Goal: Task Accomplishment & Management: Manage account settings

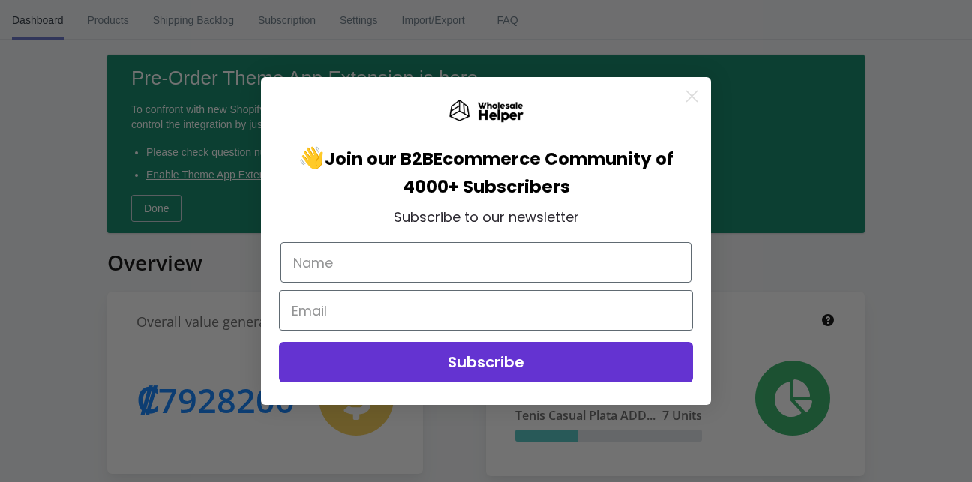
click at [696, 91] on icon "Close dialog" at bounding box center [692, 96] width 11 height 11
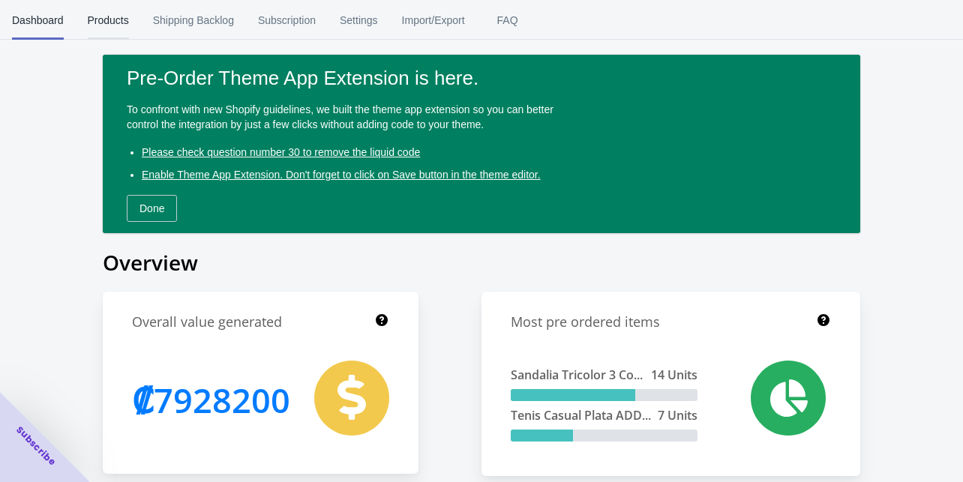
click at [124, 14] on span "Products" at bounding box center [108, 20] width 41 height 39
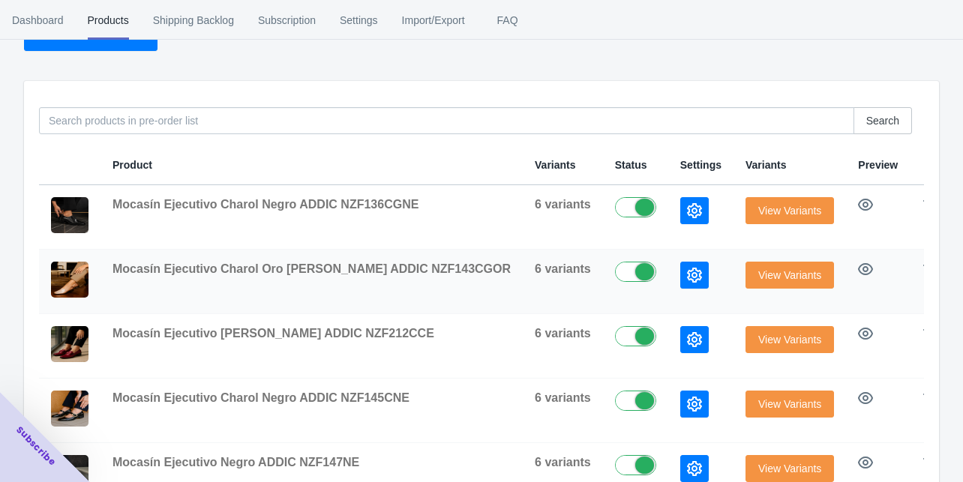
scroll to position [120, 0]
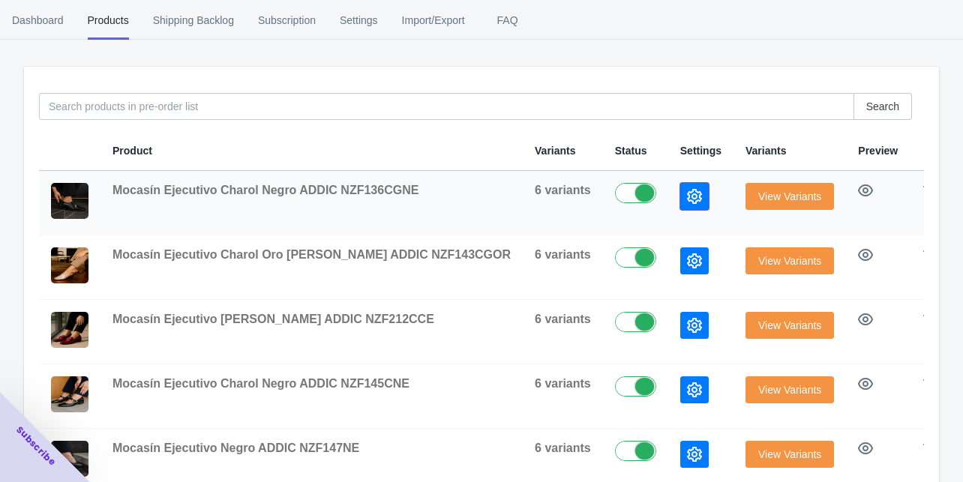
click at [687, 193] on icon "button" at bounding box center [694, 196] width 15 height 15
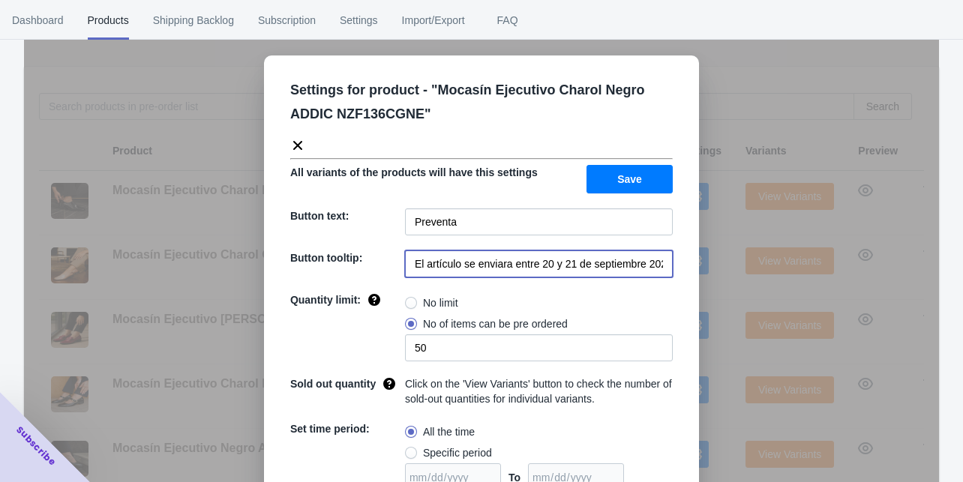
click at [536, 263] on input "El artículo se enviara entre 20 y 21 de septiembre 2025" at bounding box center [539, 264] width 268 height 27
click at [536, 261] on input "El artículo se enviara entre 20 y 21 de septiembre 2025" at bounding box center [539, 264] width 268 height 27
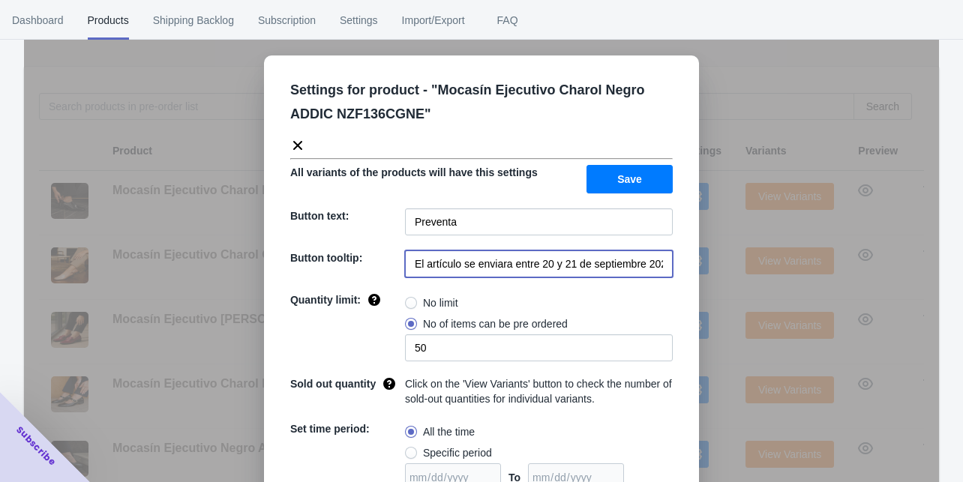
paste input "entrega de la preventa a partir del 9 de Octubre"
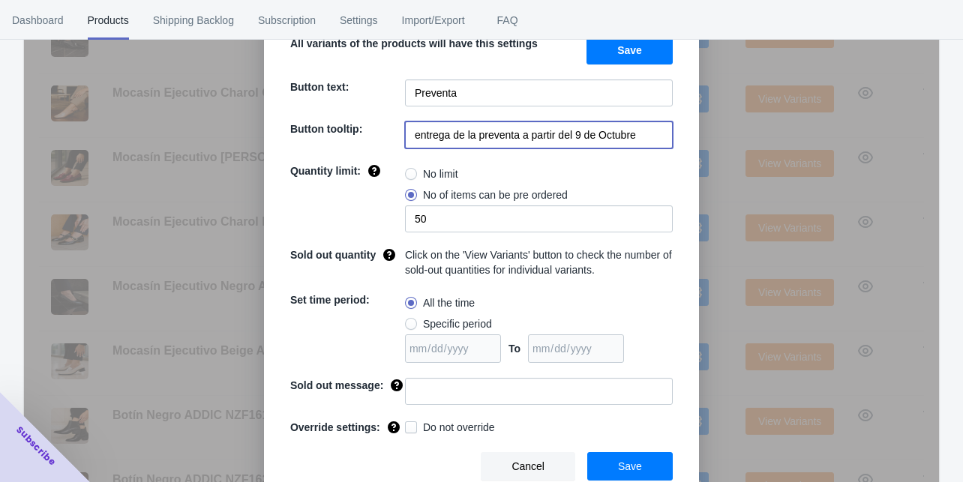
scroll to position [300, 0]
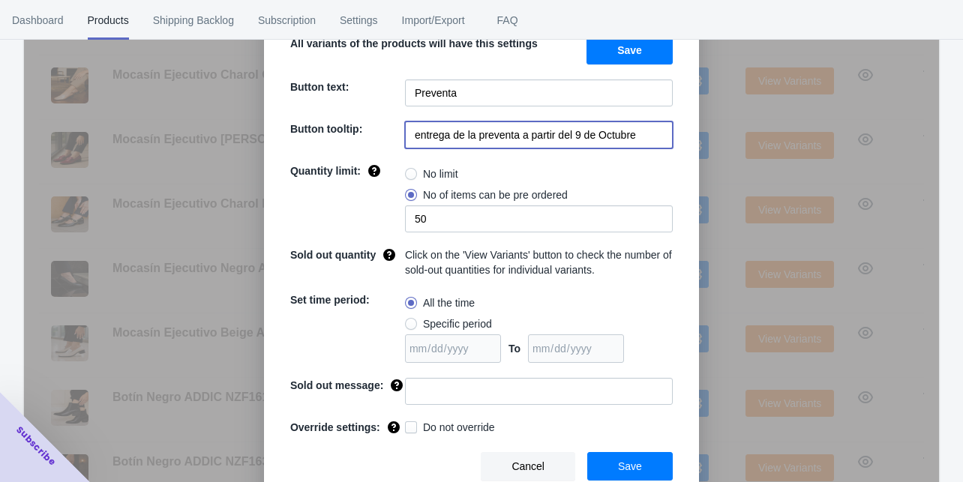
type input "entrega de la preventa a partir del 9 de Octubre"
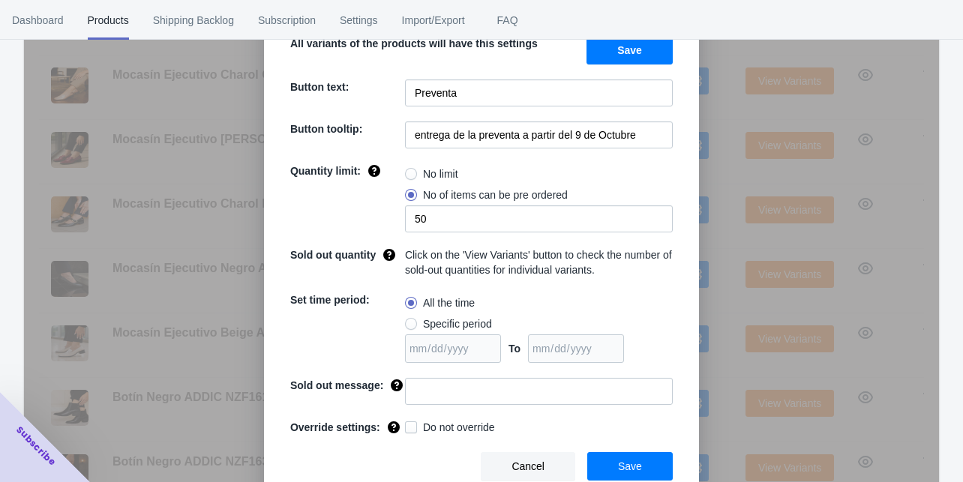
click at [635, 465] on span "Save" at bounding box center [630, 467] width 24 height 12
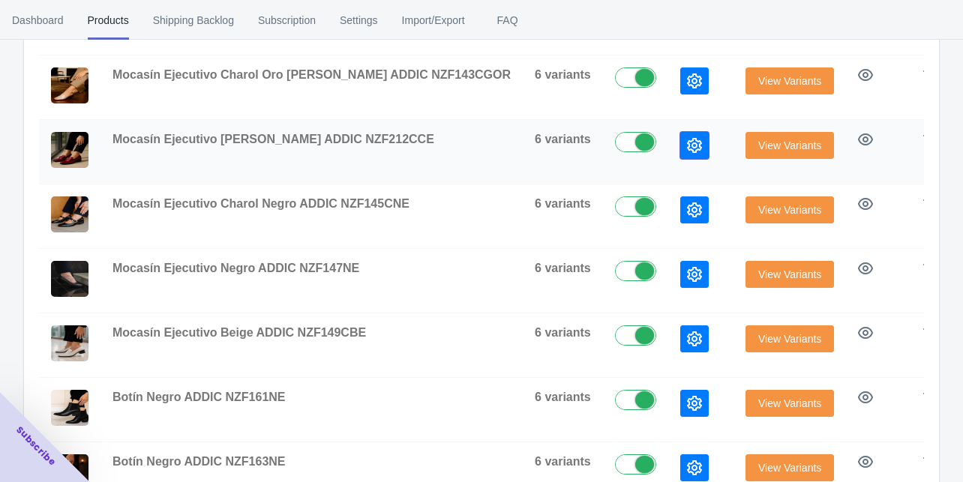
click at [687, 144] on icon "button" at bounding box center [694, 145] width 15 height 15
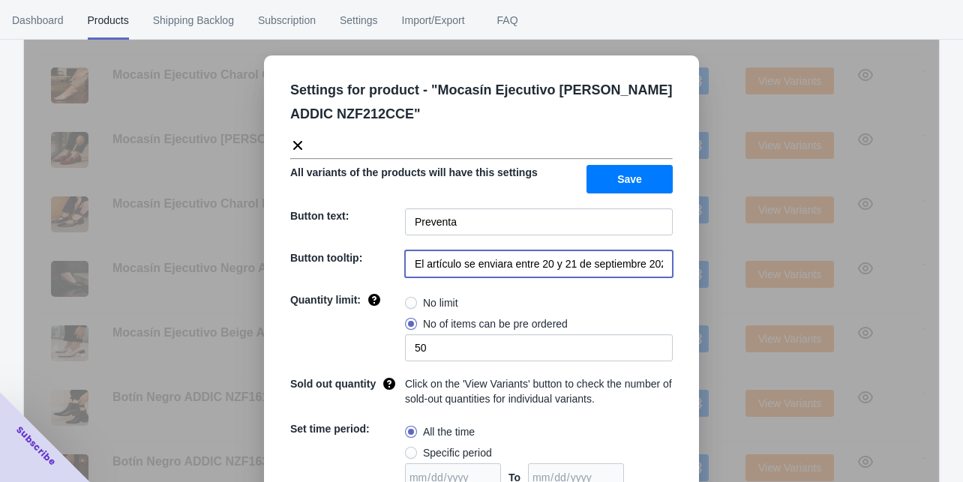
click at [533, 263] on input "El artículo se enviara entre 20 y 21 de septiembre 2025" at bounding box center [539, 264] width 268 height 27
click at [532, 263] on input "El artículo se enviara entre 20 y 21 de septiembre 2025" at bounding box center [539, 264] width 268 height 27
paste input "entrega de la preventa a partir del 9 de Octubre"
type input "entrega de la preventa a partir del 9 de Octubre"
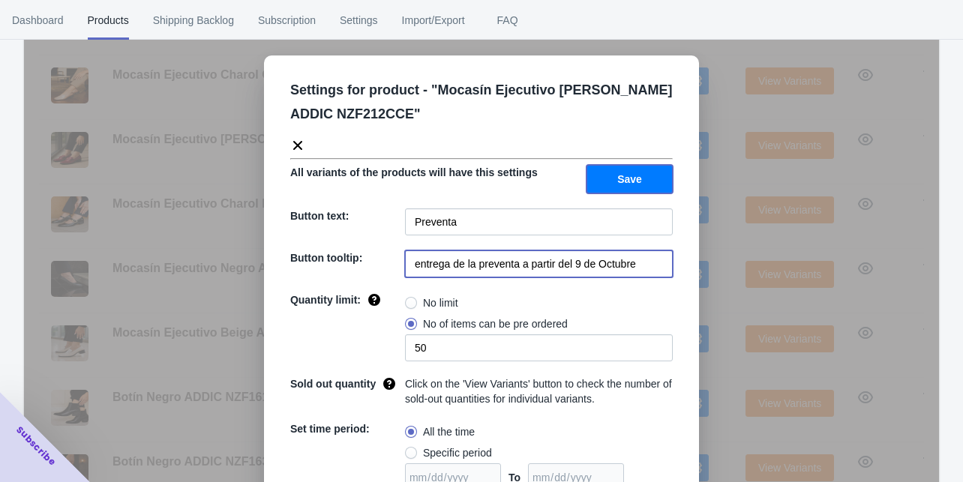
click at [623, 174] on span "Save" at bounding box center [629, 179] width 25 height 12
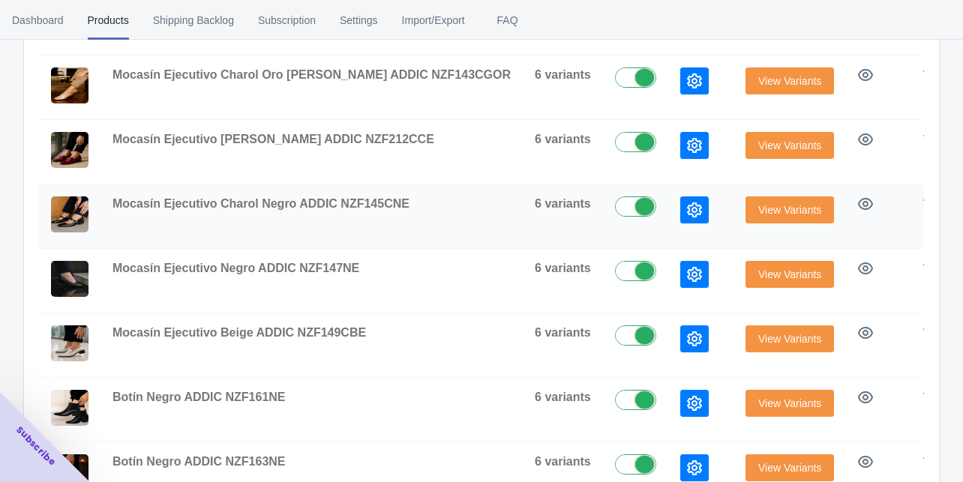
click at [687, 207] on icon "button" at bounding box center [694, 210] width 15 height 15
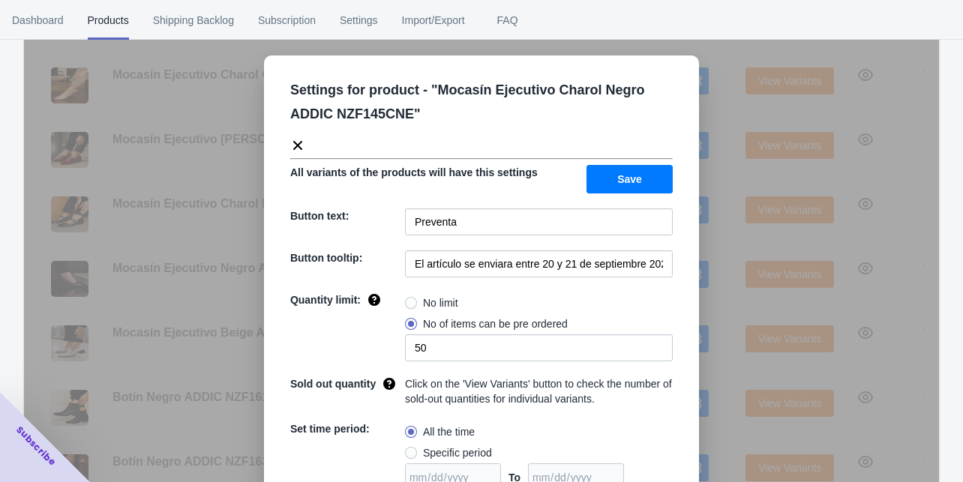
click at [726, 240] on div "Settings for product - " Mocasín Ejecutivo Charol Negro ADDIC NZF145CNE " All v…" at bounding box center [481, 279] width 915 height 482
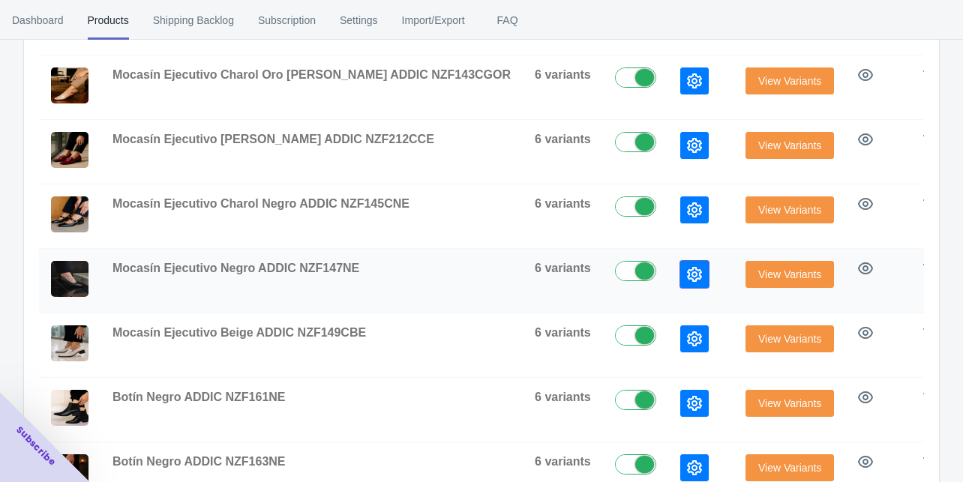
click at [687, 270] on icon "button" at bounding box center [694, 274] width 15 height 15
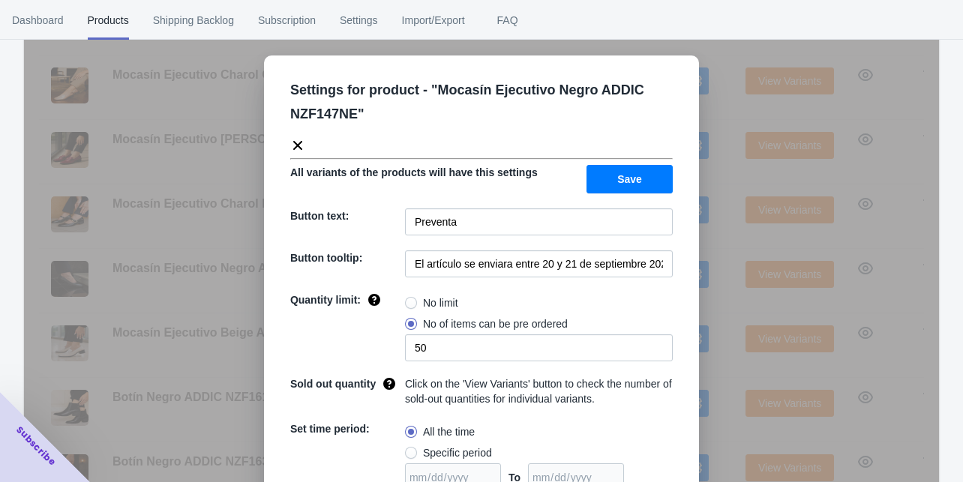
click at [735, 239] on div "Settings for product - " Mocasín Ejecutivo Negro ADDIC NZF147NE " All variants …" at bounding box center [481, 279] width 915 height 482
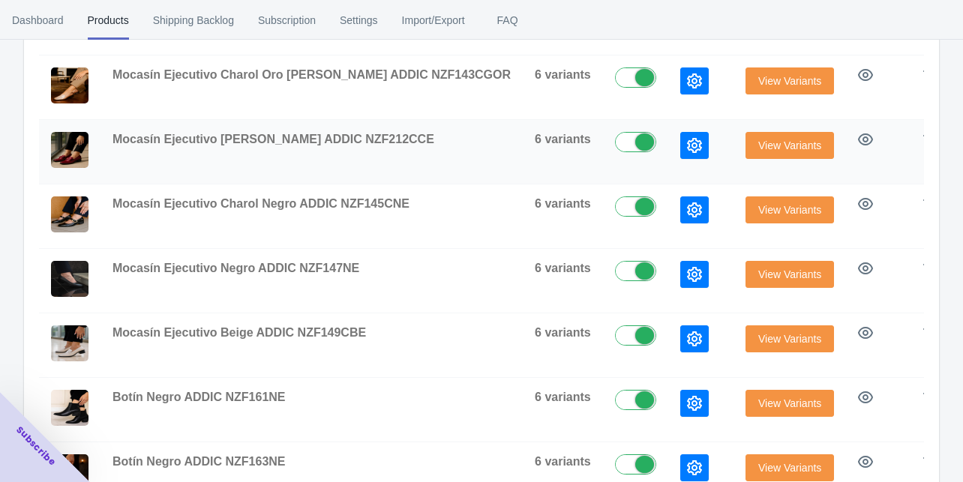
click at [687, 150] on icon "button" at bounding box center [694, 145] width 15 height 15
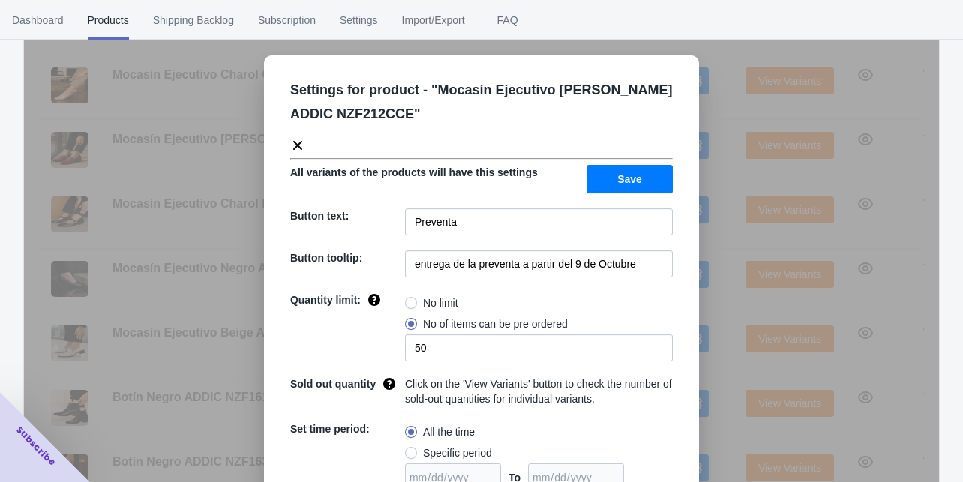
click at [718, 237] on div "Settings for product - " Mocasín Ejecutivo [PERSON_NAME] ADDIC NZF212CCE " All …" at bounding box center [481, 279] width 915 height 482
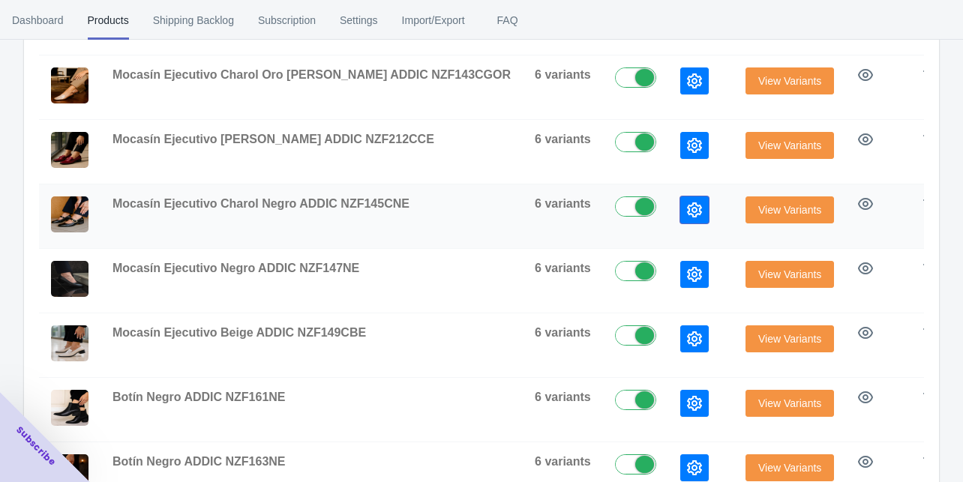
click at [687, 207] on icon "button" at bounding box center [694, 210] width 15 height 15
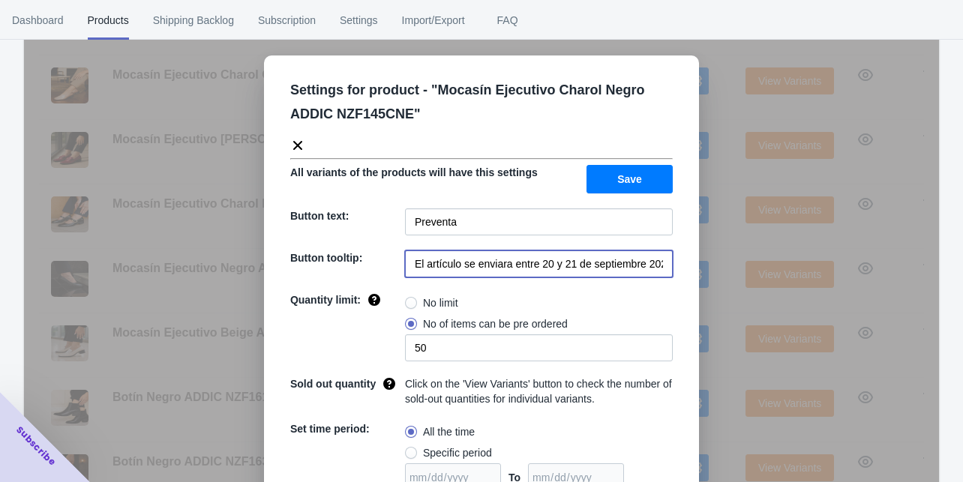
click at [536, 264] on input "El artículo se enviara entre 20 y 21 de septiembre 2025" at bounding box center [539, 264] width 268 height 27
click at [536, 263] on input "El artículo se enviara entre 20 y 21 de septiembre 2025" at bounding box center [539, 264] width 268 height 27
paste input "entrega de la preventa a partir del 9 de Octubre"
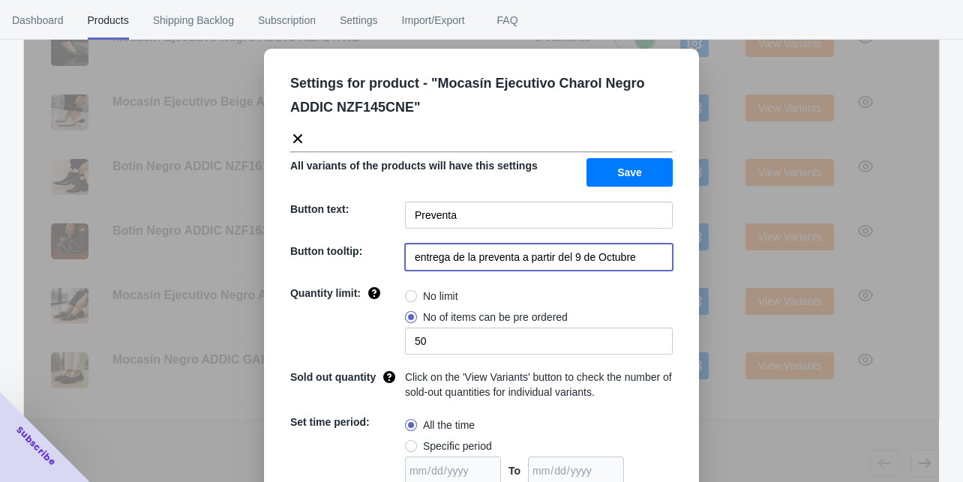
scroll to position [0, 0]
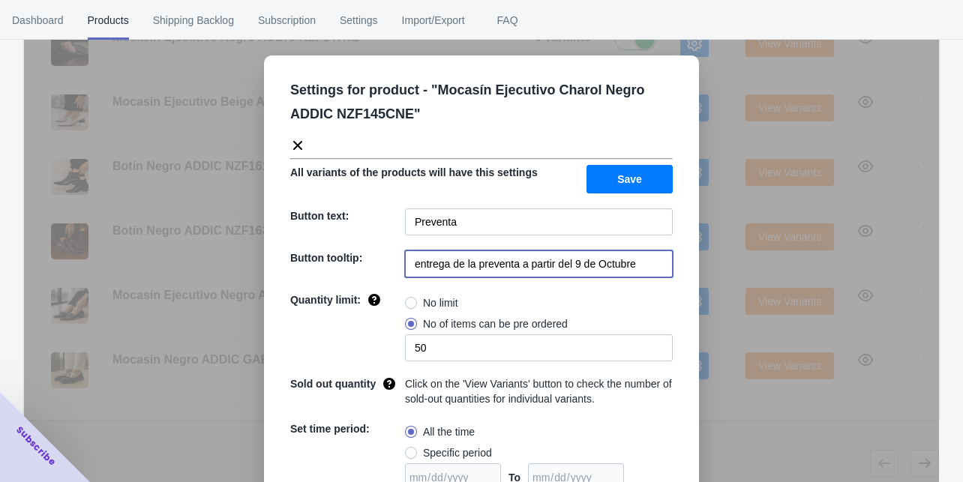
type input "entrega de la preventa a partir del 9 de Octubre"
click at [602, 173] on button "Save" at bounding box center [630, 179] width 86 height 29
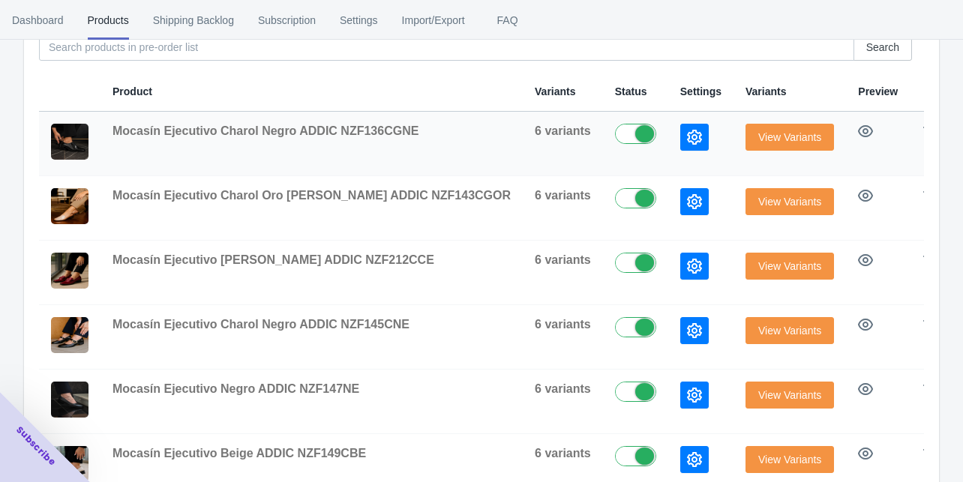
scroll to position [171, 0]
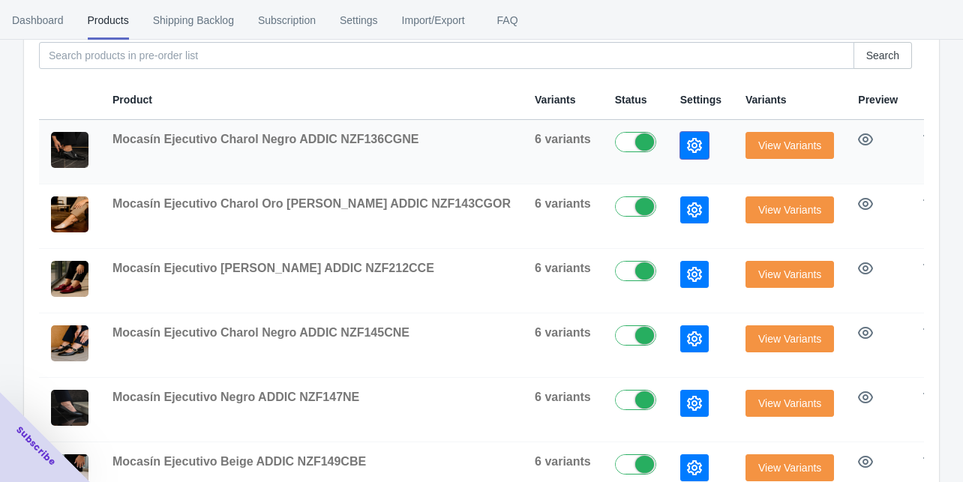
click at [687, 146] on icon "button" at bounding box center [694, 145] width 15 height 15
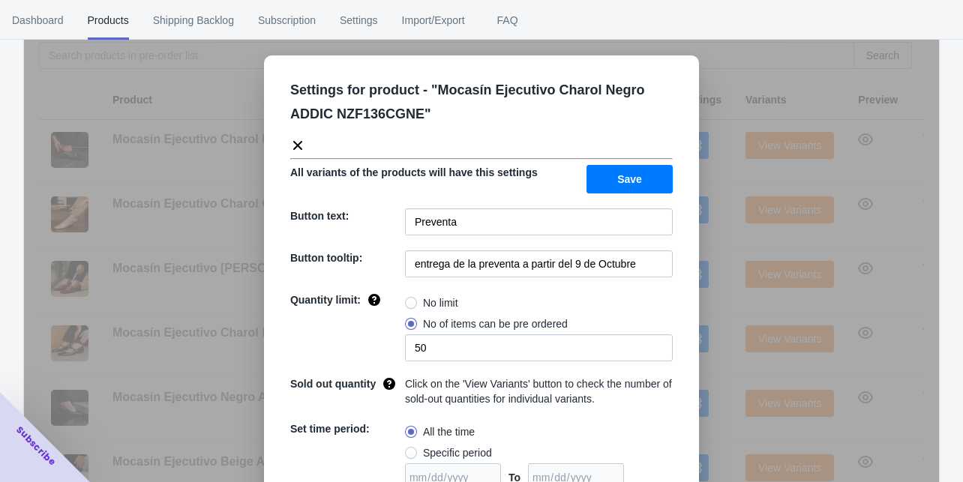
click at [714, 302] on div "Settings for product - " Mocasín Ejecutivo Charol Negro ADDIC NZF136CGNE " All …" at bounding box center [481, 279] width 915 height 482
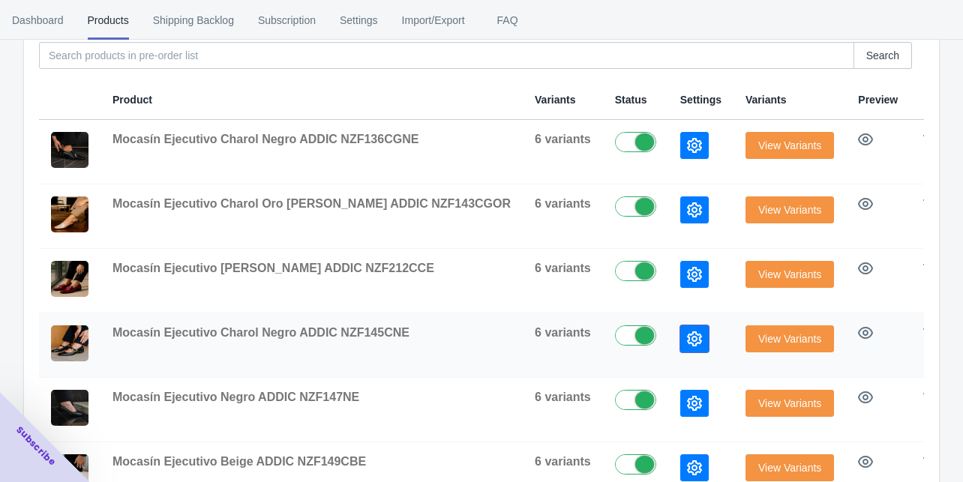
click at [687, 336] on icon "button" at bounding box center [694, 339] width 15 height 15
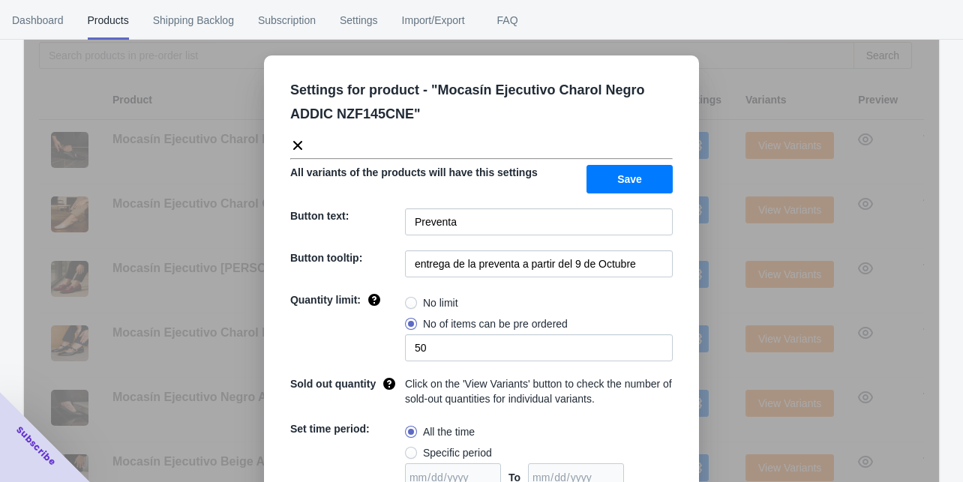
click at [716, 379] on div "Settings for product - " Mocasín Ejecutivo Charol Negro ADDIC NZF145CNE " All v…" at bounding box center [481, 279] width 915 height 482
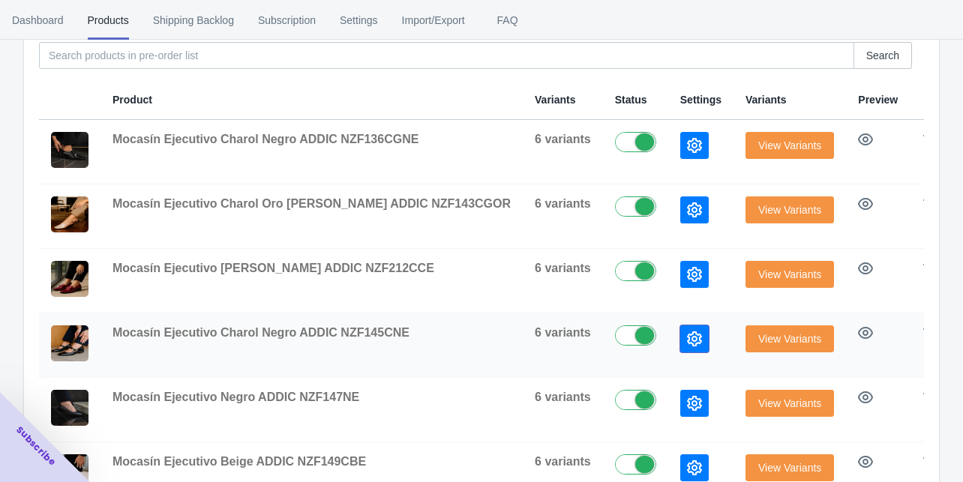
click at [687, 341] on icon "button" at bounding box center [694, 339] width 15 height 15
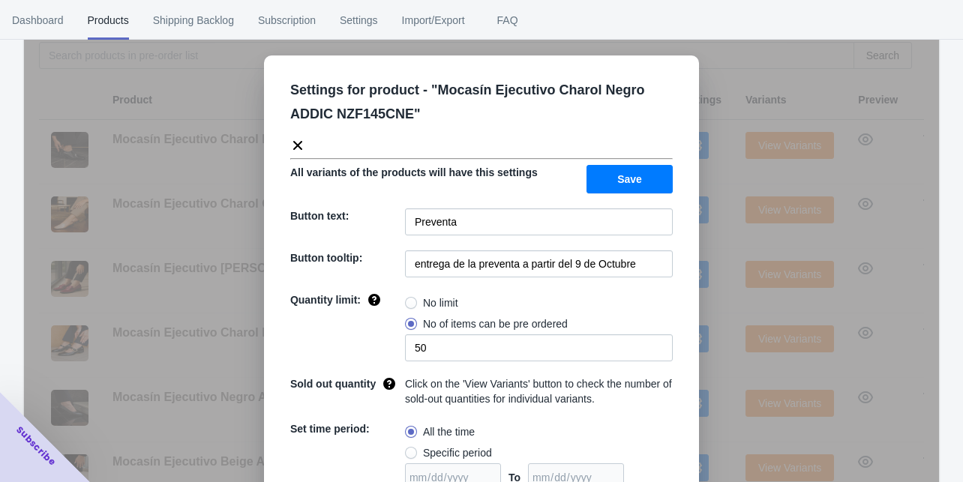
click at [710, 362] on div "Settings for product - " Mocasín Ejecutivo Charol Negro ADDIC NZF145CNE " All v…" at bounding box center [481, 279] width 915 height 482
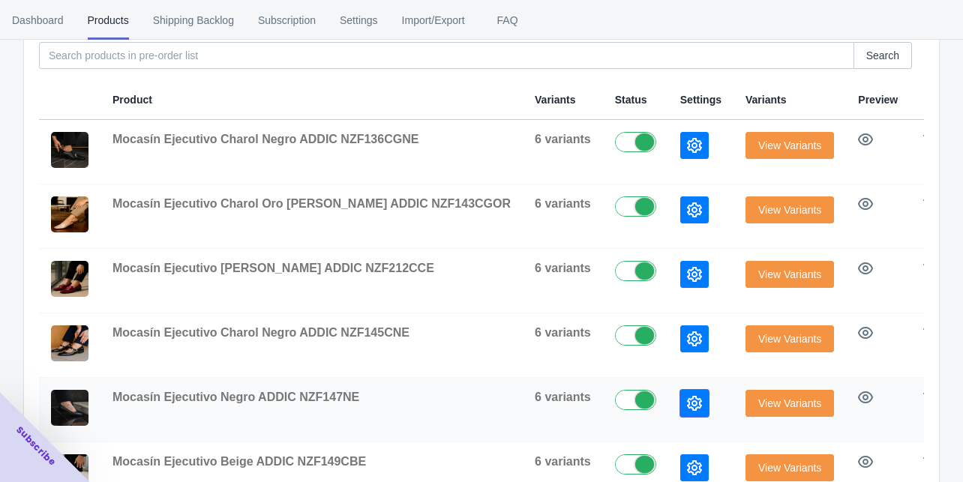
click at [687, 399] on icon "button" at bounding box center [694, 403] width 15 height 15
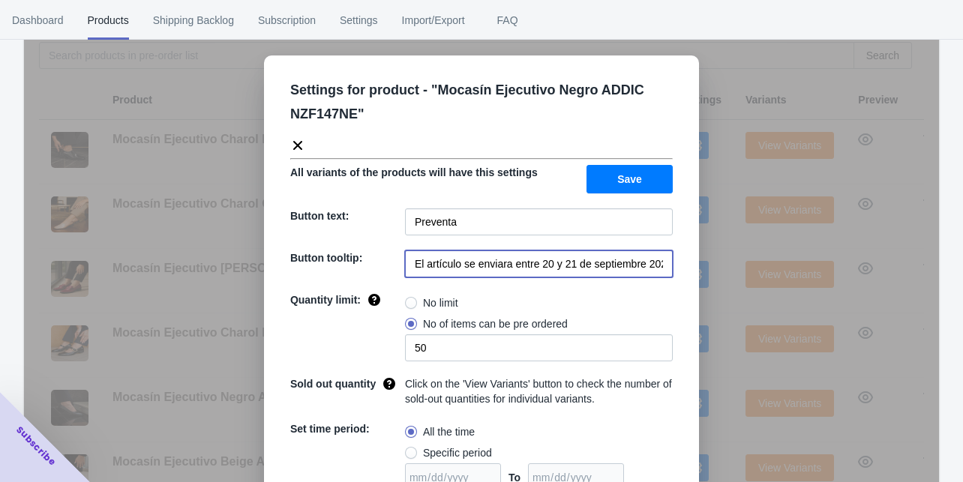
click at [583, 263] on input "El artículo se enviara entre 20 y 21 de septiembre 2025" at bounding box center [539, 264] width 268 height 27
paste input "entrega de la preventa a partir del 9 de Octubre"
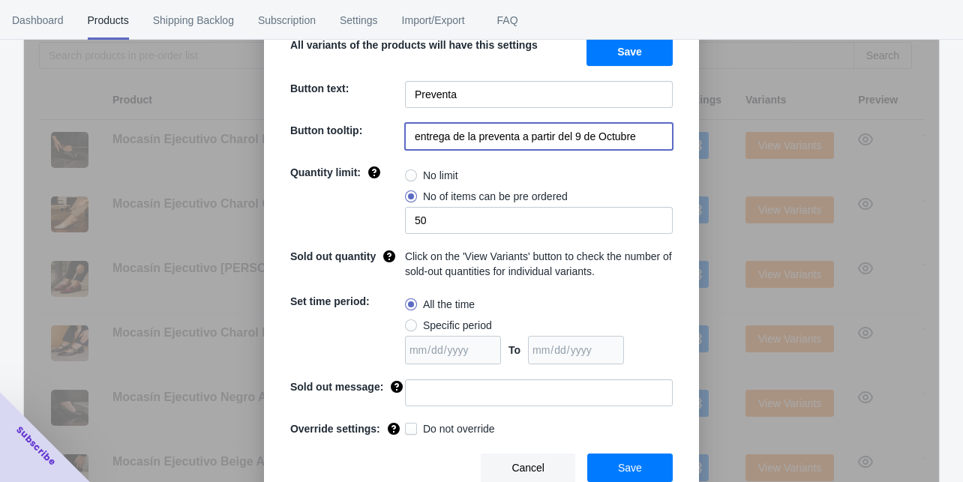
scroll to position [129, 0]
type input "entrega de la preventa a partir del 9 de Octubre"
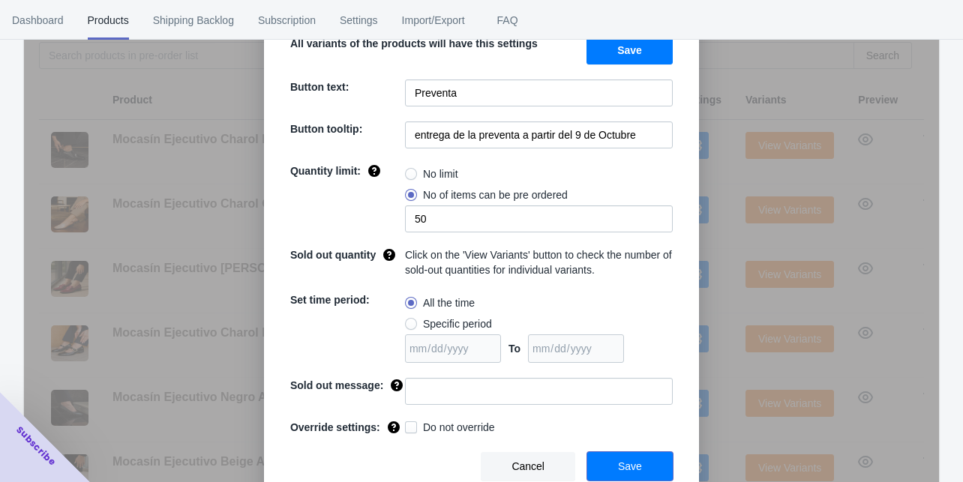
click at [621, 461] on span "Save" at bounding box center [630, 467] width 24 height 12
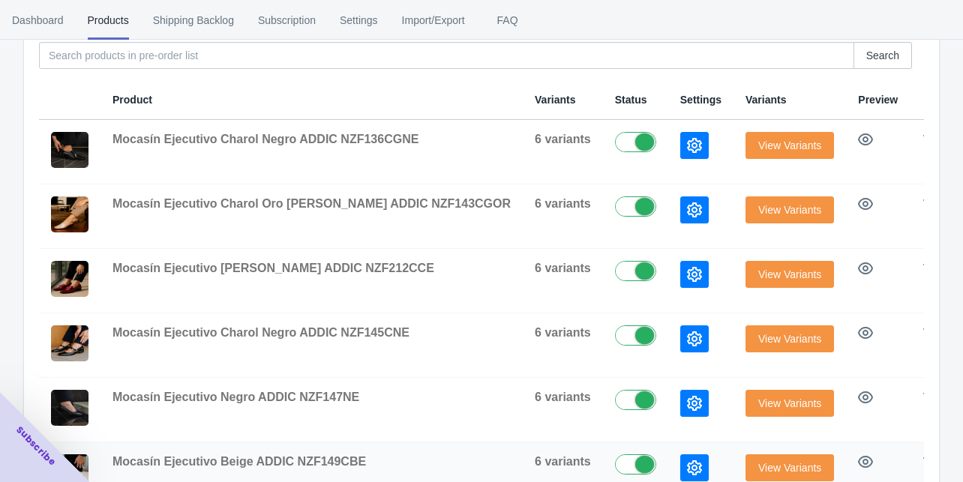
click at [687, 467] on icon "button" at bounding box center [694, 468] width 15 height 15
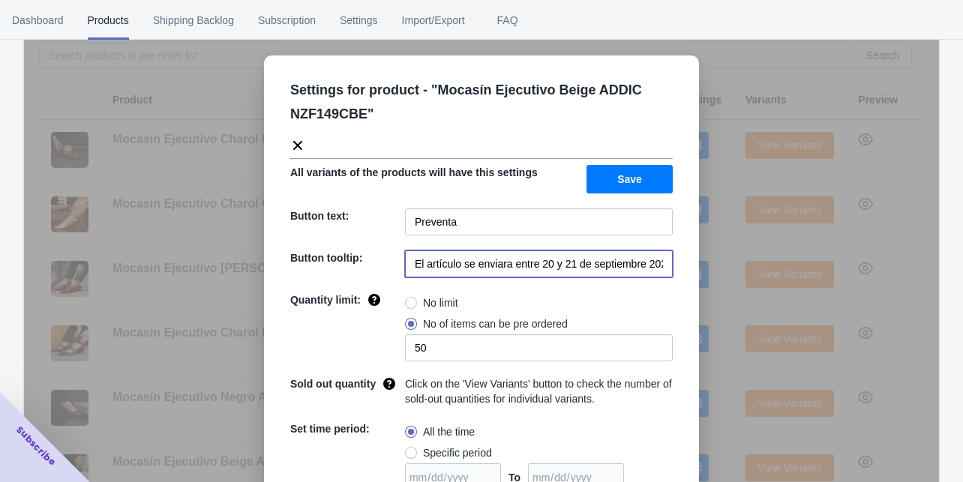
click at [549, 258] on input "El artículo se enviara entre 20 y 21 de septiembre 2025" at bounding box center [539, 264] width 268 height 27
click at [549, 257] on input "El artículo se enviara entre 20 y 21 de septiembre 2025" at bounding box center [539, 264] width 268 height 27
paste input "entrega de la preventa a partir del 9 de Octubre"
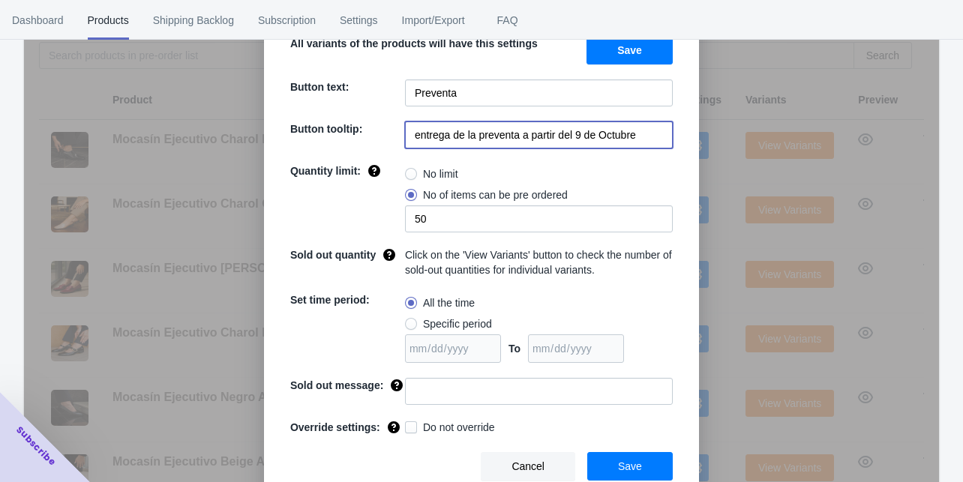
type input "entrega de la preventa a partir del 9 de Octubre"
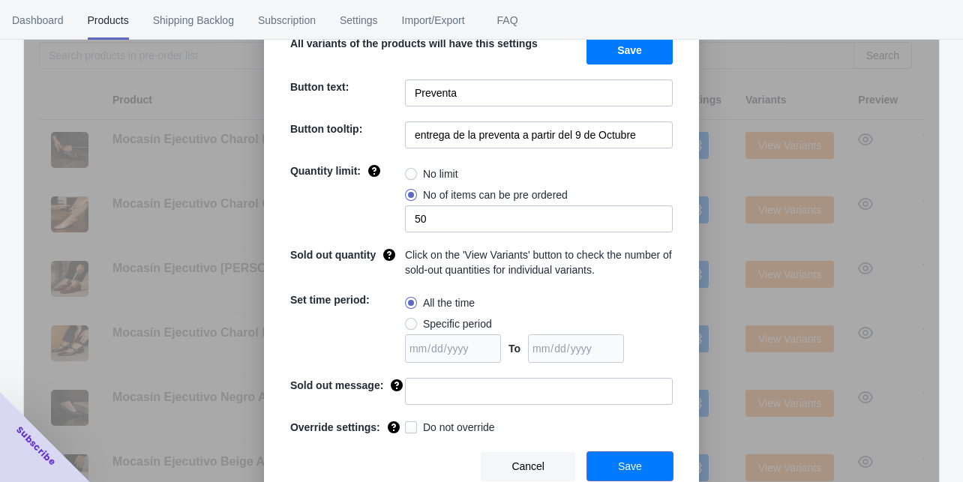
click at [638, 476] on button "Save" at bounding box center [630, 466] width 86 height 29
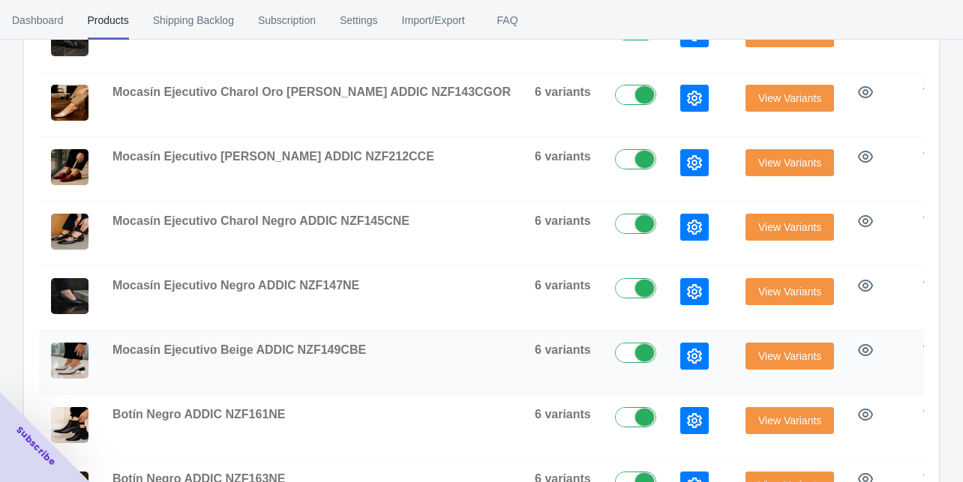
scroll to position [291, 0]
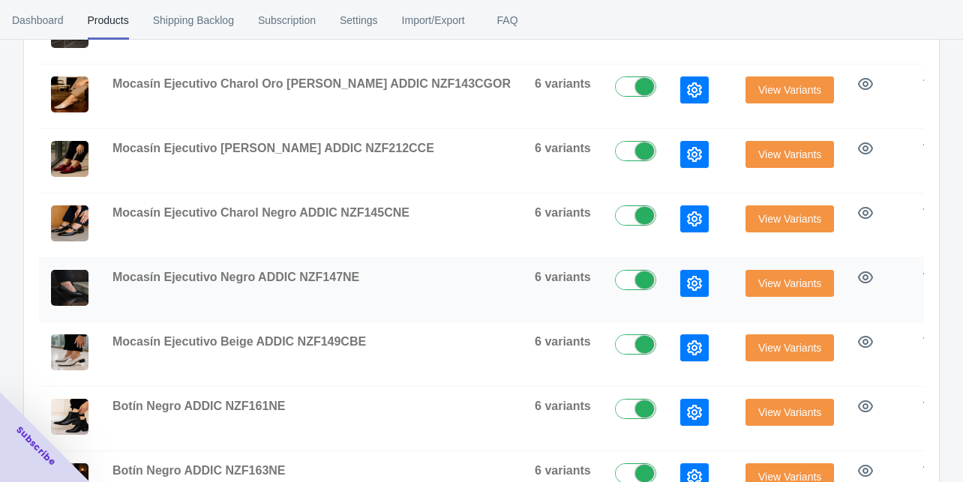
click at [687, 276] on icon "button" at bounding box center [694, 283] width 15 height 15
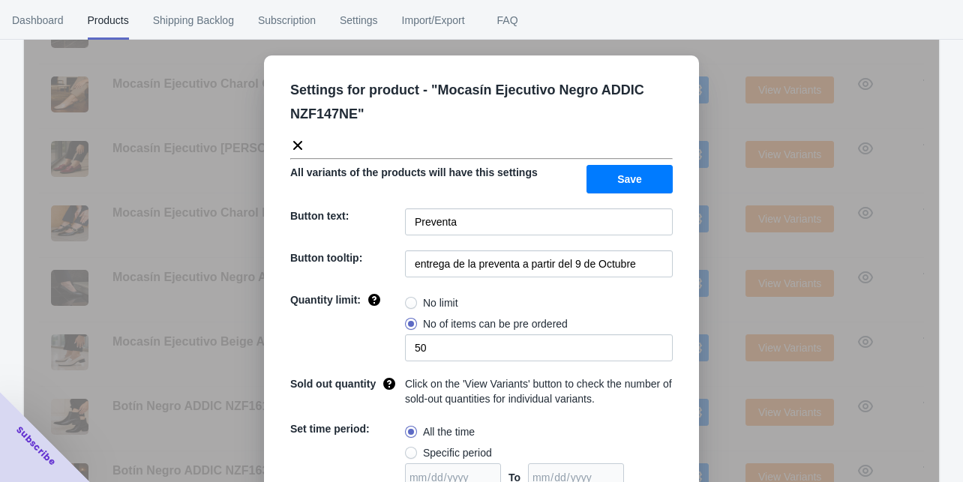
click at [703, 376] on div "Settings for product - " Mocasín Ejecutivo Negro ADDIC NZF147NE " All variants …" at bounding box center [481, 279] width 915 height 482
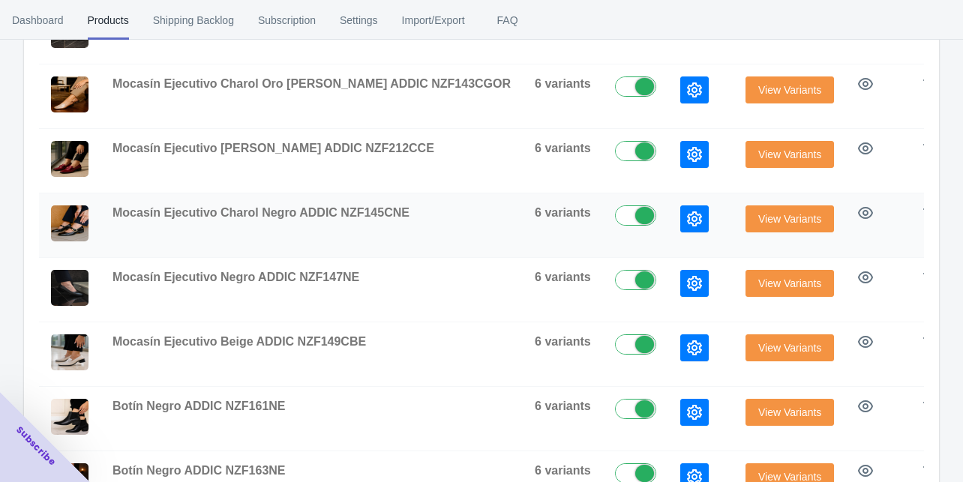
click at [687, 218] on icon "button" at bounding box center [694, 219] width 15 height 15
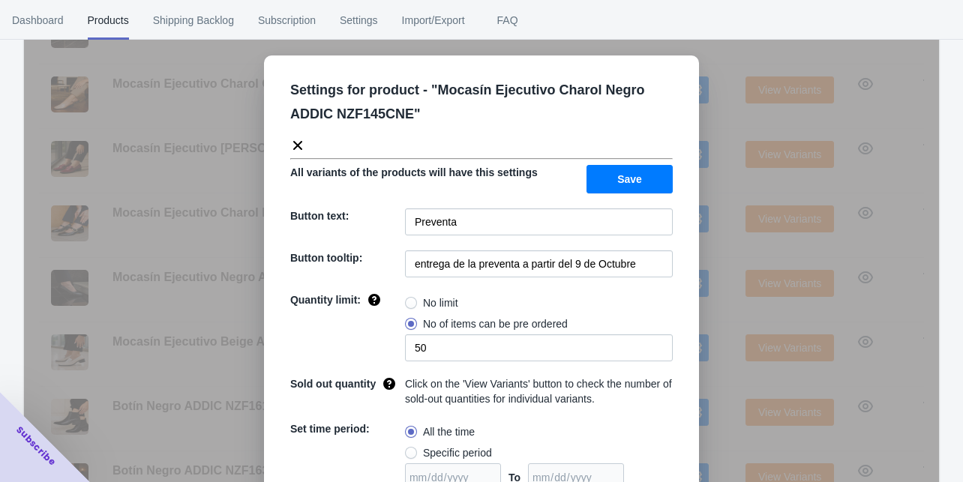
click at [718, 318] on div "Settings for product - " Mocasín Ejecutivo Charol Negro ADDIC NZF145CNE " All v…" at bounding box center [481, 279] width 915 height 482
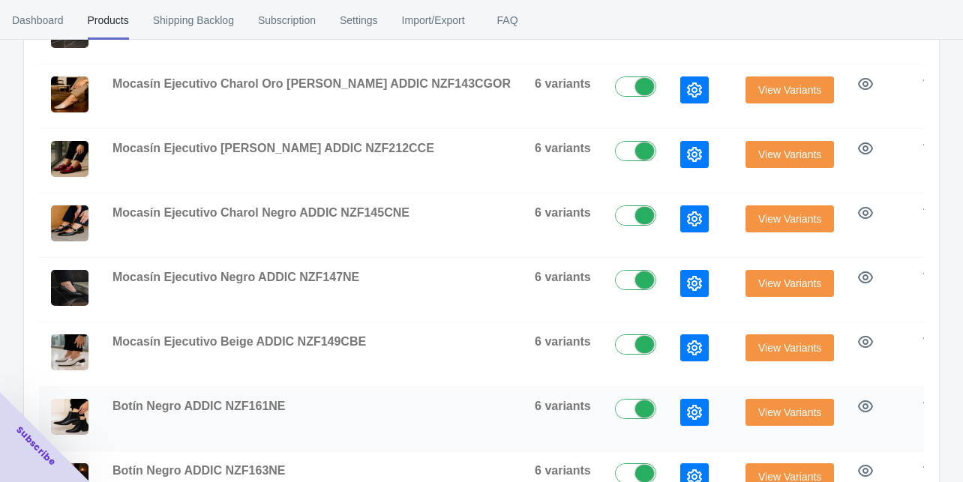
click at [680, 414] on button "button" at bounding box center [694, 412] width 29 height 27
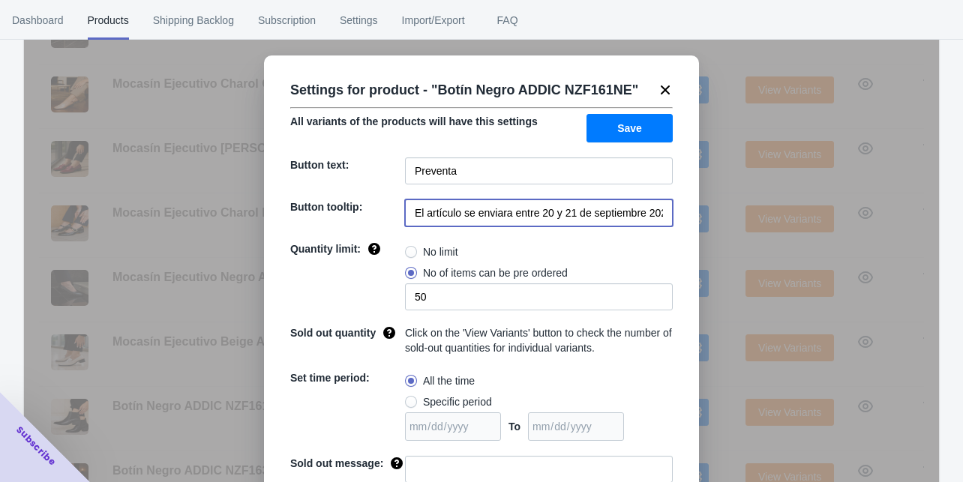
click at [555, 219] on input "El artículo se enviara entre 20 y 21 de septiembre 2025" at bounding box center [539, 213] width 268 height 27
paste input "entrega de la preventa a partir del 9 de Octubre"
type input "entrega de la preventa a partir del 9 de Octubre"
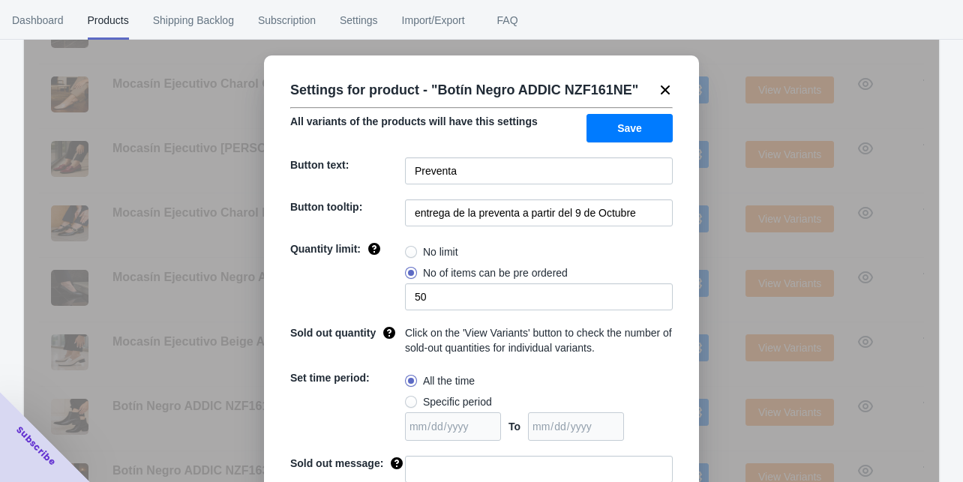
click at [620, 130] on span "Save" at bounding box center [629, 128] width 25 height 12
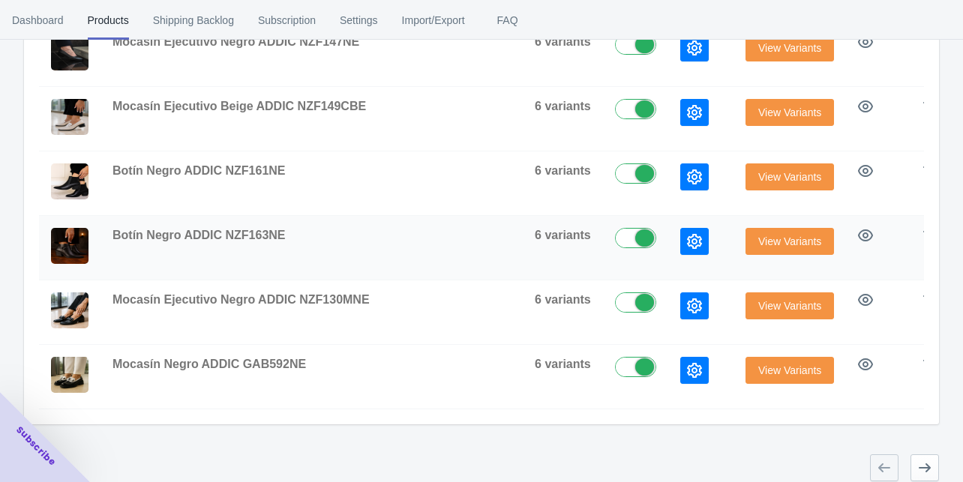
scroll to position [531, 0]
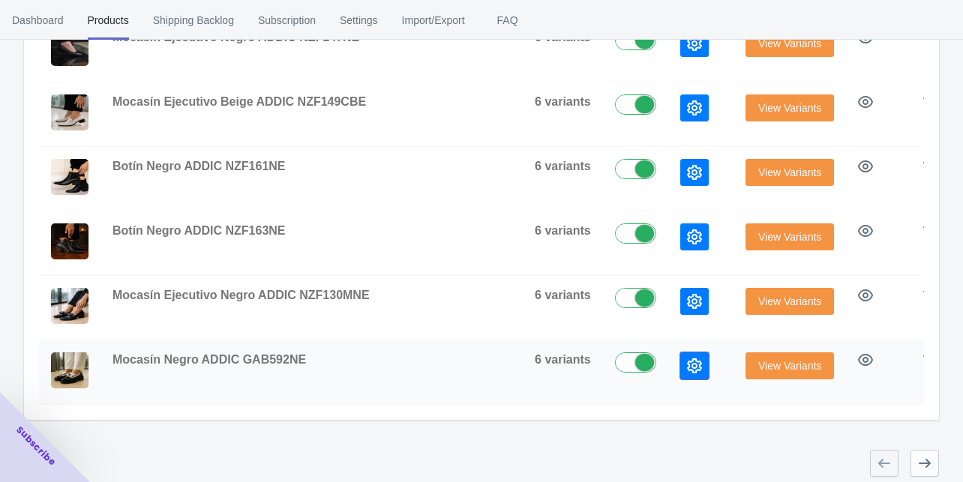
click at [687, 359] on icon "button" at bounding box center [694, 366] width 15 height 15
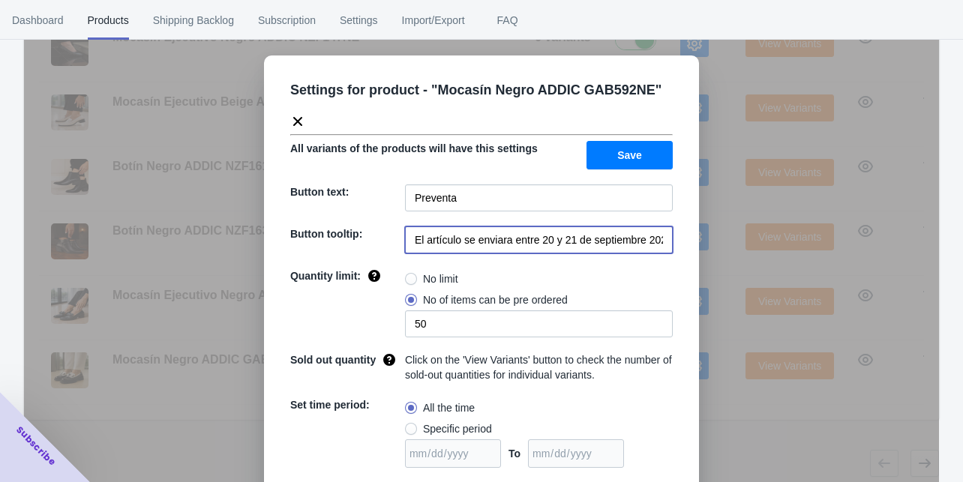
click at [573, 232] on input "El artículo se enviara entre 20 y 21 de septiembre 2025" at bounding box center [539, 240] width 268 height 27
paste input "entrega de la preventa a partir del 9 de Octubre"
type input "entrega de la preventa a partir del 9 de Octubre"
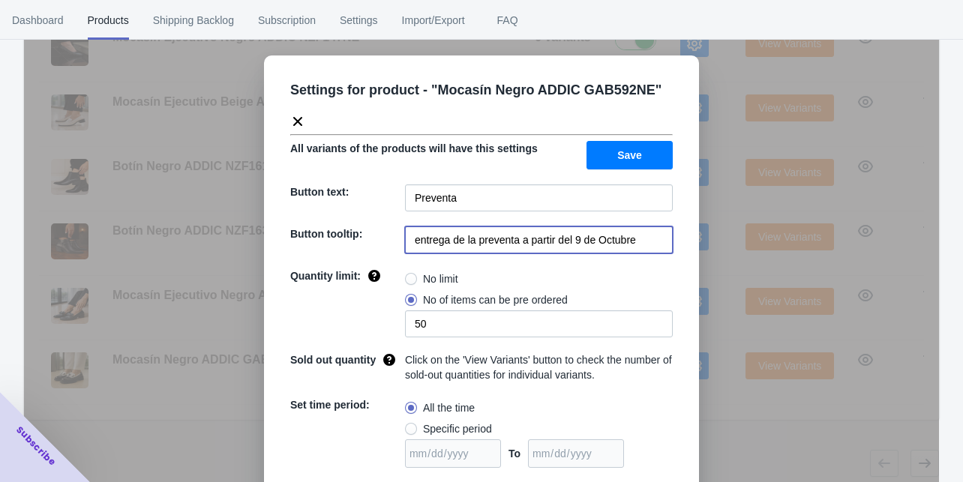
click at [611, 163] on button "Save" at bounding box center [630, 155] width 86 height 29
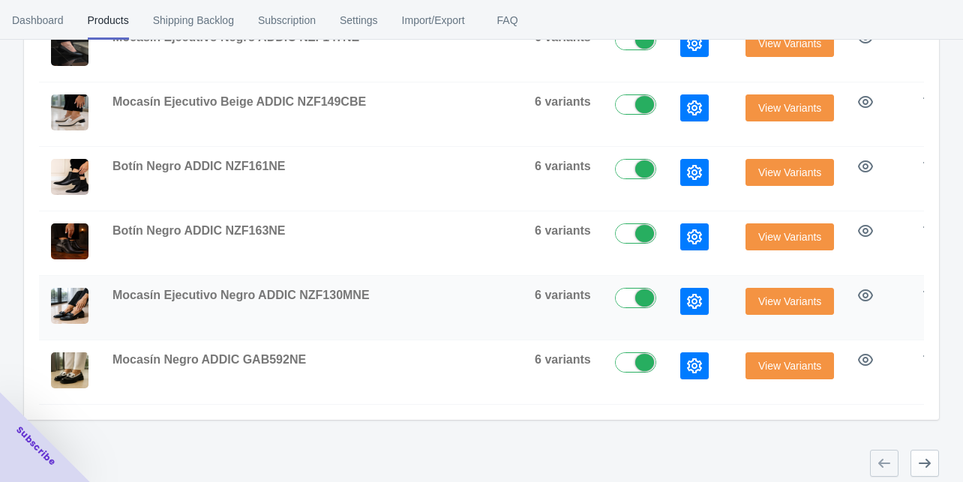
click at [687, 294] on icon "button" at bounding box center [694, 301] width 15 height 15
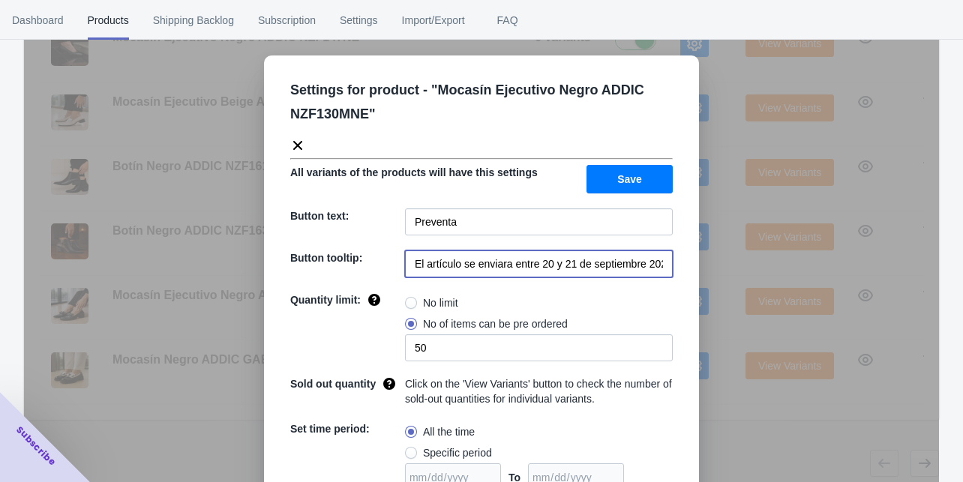
click at [564, 273] on input "El artículo se enviara entre 20 y 21 de septiembre 2025" at bounding box center [539, 264] width 268 height 27
click at [563, 270] on input "El artículo se enviara entre 20 y 21 de septiembre 2025" at bounding box center [539, 264] width 268 height 27
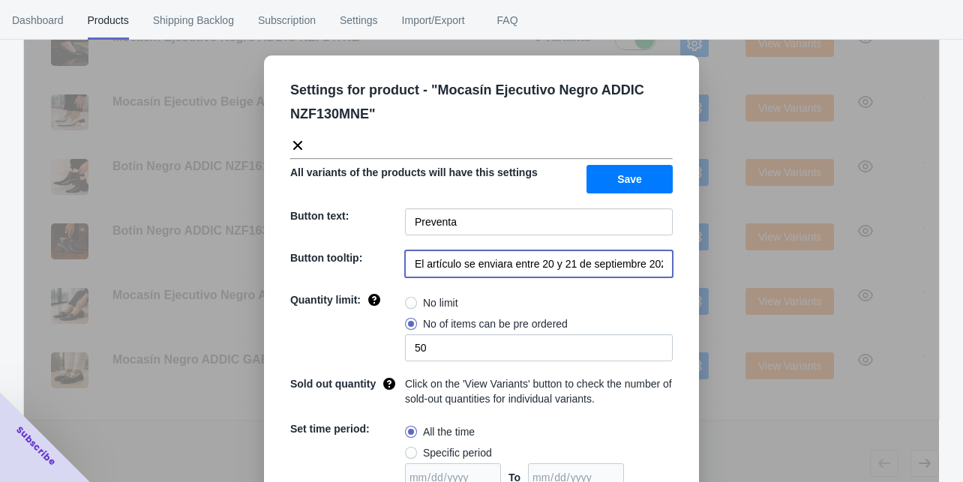
click at [563, 270] on input "El artículo se enviara entre 20 y 21 de septiembre 2025" at bounding box center [539, 264] width 268 height 27
paste input "entrega de la preventa a partir del 9 de Octubre"
type input "entrega de la preventa a partir del 9 de Octubre"
click at [630, 173] on span "Save" at bounding box center [629, 179] width 25 height 12
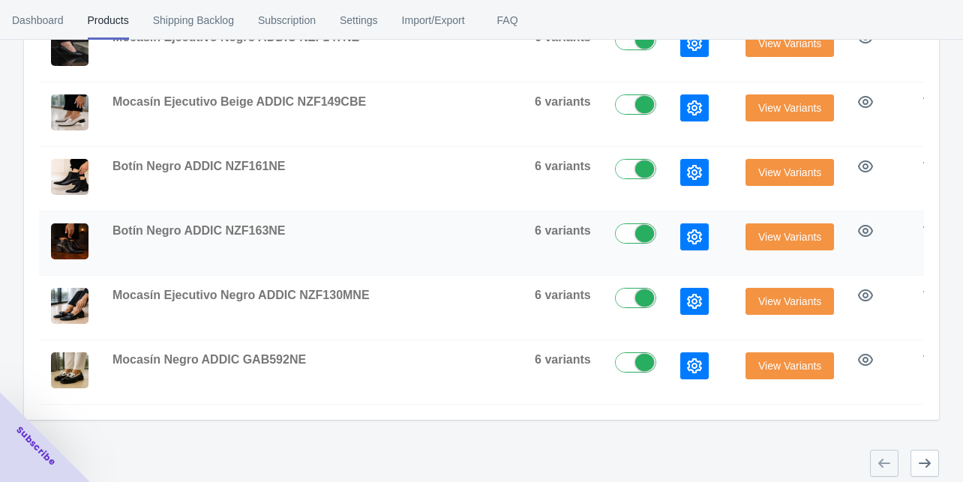
click at [687, 230] on icon "button" at bounding box center [694, 237] width 15 height 15
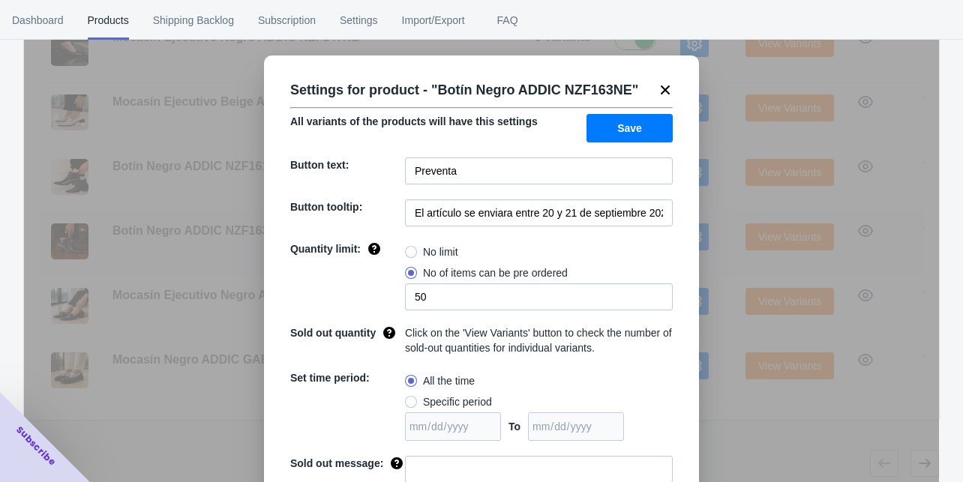
click at [618, 228] on div "Settings for product - " Botín Negro ADDIC NZF163NE " All variants of the produ…" at bounding box center [481, 319] width 435 height 526
drag, startPoint x: 533, startPoint y: 119, endPoint x: 282, endPoint y: 107, distance: 251.6
click at [282, 107] on div "All variants of the products will have this settings Save" at bounding box center [475, 122] width 395 height 41
click at [272, 94] on div at bounding box center [272, 94] width 0 height 0
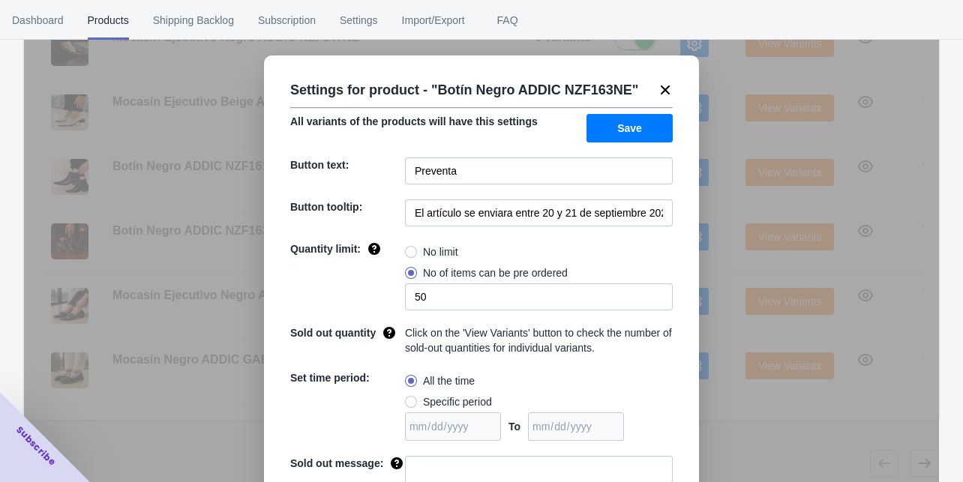
click at [560, 145] on div "Settings for product - " Botín Negro ADDIC NZF163NE " All variants of the produ…" at bounding box center [481, 319] width 435 height 526
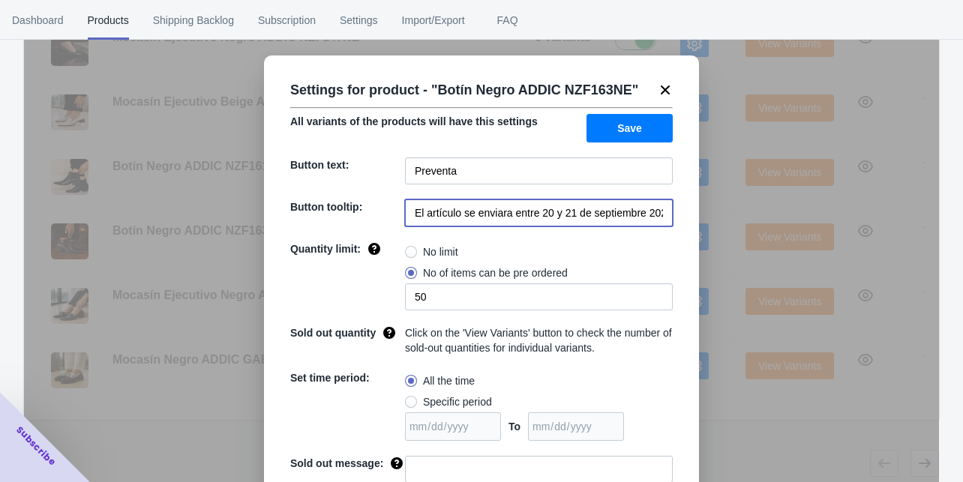
click at [495, 206] on input "El artículo se enviara entre 20 y 21 de septiembre 2025" at bounding box center [539, 213] width 268 height 27
click at [494, 206] on input "El artículo se enviara entre 20 y 21 de septiembre 2025" at bounding box center [539, 213] width 268 height 27
paste input "entrega de la preventa a partir del 9 de Octubre"
type input "entrega de la preventa a partir del 9 de Octubre"
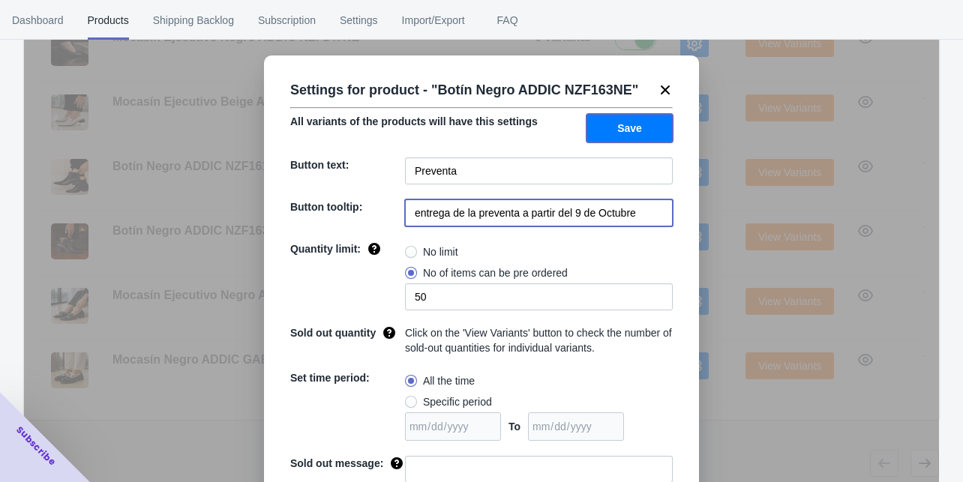
click at [618, 125] on span "Save" at bounding box center [629, 128] width 25 height 12
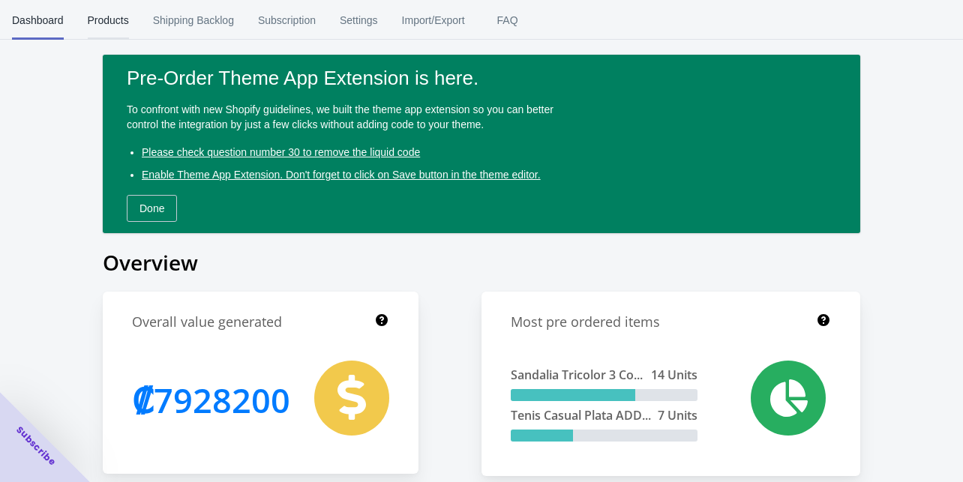
click at [121, 26] on span "Products" at bounding box center [108, 20] width 41 height 39
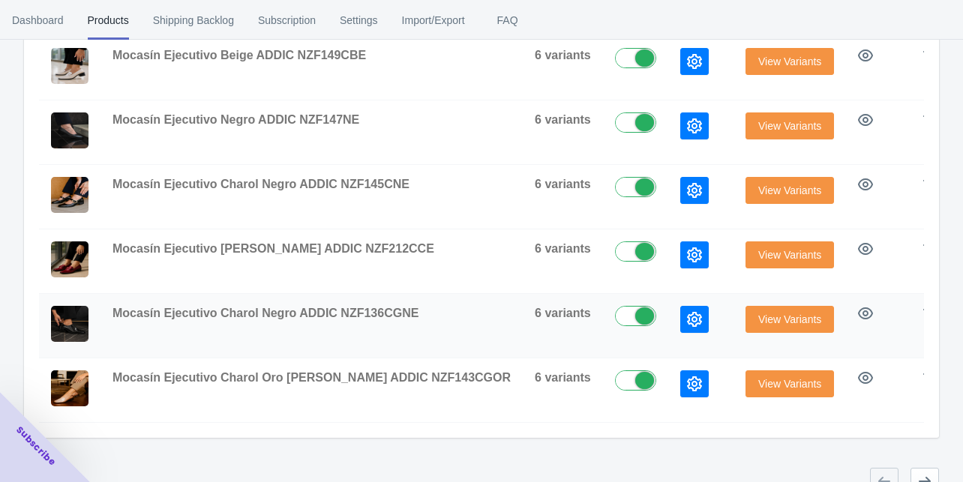
scroll to position [531, 0]
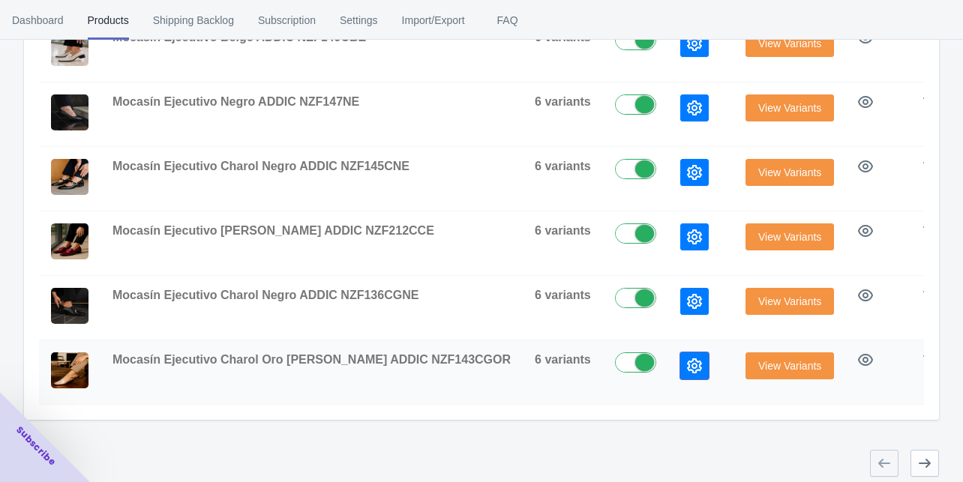
click at [687, 359] on icon "button" at bounding box center [694, 366] width 15 height 15
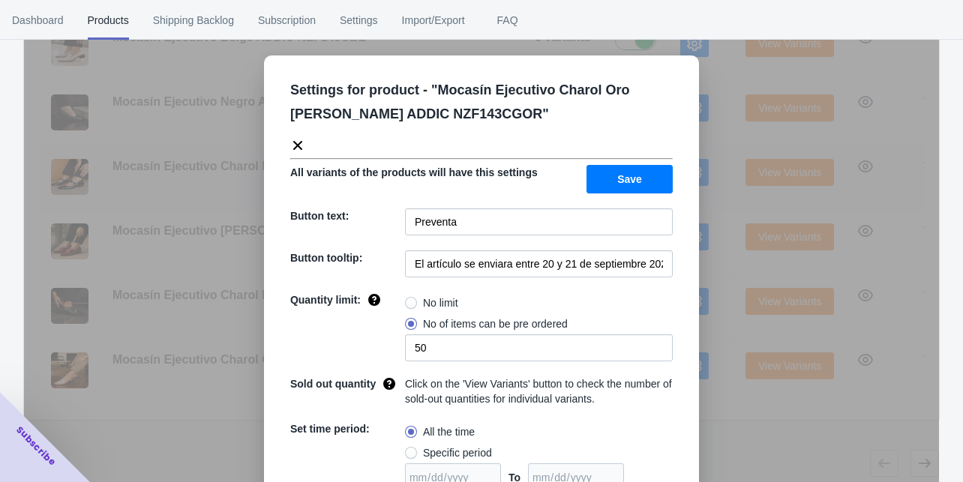
click at [725, 200] on div "Settings for product - " Mocasín Ejecutivo Charol Oro [PERSON_NAME] ADDIC NZF14…" at bounding box center [481, 279] width 915 height 482
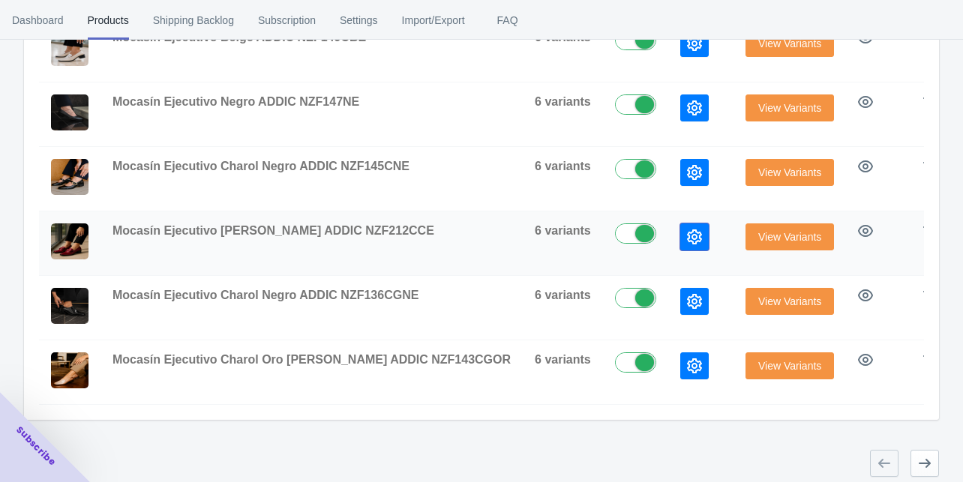
click at [687, 231] on icon "button" at bounding box center [694, 237] width 15 height 15
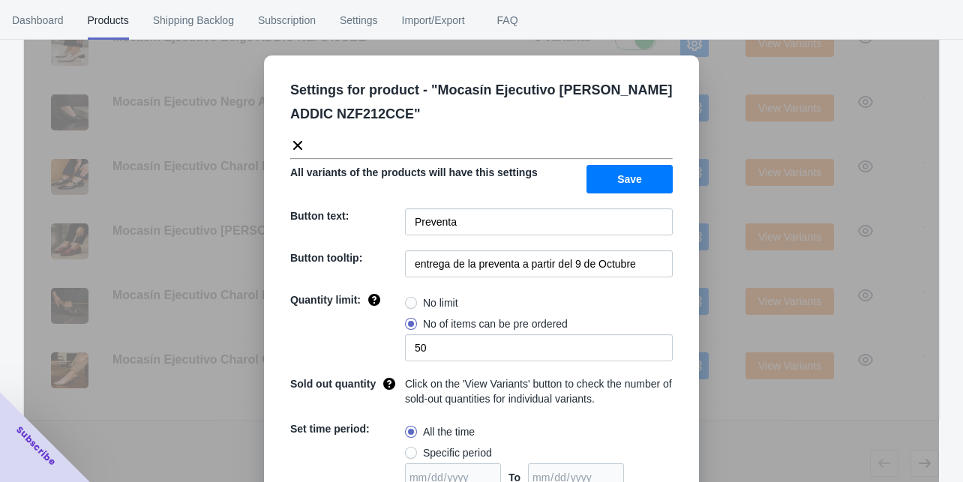
click at [696, 255] on div "Settings for product - " Mocasín Ejecutivo [PERSON_NAME] ADDIC NZF212CCE " All …" at bounding box center [481, 279] width 915 height 482
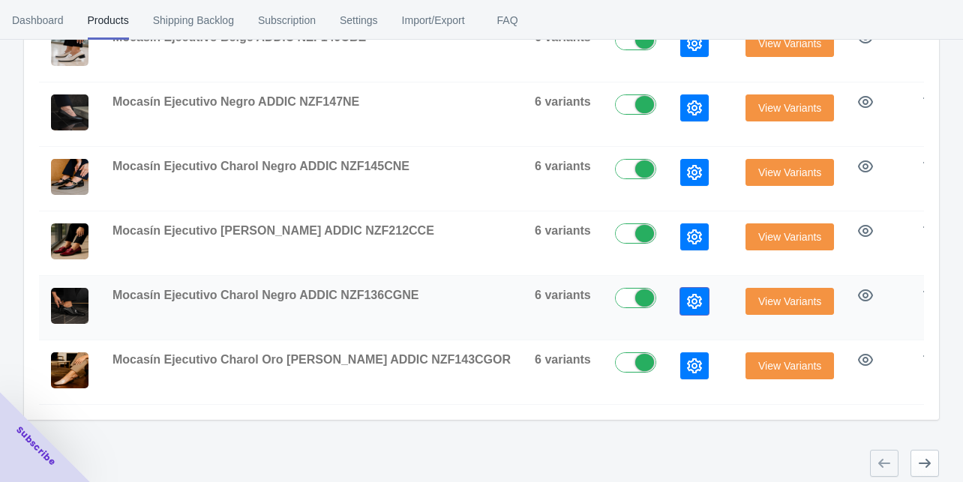
click at [687, 294] on icon "button" at bounding box center [694, 301] width 15 height 15
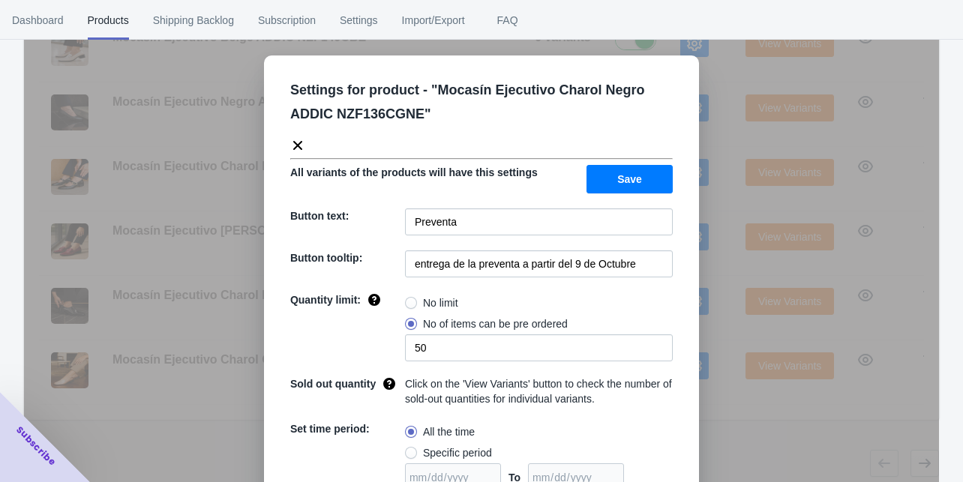
drag, startPoint x: 707, startPoint y: 321, endPoint x: 648, endPoint y: 329, distance: 59.8
click at [708, 321] on div "Settings for product - " Mocasín Ejecutivo Charol Negro ADDIC NZF136CGNE " All …" at bounding box center [481, 279] width 915 height 482
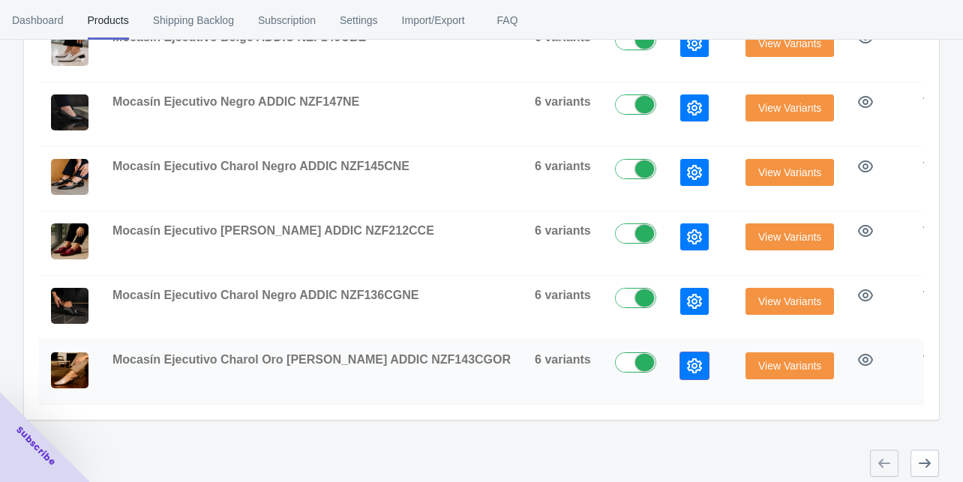
click at [687, 359] on icon "button" at bounding box center [694, 366] width 15 height 15
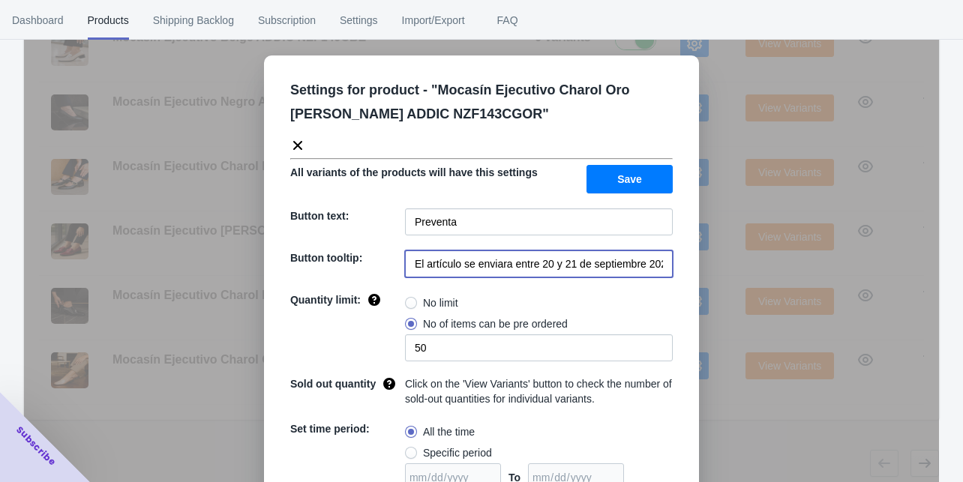
click at [543, 260] on input "El artículo se enviara entre 20 y 21 de septiembre 2025" at bounding box center [539, 264] width 268 height 27
paste input "entrega de la preventa a partir del 9 de Octubre"
type input "entrega de la preventa a partir del 9 de Octubre"
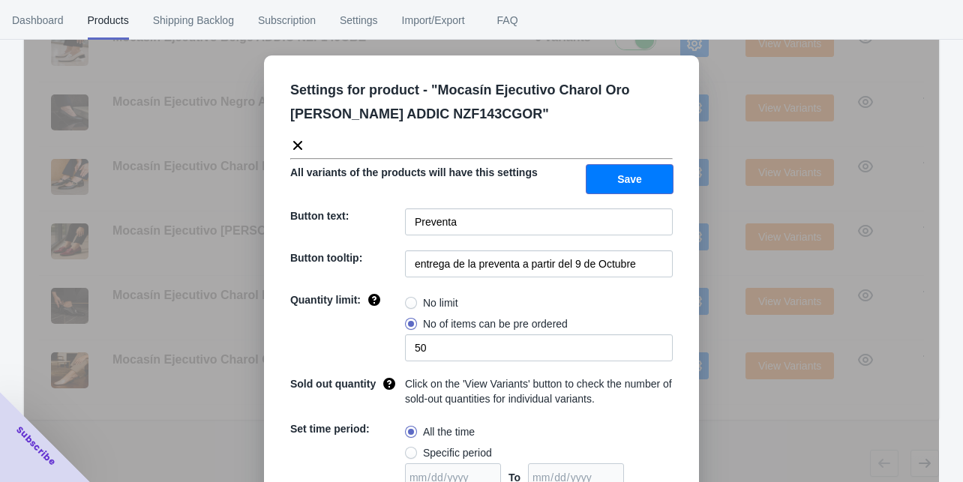
click at [608, 177] on button "Save" at bounding box center [630, 179] width 86 height 29
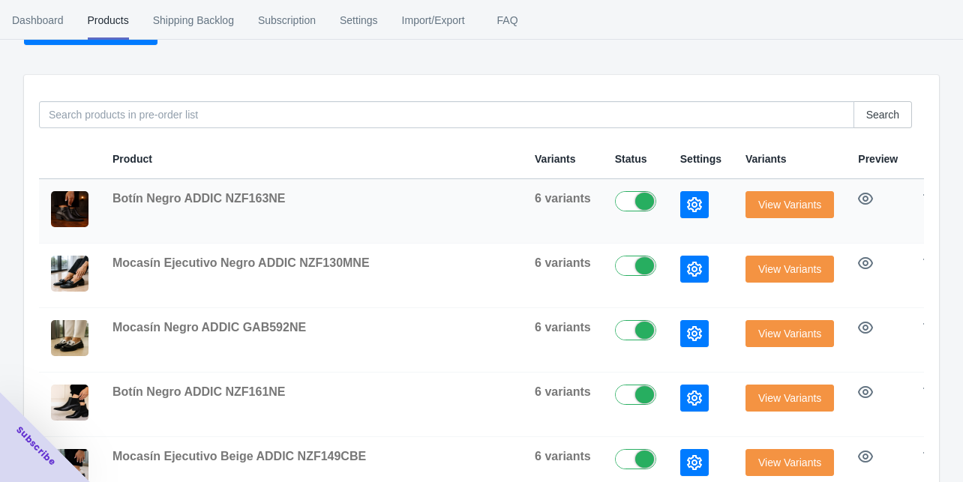
scroll to position [111, 0]
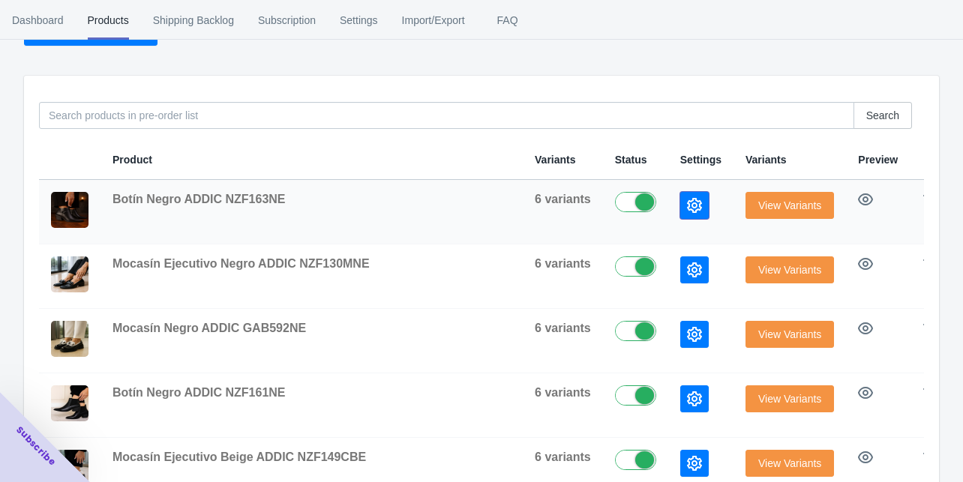
click at [687, 198] on icon "button" at bounding box center [694, 205] width 15 height 15
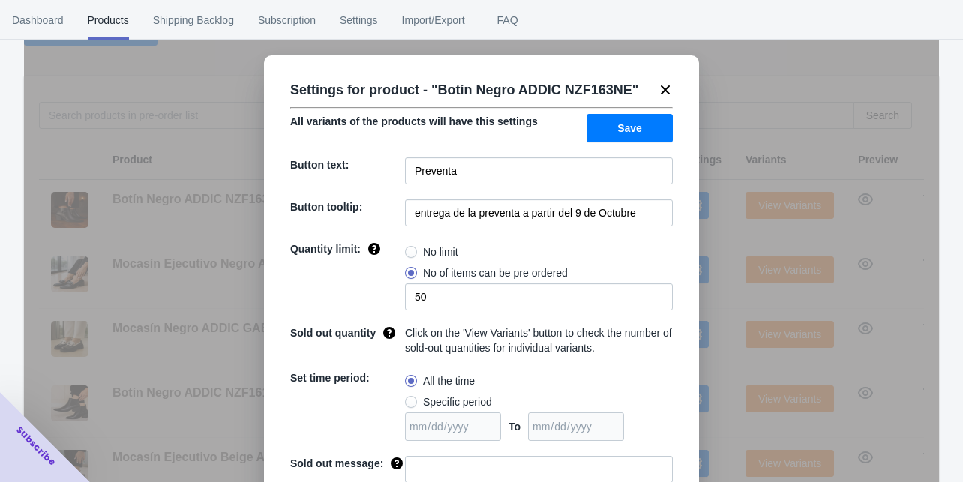
click at [713, 267] on div "Settings for product - " Botín Negro ADDIC NZF163NE " All variants of the produ…" at bounding box center [481, 279] width 915 height 482
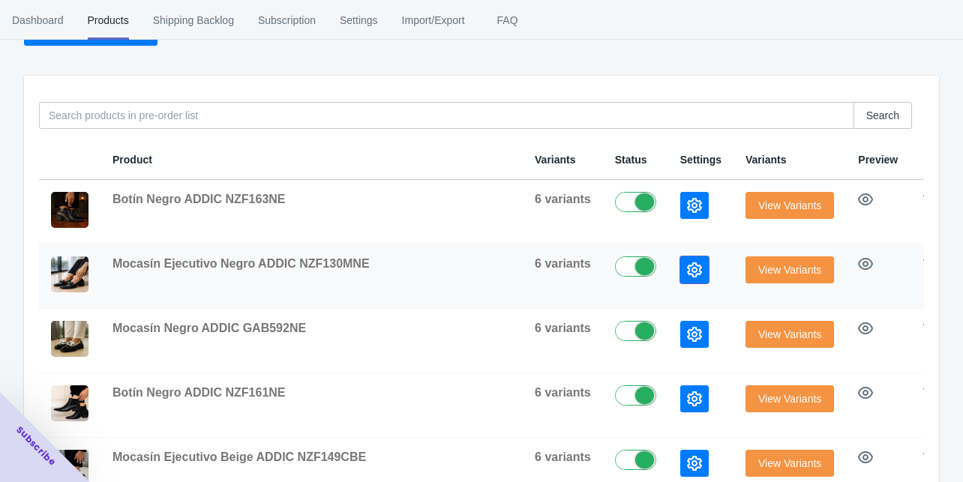
click at [680, 266] on button "button" at bounding box center [694, 270] width 29 height 27
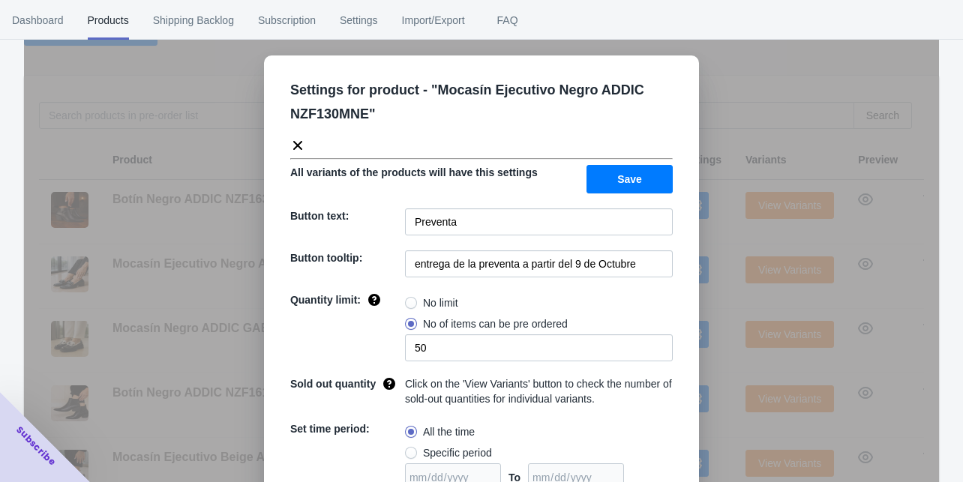
click at [720, 301] on div "Settings for product - " Mocasín Ejecutivo Negro ADDIC NZF130MNE " All variants…" at bounding box center [481, 279] width 915 height 482
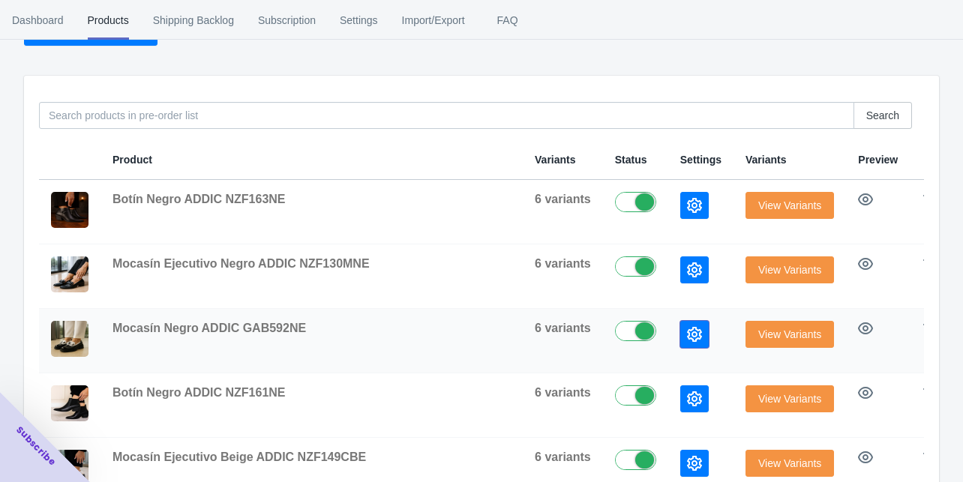
click at [680, 332] on button "button" at bounding box center [694, 334] width 29 height 27
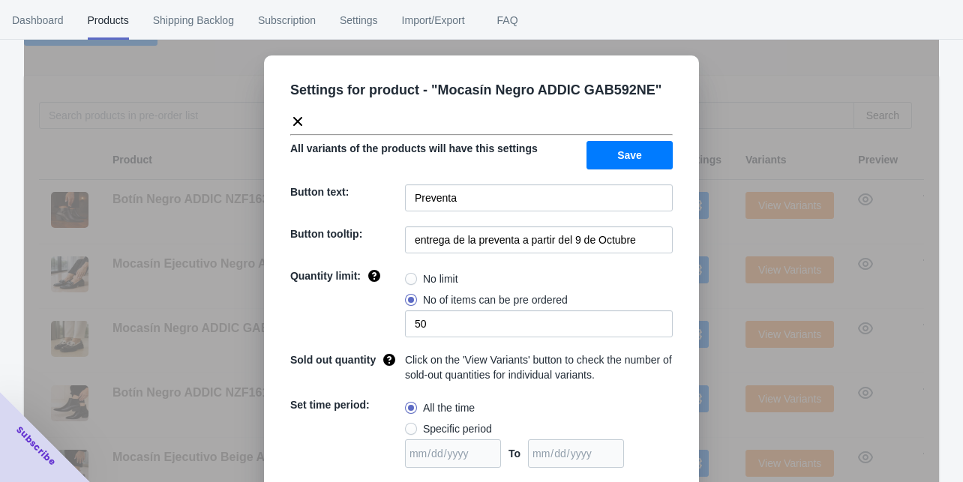
click at [718, 348] on div "Settings for product - " Mocasín Negro ADDIC GAB592NE " All variants of the pro…" at bounding box center [481, 279] width 915 height 482
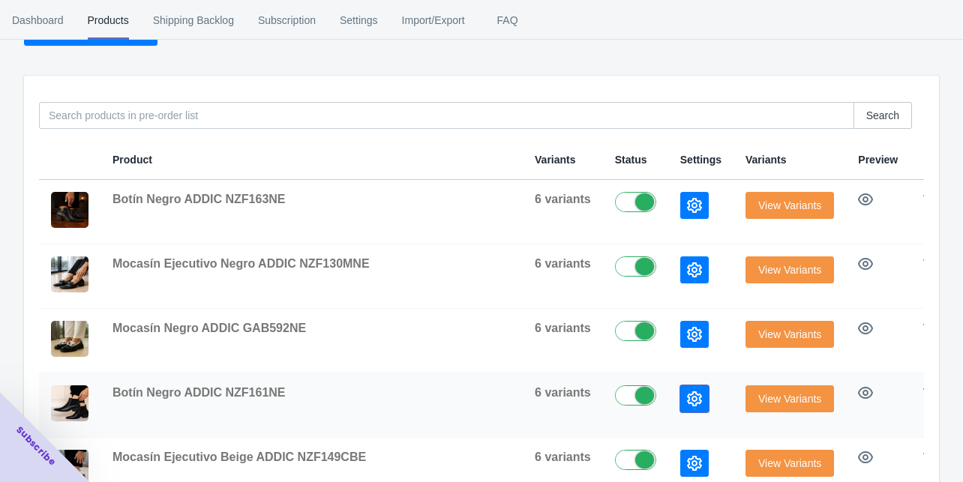
click at [680, 387] on button "button" at bounding box center [694, 399] width 29 height 27
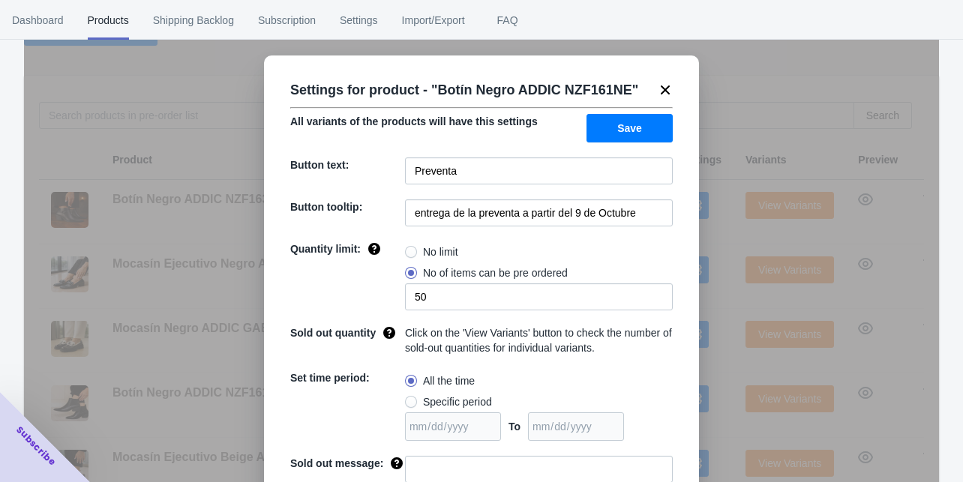
click at [709, 362] on div "Settings for product - " Botín Negro ADDIC NZF161NE " All variants of the produ…" at bounding box center [481, 279] width 915 height 482
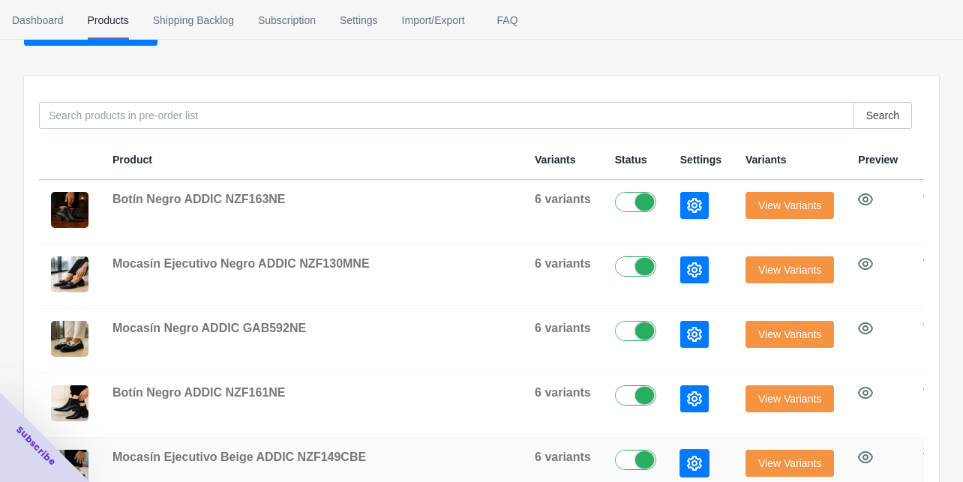
click at [687, 457] on icon "button" at bounding box center [694, 463] width 15 height 15
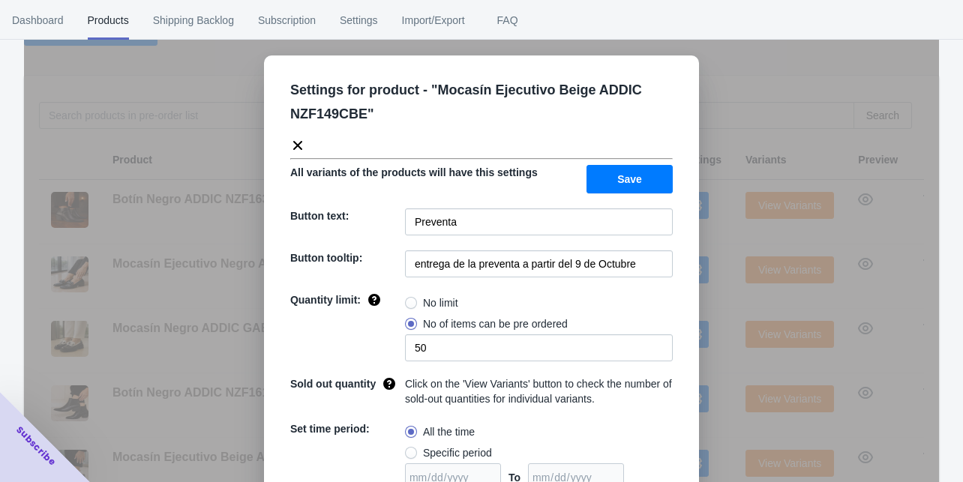
click at [713, 391] on div "Settings for product - " Mocasín Ejecutivo Beige ADDIC NZF149CBE " All variants…" at bounding box center [481, 279] width 915 height 482
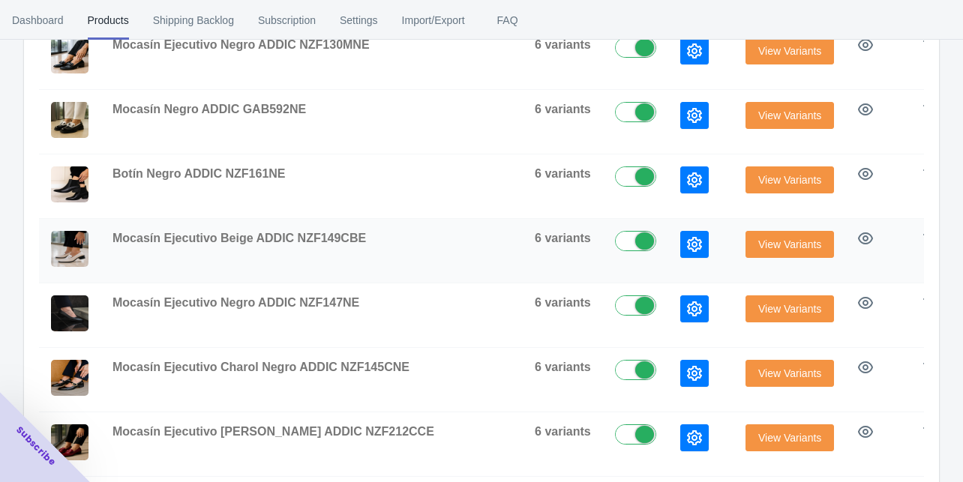
scroll to position [351, 0]
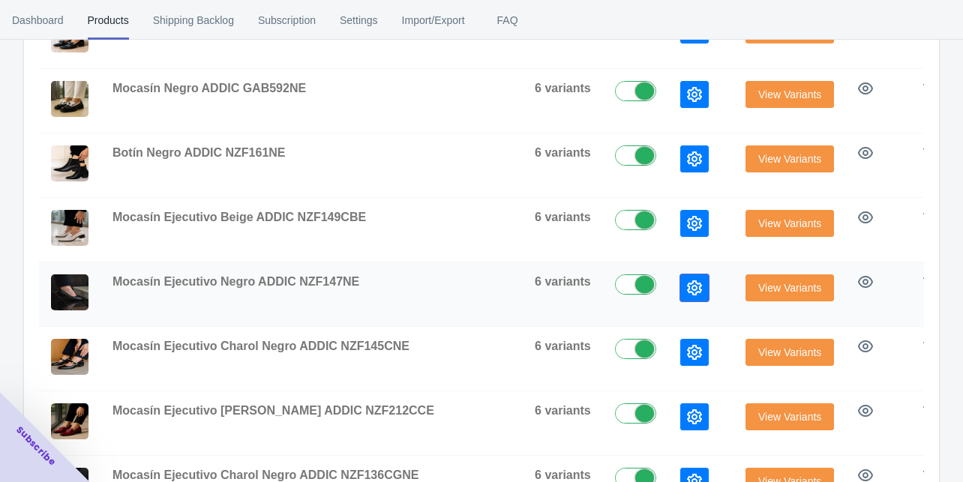
click at [687, 281] on icon "button" at bounding box center [694, 288] width 15 height 15
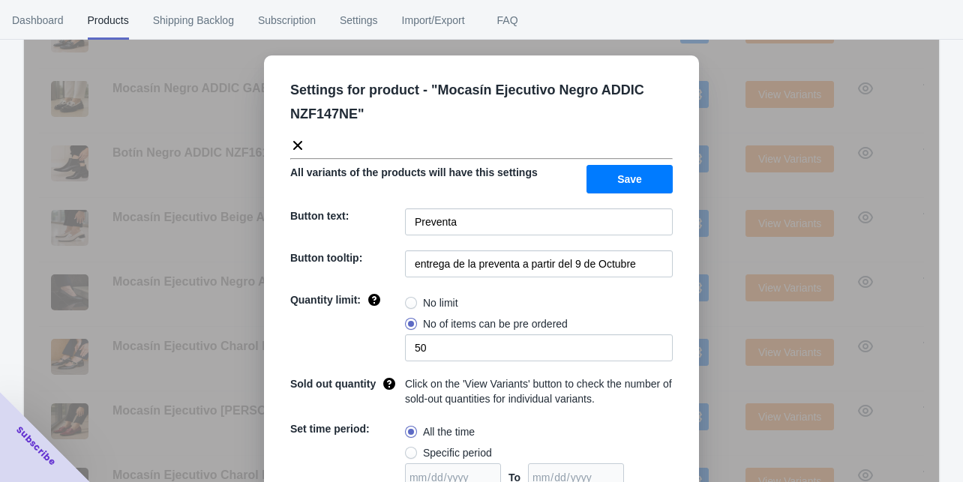
click at [704, 318] on div "Settings for product - " Mocasín Ejecutivo Negro ADDIC NZF147NE " All variants …" at bounding box center [481, 279] width 915 height 482
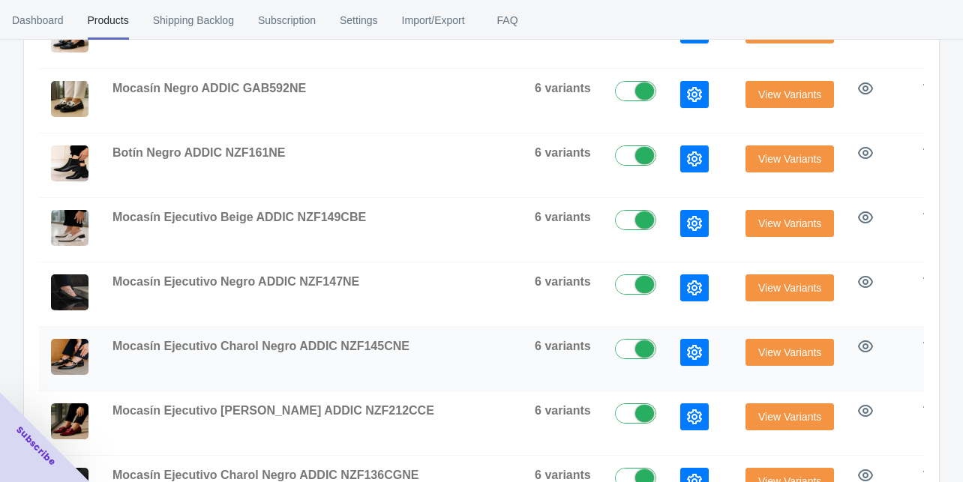
click at [687, 351] on icon "button" at bounding box center [694, 352] width 15 height 15
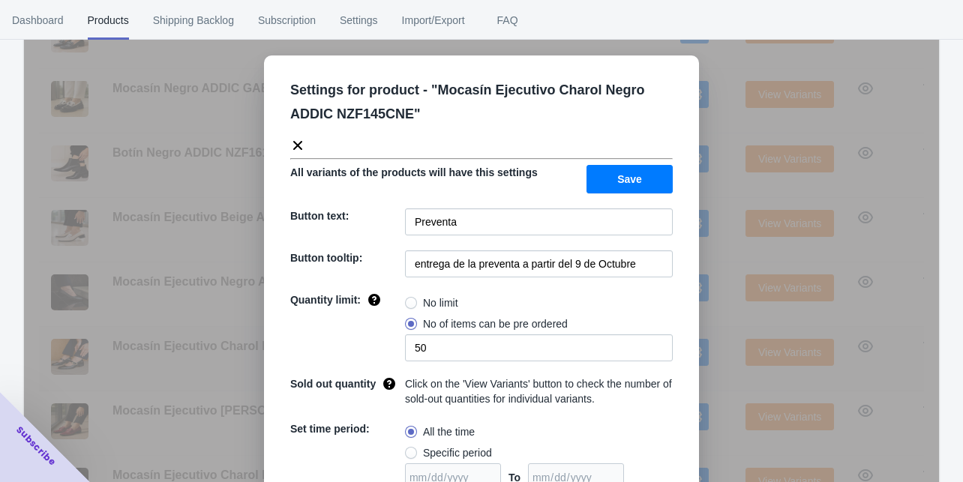
drag, startPoint x: 713, startPoint y: 351, endPoint x: 707, endPoint y: 358, distance: 9.0
click at [714, 351] on div "Settings for product - " Mocasín Ejecutivo Charol Negro ADDIC NZF145CNE " All v…" at bounding box center [481, 279] width 915 height 482
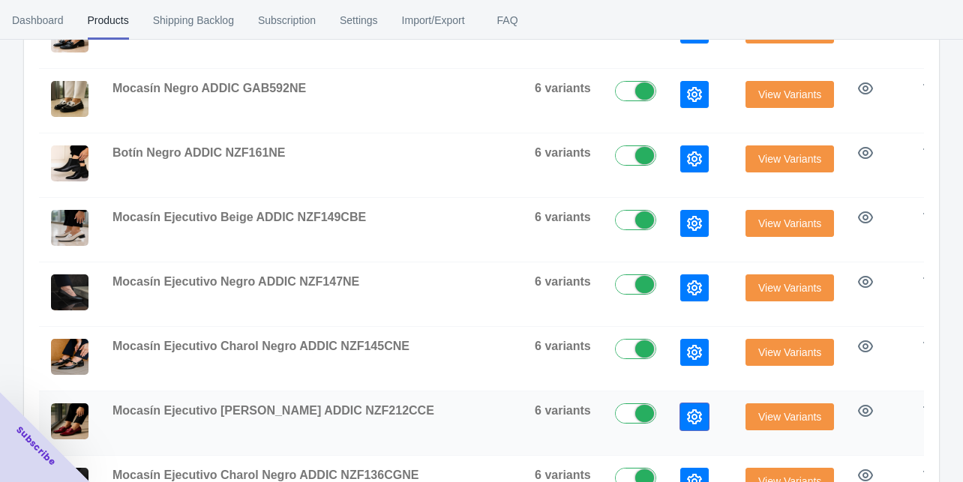
click at [680, 414] on button "button" at bounding box center [694, 417] width 29 height 27
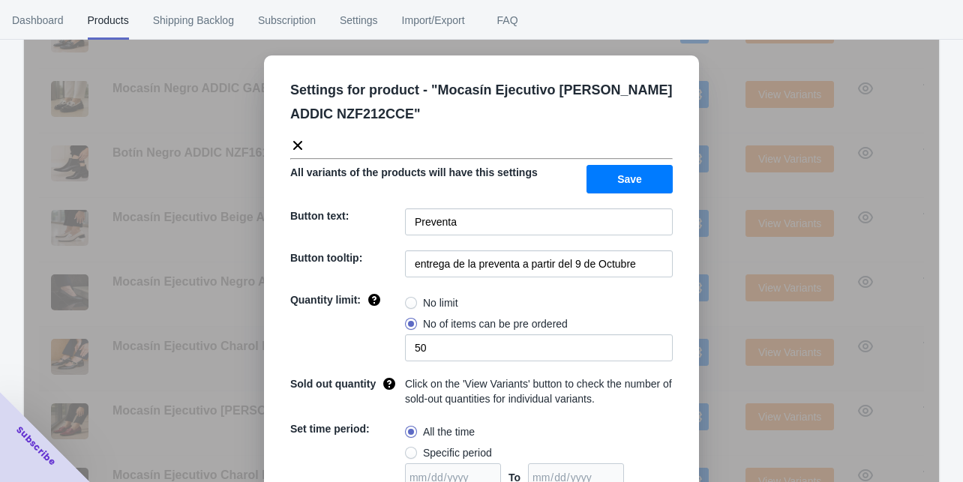
click at [729, 349] on div "Settings for product - " Mocasín Ejecutivo [PERSON_NAME] ADDIC NZF212CCE " All …" at bounding box center [481, 279] width 915 height 482
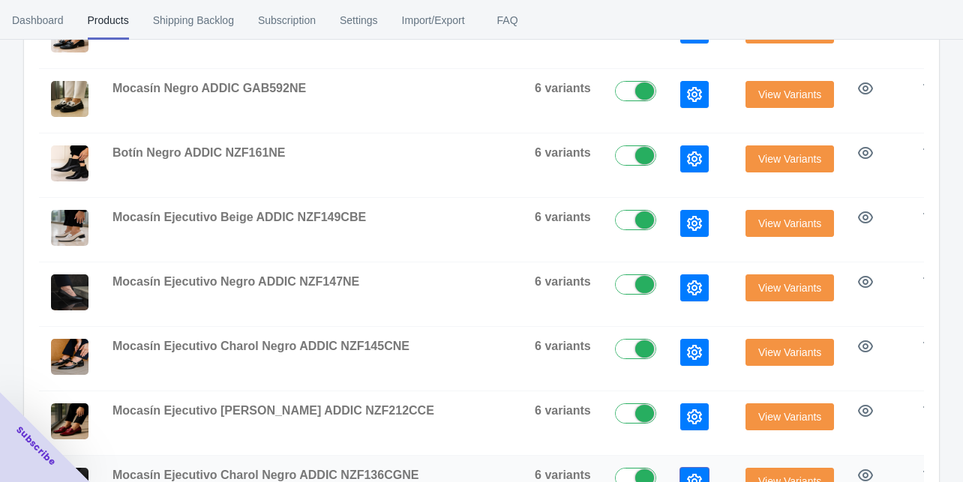
click at [687, 474] on icon "button" at bounding box center [694, 481] width 15 height 15
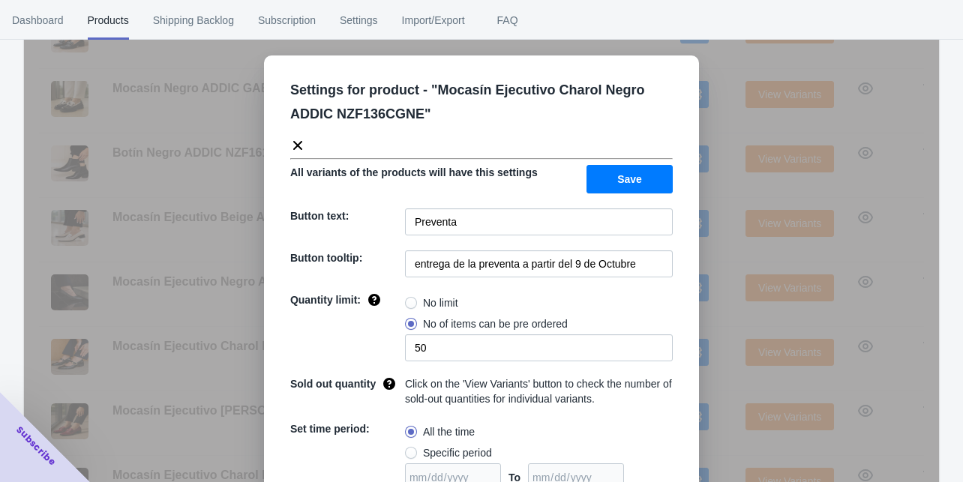
click at [720, 329] on div "Settings for product - " Mocasín Ejecutivo Charol Negro ADDIC NZF136CGNE " All …" at bounding box center [481, 279] width 915 height 482
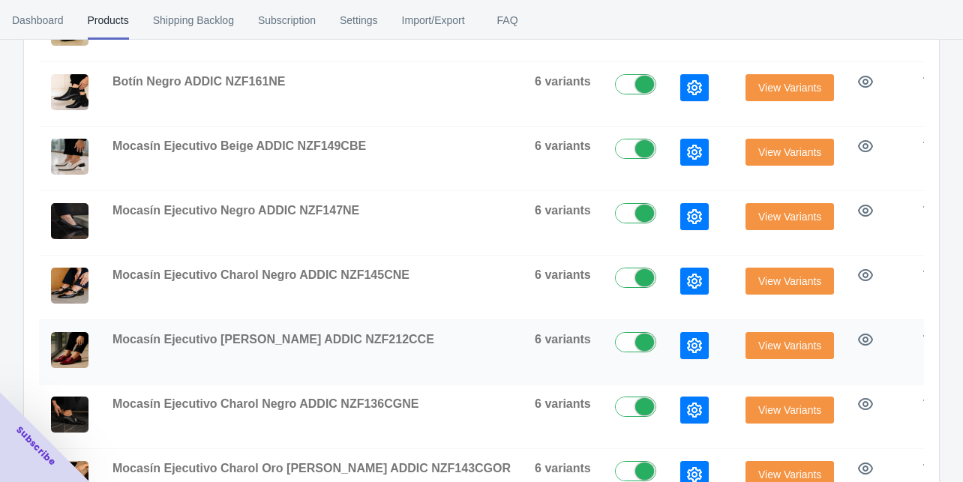
scroll to position [531, 0]
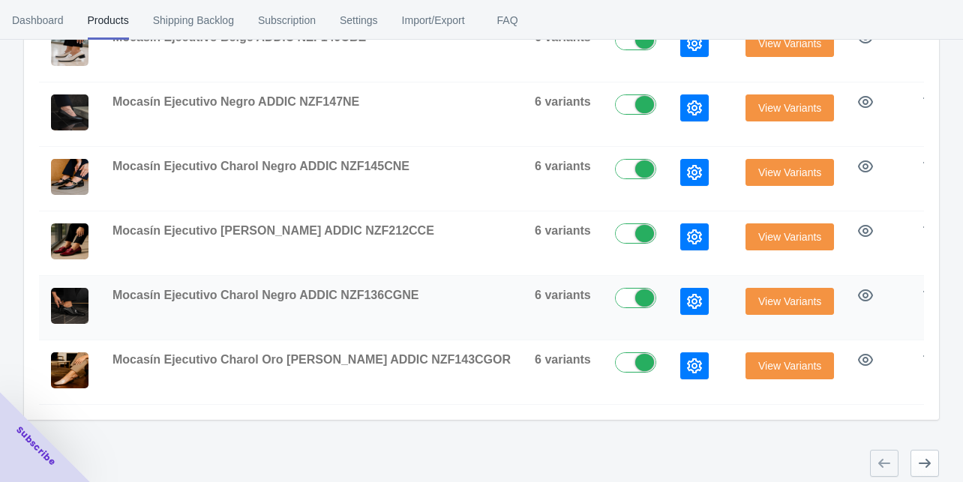
click at [687, 294] on icon "button" at bounding box center [694, 301] width 15 height 15
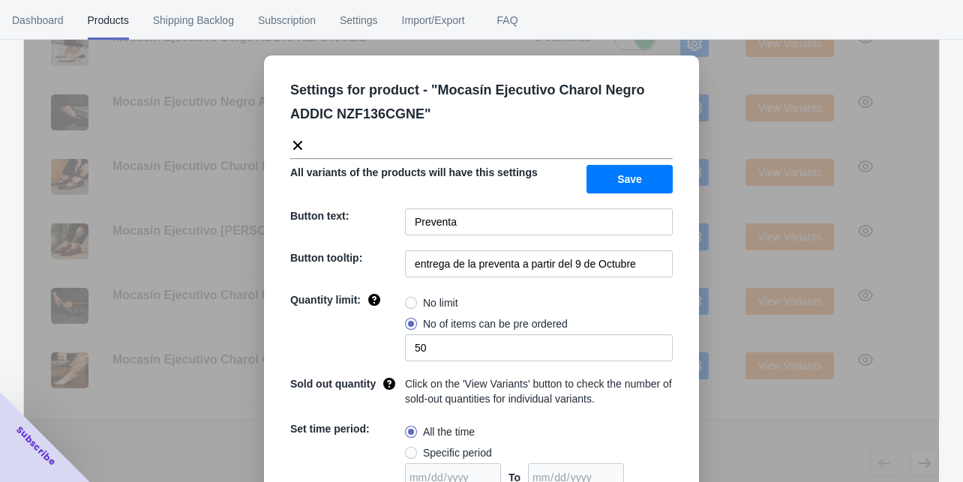
click at [698, 307] on div "Settings for product - " Mocasín Ejecutivo Charol Negro ADDIC NZF136CGNE " All …" at bounding box center [481, 279] width 915 height 482
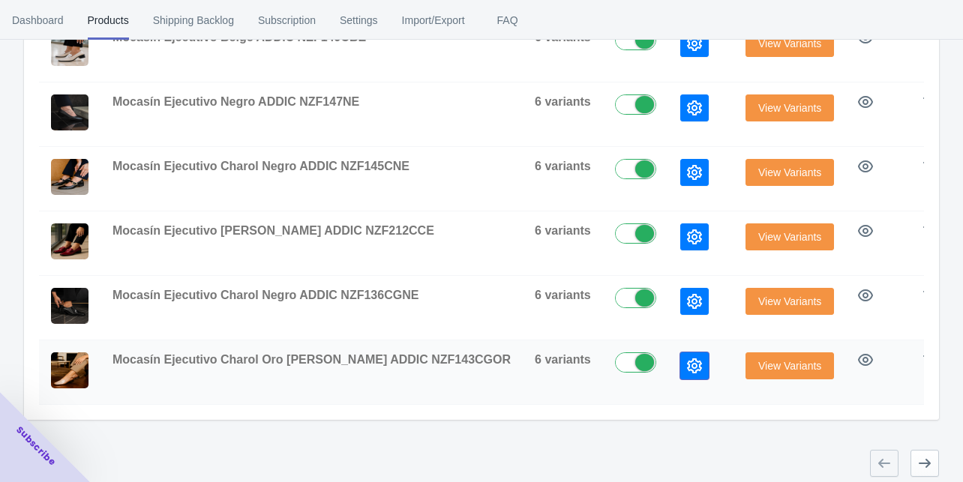
click at [680, 359] on button "button" at bounding box center [694, 366] width 29 height 27
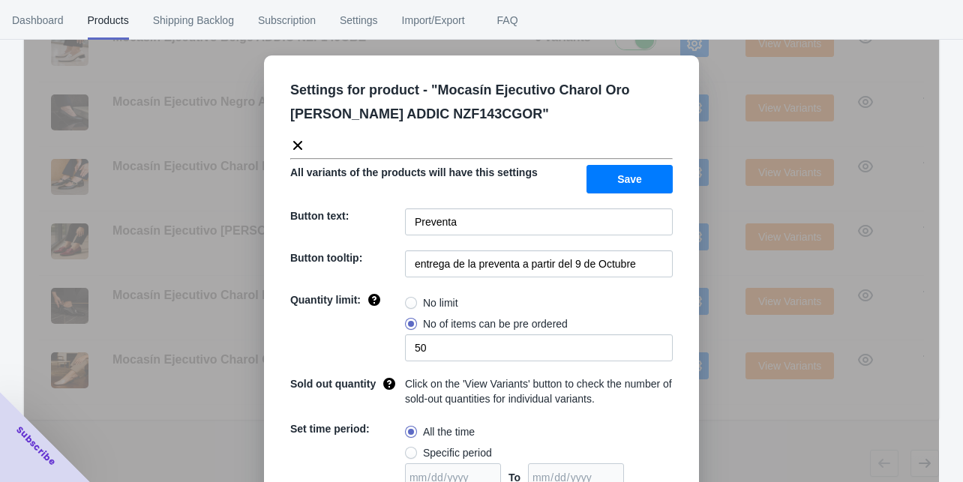
click at [703, 288] on div "Settings for product - " Mocasín Ejecutivo Charol Oro [PERSON_NAME] ADDIC NZF14…" at bounding box center [481, 279] width 915 height 482
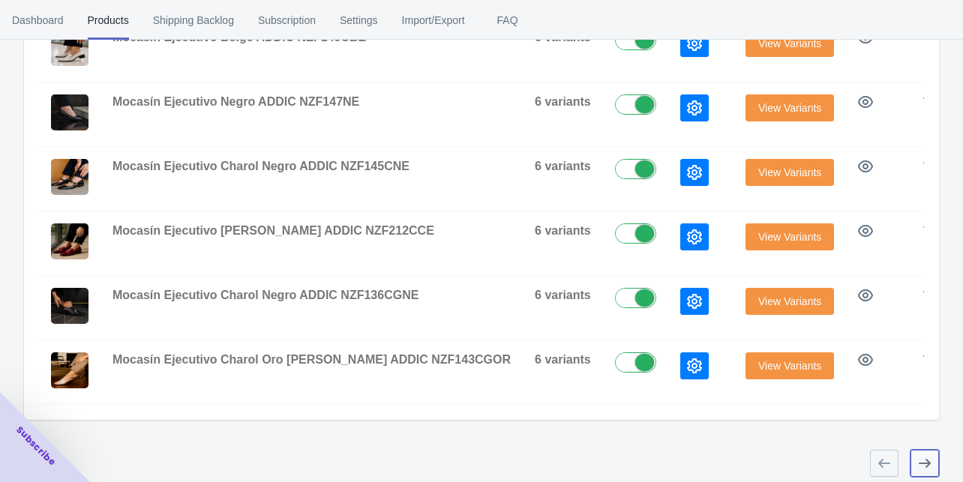
click at [932, 456] on button "button" at bounding box center [925, 463] width 29 height 27
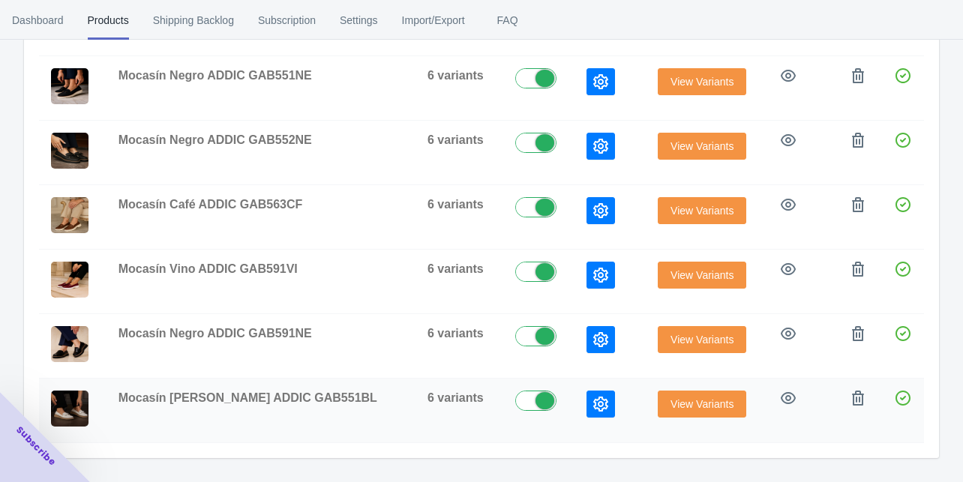
scroll to position [471, 0]
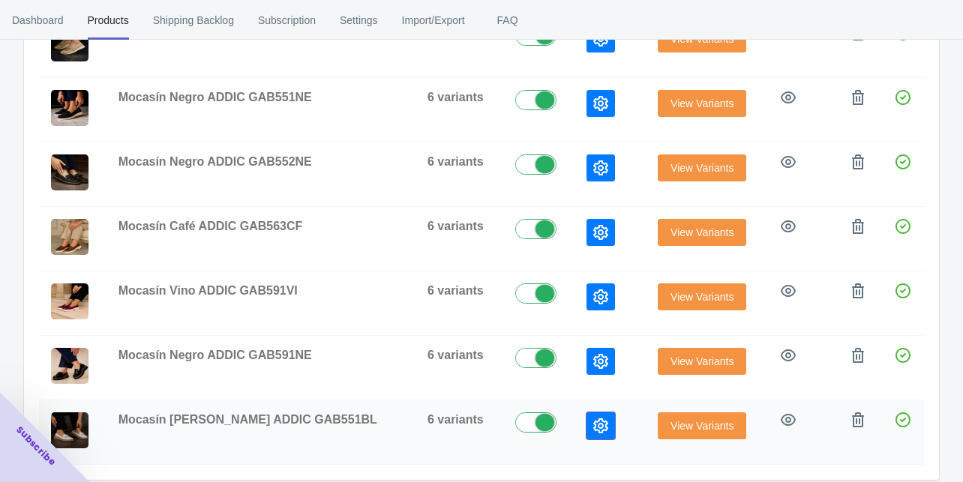
click at [593, 419] on icon "button" at bounding box center [600, 426] width 15 height 15
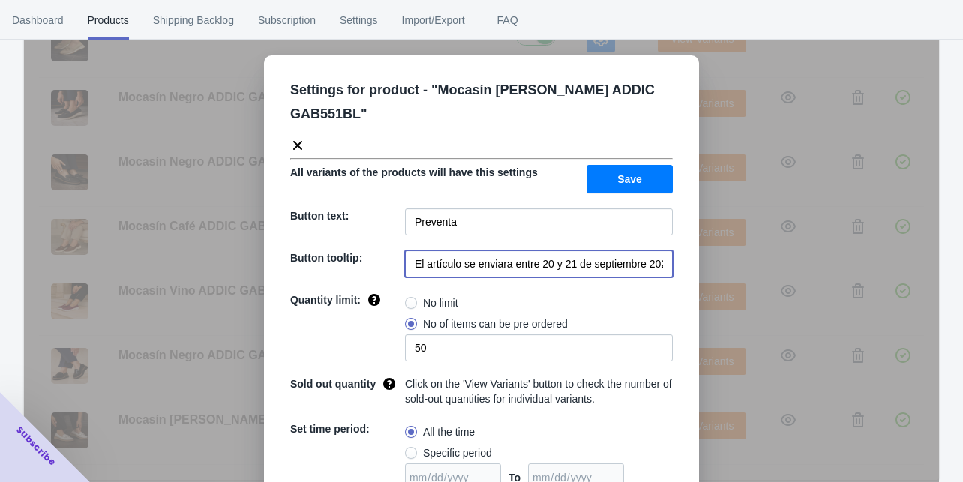
click at [509, 251] on input "El artículo se enviara entre 20 y 21 de septiembre 2025" at bounding box center [539, 264] width 268 height 27
paste input "entrega de la preventa a partir del 9 de Octubre"
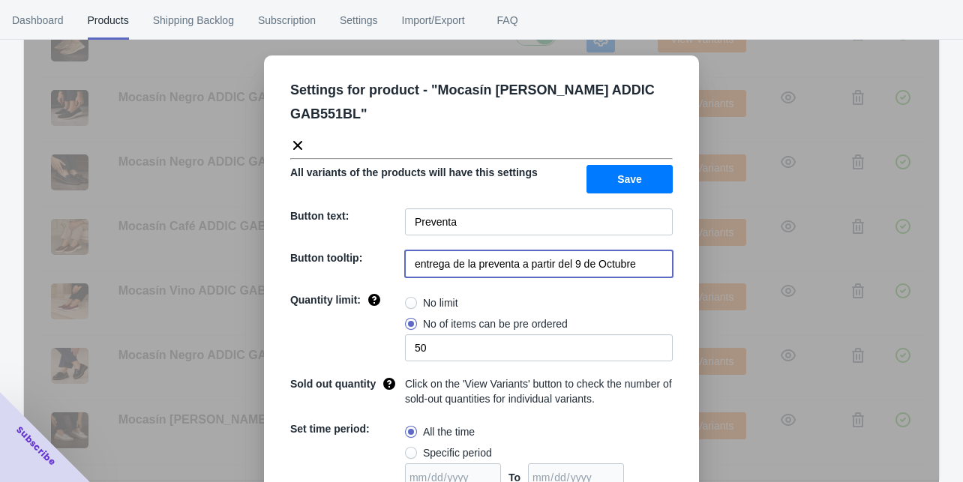
type input "entrega de la preventa a partir del 9 de Octubre"
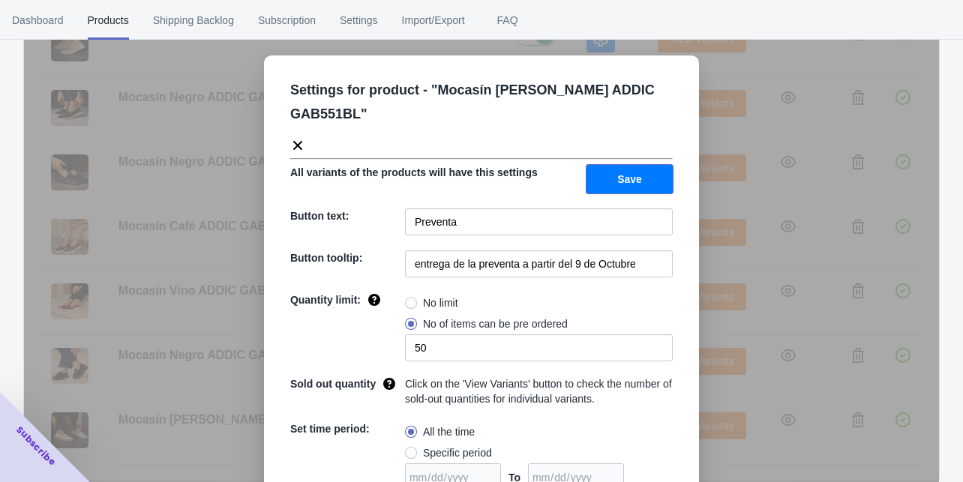
click at [632, 173] on span "Save" at bounding box center [629, 179] width 25 height 12
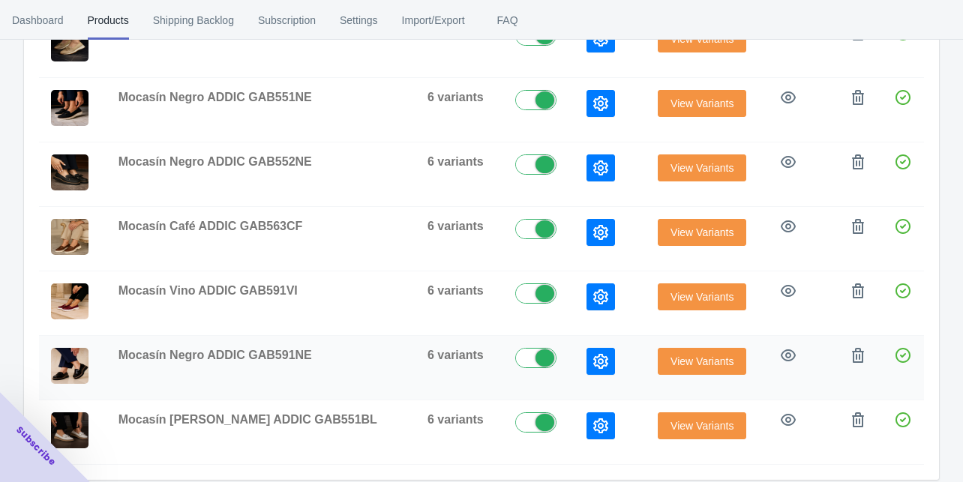
click at [593, 354] on icon "button" at bounding box center [600, 361] width 15 height 15
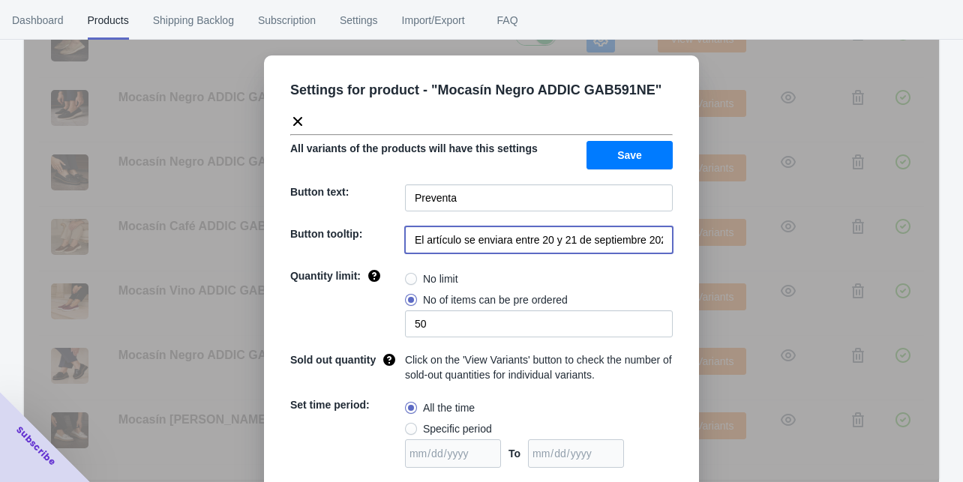
click at [480, 236] on input "El artículo se enviara entre 20 y 21 de septiembre 2025" at bounding box center [539, 240] width 268 height 27
paste input "entrega de la preventa a partir del 9 de Octubre"
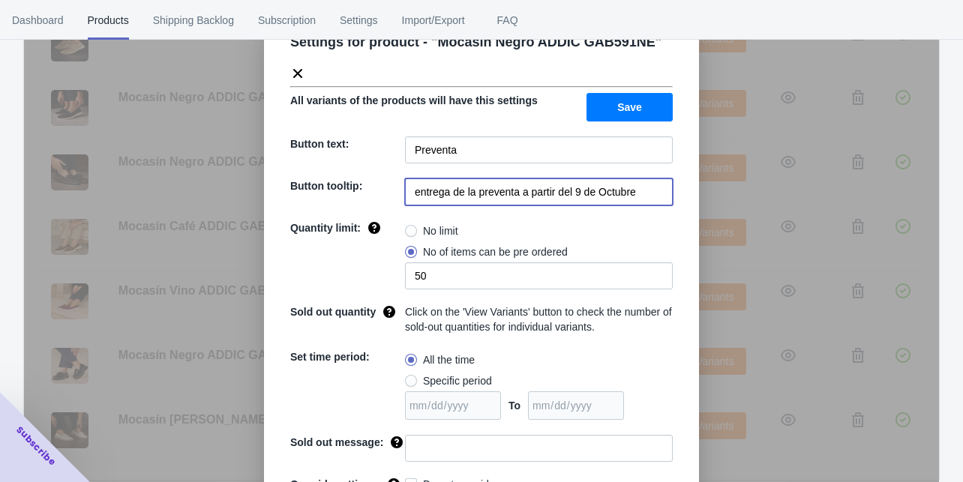
scroll to position [0, 0]
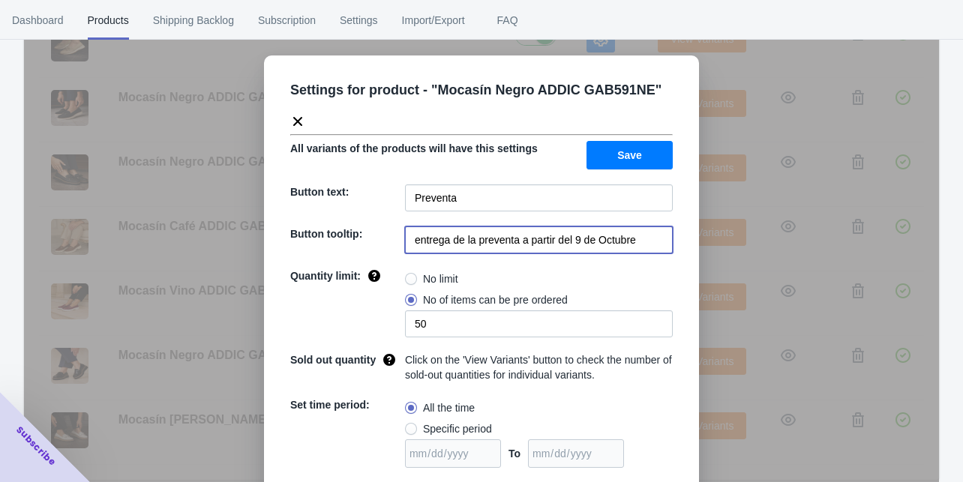
type input "entrega de la preventa a partir del 9 de Octubre"
click at [627, 149] on span "Save" at bounding box center [629, 155] width 25 height 12
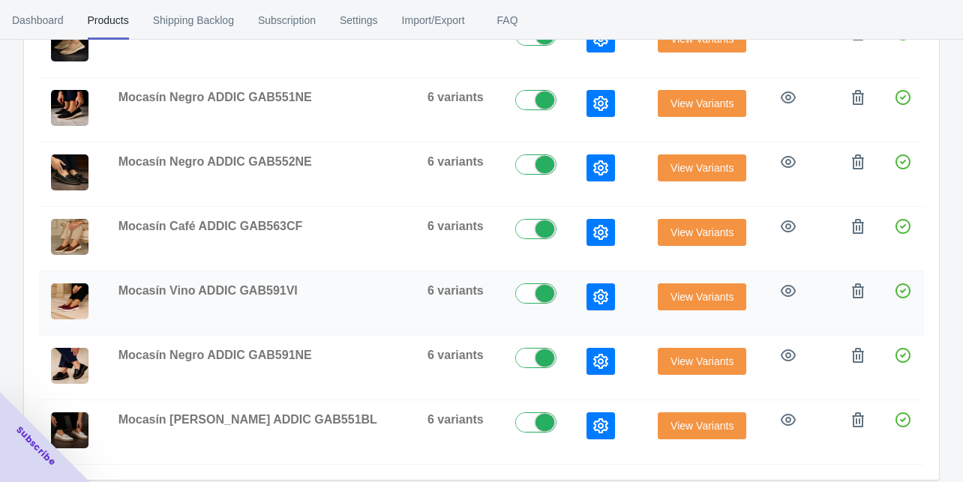
click at [593, 290] on icon "button" at bounding box center [600, 297] width 15 height 15
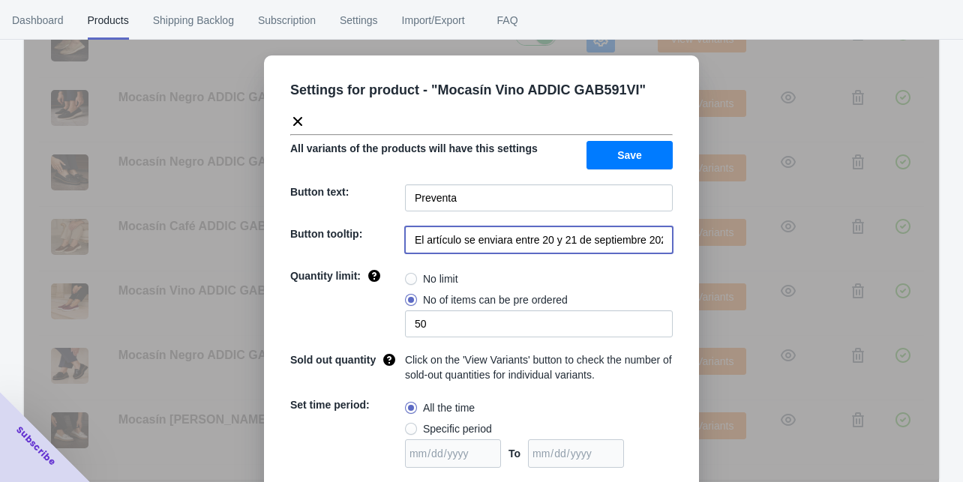
click at [566, 227] on input "El artículo se enviara entre 20 y 21 de septiembre 2025" at bounding box center [539, 240] width 268 height 27
paste input "entrega de la preventa a partir del 9 de Octubre"
type input "entrega de la preventa a partir del 9 de Octubre"
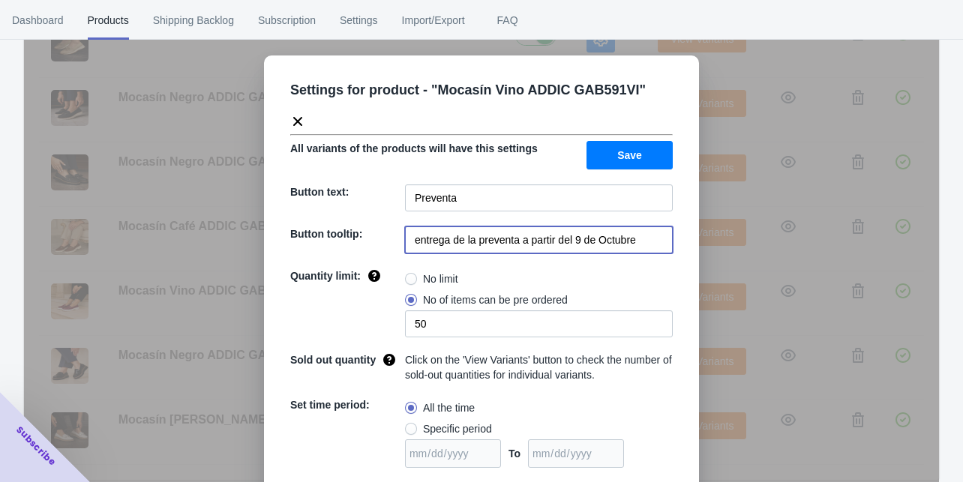
click at [641, 141] on button "Save" at bounding box center [630, 155] width 86 height 29
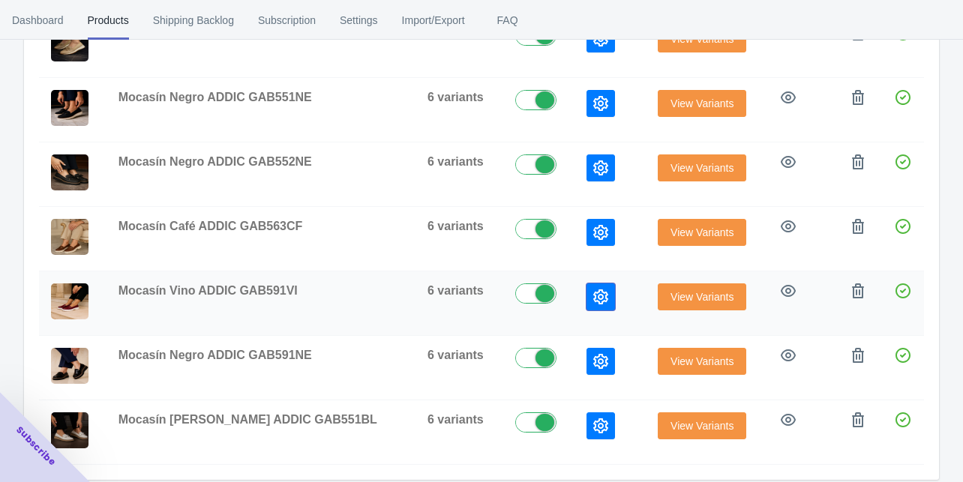
click at [593, 290] on icon "button" at bounding box center [600, 297] width 15 height 15
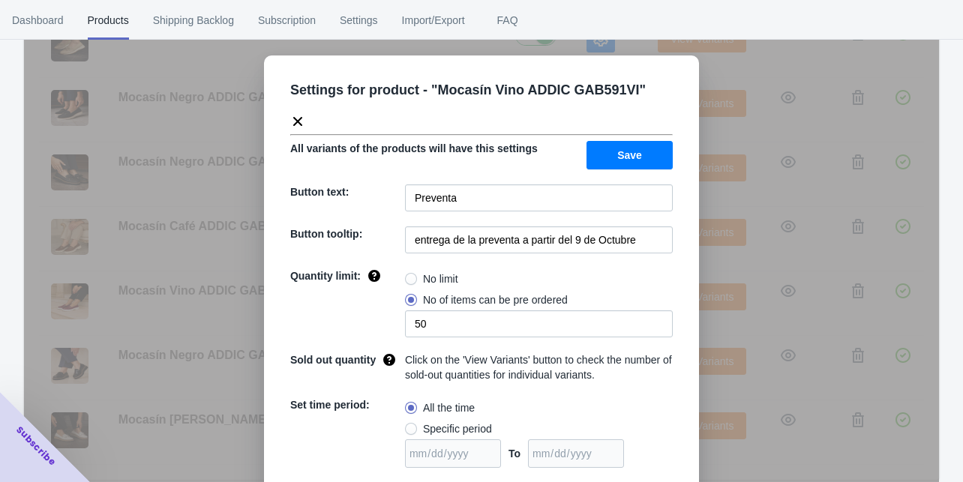
click at [708, 256] on div "Settings for product - " Mocasín Vino ADDIC GAB591VI " All variants of the prod…" at bounding box center [481, 279] width 915 height 482
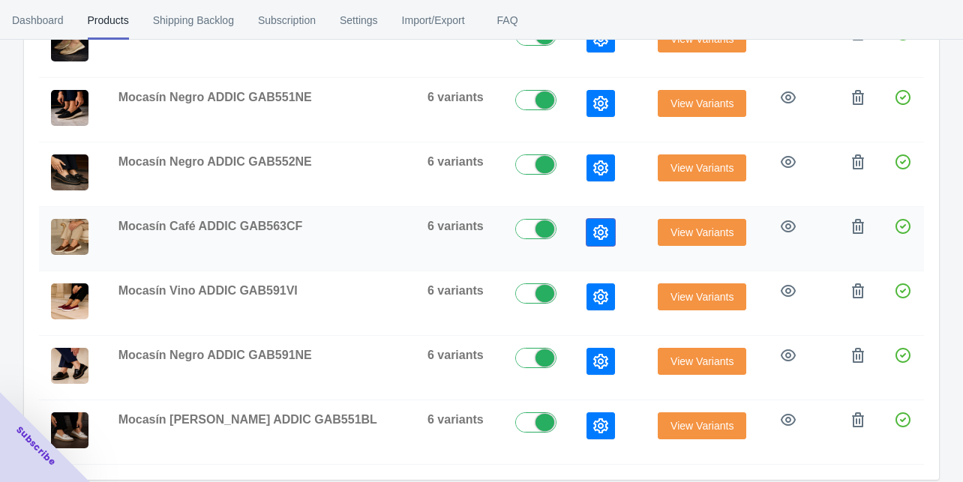
click at [593, 225] on icon "button" at bounding box center [600, 232] width 15 height 15
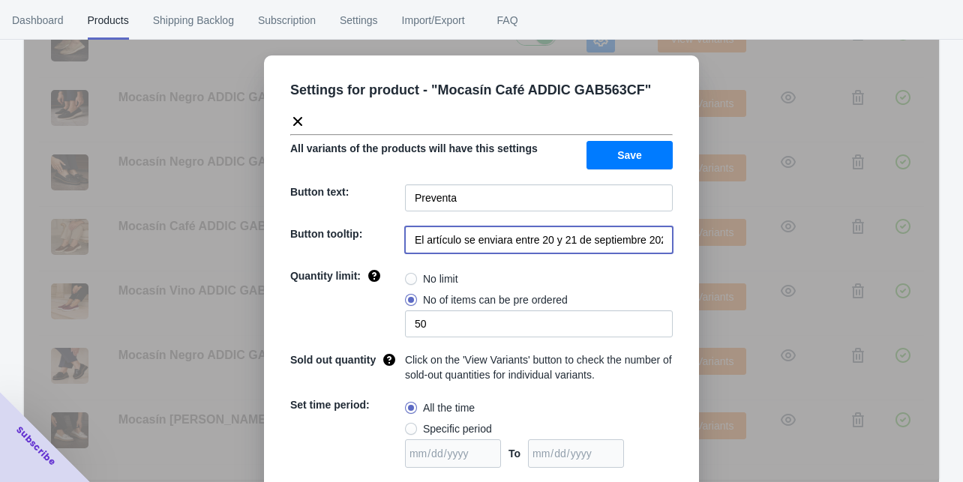
click at [559, 227] on input "El artículo se enviara entre 20 y 21 de septiembre 2025" at bounding box center [539, 240] width 268 height 27
paste input "entrega de la preventa a partir del 9 de Octubre"
type input "entrega de la preventa a partir del 9 de Octubre"
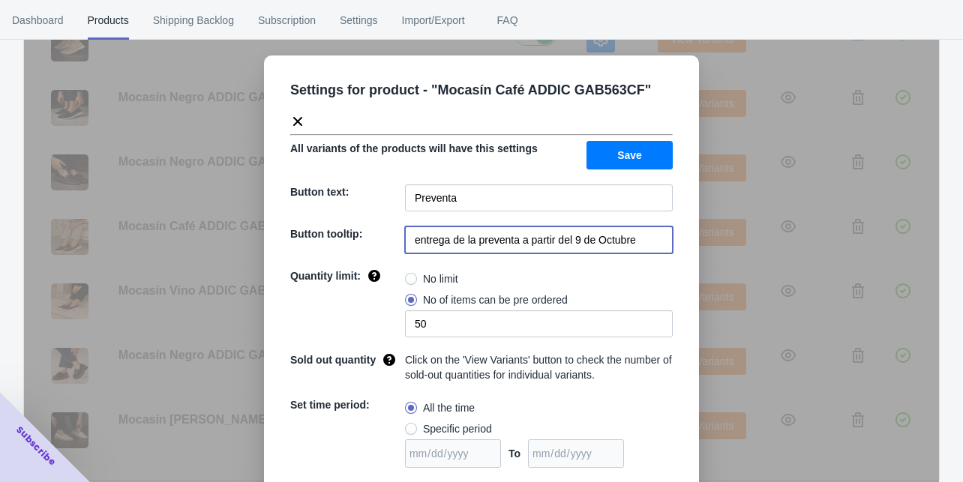
click at [638, 141] on button "Save" at bounding box center [630, 155] width 86 height 29
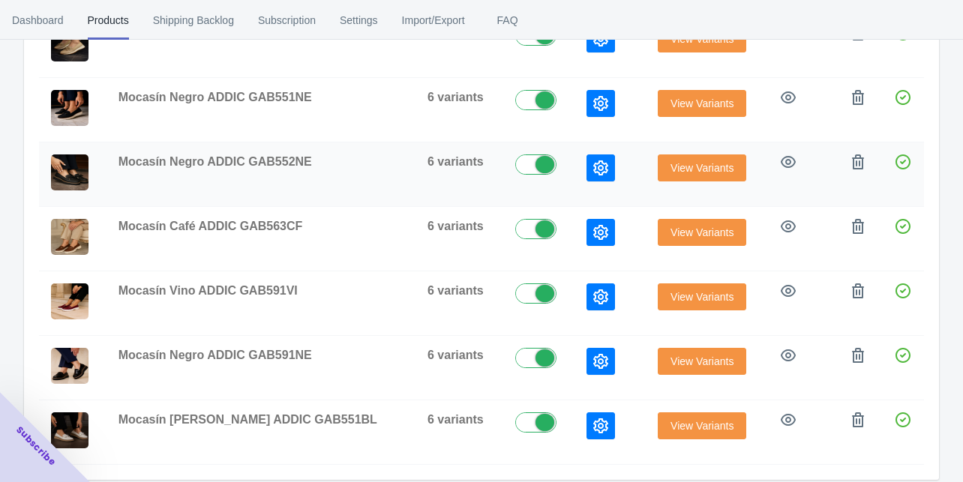
click at [593, 169] on icon "button" at bounding box center [600, 168] width 15 height 15
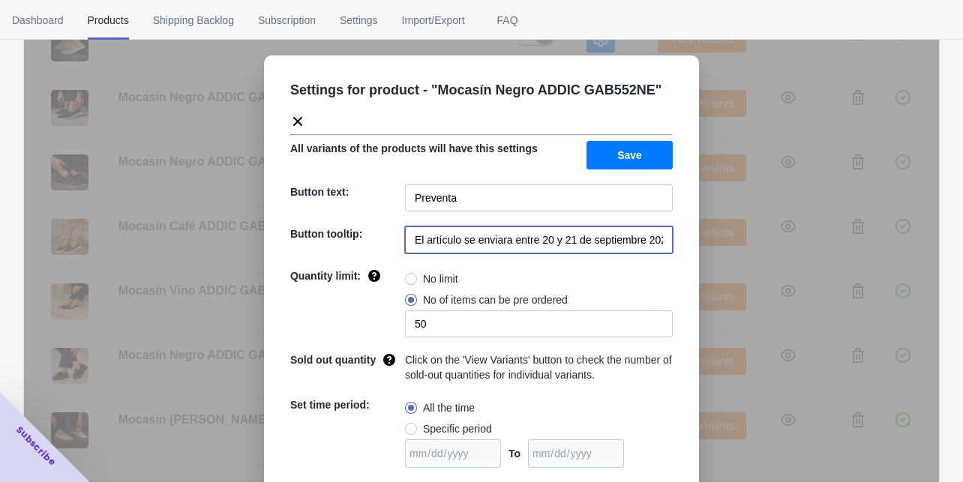
click at [544, 232] on input "El artículo se enviara entre 20 y 21 de septiembre 2025" at bounding box center [539, 240] width 268 height 27
click at [544, 233] on input "El artículo se enviara entre 20 y 21 de septiembre 2025" at bounding box center [539, 240] width 268 height 27
paste input "entrega de la preventa a partir del 9 de Octubre"
type input "entrega de la preventa a partir del 9 de Octubre"
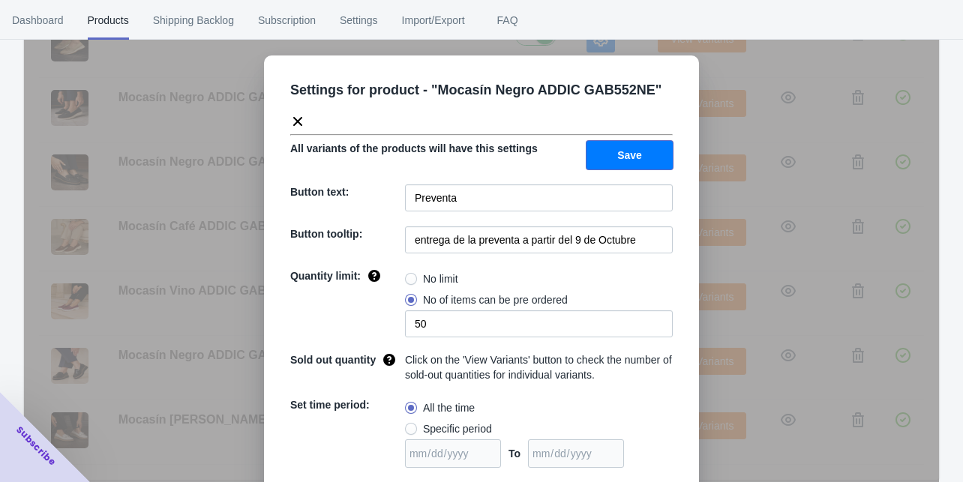
click at [639, 162] on button "Save" at bounding box center [630, 155] width 86 height 29
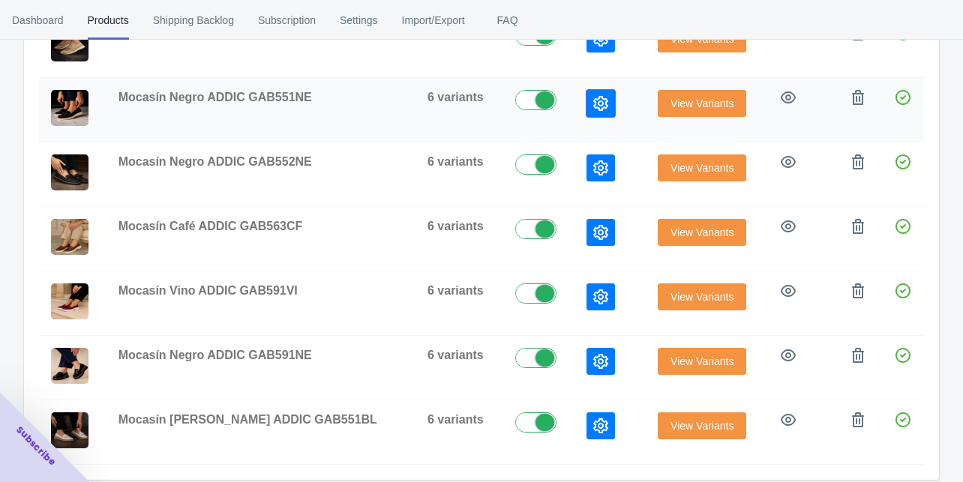
click at [593, 98] on icon "button" at bounding box center [600, 103] width 15 height 15
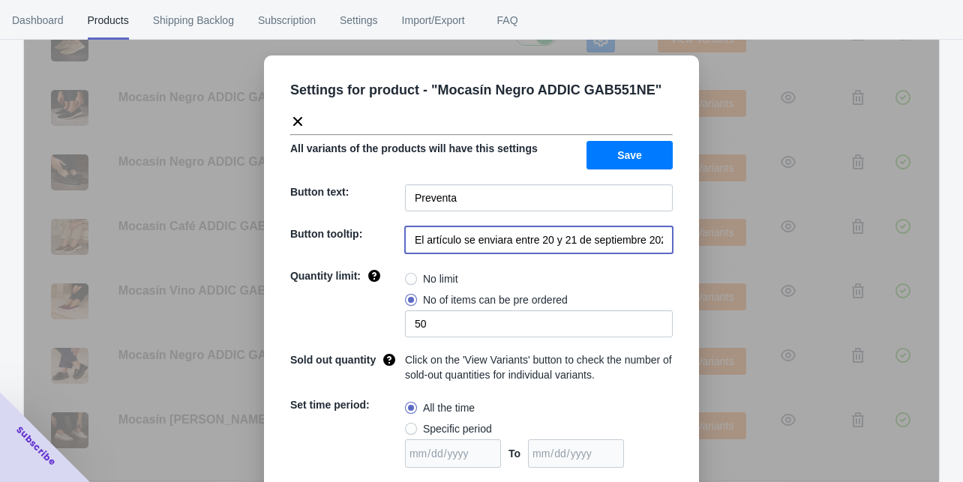
click at [532, 228] on input "El artículo se enviara entre 20 y 21 de septiembre 2025" at bounding box center [539, 240] width 268 height 27
paste input "entrega de la preventa a partir del 9 de Octubre"
type input "entrega de la preventa a partir del 9 de Octubre"
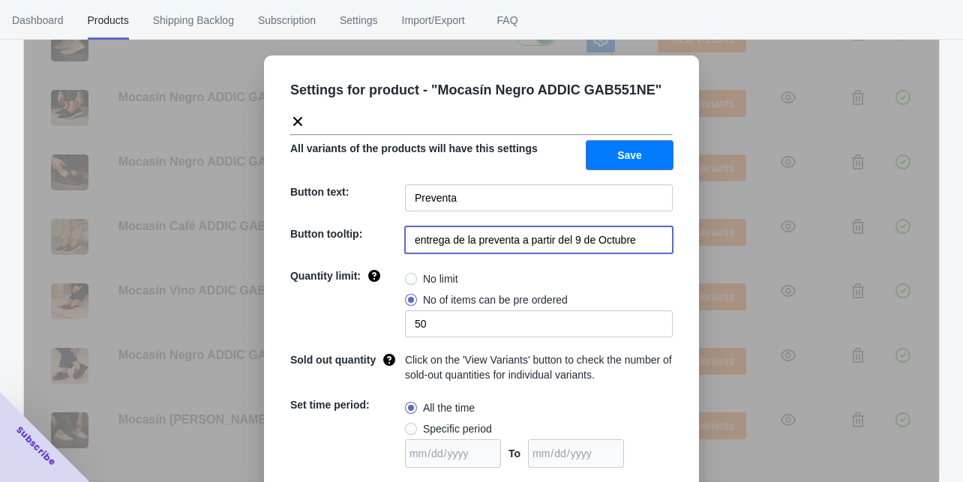
click at [623, 155] on span "Save" at bounding box center [629, 155] width 25 height 12
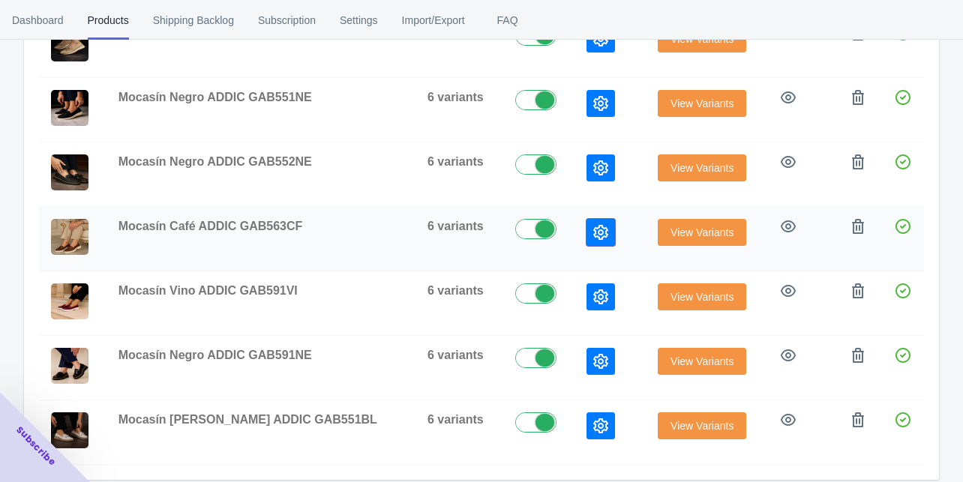
click at [593, 225] on icon "button" at bounding box center [600, 232] width 15 height 15
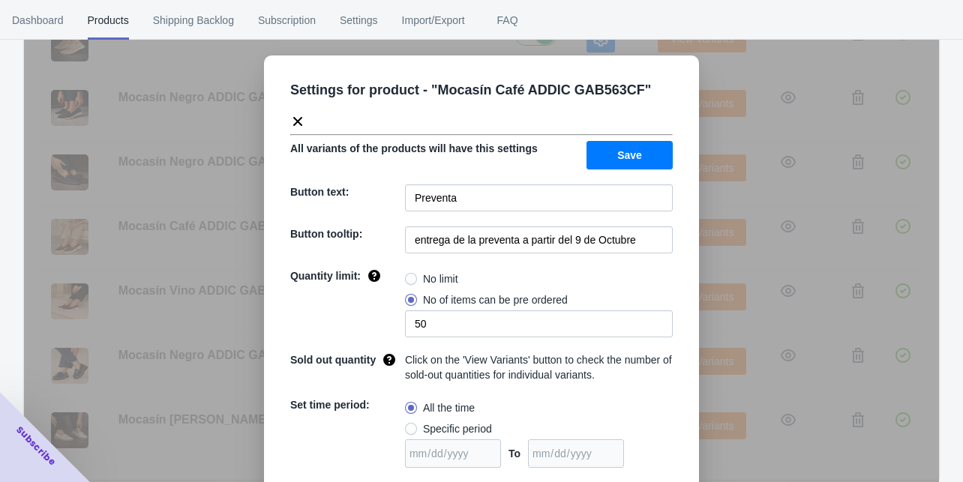
click at [713, 226] on div "Settings for product - " Mocasín Café ADDIC GAB563CF " All variants of the prod…" at bounding box center [481, 279] width 915 height 482
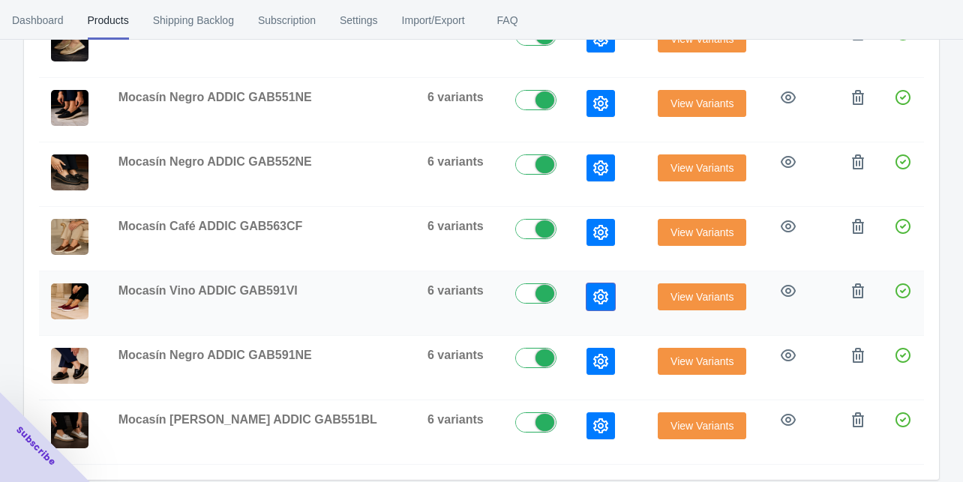
click at [593, 290] on icon "button" at bounding box center [600, 297] width 15 height 15
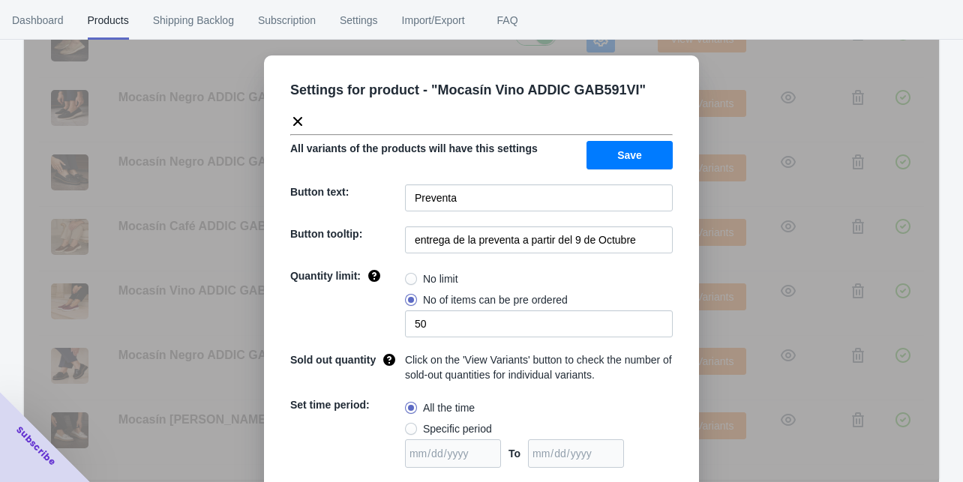
click at [707, 242] on div "Settings for product - " Mocasín Vino ADDIC GAB591VI " All variants of the prod…" at bounding box center [481, 279] width 915 height 482
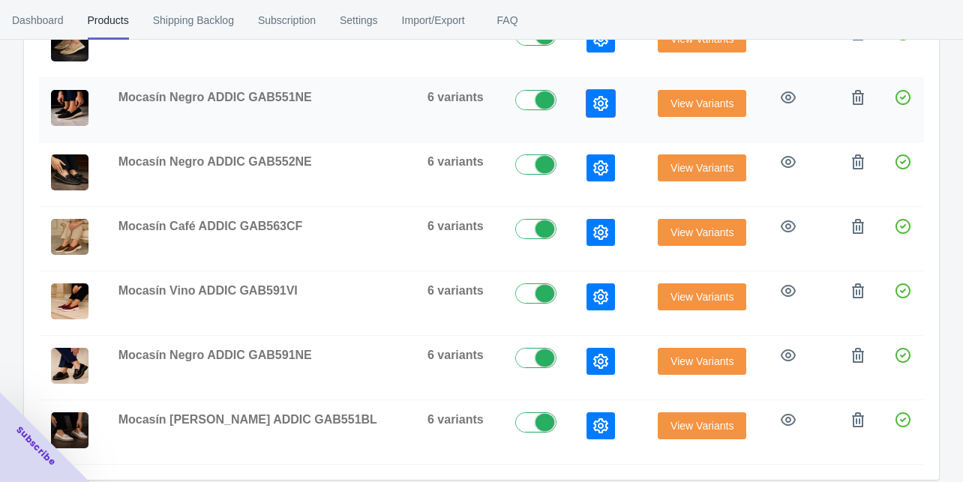
click at [587, 96] on button "button" at bounding box center [601, 103] width 29 height 27
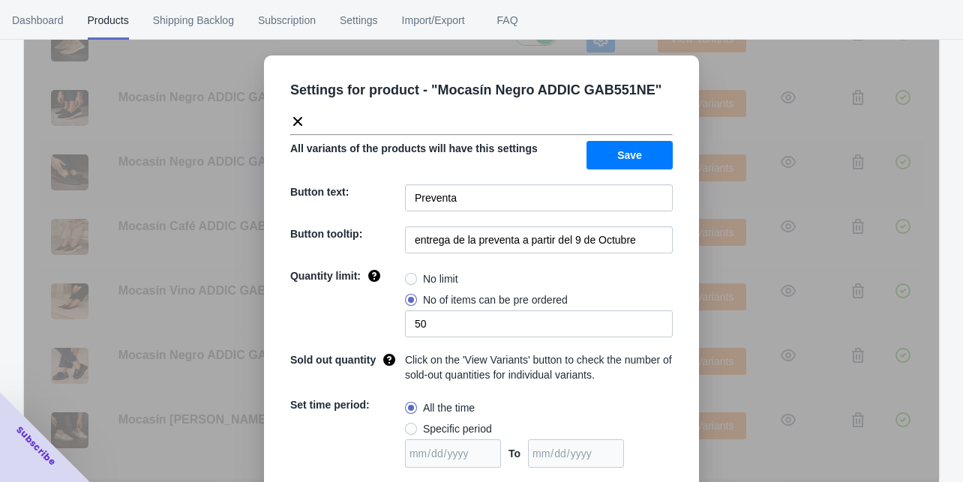
click at [727, 183] on div "Settings for product - " Mocasín Negro ADDIC GAB551NE " All variants of the pro…" at bounding box center [481, 279] width 915 height 482
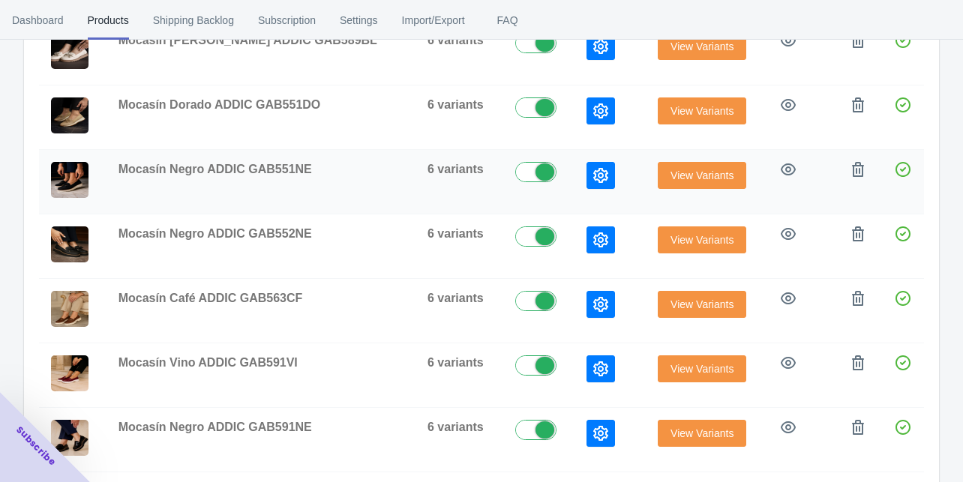
scroll to position [351, 0]
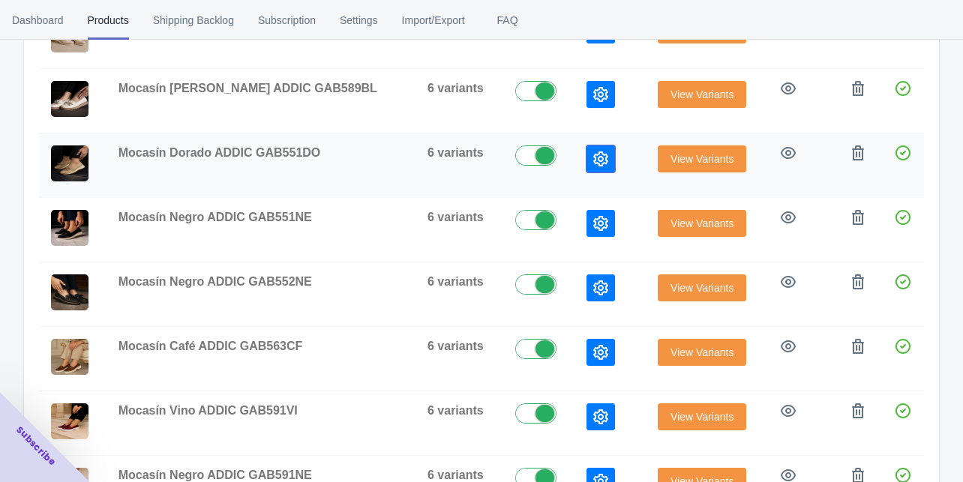
click at [587, 146] on button "button" at bounding box center [601, 159] width 29 height 27
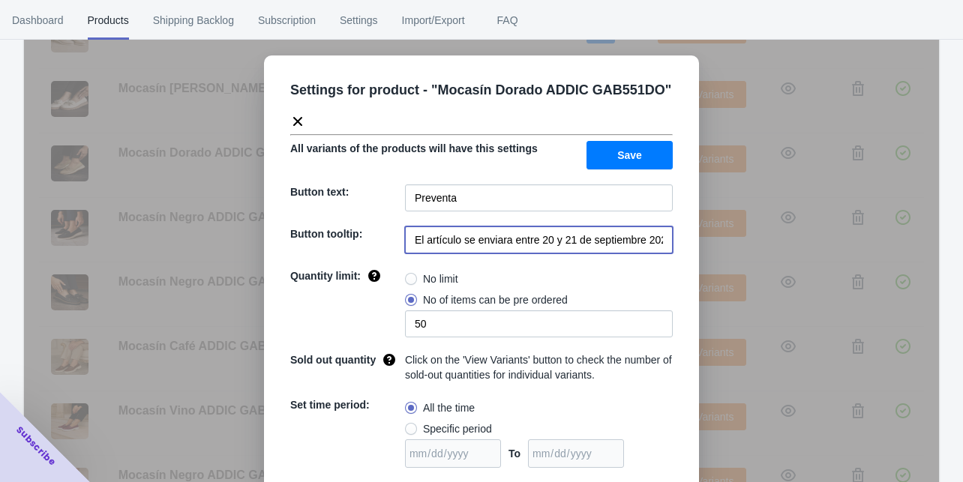
click at [549, 228] on input "El artículo se enviara entre 20 y 21 de septiembre 2025" at bounding box center [539, 240] width 268 height 27
paste input "entrega de la preventa a partir del 9 de Octubre"
type input "entrega de la preventa a partir del 9 de Octubre"
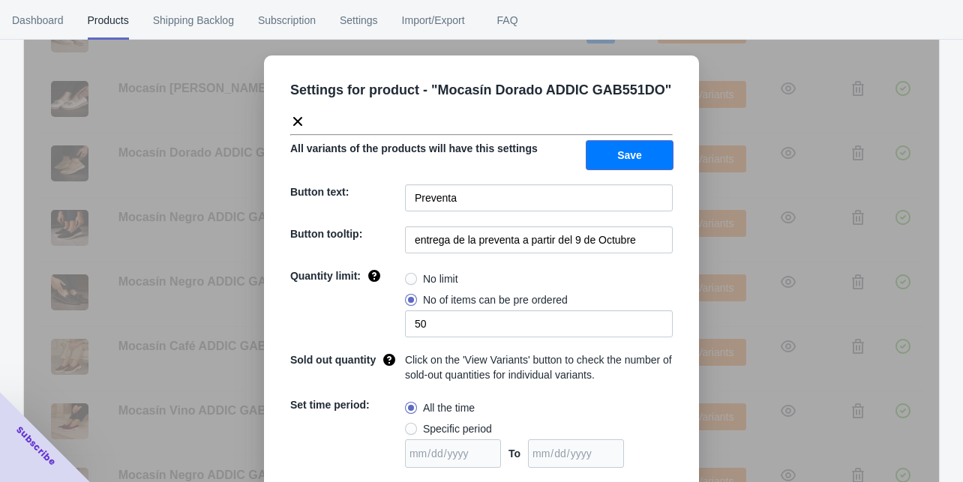
click at [606, 161] on button "Save" at bounding box center [630, 155] width 86 height 29
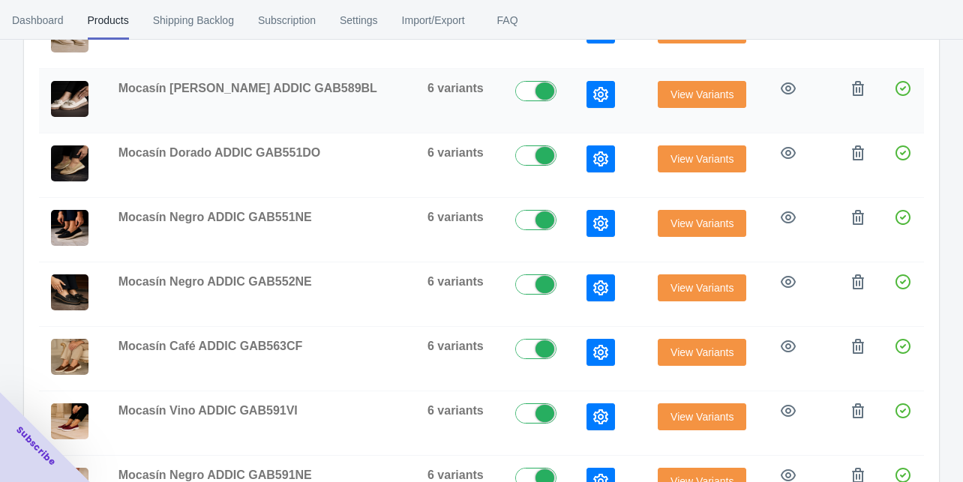
click at [593, 97] on icon "button" at bounding box center [600, 94] width 15 height 15
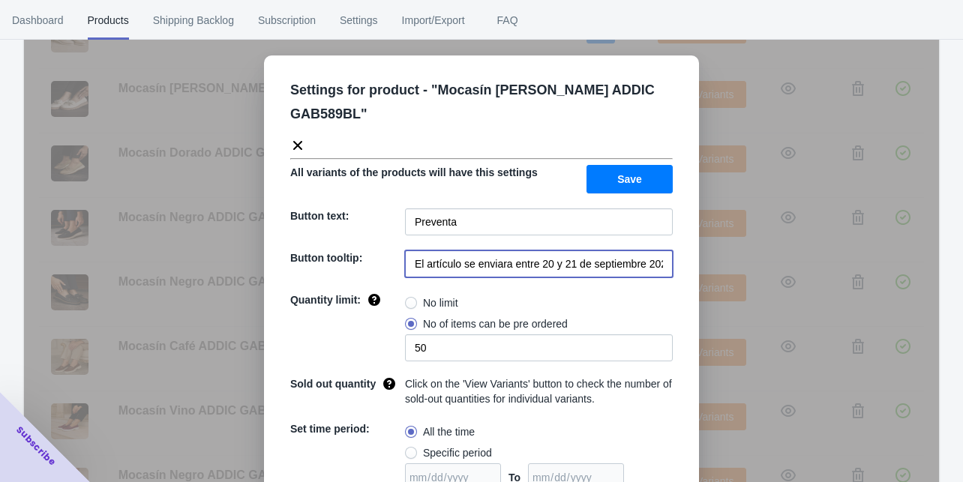
click at [545, 251] on input "El artículo se enviara entre 20 y 21 de septiembre 2025" at bounding box center [539, 264] width 268 height 27
paste input "entrega de la preventa a partir del 9 de Octubre"
type input "entrega de la preventa a partir del 9 de Octubre"
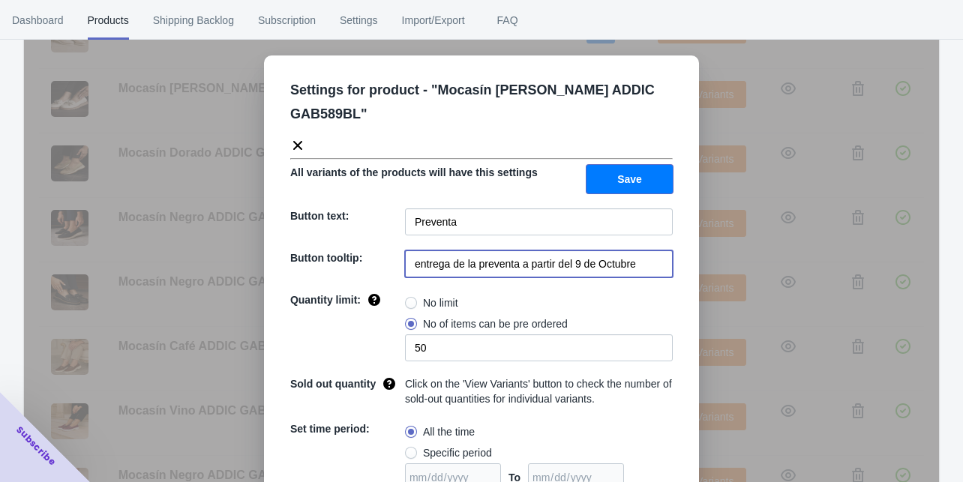
click at [619, 173] on span "Save" at bounding box center [629, 179] width 25 height 12
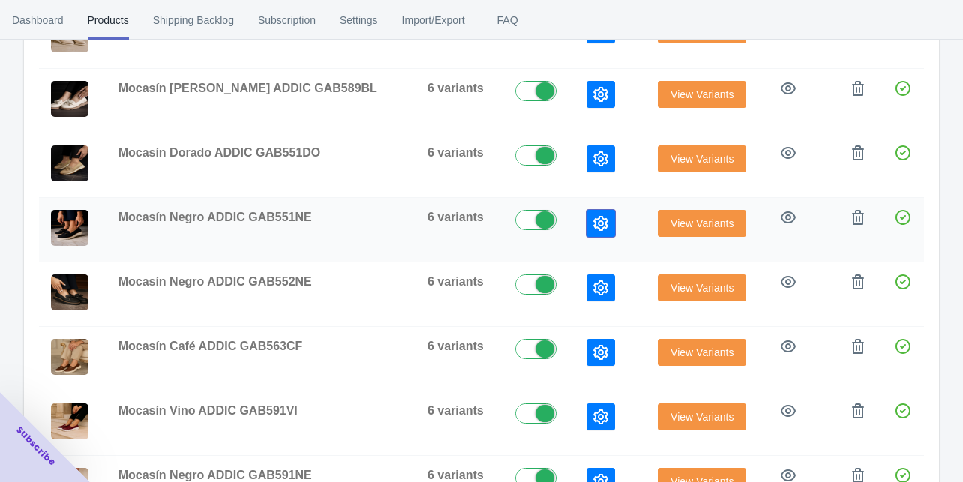
click at [593, 218] on icon "button" at bounding box center [600, 223] width 15 height 15
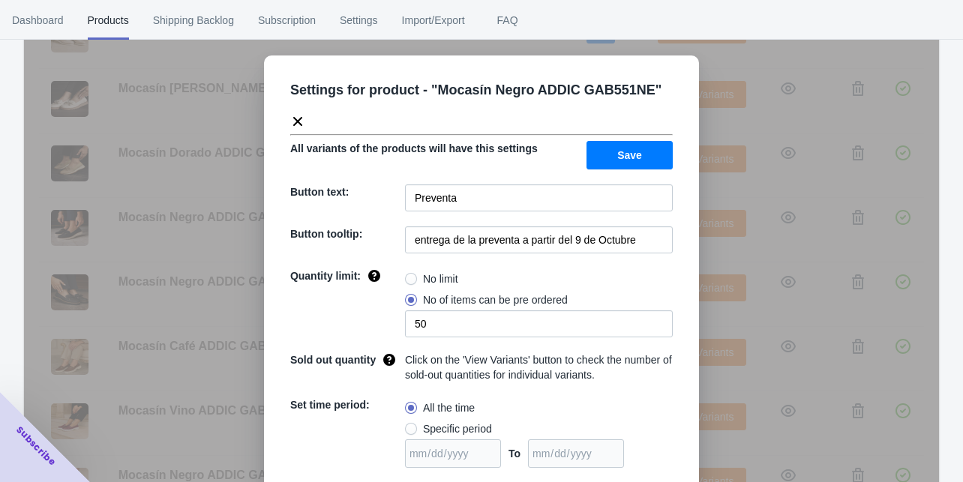
click at [729, 183] on div "Settings for product - " Mocasín Negro ADDIC GAB551NE " All variants of the pro…" at bounding box center [481, 279] width 915 height 482
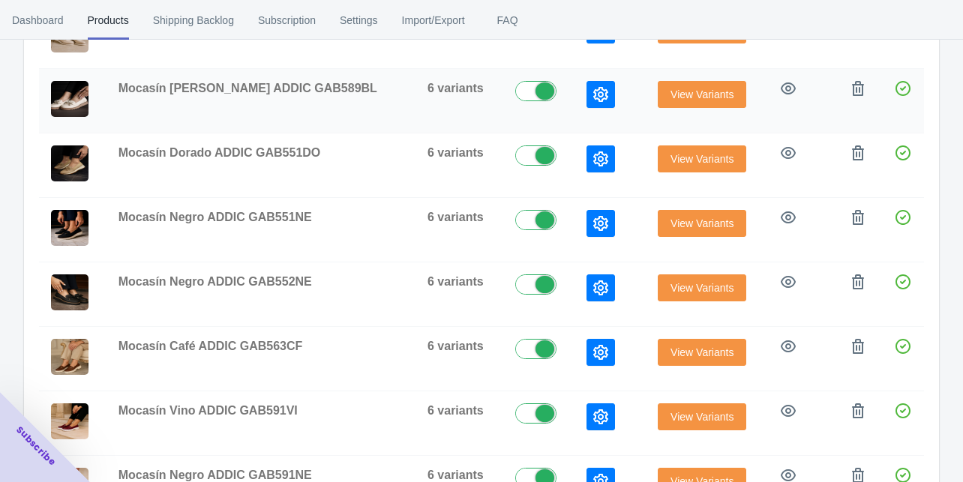
click at [587, 82] on button "button" at bounding box center [601, 94] width 29 height 27
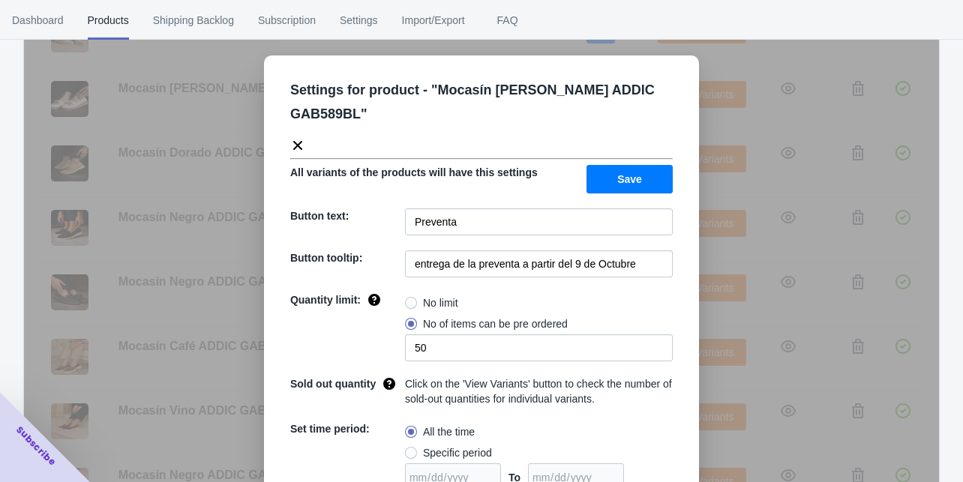
click at [711, 182] on div "Settings for product - " Mocasín [PERSON_NAME] ADDIC GAB589BL " All variants of…" at bounding box center [481, 279] width 915 height 482
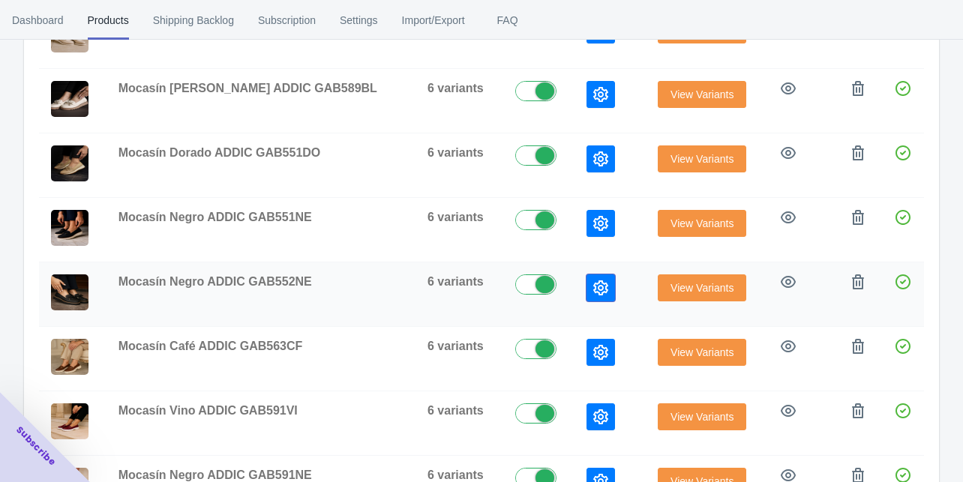
click at [593, 290] on icon "button" at bounding box center [600, 288] width 15 height 15
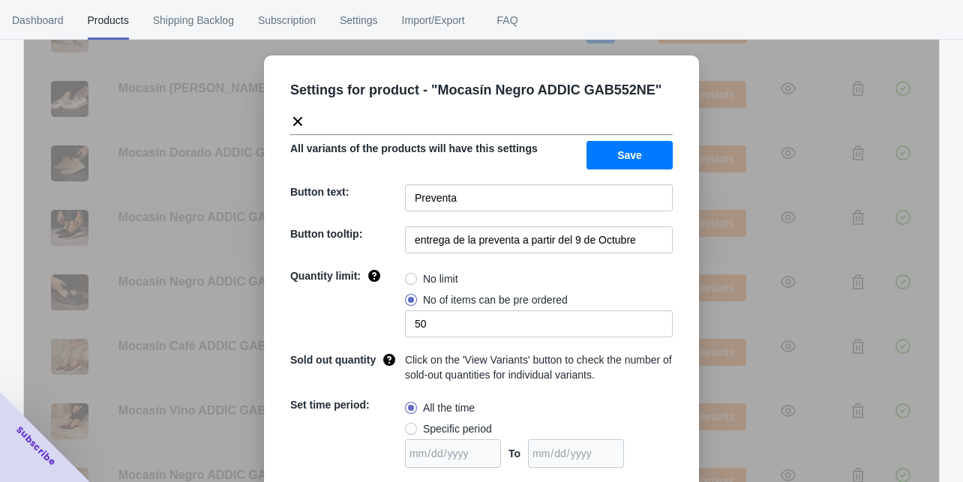
click at [768, 231] on div "Settings for product - " Mocasín Negro ADDIC GAB552NE " All variants of the pro…" at bounding box center [481, 279] width 915 height 482
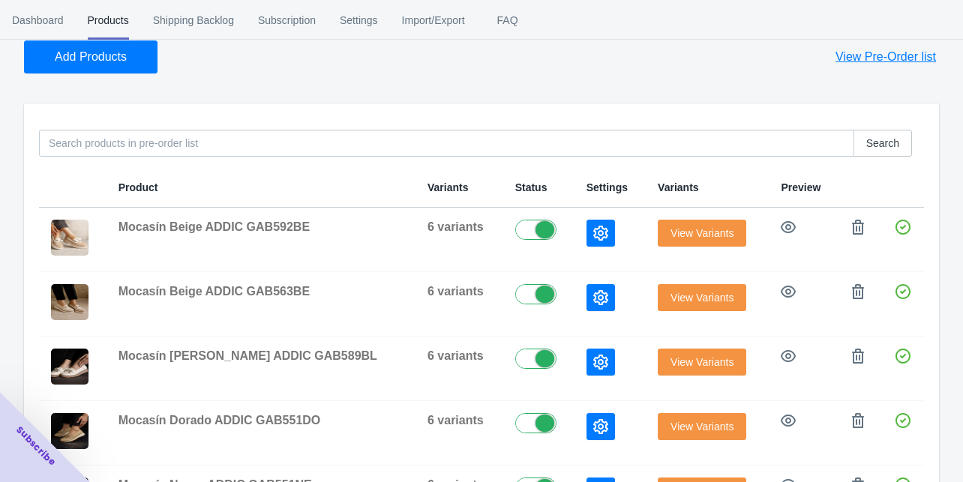
scroll to position [51, 0]
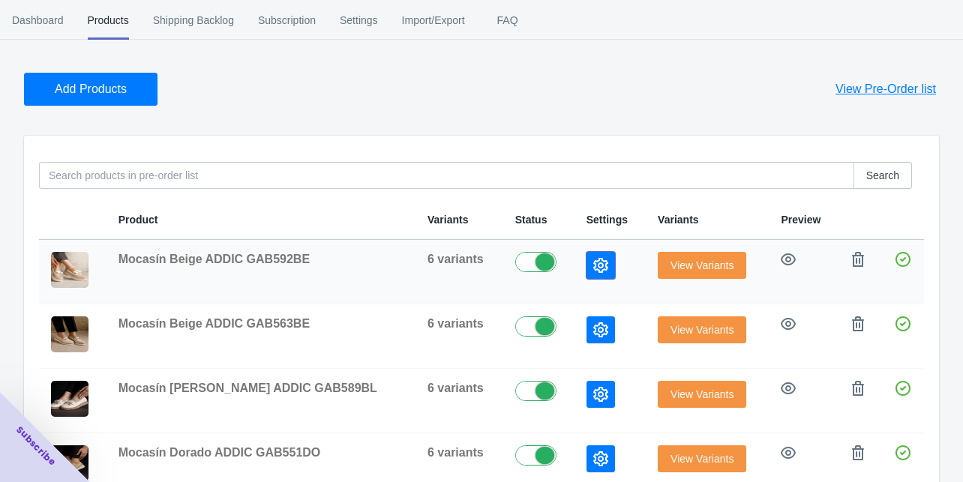
click at [587, 257] on button "button" at bounding box center [601, 265] width 29 height 27
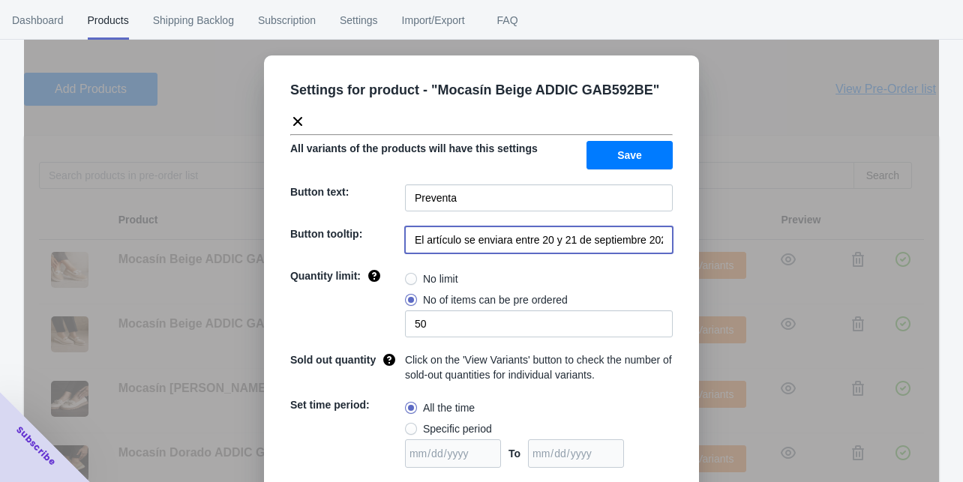
click at [570, 246] on input "El artículo se enviara entre 20 y 21 de septiembre 2025" at bounding box center [539, 240] width 268 height 27
paste input "entrega de la preventa a partir del 9 de Octubre"
click at [570, 243] on input "El artículo se enviara entre 20 y 21 entrega de la preventa a partir del 9 de O…" at bounding box center [539, 240] width 268 height 27
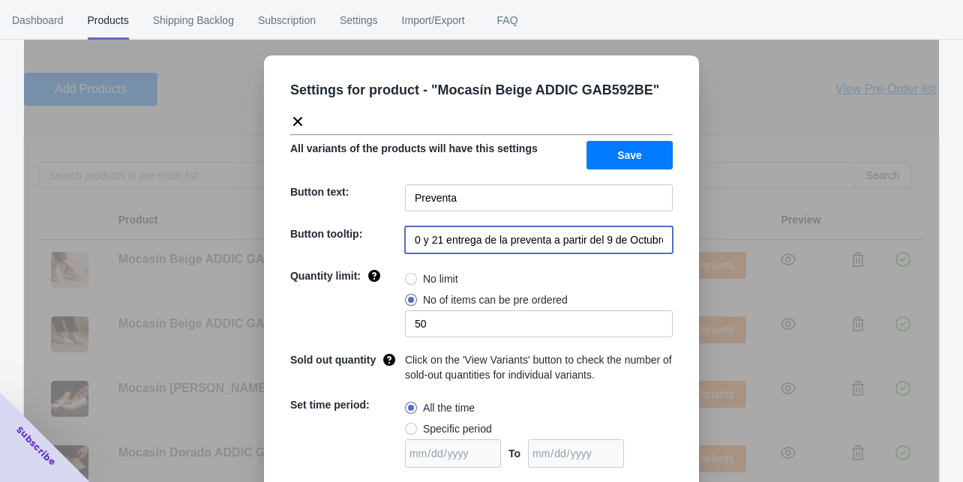
click at [570, 243] on input "El artículo se enviara entre 20 y 21 entrega de la preventa a partir del 9 de O…" at bounding box center [539, 240] width 268 height 27
paste input "entrega de la preventa a partir del 9 de Octubre"
type input "entrega de la preventa a partir del 9 de Octubre"
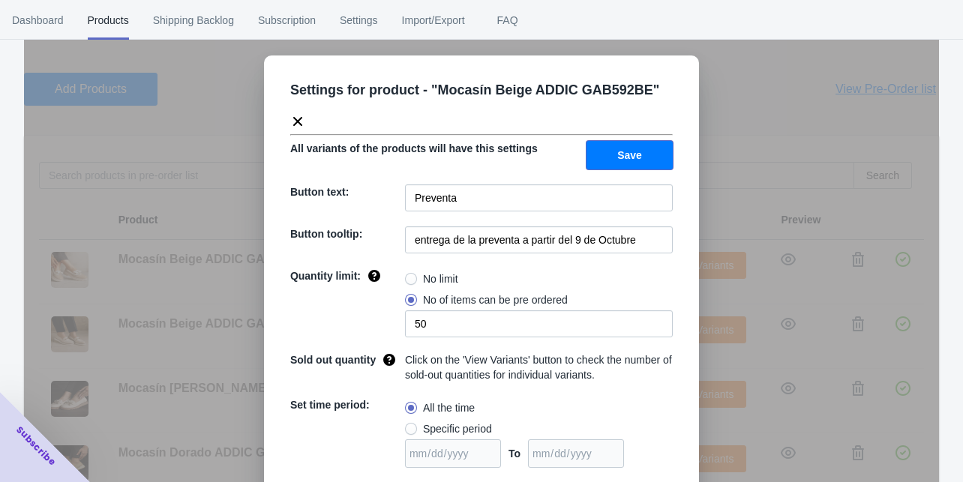
drag, startPoint x: 635, startPoint y: 154, endPoint x: 621, endPoint y: 160, distance: 15.5
click at [635, 155] on span "Save" at bounding box center [629, 155] width 25 height 12
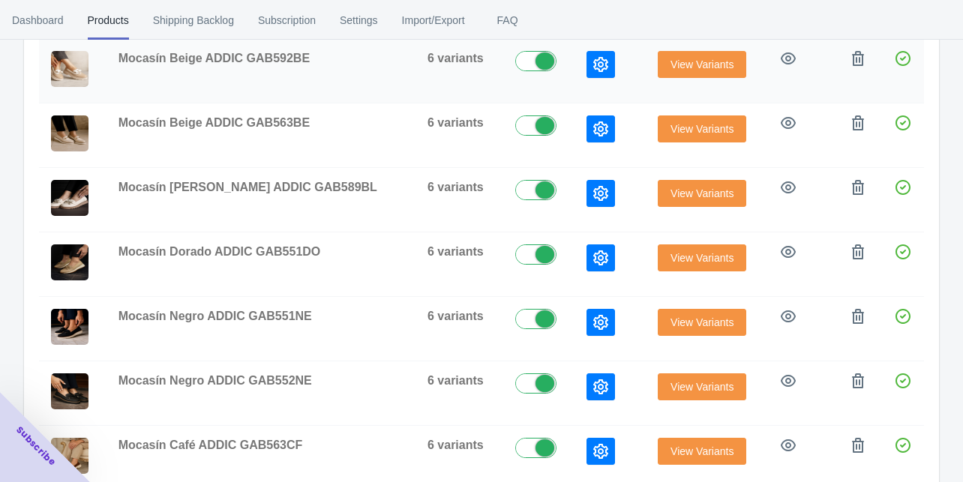
scroll to position [291, 0]
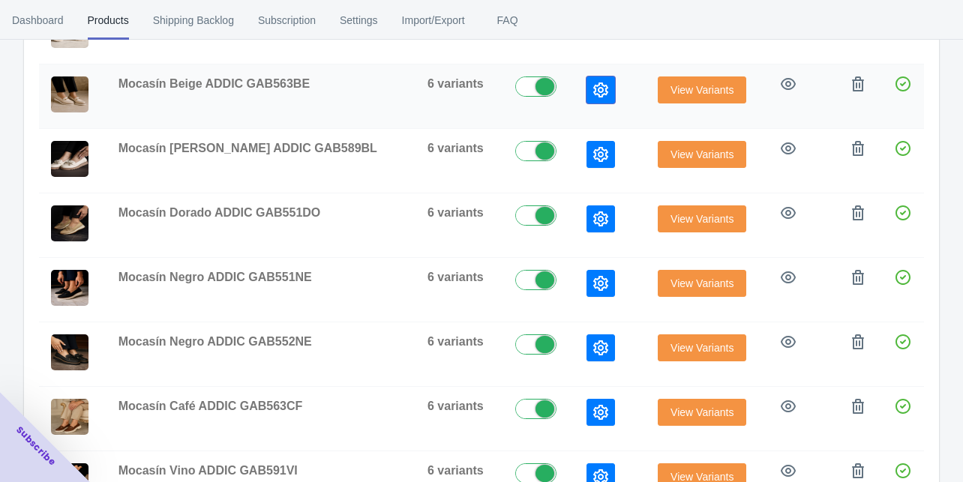
click at [587, 99] on button "button" at bounding box center [601, 90] width 29 height 27
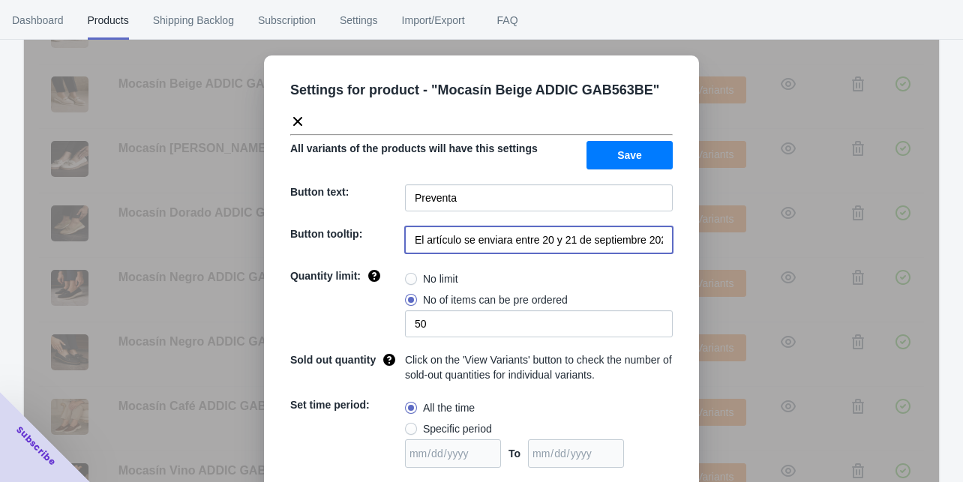
click at [570, 237] on input "El artículo se enviara entre 20 y 21 de septiembre 2025" at bounding box center [539, 240] width 268 height 27
paste input "entrega de la preventa a partir del 9 de Octubre"
type input "entrega de la preventa a partir del 9 de Octubre"
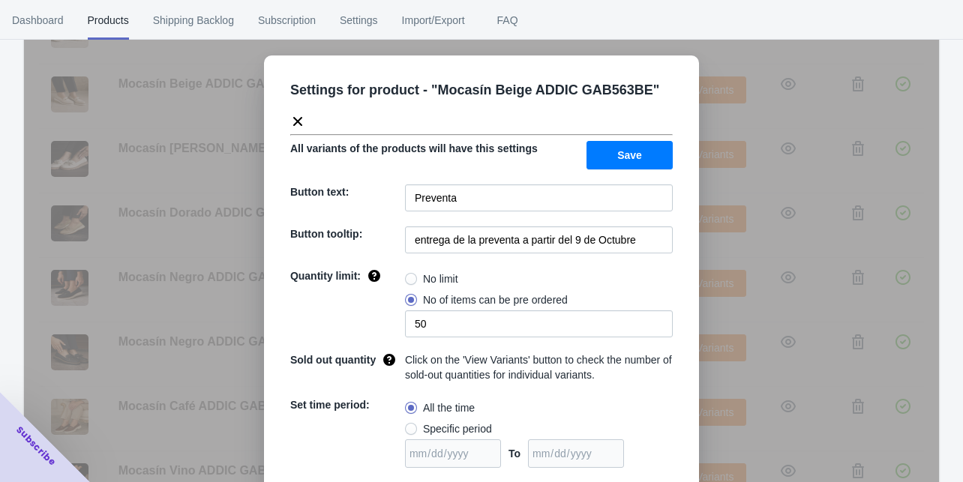
click at [598, 172] on div "Settings for product - " Mocasín Beige ADDIC GAB563BE " All variants of the pro…" at bounding box center [481, 332] width 435 height 553
click at [603, 162] on button "Save" at bounding box center [630, 155] width 86 height 29
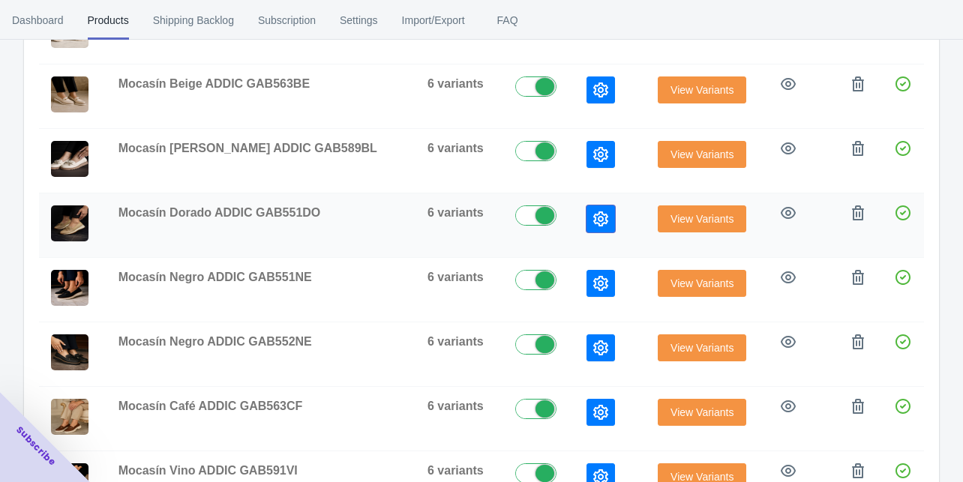
click at [593, 212] on icon "button" at bounding box center [600, 219] width 15 height 15
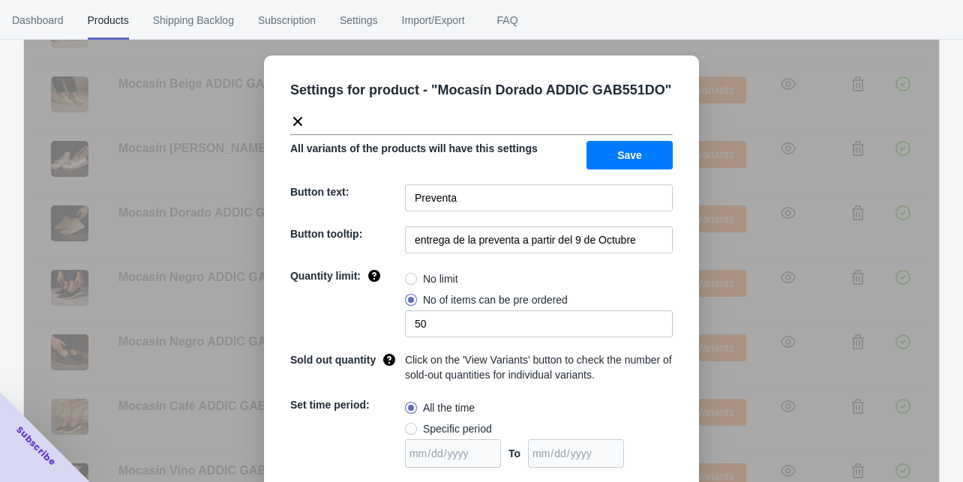
click at [681, 230] on div "Settings for product - " Mocasín Dorado ADDIC GAB551DO " All variants of the pr…" at bounding box center [481, 332] width 435 height 553
click at [702, 245] on div "Settings for product - " Mocasín Dorado ADDIC GAB551DO " All variants of the pr…" at bounding box center [481, 279] width 915 height 482
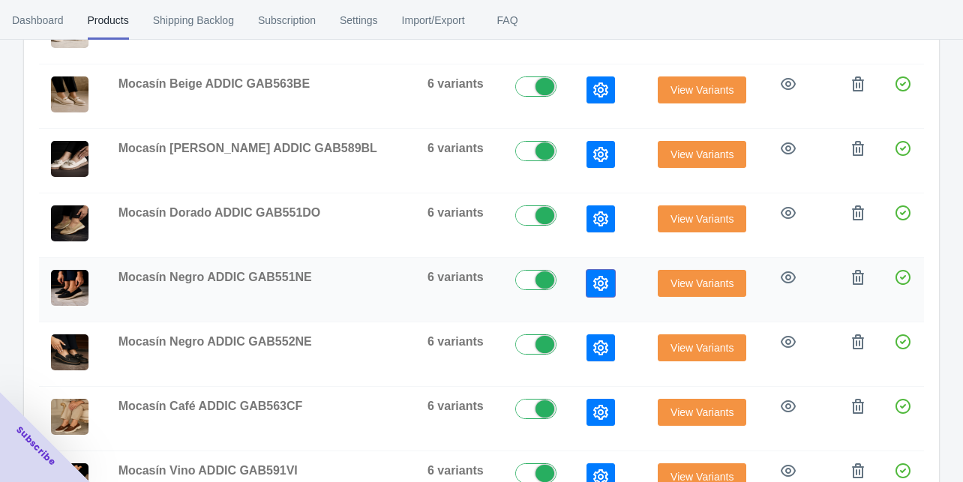
click at [593, 281] on icon "button" at bounding box center [600, 283] width 15 height 15
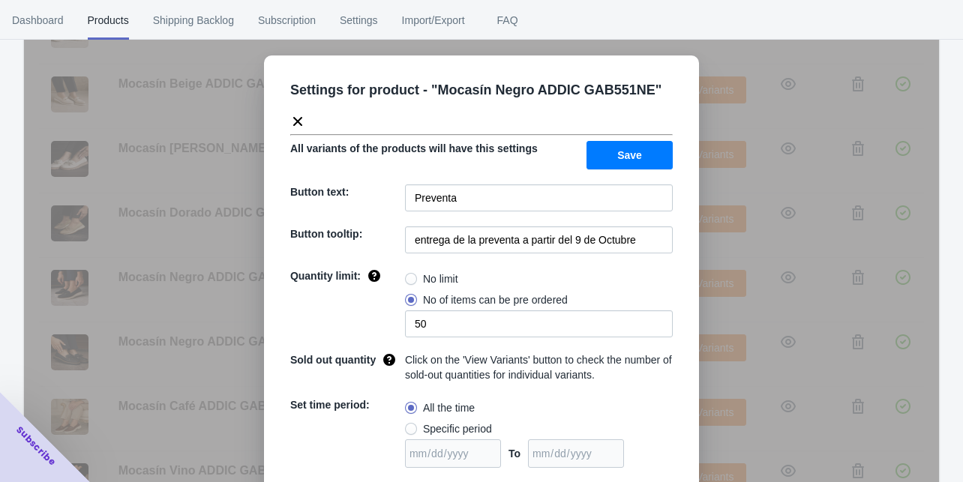
click at [698, 250] on div "Settings for product - " Mocasín Negro ADDIC GAB551NE " All variants of the pro…" at bounding box center [481, 279] width 915 height 482
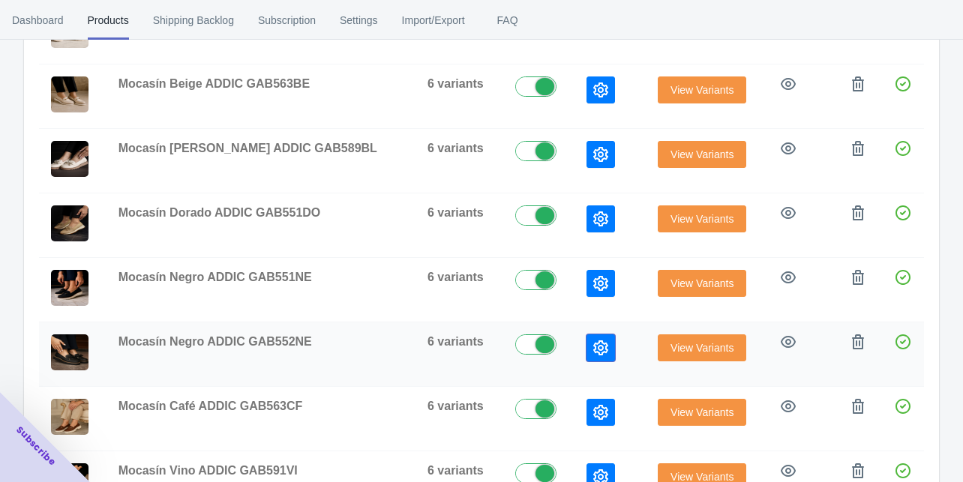
click at [587, 341] on button "button" at bounding box center [601, 348] width 29 height 27
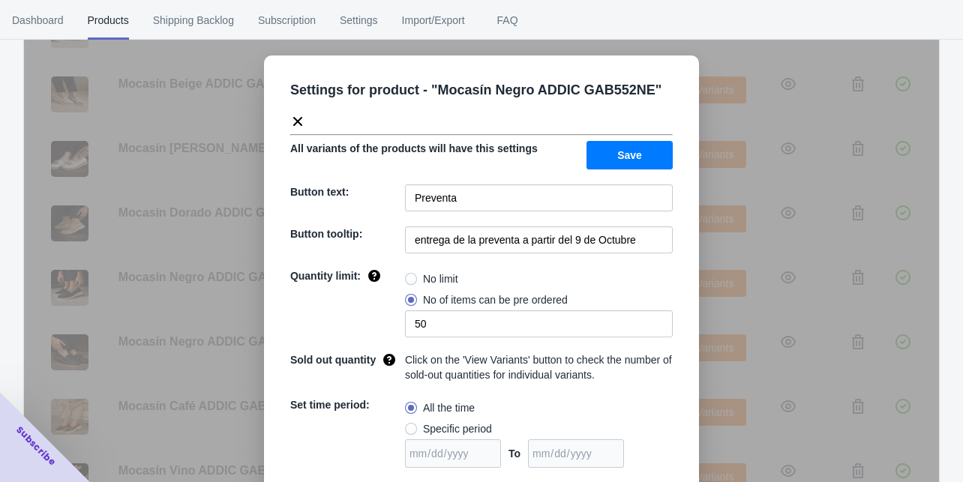
click at [693, 289] on div "Settings for product - " Mocasín Negro ADDIC GAB552NE " All variants of the pro…" at bounding box center [481, 332] width 435 height 553
click at [707, 308] on div "Settings for product - " Mocasín Negro ADDIC GAB552NE " All variants of the pro…" at bounding box center [481, 279] width 915 height 482
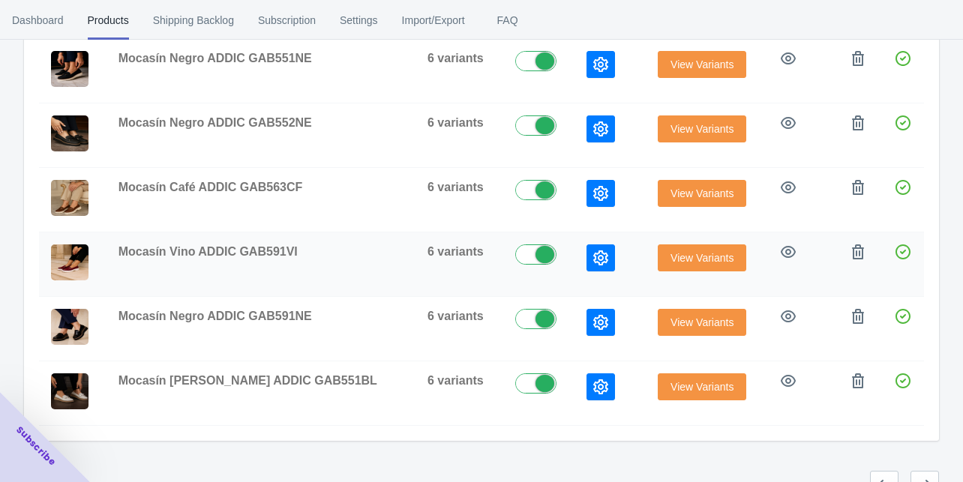
scroll to position [531, 0]
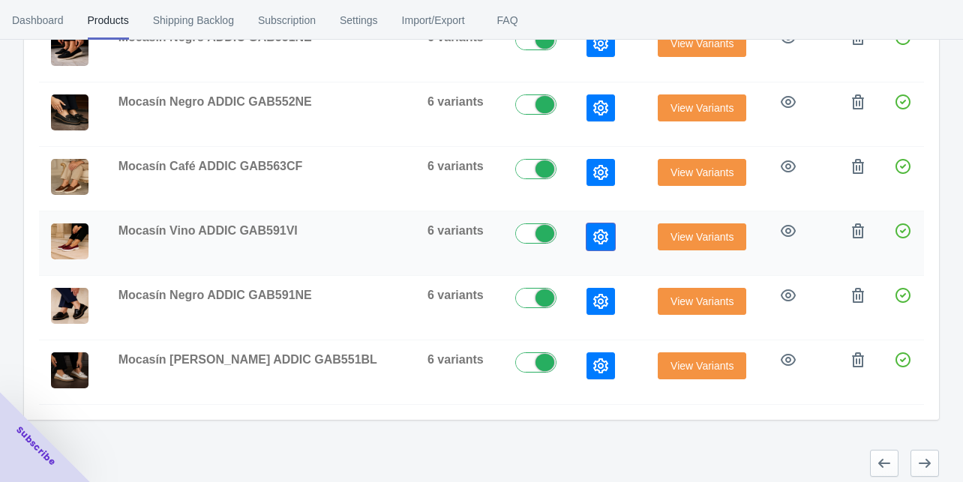
click at [593, 230] on icon "button" at bounding box center [600, 237] width 15 height 15
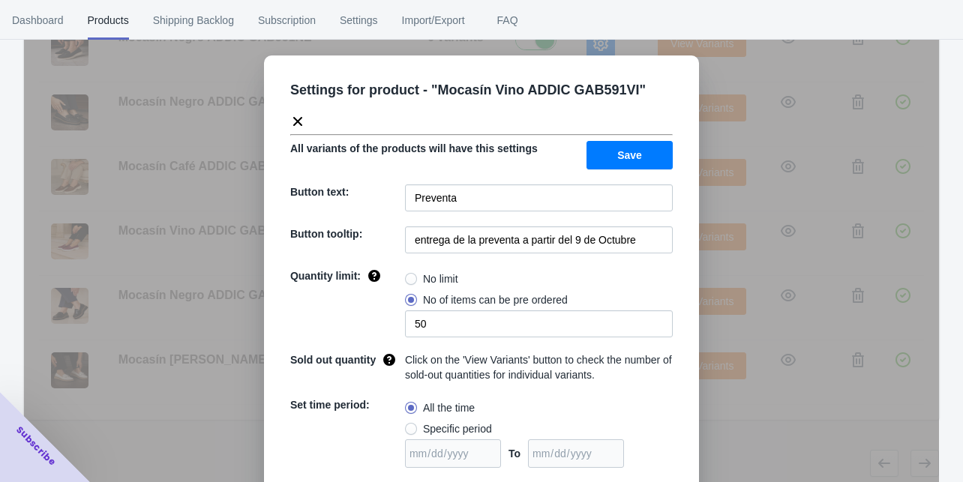
click at [665, 269] on div "No limit" at bounding box center [539, 279] width 268 height 21
click at [707, 264] on div "Settings for product - " Mocasín Vino ADDIC GAB591VI " All variants of the prod…" at bounding box center [481, 279] width 915 height 482
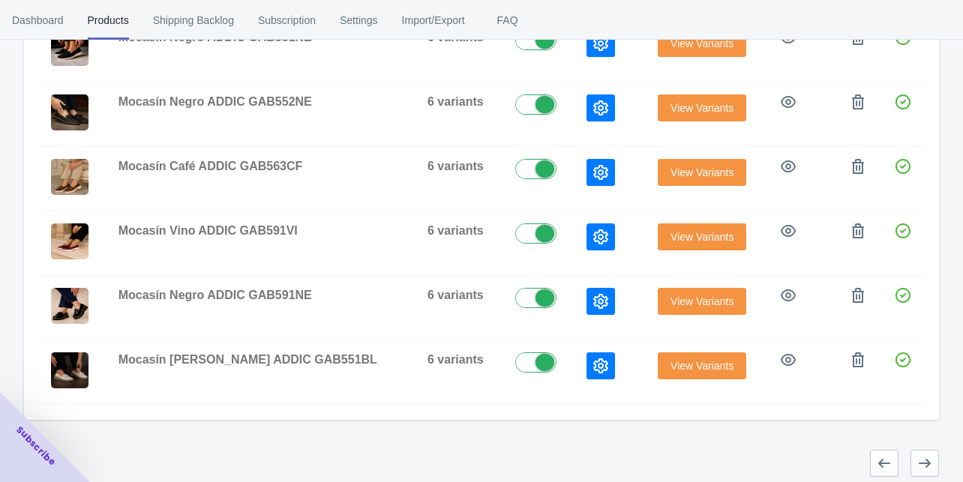
click at [903, 444] on div at bounding box center [475, 457] width 927 height 39
click at [920, 456] on icon "button" at bounding box center [924, 463] width 15 height 15
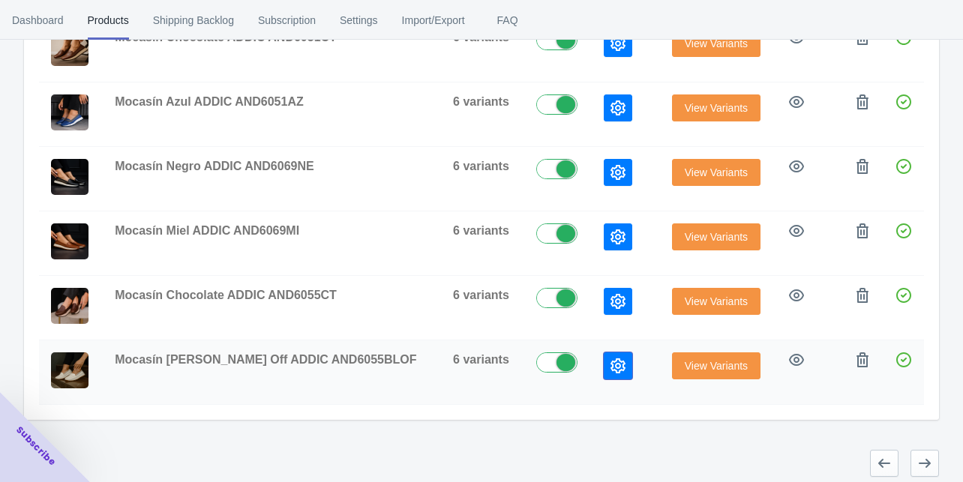
click at [604, 367] on button "button" at bounding box center [618, 366] width 29 height 27
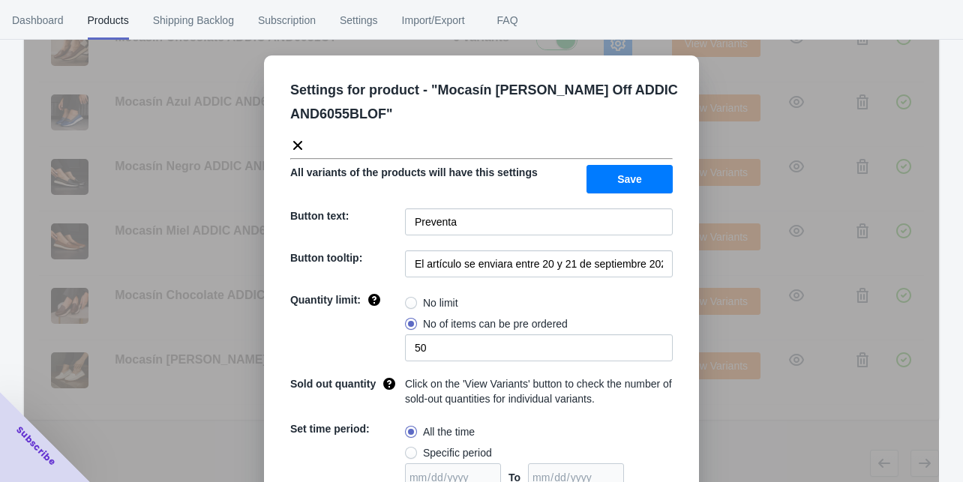
click at [264, 429] on div "Settings for product - " Mocasín [PERSON_NAME] Off ADDIC AND6055BLOF " All vari…" at bounding box center [481, 344] width 435 height 577
click at [205, 447] on div "Settings for product - " Mocasín [PERSON_NAME] Off ADDIC AND6055BLOF " All vari…" at bounding box center [481, 279] width 915 height 482
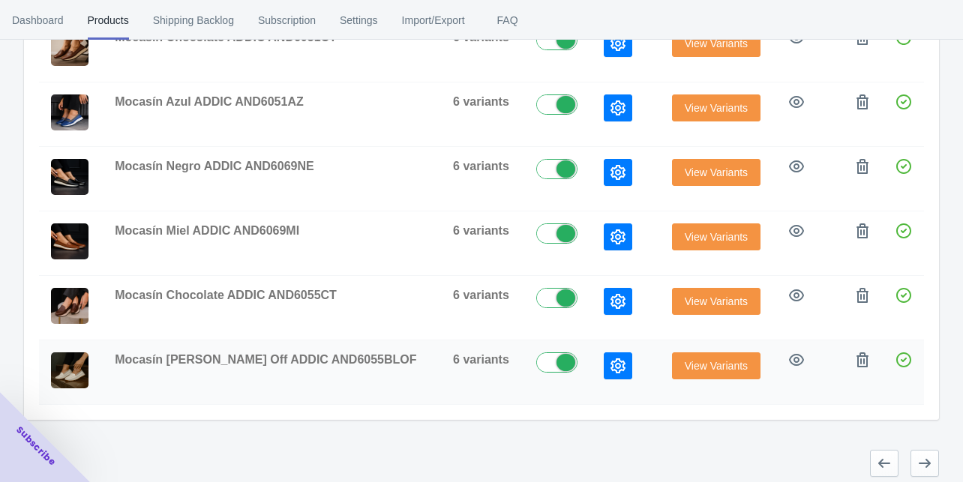
click at [611, 359] on icon "button" at bounding box center [618, 366] width 15 height 15
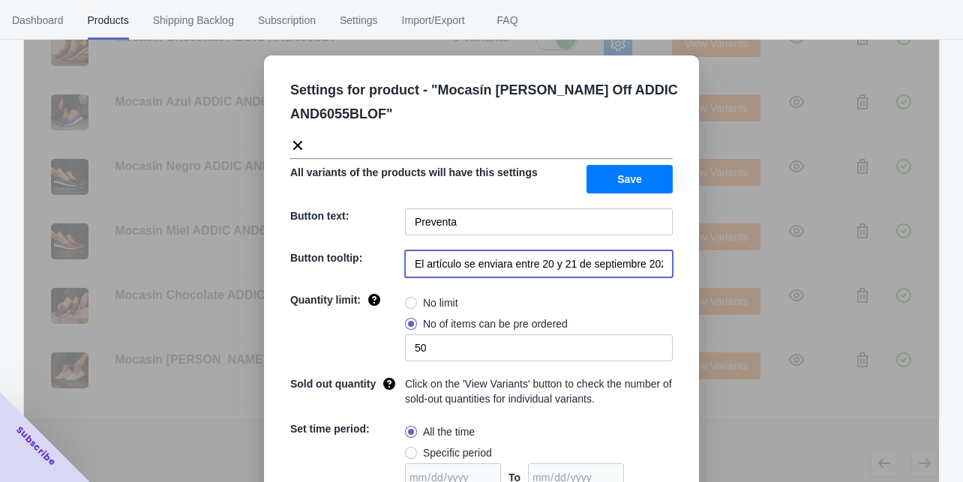
click at [524, 263] on input "El artículo se enviara entre 20 y 21 de septiembre 2025" at bounding box center [539, 264] width 268 height 27
paste input "entrega de la preventa a partir del 9 de Octubre"
type input "entrega de la preventa a partir del 9 de Octubre"
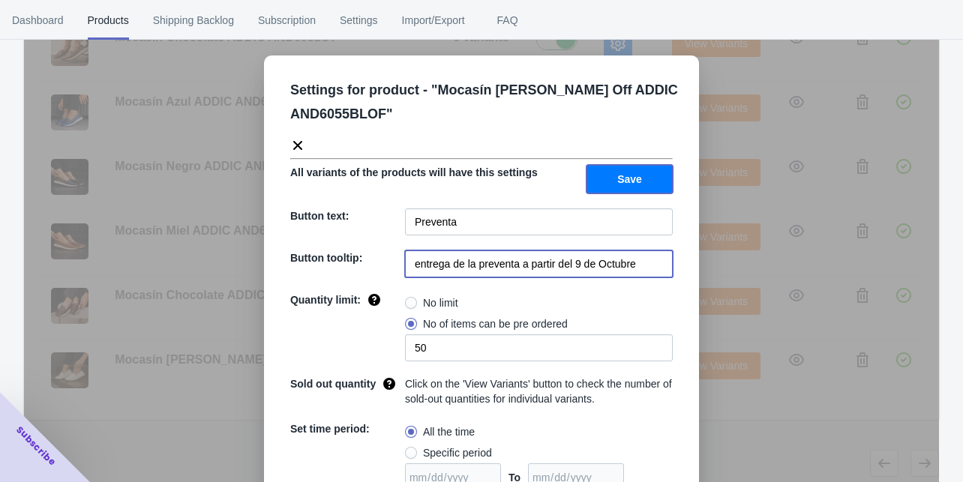
click at [617, 184] on span "Save" at bounding box center [629, 179] width 25 height 12
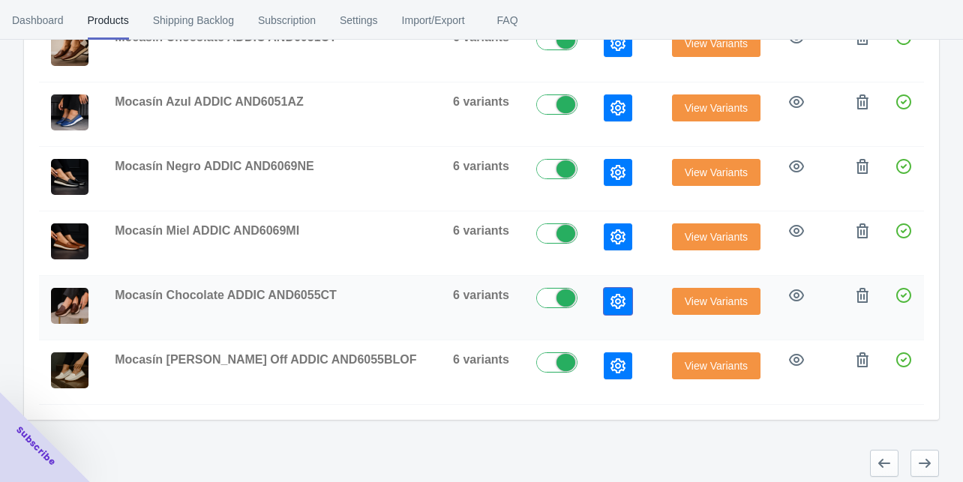
click at [611, 294] on icon "button" at bounding box center [618, 301] width 15 height 15
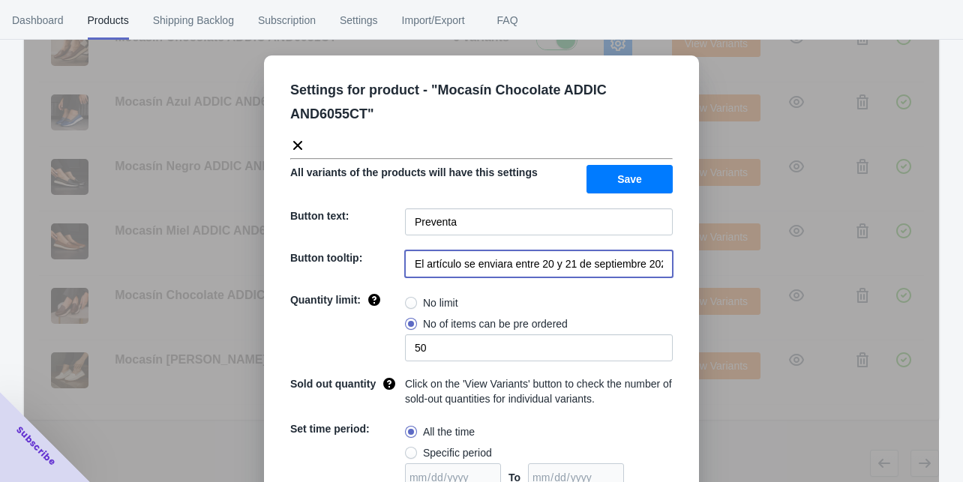
click at [576, 268] on input "El artículo se enviara entre 20 y 21 de septiembre 2025" at bounding box center [539, 264] width 268 height 27
click at [576, 266] on input "El artículo se enviara entre 20 y 21 de septiembre 2025" at bounding box center [539, 264] width 268 height 27
paste input "entrega de la preventa a partir del 9 de Octubre"
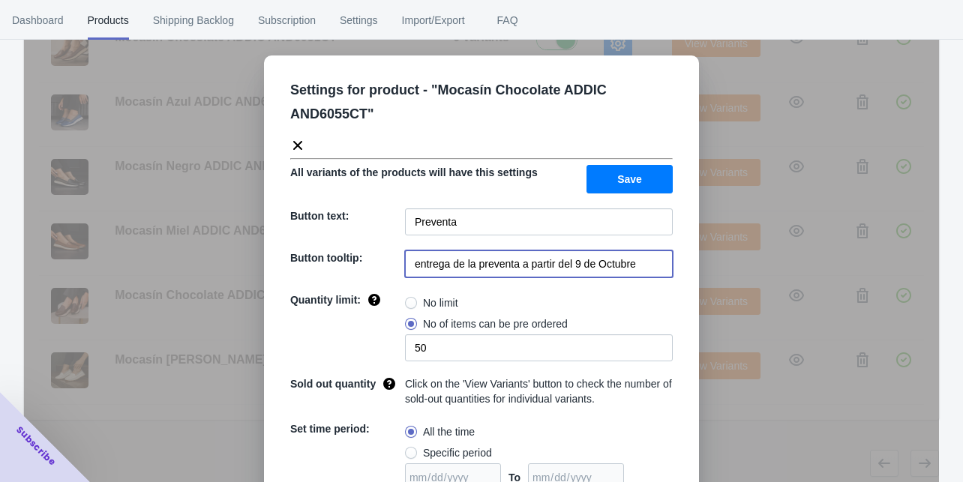
type input "entrega de la preventa a partir del 9 de Octubre"
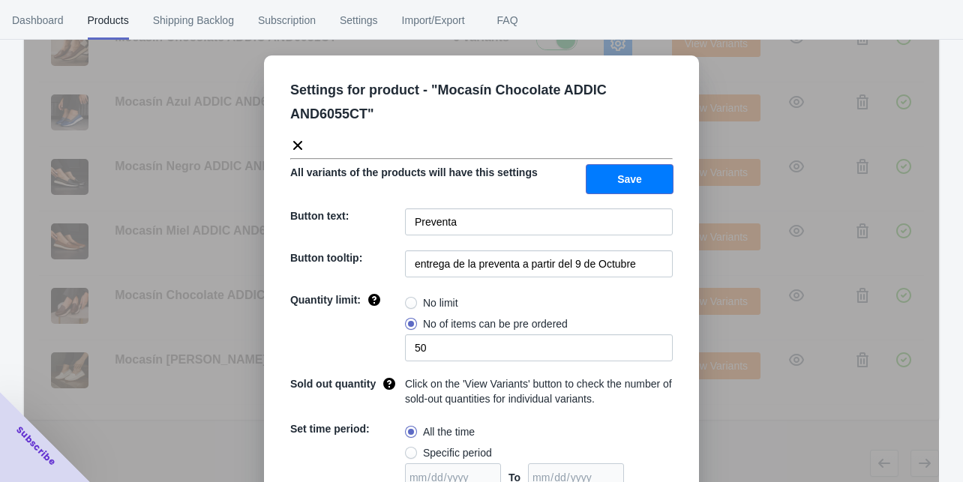
click at [628, 182] on span "Save" at bounding box center [629, 179] width 25 height 12
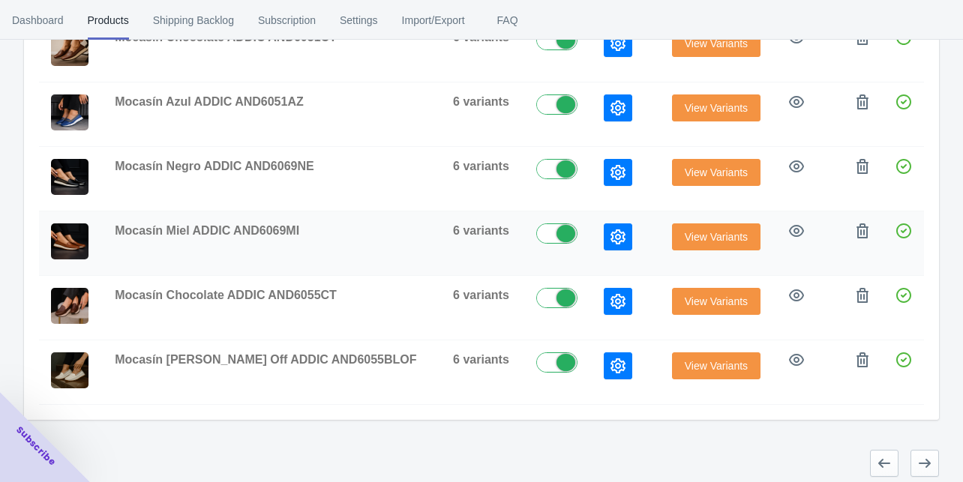
click at [604, 224] on button "button" at bounding box center [618, 237] width 29 height 27
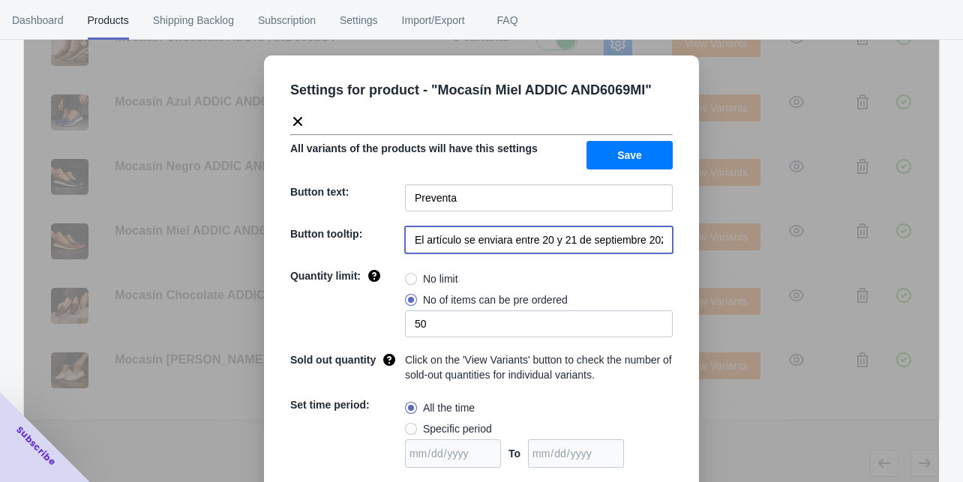
click at [575, 232] on input "El artículo se enviara entre 20 y 21 de septiembre 2025" at bounding box center [539, 240] width 268 height 27
paste input "entrega de la preventa a partir del 9 de Octubre"
type input "entrega de la preventa a partir del 9 de Octubre"
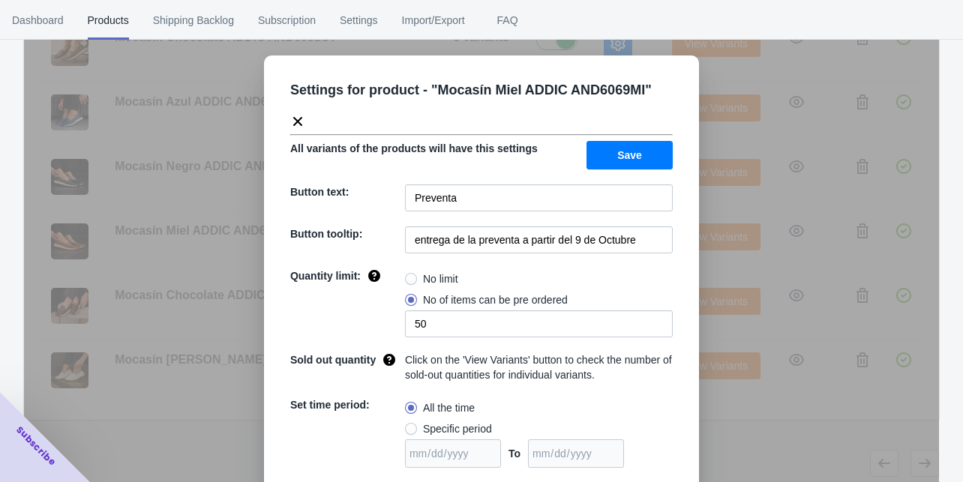
click at [618, 144] on button "Save" at bounding box center [630, 155] width 86 height 29
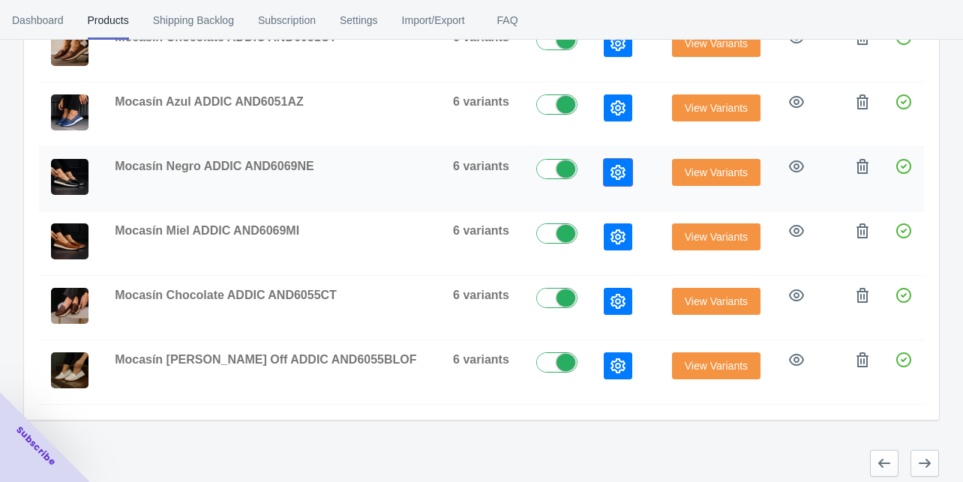
click at [611, 165] on icon "button" at bounding box center [618, 172] width 15 height 15
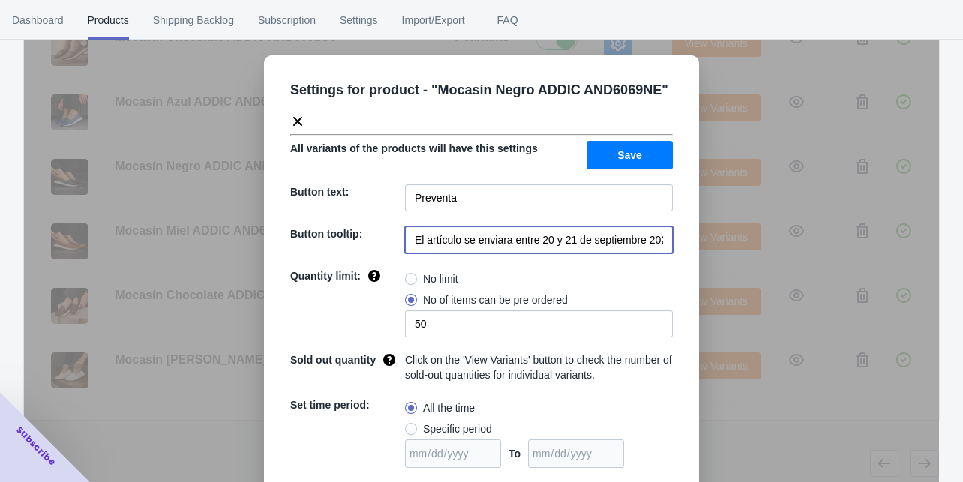
click at [556, 243] on input "El artículo se enviara entre 20 y 21 de septiembre 2025" at bounding box center [539, 240] width 268 height 27
paste input "entrega de la preventa a partir del 9 de Octubre"
type input "entrega de la preventa a partir del 9 de Octubre"
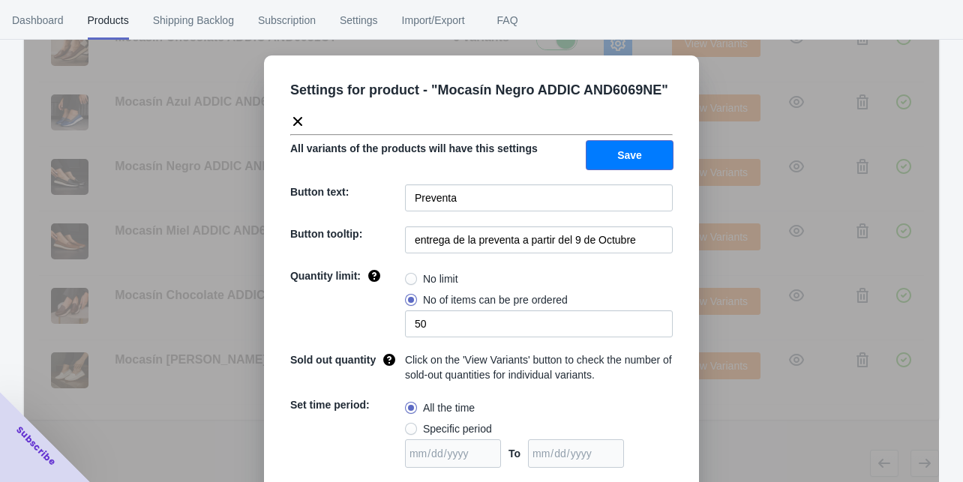
click at [619, 157] on span "Save" at bounding box center [629, 155] width 25 height 12
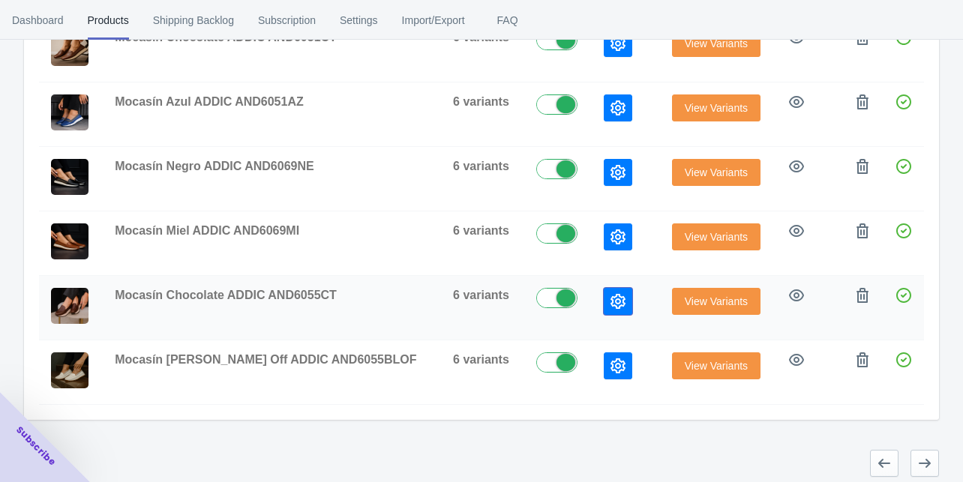
click at [611, 294] on icon "button" at bounding box center [618, 301] width 15 height 15
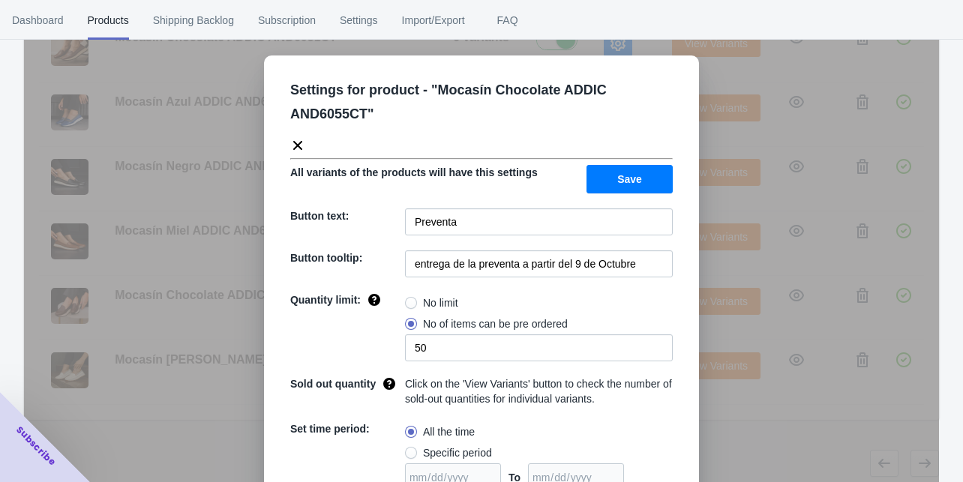
click at [669, 265] on div "Settings for product - " Mocasín Chocolate ADDIC AND6055CT " All variants of th…" at bounding box center [481, 344] width 435 height 577
click at [692, 252] on div "Settings for product - " Mocasín Chocolate ADDIC AND6055CT " All variants of th…" at bounding box center [481, 344] width 435 height 577
click at [701, 254] on div "Settings for product - " Mocasín Chocolate ADDIC AND6055CT " All variants of th…" at bounding box center [481, 279] width 915 height 482
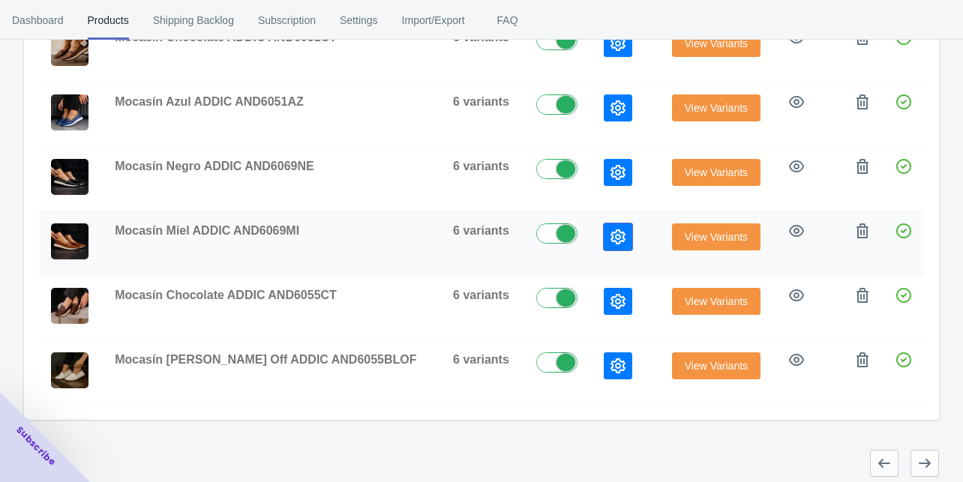
click at [611, 230] on icon "button" at bounding box center [618, 237] width 15 height 15
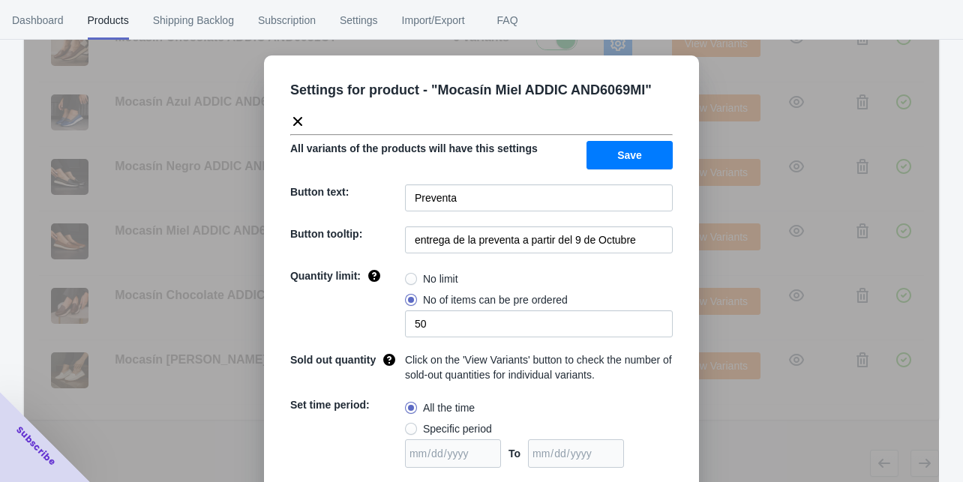
click at [681, 255] on div "Settings for product - " Mocasín Miel ADDIC AND6069MI " All variants of the pro…" at bounding box center [481, 332] width 435 height 553
drag, startPoint x: 731, startPoint y: 266, endPoint x: 703, endPoint y: 248, distance: 33.7
click at [729, 266] on div "Settings for product - " Mocasín Miel ADDIC AND6069MI " All variants of the pro…" at bounding box center [481, 279] width 915 height 482
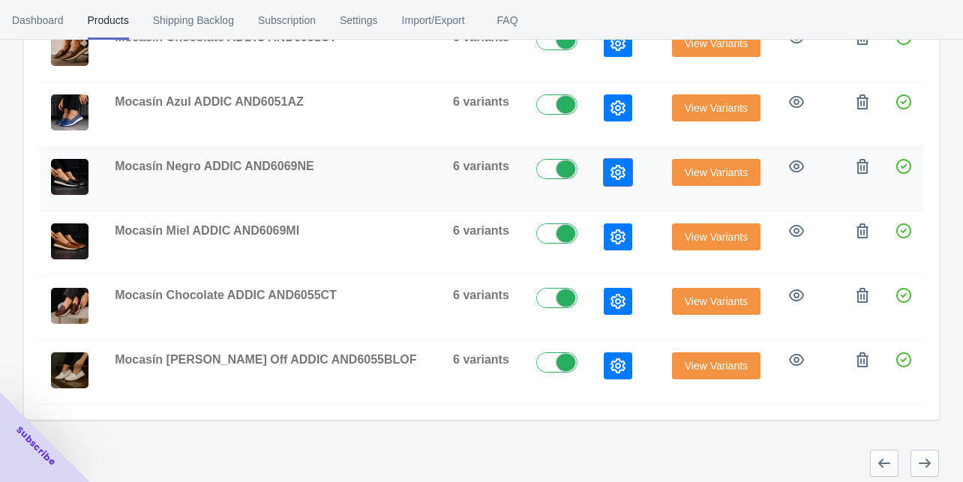
click at [611, 167] on icon "button" at bounding box center [618, 172] width 15 height 15
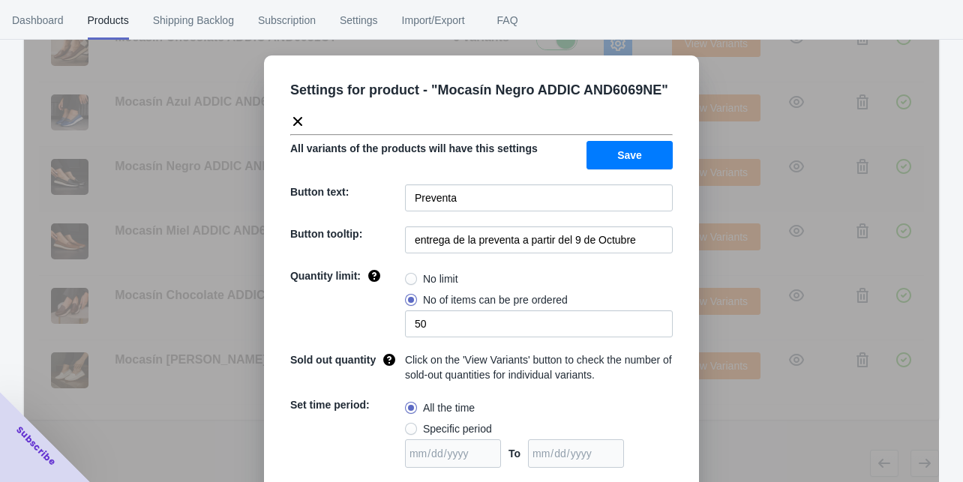
click at [711, 193] on div "Settings for product - " Mocasín Negro ADDIC AND6069NE " All variants of the pr…" at bounding box center [481, 279] width 915 height 482
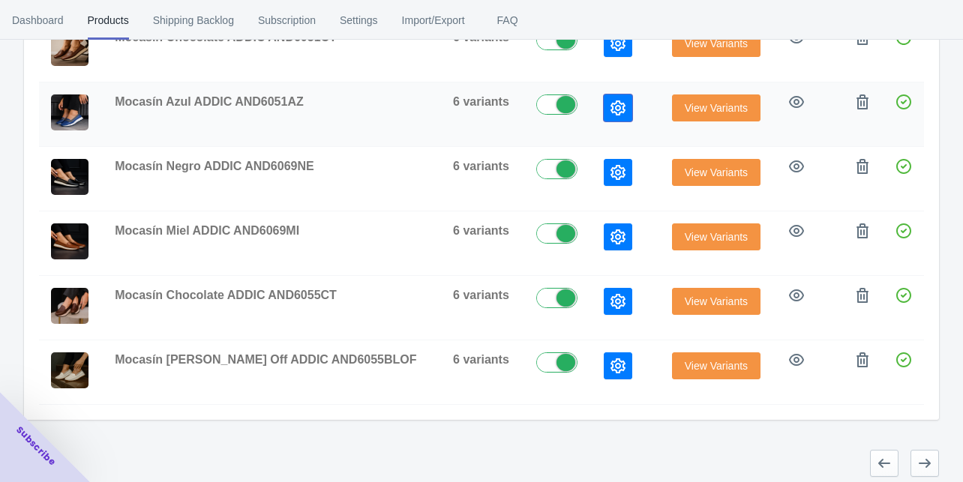
click at [611, 101] on icon "button" at bounding box center [618, 108] width 15 height 15
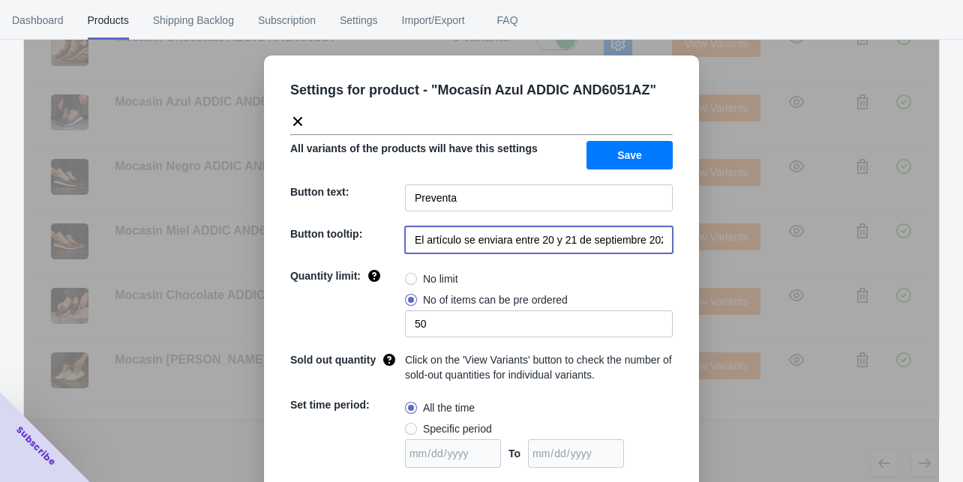
click at [554, 235] on input "El artículo se enviara entre 20 y 21 de septiembre 2025" at bounding box center [539, 240] width 268 height 27
paste input "entrega de la preventa a partir del 9 de Octubre"
type input "entrega de la preventa a partir del 9 de Octubre"
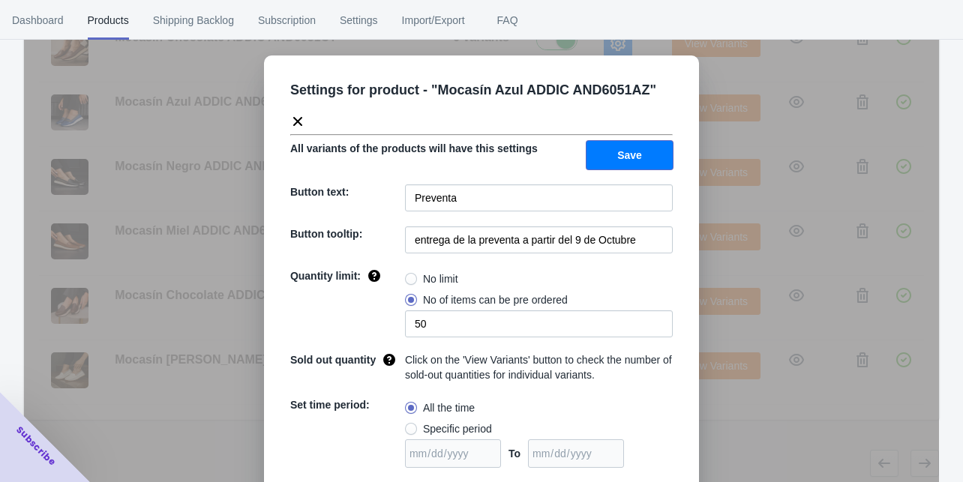
click at [612, 150] on button "Save" at bounding box center [630, 155] width 86 height 29
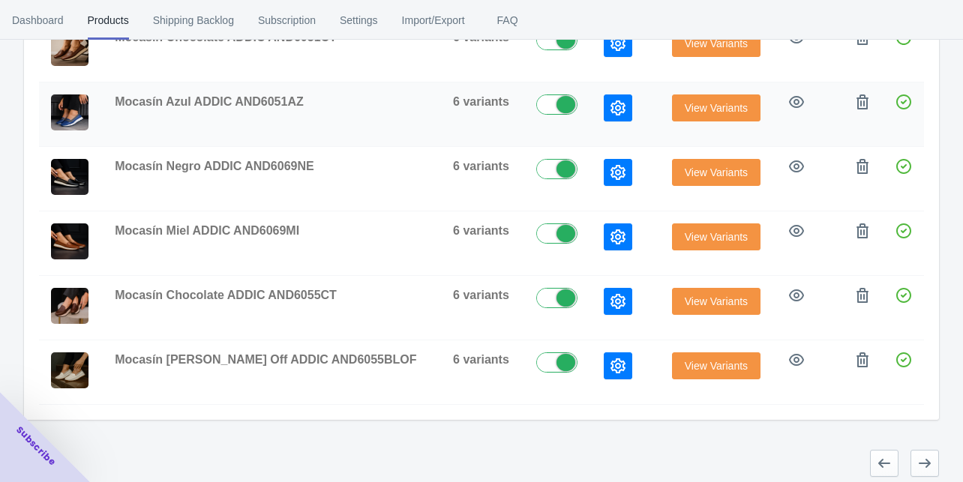
scroll to position [411, 0]
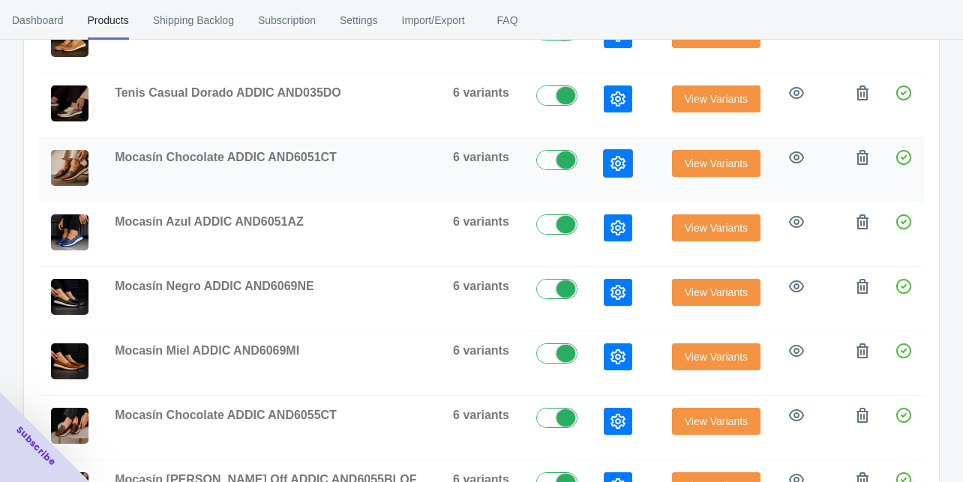
click at [611, 166] on icon "button" at bounding box center [618, 163] width 15 height 15
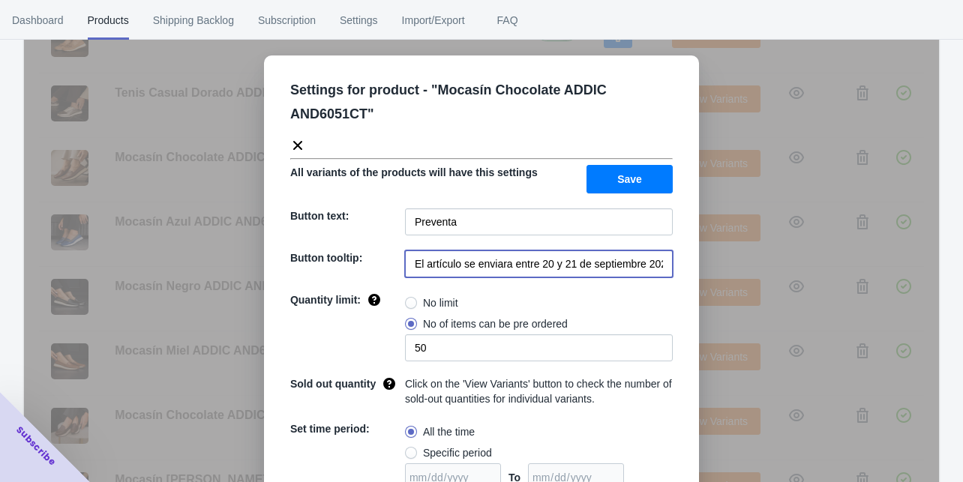
click at [547, 257] on input "El artículo se enviara entre 20 y 21 de septiembre 2025" at bounding box center [539, 264] width 268 height 27
click at [546, 257] on input "El artículo se enviara entre 20 y 21 de septiembre 2025" at bounding box center [539, 264] width 268 height 27
paste input "entrega de la preventa a partir del 9 de Octubre"
type input "entrega de la preventa a partir del 9 de Octubre"
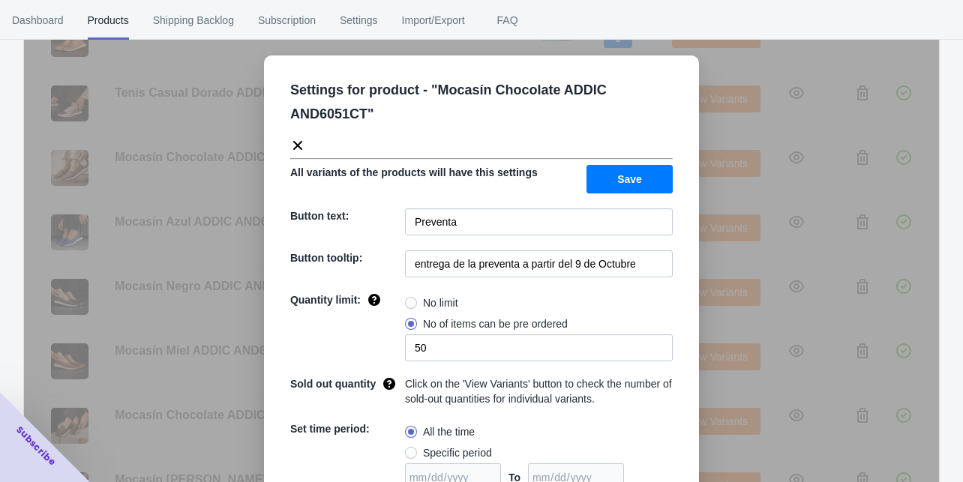
click at [711, 247] on div "Settings for product - " Mocasín Chocolate ADDIC AND6051CT " All variants of th…" at bounding box center [481, 279] width 915 height 482
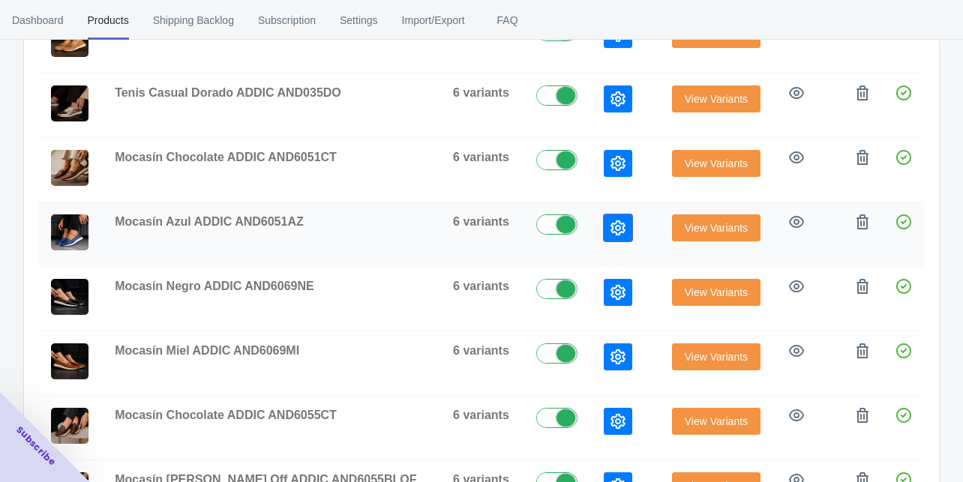
click at [611, 221] on icon "button" at bounding box center [618, 228] width 15 height 15
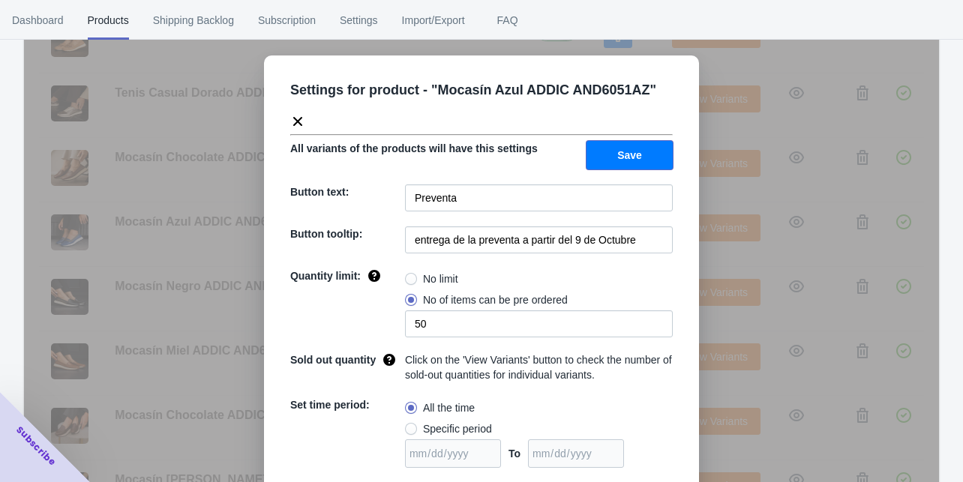
click at [630, 156] on span "Save" at bounding box center [629, 155] width 25 height 12
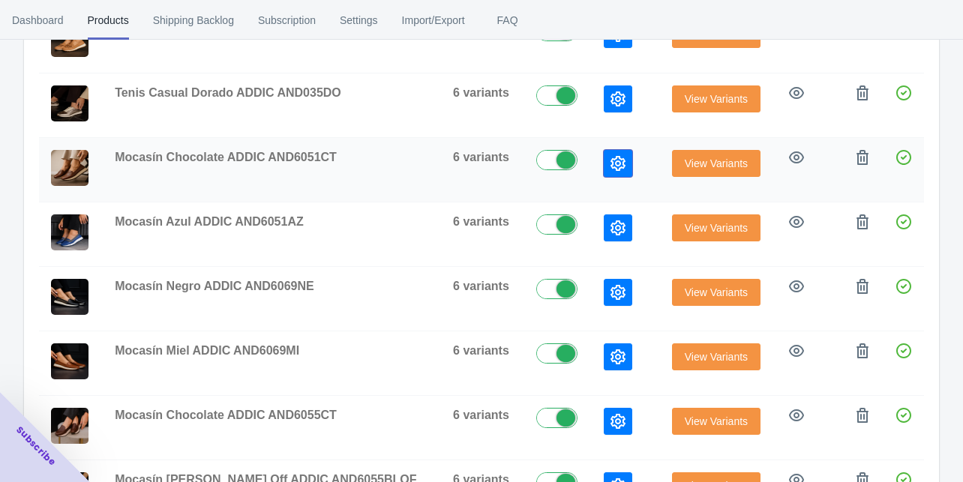
click at [611, 164] on icon "button" at bounding box center [618, 163] width 15 height 15
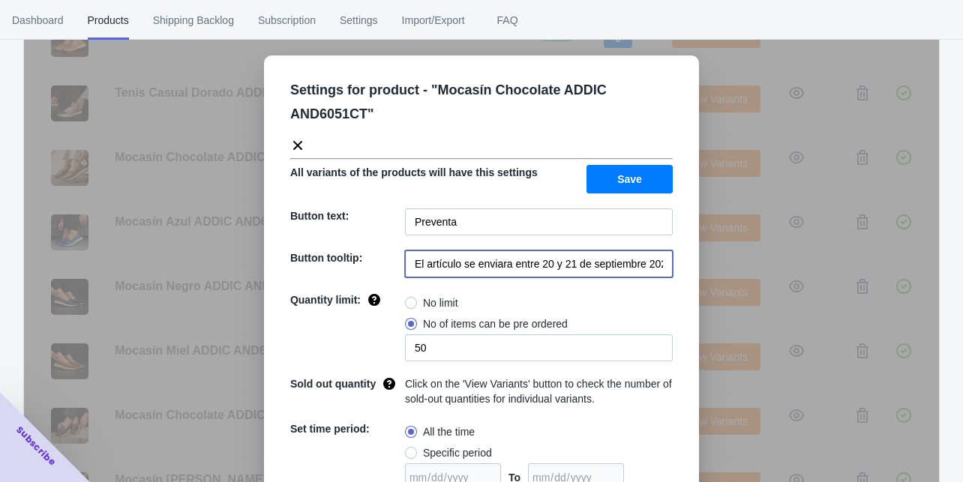
click at [537, 255] on input "El artículo se enviara entre 20 y 21 de septiembre 2025" at bounding box center [539, 264] width 268 height 27
paste input "entrega de la preventa a partir del 9 de Octubre"
type input "entrega de la preventa a partir del 9 de Octubre"
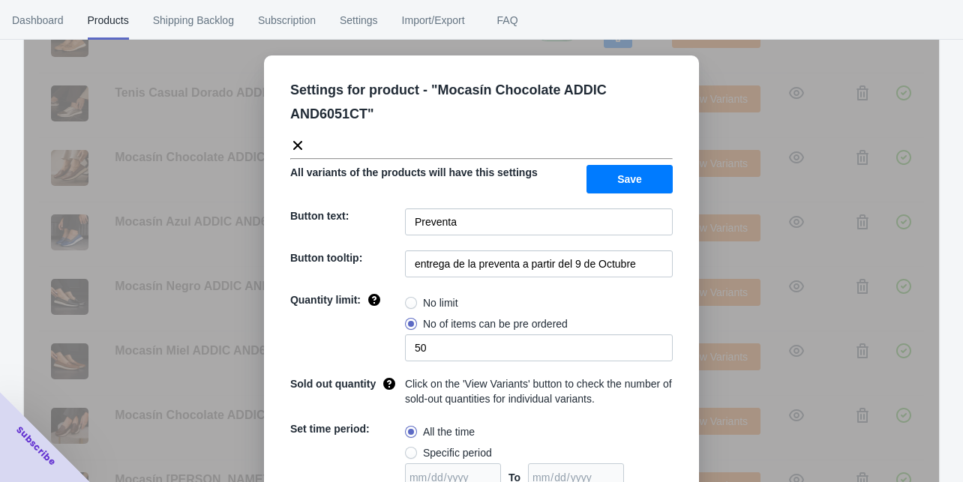
click at [632, 173] on span "Save" at bounding box center [629, 179] width 25 height 12
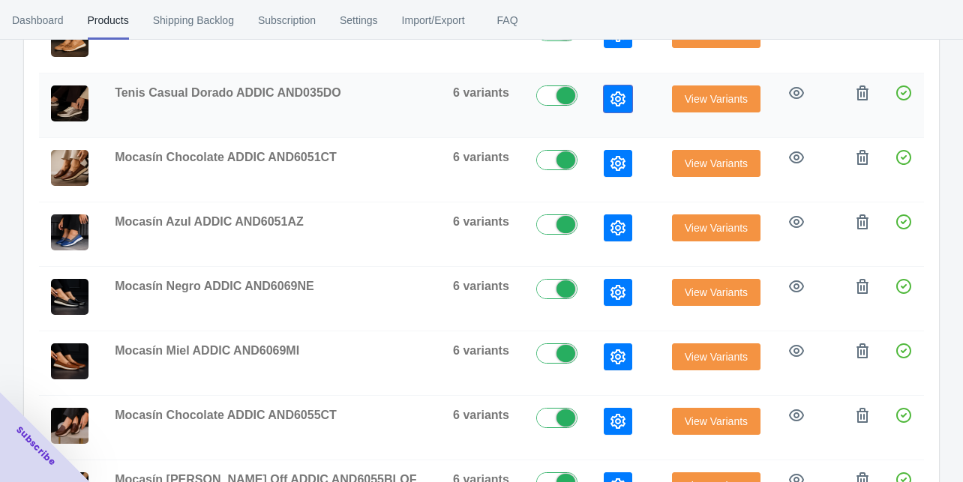
click at [611, 96] on icon "button" at bounding box center [618, 99] width 15 height 15
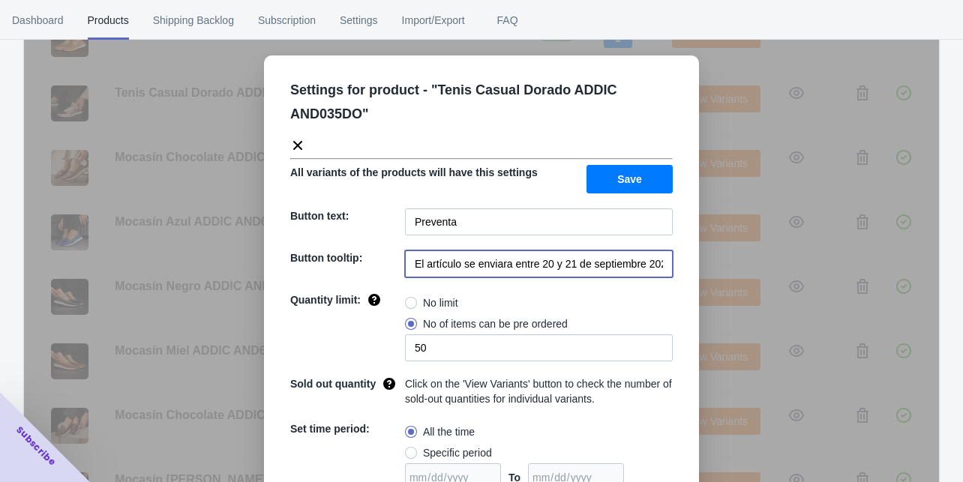
click at [491, 269] on input "El artículo se enviara entre 20 y 21 de septiembre 2025" at bounding box center [539, 264] width 268 height 27
paste input "entrega de la preventa a partir del 9 de Octubre"
type input "entrega de la preventa a partir del 9 de Octubre"
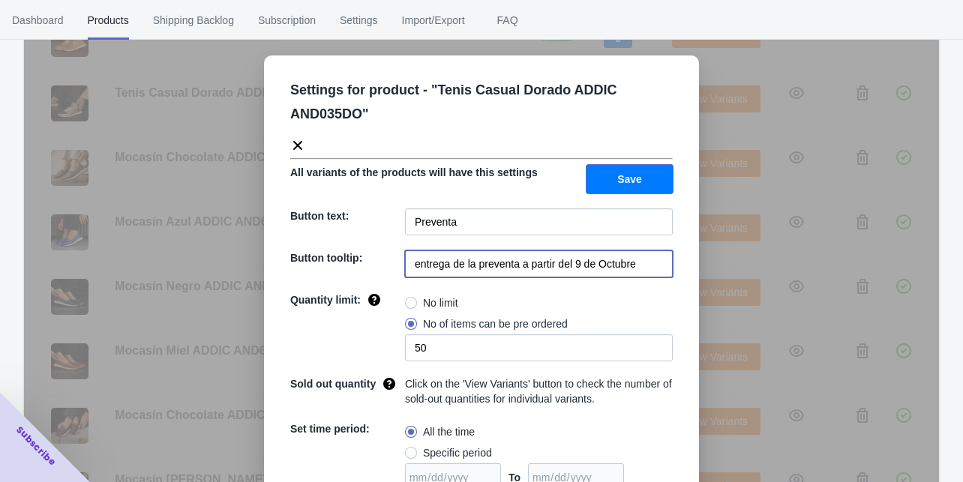
click at [618, 176] on span "Save" at bounding box center [629, 179] width 25 height 12
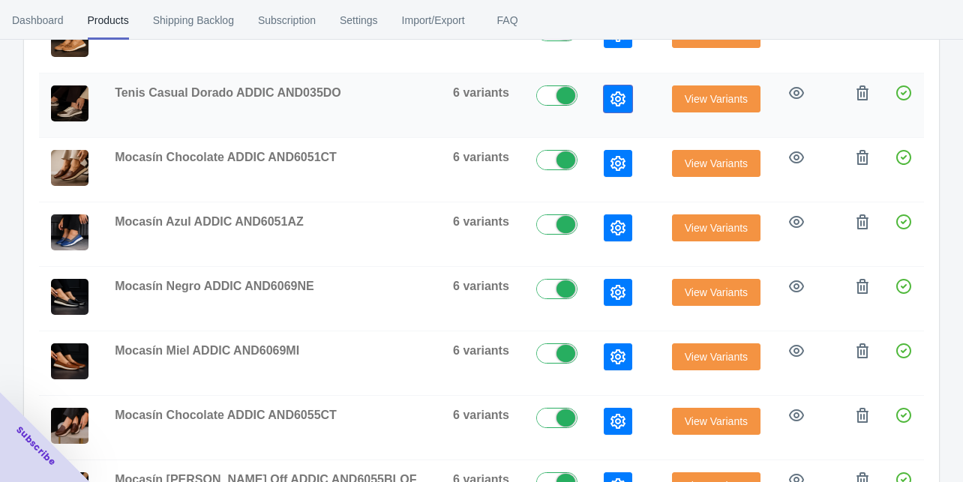
click at [611, 101] on icon "button" at bounding box center [618, 99] width 15 height 15
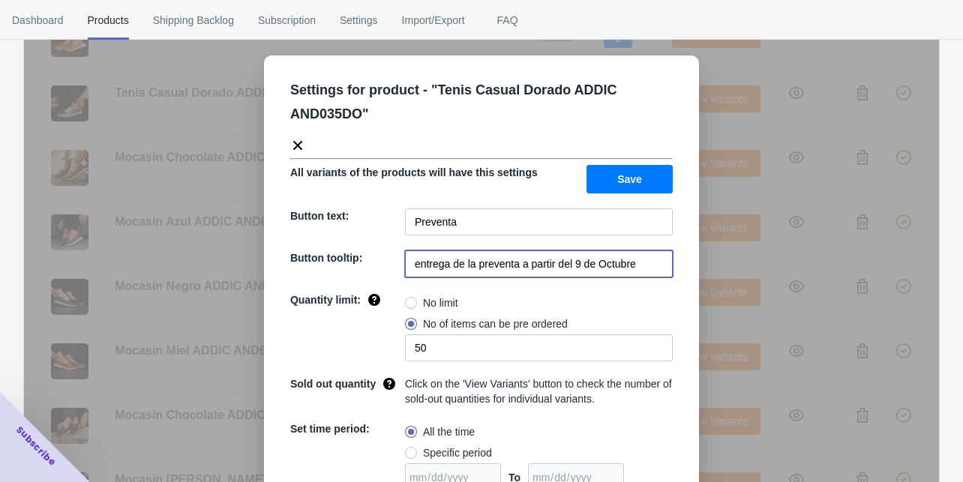
click at [511, 263] on input "entrega de la preventa a partir del 9 de Octubre" at bounding box center [539, 264] width 268 height 27
click at [732, 256] on div "Settings for product - " Tenis Casual Dorado ADDIC AND035DO " All variants of t…" at bounding box center [481, 279] width 915 height 482
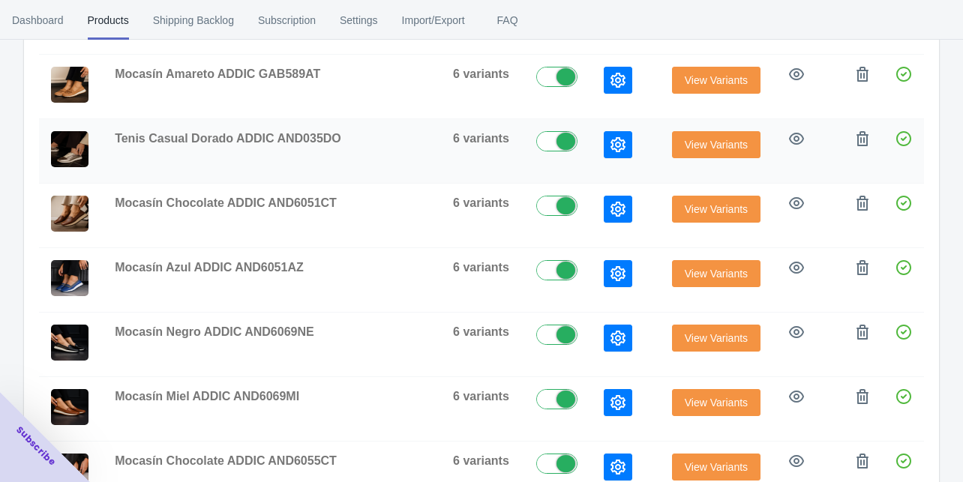
scroll to position [351, 0]
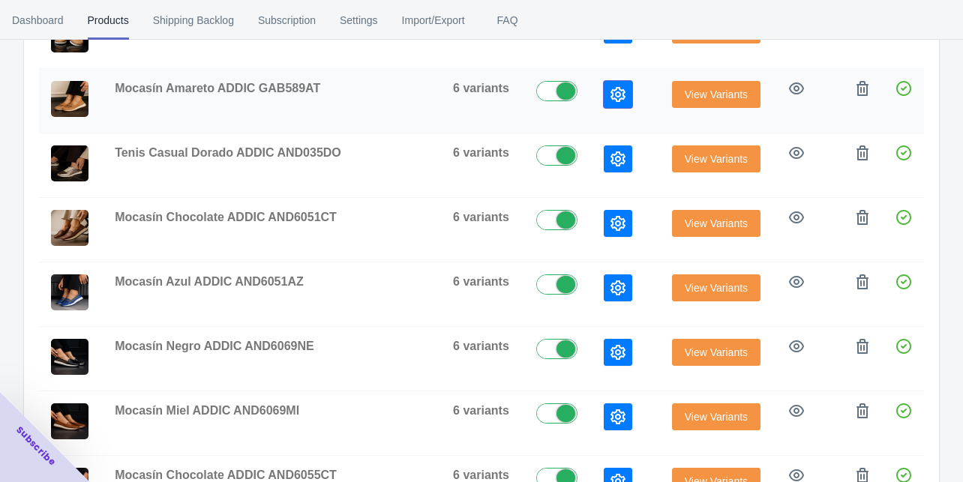
click at [604, 89] on button "button" at bounding box center [618, 94] width 29 height 27
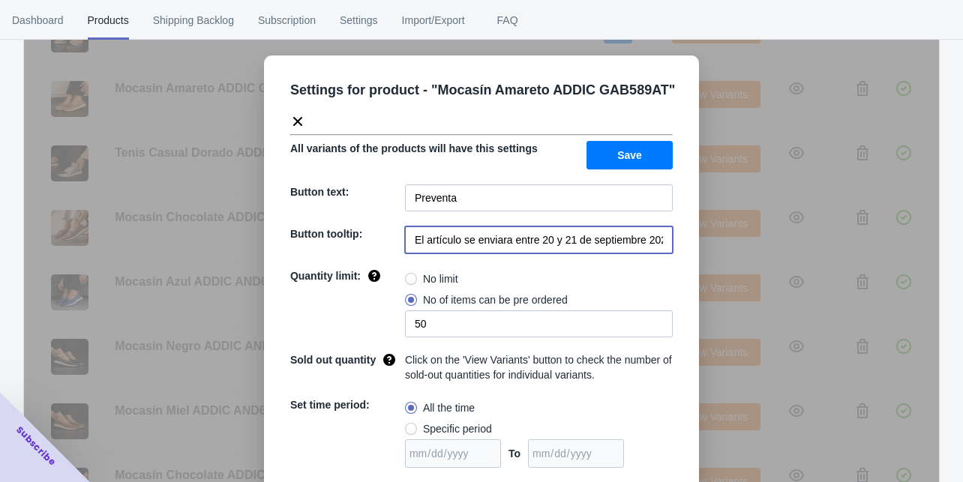
click at [524, 232] on input "El artículo se enviara entre 20 y 21 de septiembre 2025" at bounding box center [539, 240] width 268 height 27
paste input "entrega de la preventa a partir del 9 de Octubre"
type input "entrega de la preventa a partir del 9 de Octubre"
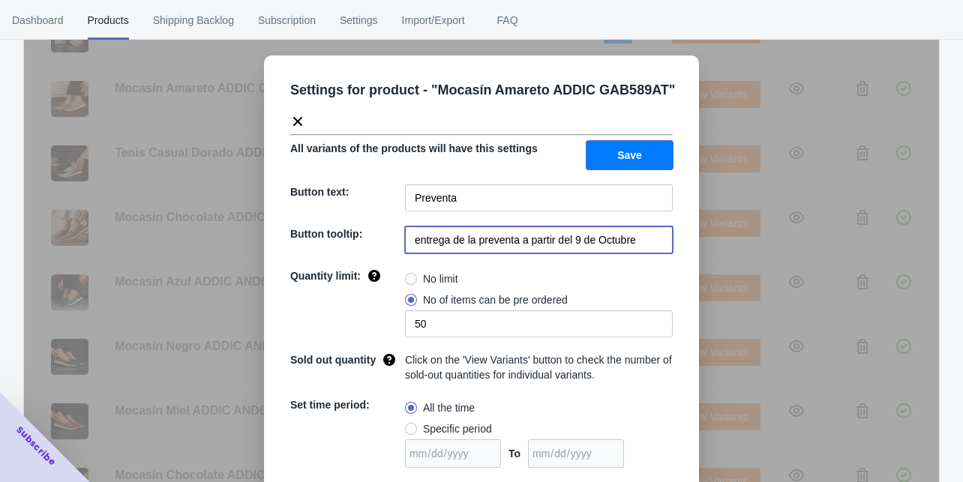
click at [612, 150] on button "Save" at bounding box center [630, 155] width 86 height 29
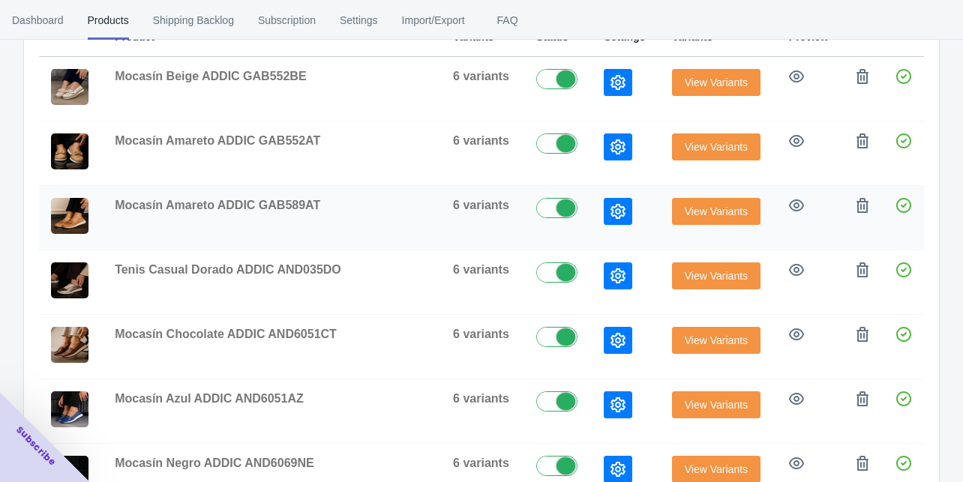
scroll to position [231, 0]
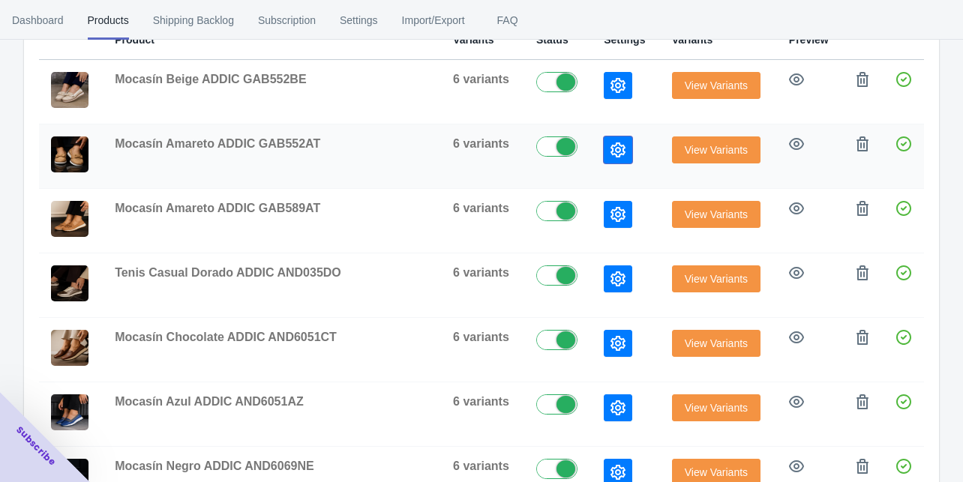
click at [604, 139] on button "button" at bounding box center [618, 150] width 29 height 27
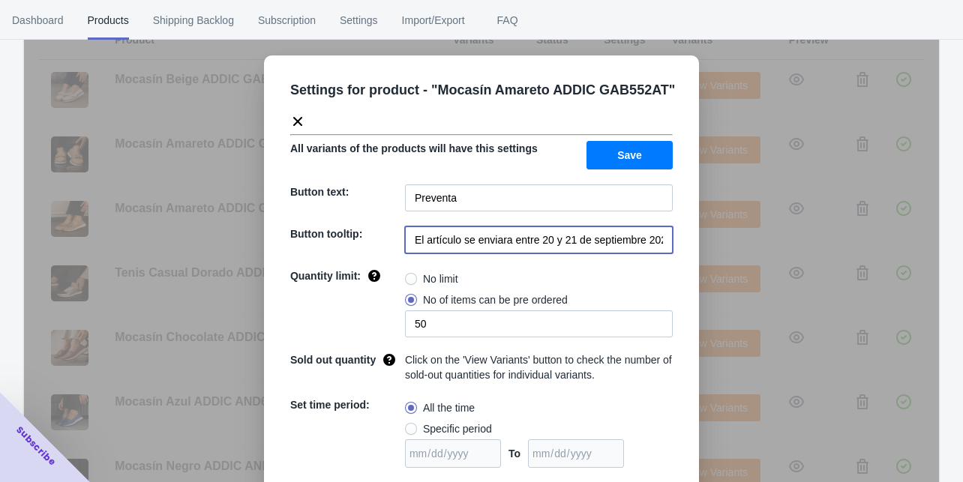
click at [538, 247] on input "El artículo se enviara entre 20 y 21 de septiembre 2025" at bounding box center [539, 240] width 268 height 27
click at [538, 248] on input "El artículo se enviara entre 20 y 21 de septiembre 2025" at bounding box center [539, 240] width 268 height 27
paste input "entrega de la preventa a partir del 9 de Octubre"
type input "entrega de la preventa a partir del 9 de Octubre"
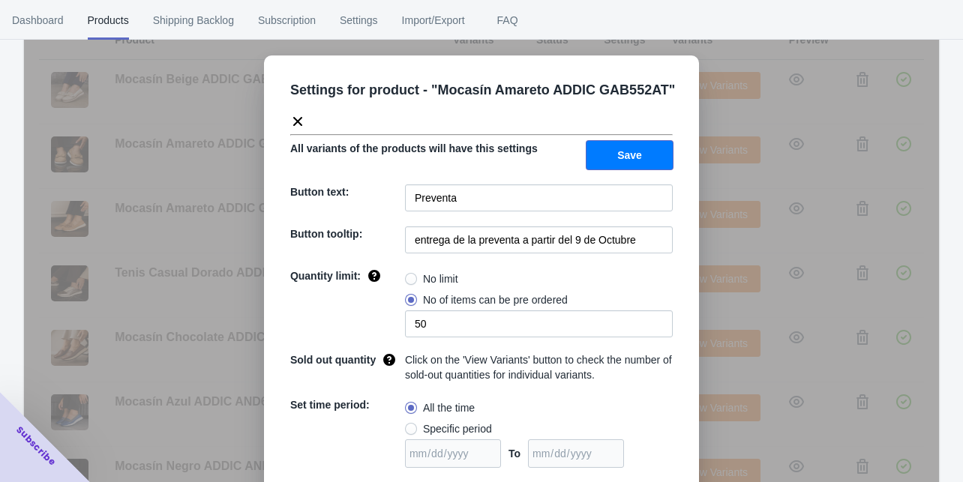
click at [608, 150] on button "Save" at bounding box center [630, 155] width 86 height 29
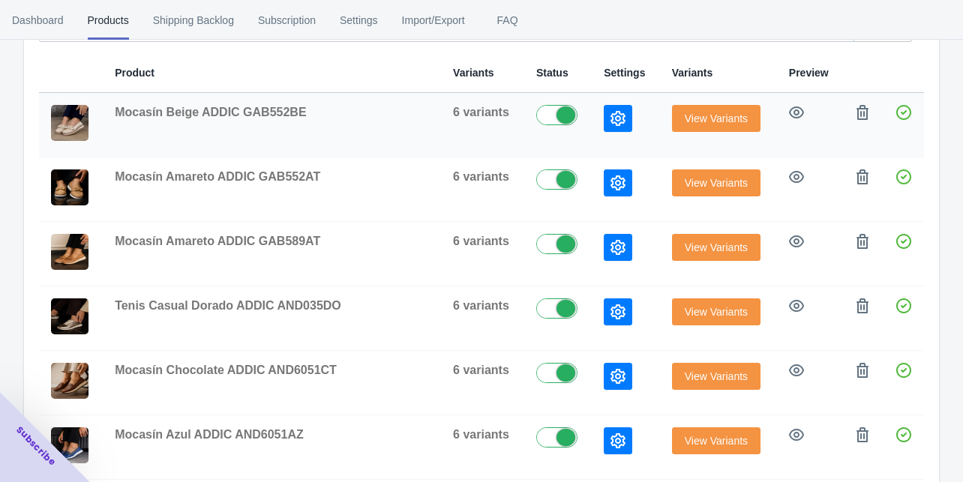
scroll to position [171, 0]
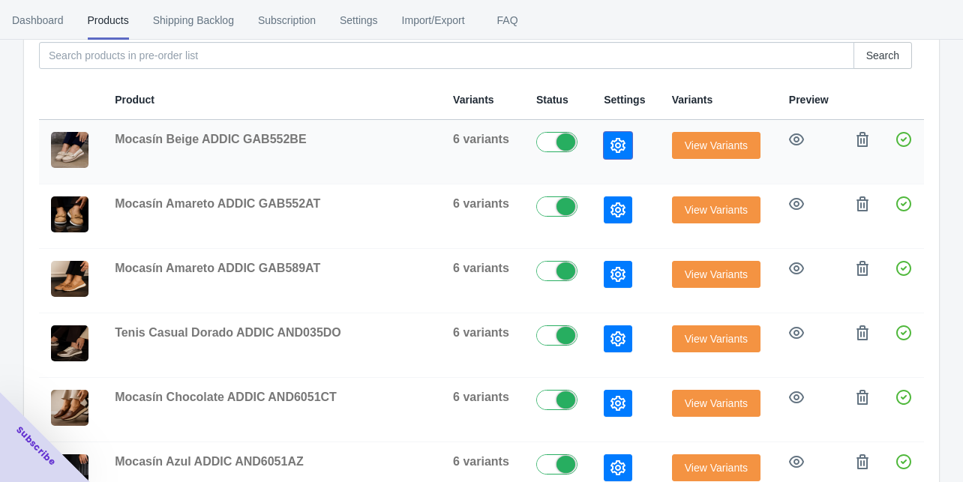
click at [611, 139] on icon "button" at bounding box center [618, 145] width 15 height 15
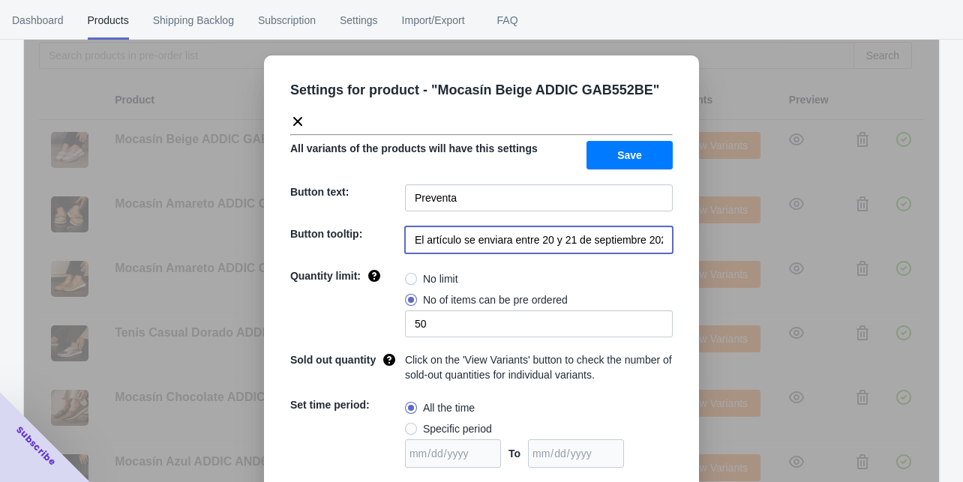
click at [525, 239] on input "El artículo se enviara entre 20 y 21 de septiembre 2025" at bounding box center [539, 240] width 268 height 27
click at [525, 240] on input "El artículo se enviara entre 20 y 21 de septiembre 2025" at bounding box center [539, 240] width 268 height 27
paste input "entrega de la preventa a partir del 9 de Octubre"
type input "entrega de la preventa a partir del 9 de Octubre"
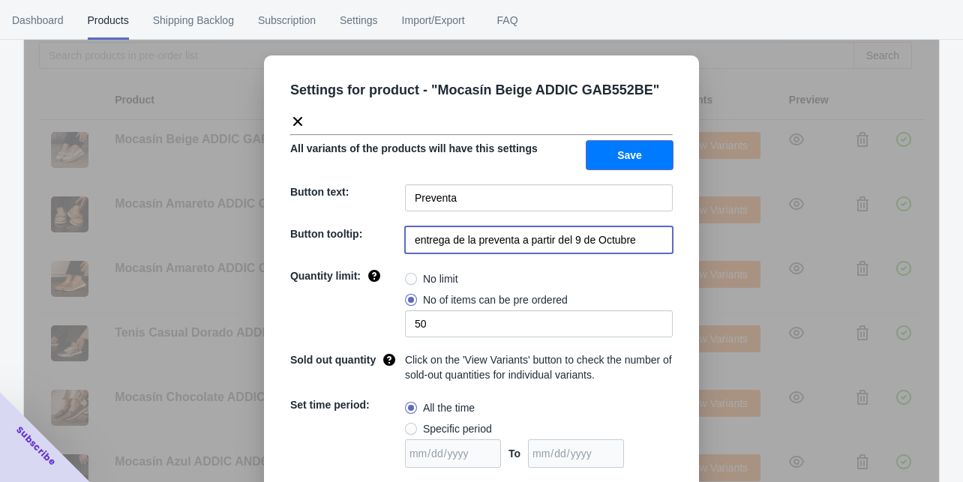
click at [608, 149] on button "Save" at bounding box center [630, 155] width 86 height 29
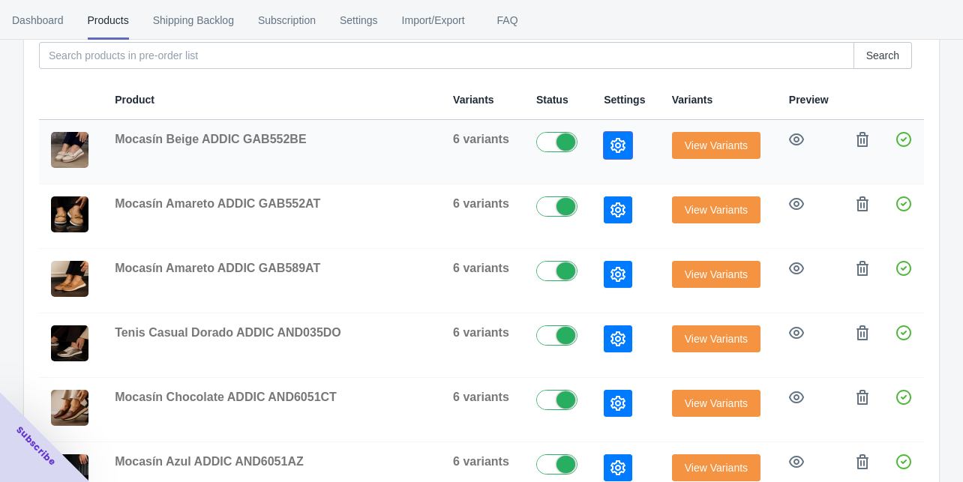
click at [611, 144] on icon "button" at bounding box center [618, 145] width 15 height 15
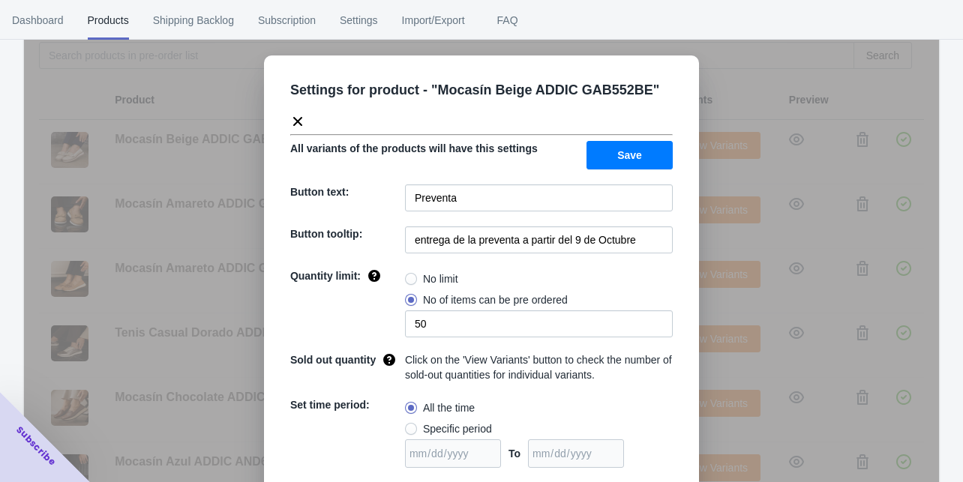
click at [714, 246] on div "Settings for product - " Mocasín Beige ADDIC GAB552BE " All variants of the pro…" at bounding box center [481, 279] width 915 height 482
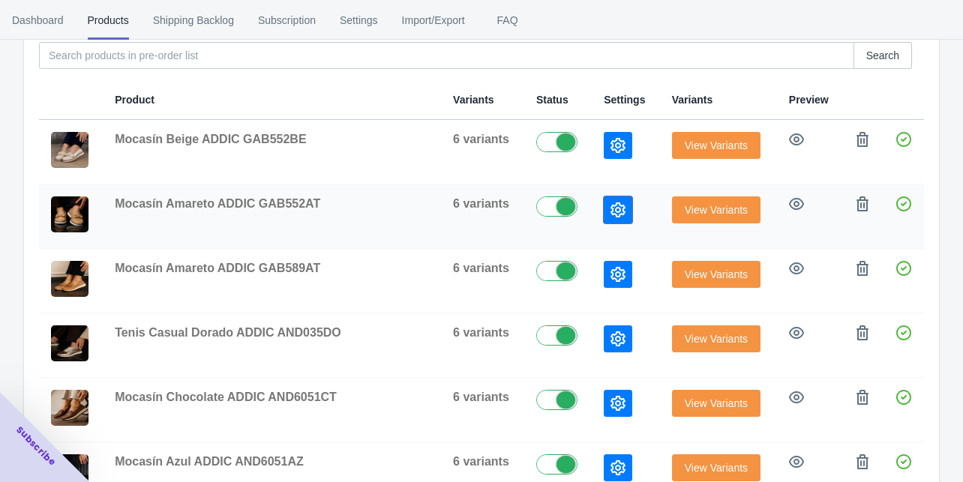
click at [604, 199] on button "button" at bounding box center [618, 210] width 29 height 27
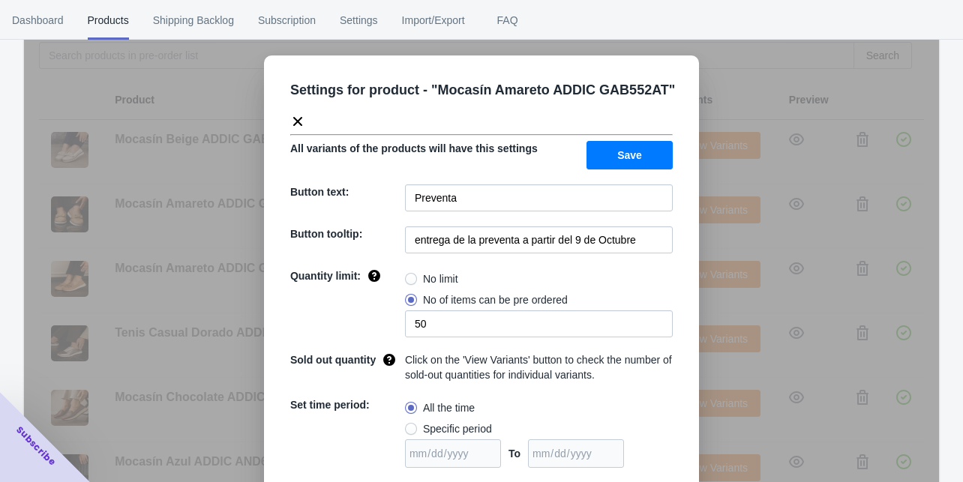
click at [711, 239] on div "Settings for product - " Mocasín Amareto ADDIC GAB552AT " All variants of the p…" at bounding box center [481, 279] width 915 height 482
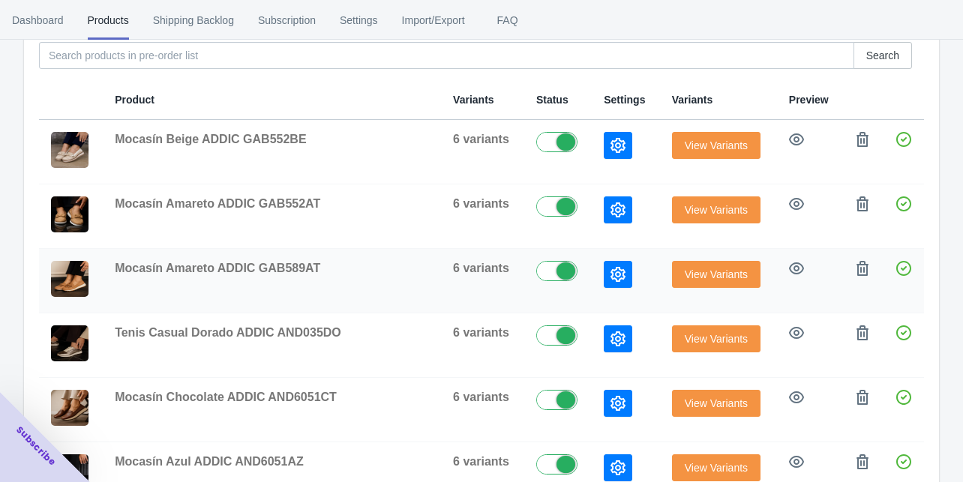
click at [611, 270] on icon "button" at bounding box center [618, 274] width 15 height 15
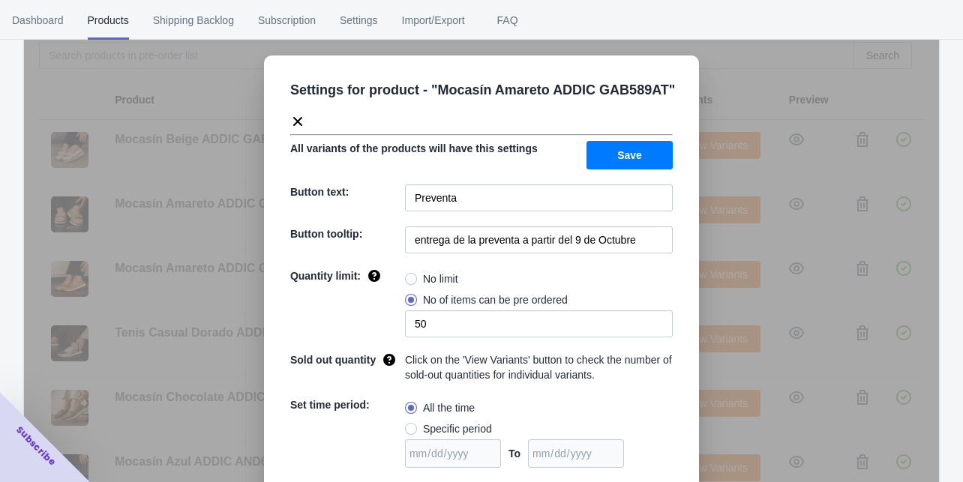
click at [720, 298] on div "Settings for product - " Mocasín Amareto ADDIC GAB589AT " All variants of the p…" at bounding box center [481, 279] width 915 height 482
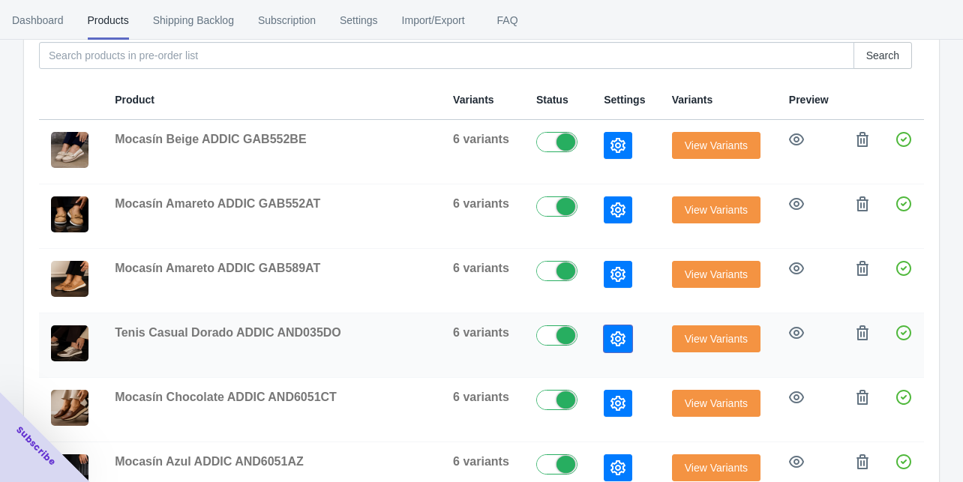
click at [604, 327] on button "button" at bounding box center [618, 339] width 29 height 27
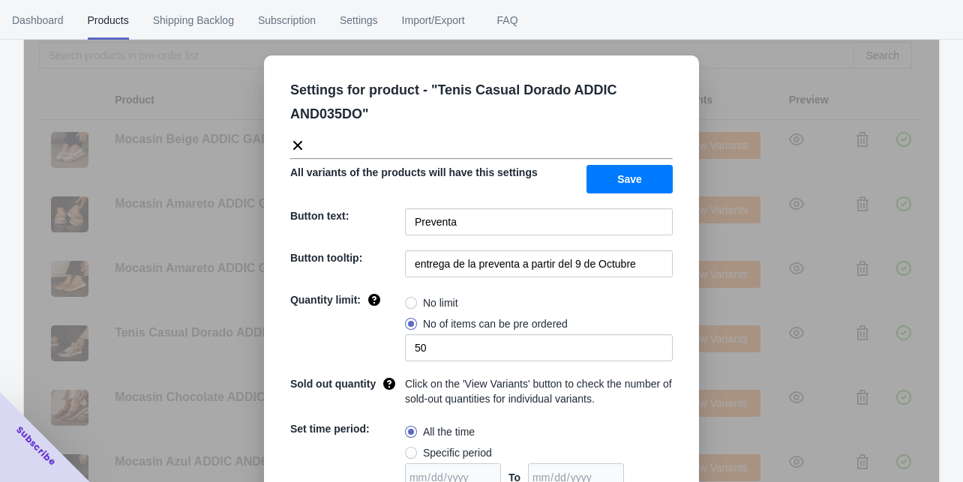
click at [704, 318] on div "Settings for product - " Tenis Casual Dorado ADDIC AND035DO " All variants of t…" at bounding box center [481, 279] width 915 height 482
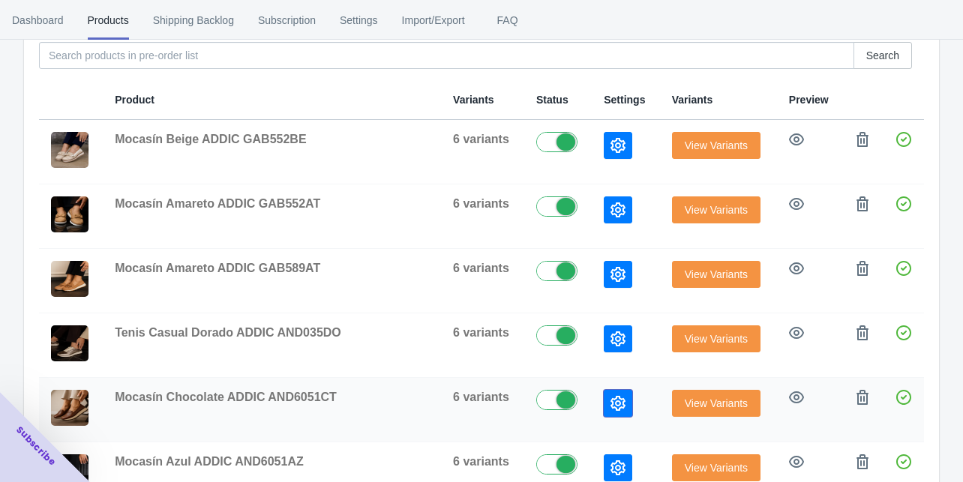
click at [611, 398] on icon "button" at bounding box center [618, 403] width 15 height 15
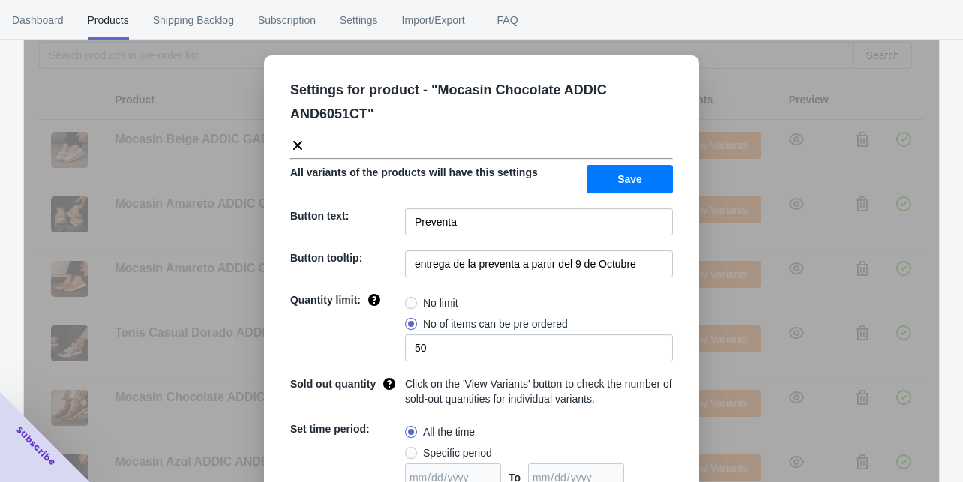
click at [729, 411] on div "Settings for product - " Mocasín Chocolate ADDIC AND6051CT " All variants of th…" at bounding box center [481, 279] width 915 height 482
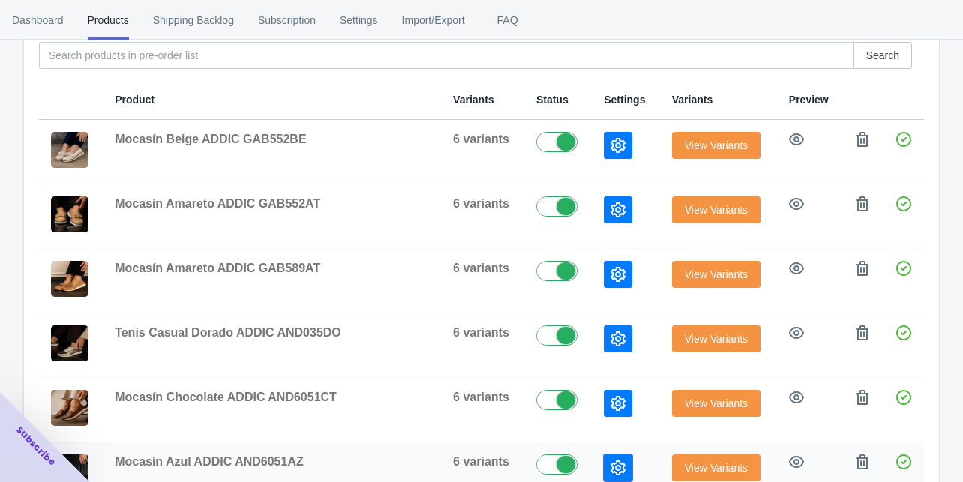
click at [611, 461] on icon "button" at bounding box center [618, 468] width 15 height 15
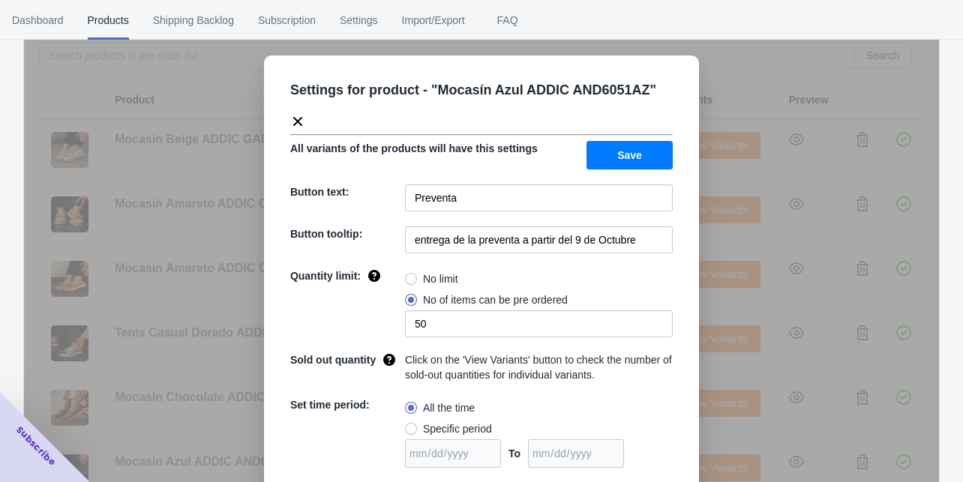
click at [716, 416] on div "Settings for product - " Mocasín Azul ADDIC AND6051AZ " All variants of the pro…" at bounding box center [481, 279] width 915 height 482
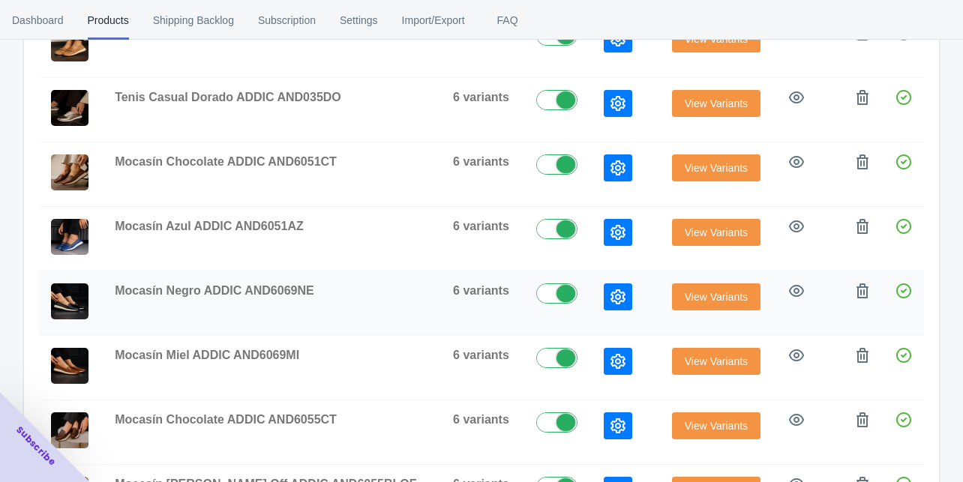
scroll to position [411, 0]
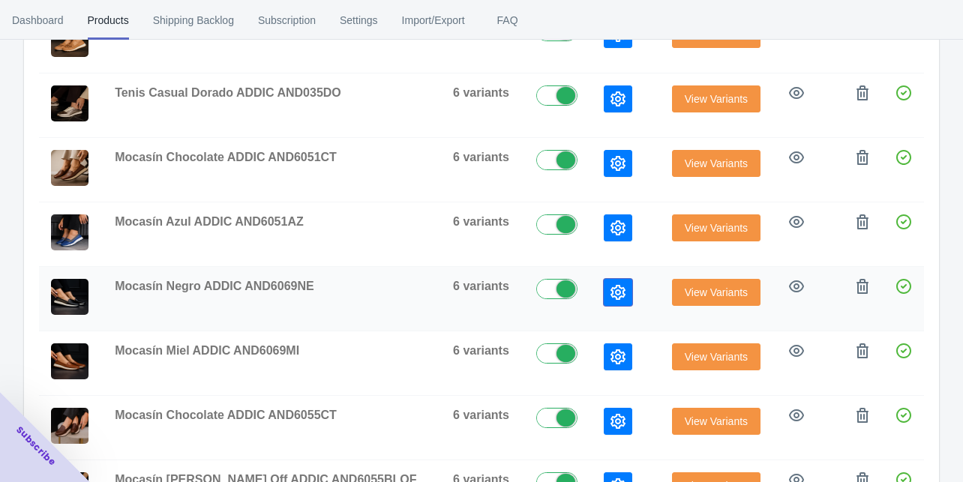
click at [611, 286] on icon "button" at bounding box center [618, 292] width 15 height 15
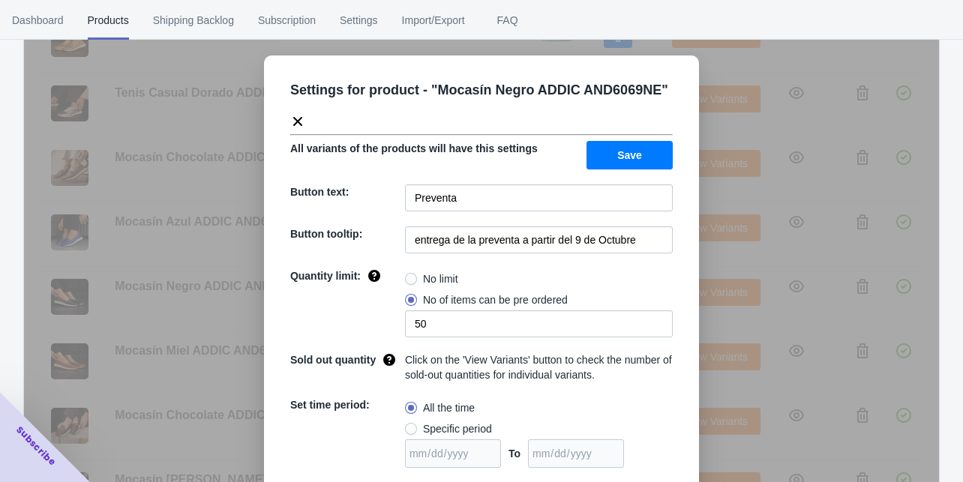
click at [692, 312] on div "Settings for product - " Mocasín Negro ADDIC AND6069NE " All variants of the pr…" at bounding box center [481, 332] width 435 height 553
click at [702, 317] on div "Settings for product - " Mocasín Negro ADDIC AND6069NE " All variants of the pr…" at bounding box center [481, 279] width 915 height 482
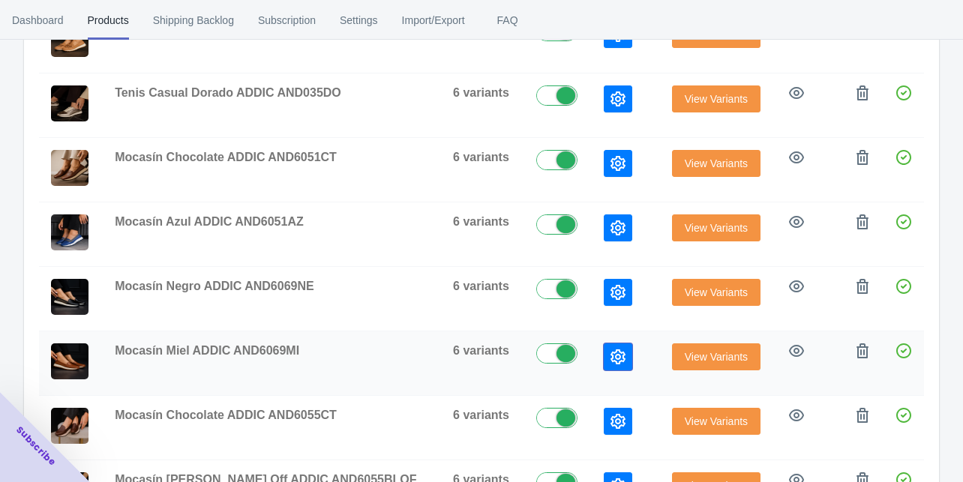
click at [611, 354] on icon "button" at bounding box center [618, 357] width 15 height 15
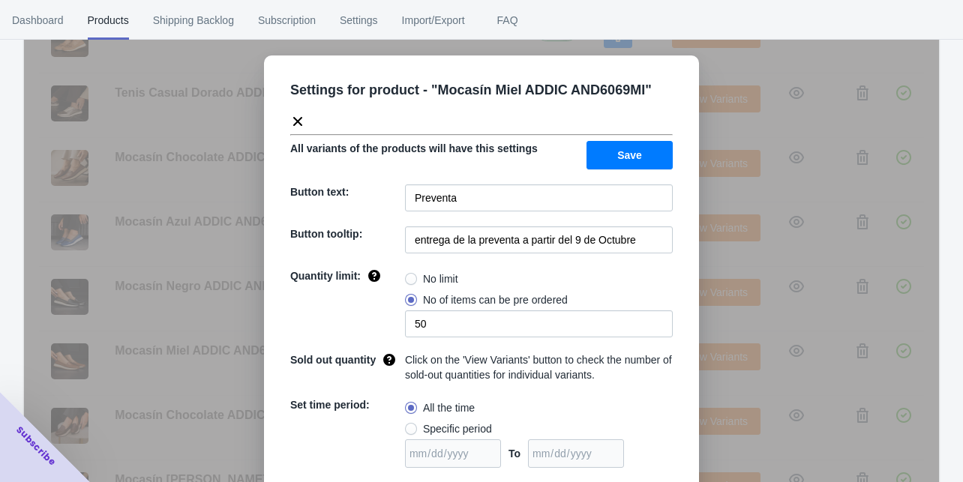
click at [717, 354] on div "Settings for product - " Mocasín Miel ADDIC AND6069MI " All variants of the pro…" at bounding box center [481, 279] width 915 height 482
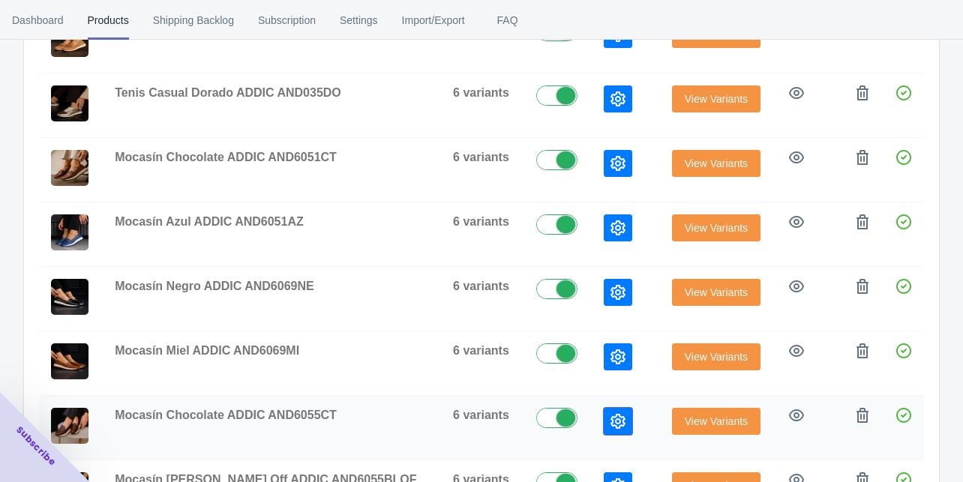
click at [611, 414] on icon "button" at bounding box center [618, 421] width 15 height 15
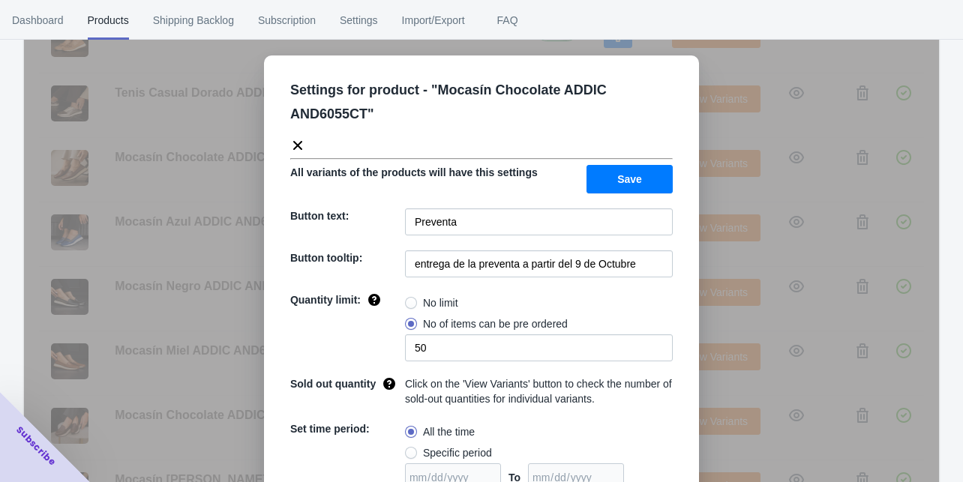
click at [727, 381] on div "Settings for product - " Mocasín Chocolate ADDIC AND6055CT " All variants of th…" at bounding box center [481, 279] width 915 height 482
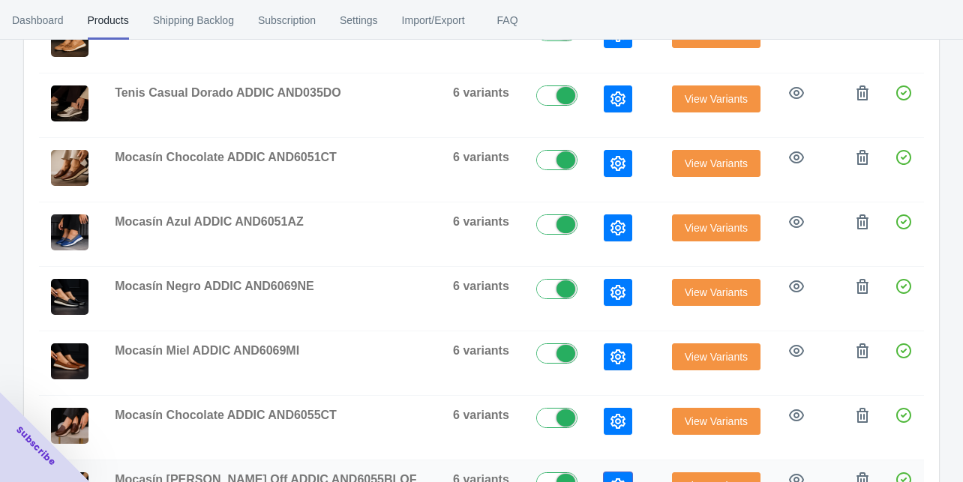
click at [611, 479] on icon "button" at bounding box center [618, 486] width 15 height 15
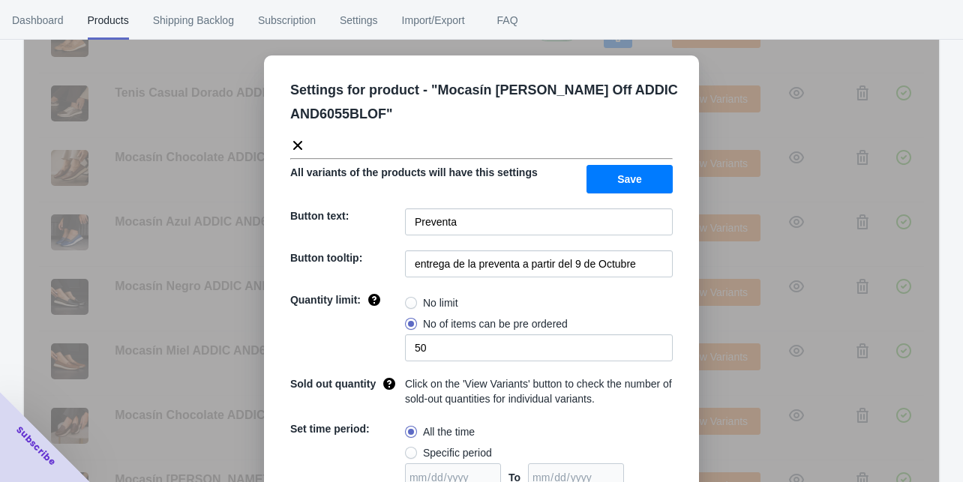
click at [717, 335] on div "Settings for product - " Mocasín [PERSON_NAME] Off ADDIC AND6055BLOF " All vari…" at bounding box center [481, 279] width 915 height 482
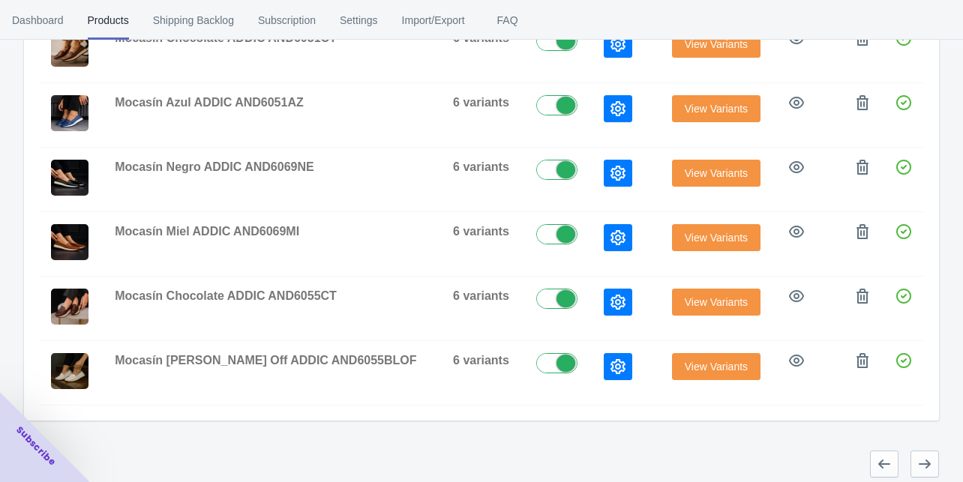
scroll to position [531, 0]
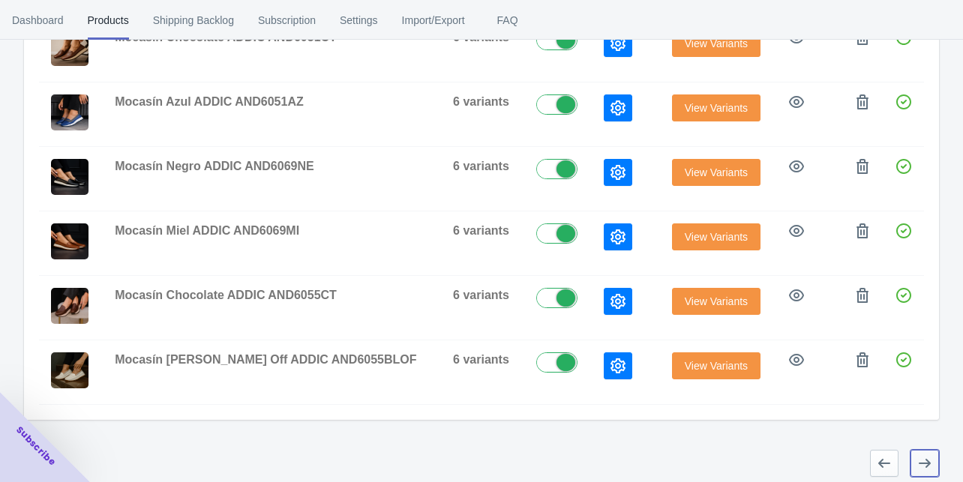
click at [921, 456] on icon "button" at bounding box center [924, 463] width 15 height 15
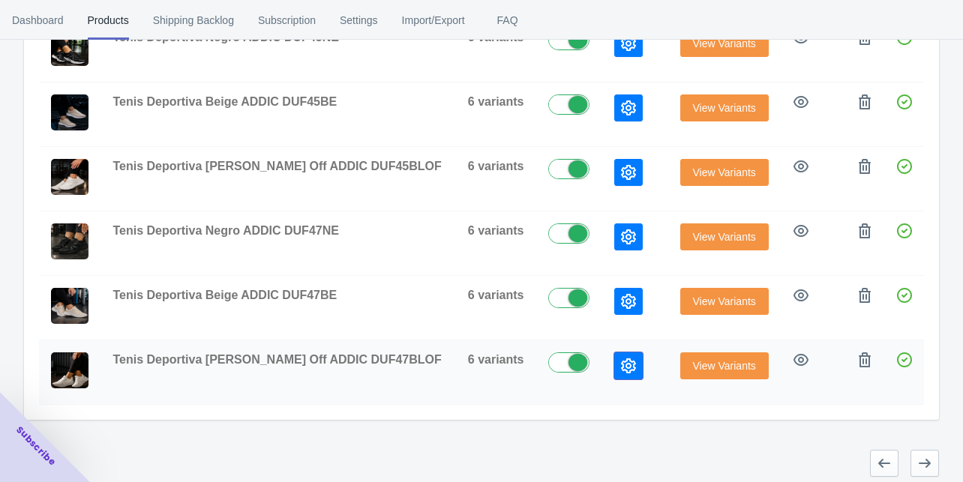
click at [621, 360] on icon "button" at bounding box center [628, 366] width 15 height 15
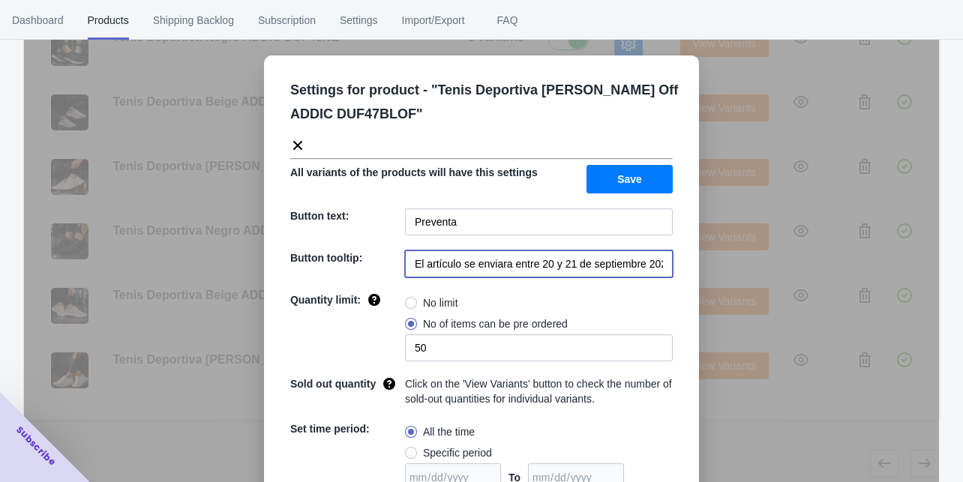
click at [466, 264] on input "El artículo se enviara entre 20 y 21 de septiembre 2025" at bounding box center [539, 264] width 268 height 27
paste input "entrega de la preventa a partir del 9 de Octubre"
type input "entrega de la preventa a partir del 9 de Octubre"
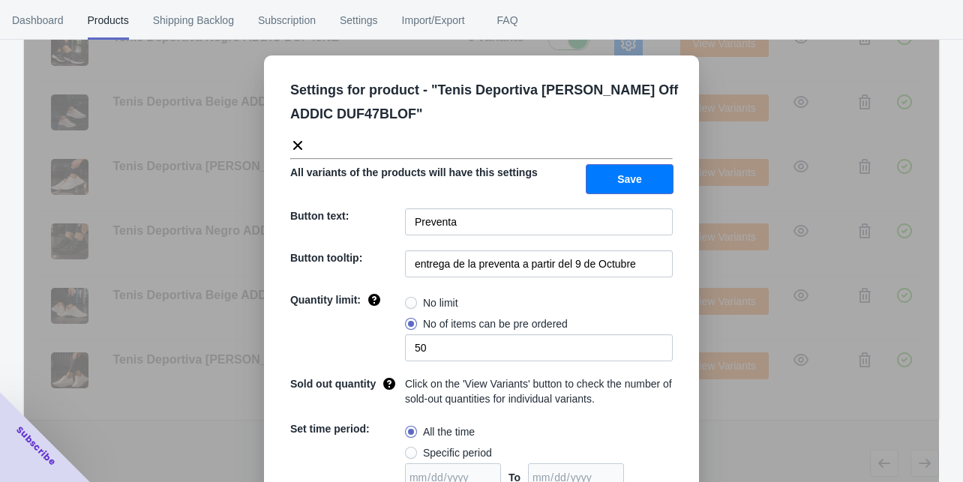
click at [597, 177] on button "Save" at bounding box center [630, 179] width 86 height 29
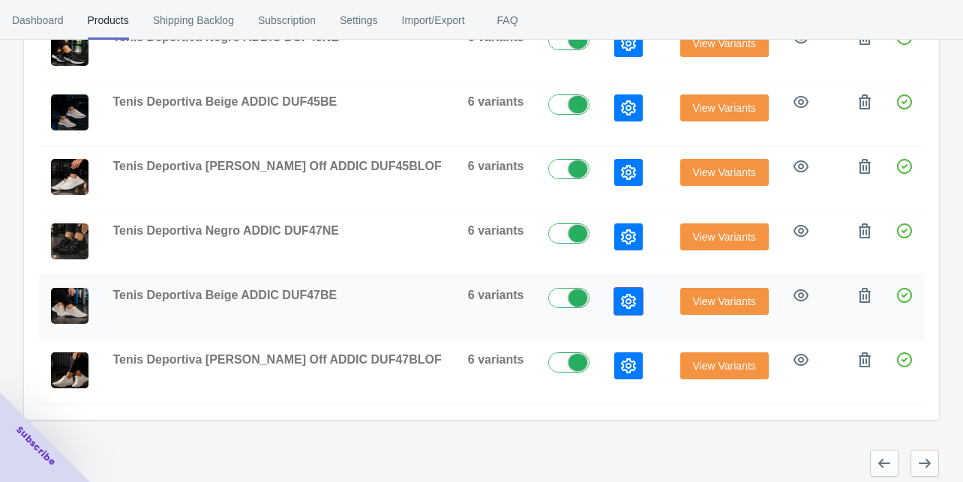
click at [614, 288] on button "button" at bounding box center [628, 301] width 29 height 27
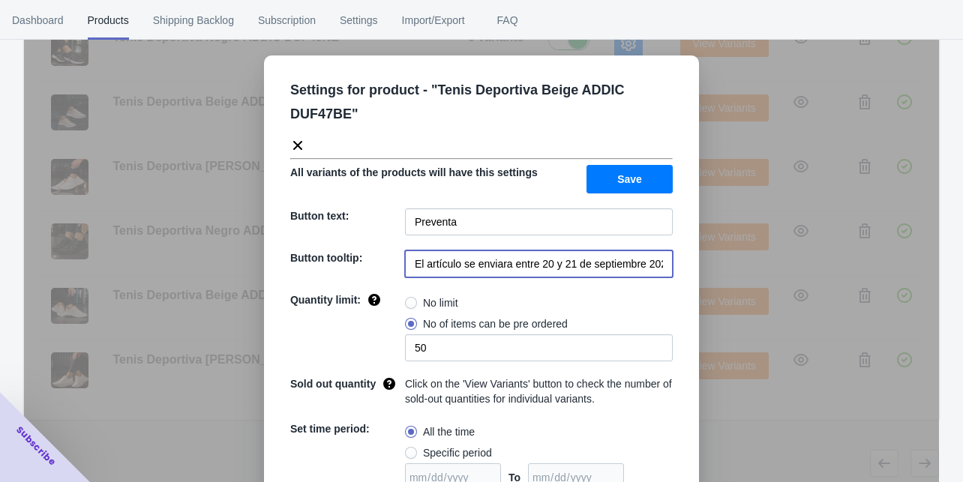
click at [573, 252] on input "El artículo se enviara entre 20 y 21 de septiembre 2025" at bounding box center [539, 264] width 268 height 27
paste input "entrega de la preventa a partir del 9 de Octubre"
type input "entrega de la preventa a partir del 9 de Octubre"
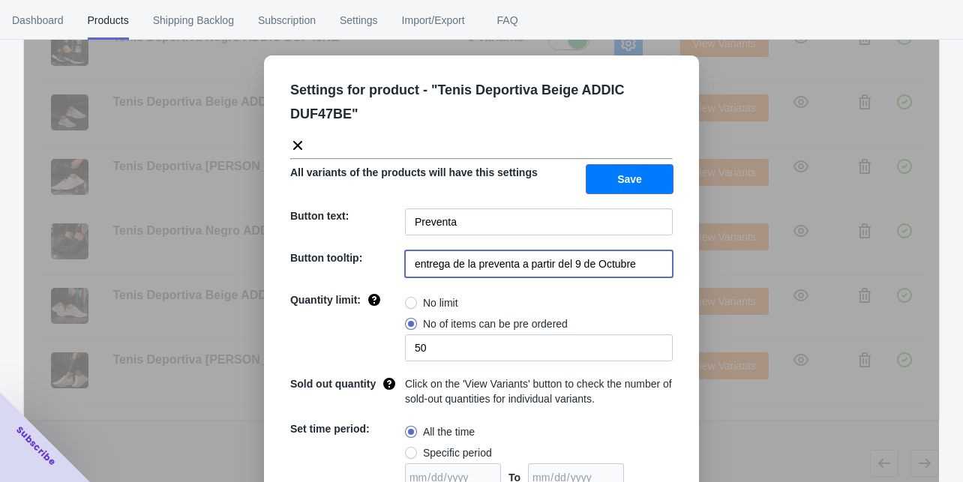
click at [631, 179] on span "Save" at bounding box center [629, 179] width 25 height 12
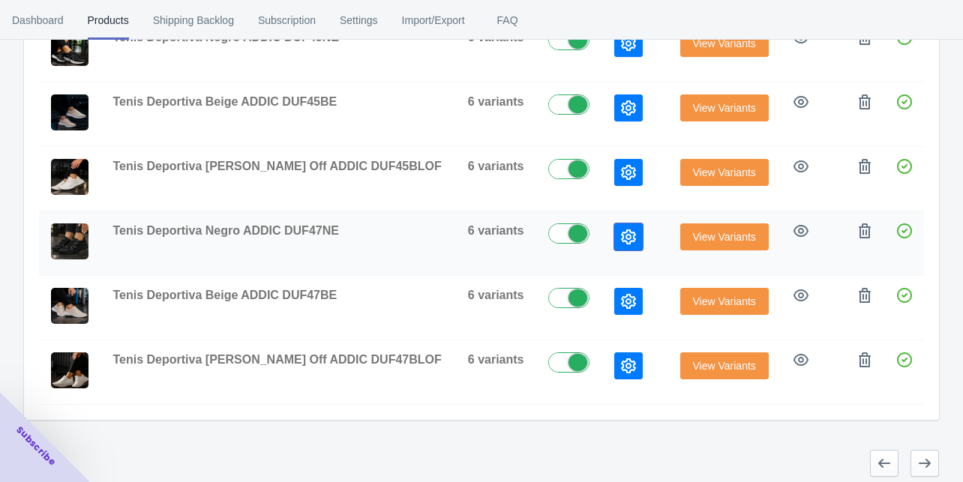
click at [621, 230] on icon "button" at bounding box center [628, 237] width 15 height 15
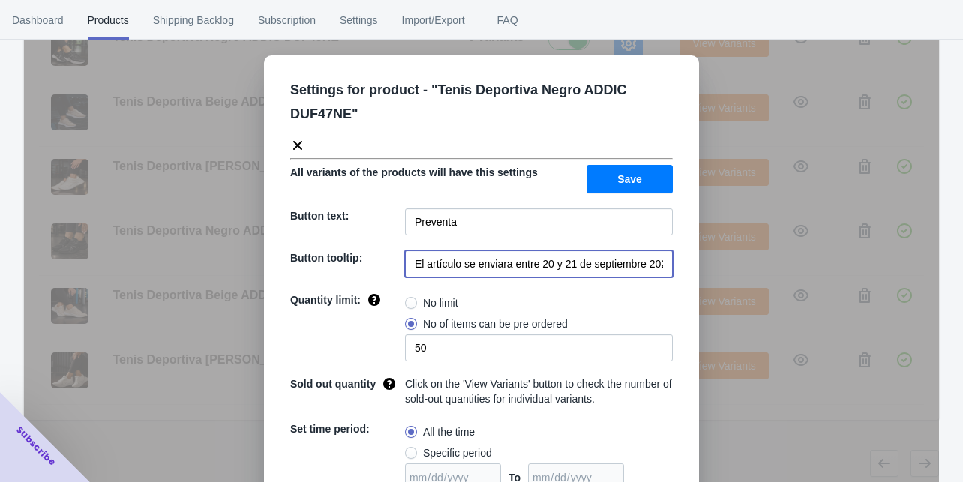
click at [512, 259] on input "El artículo se enviara entre 20 y 21 de septiembre 2025" at bounding box center [539, 264] width 268 height 27
paste input "entrega de la preventa a partir del 9 de Octubre"
type input "entrega de la preventa a partir del 9 de Octubre"
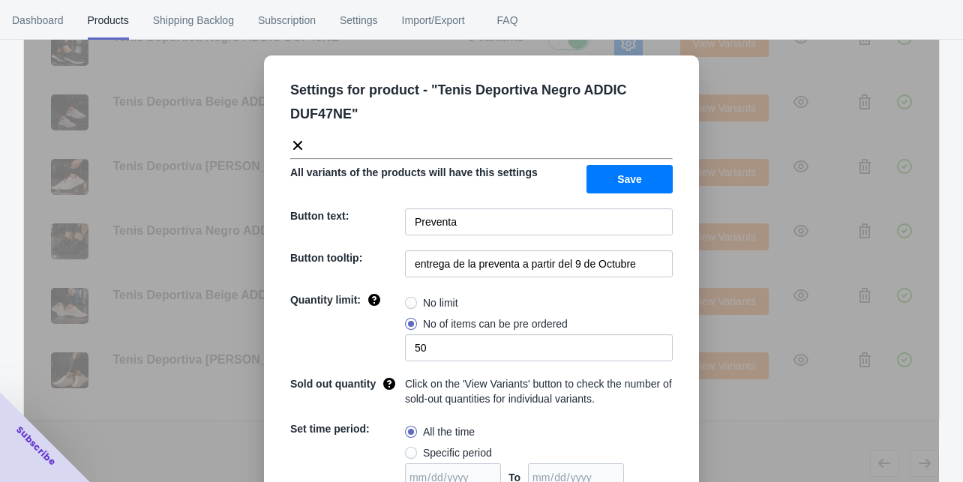
click at [618, 181] on span "Save" at bounding box center [629, 179] width 25 height 12
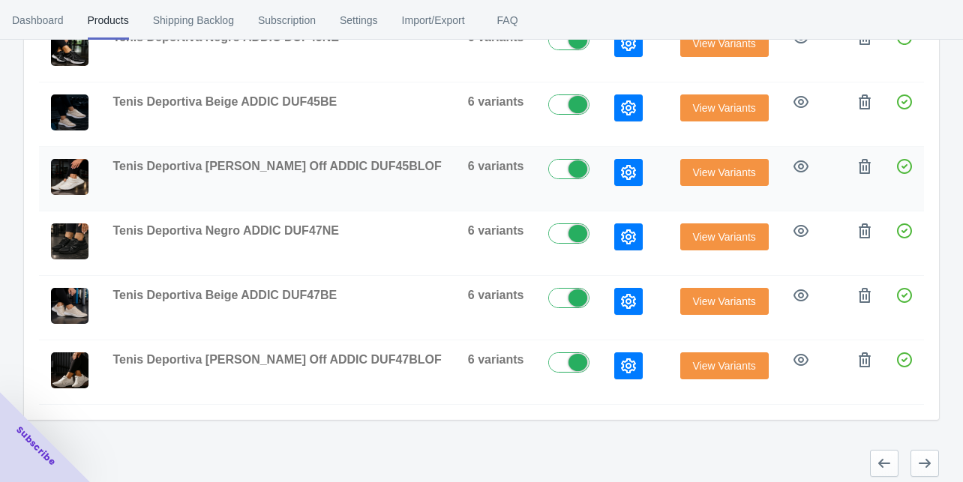
click at [614, 159] on button "button" at bounding box center [628, 172] width 29 height 27
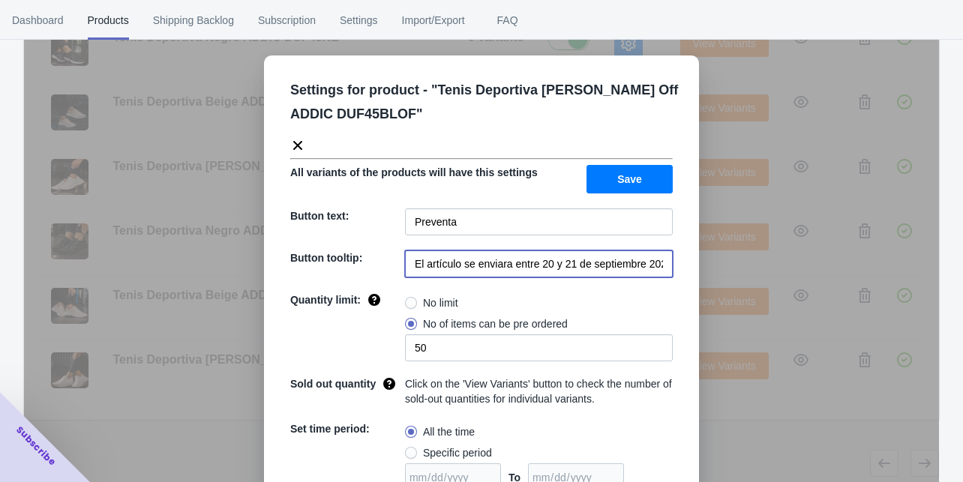
click at [539, 259] on input "El artículo se enviara entre 20 y 21 de septiembre 2025" at bounding box center [539, 264] width 268 height 27
click at [539, 260] on input "El artículo se enviara entre 20 y 21 de septiembre 2025" at bounding box center [539, 264] width 268 height 27
paste input "entrega de la preventa a partir del 9 de Octubre"
type input "entrega de la preventa a partir del 9 de Octubre"
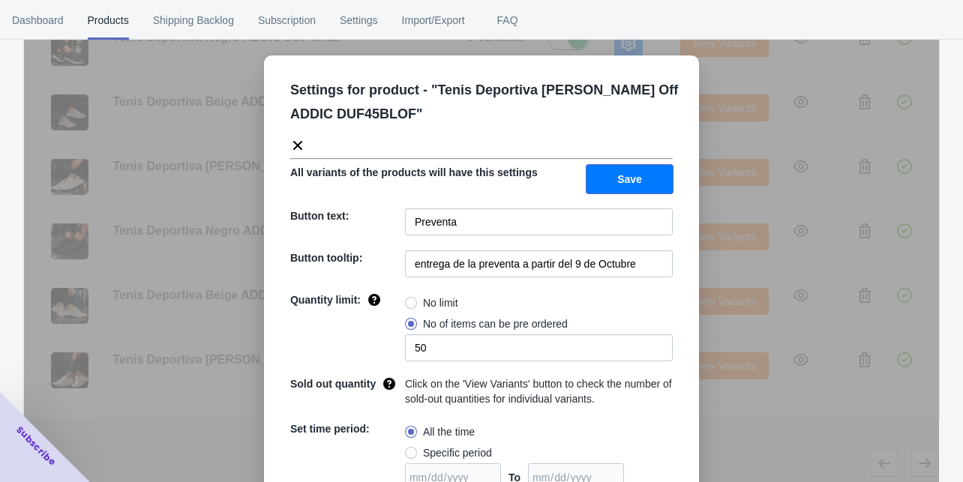
click at [596, 171] on button "Save" at bounding box center [630, 179] width 86 height 29
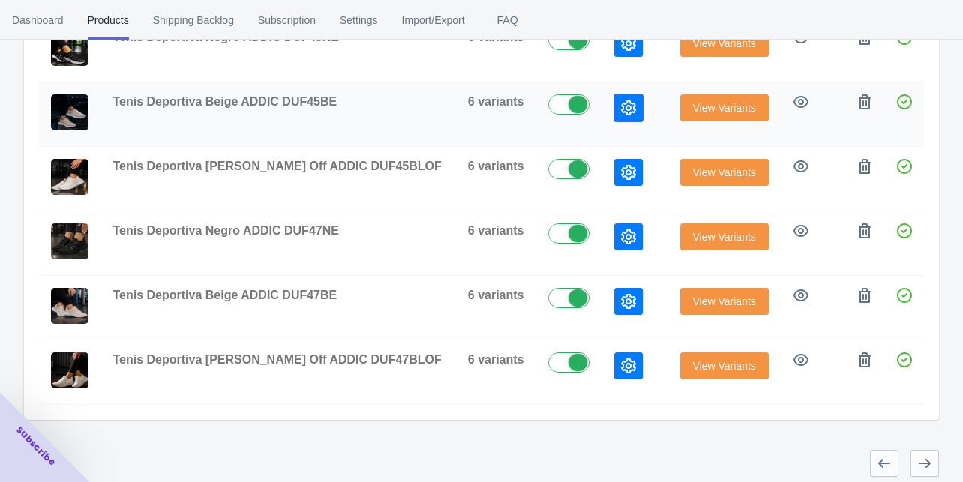
click at [621, 107] on icon "button" at bounding box center [628, 108] width 15 height 15
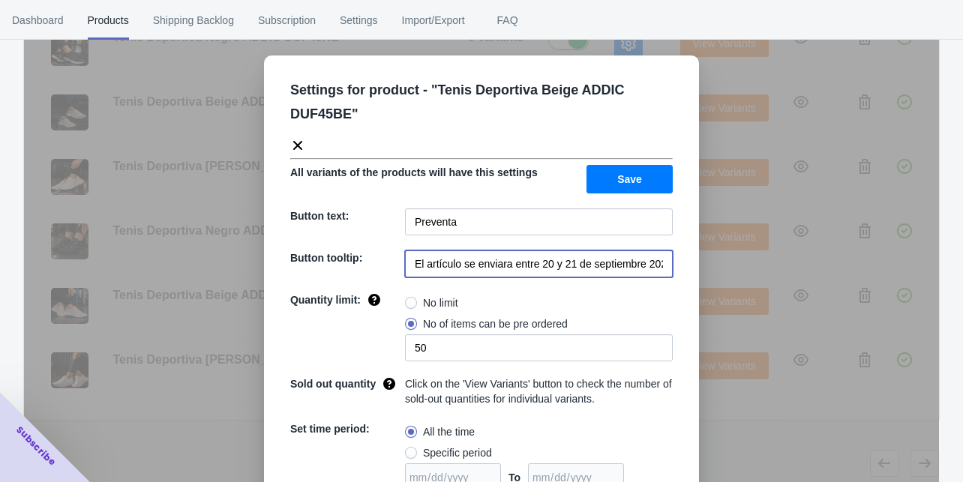
click at [518, 262] on input "El artículo se enviara entre 20 y 21 de septiembre 2025" at bounding box center [539, 264] width 268 height 27
paste input "entrega de la preventa a partir del 9 de Octubre"
type input "entrega de la preventa a partir del 9 de Octubre"
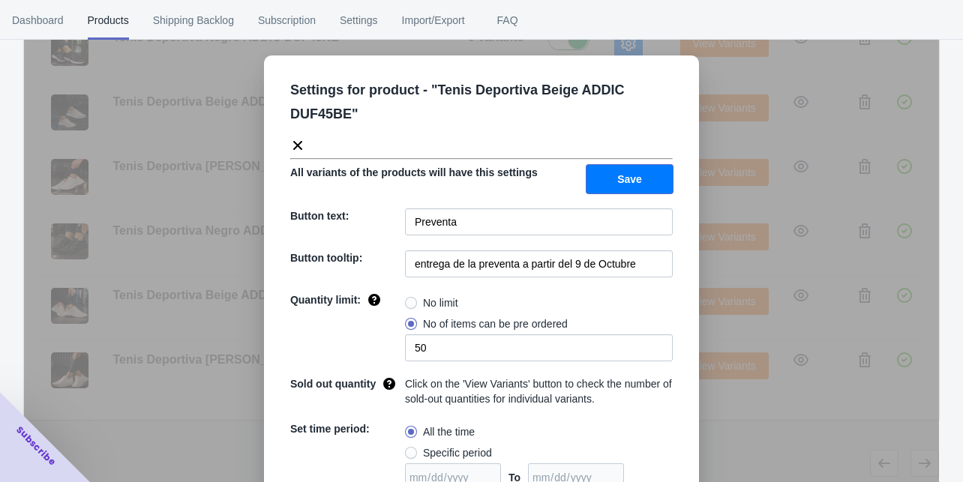
click at [603, 178] on button "Save" at bounding box center [630, 179] width 86 height 29
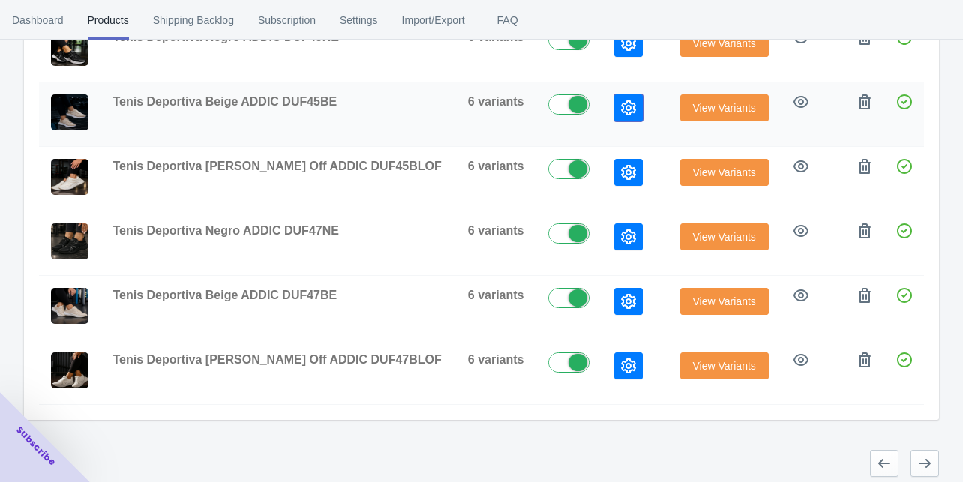
click at [621, 101] on icon "button" at bounding box center [628, 108] width 15 height 15
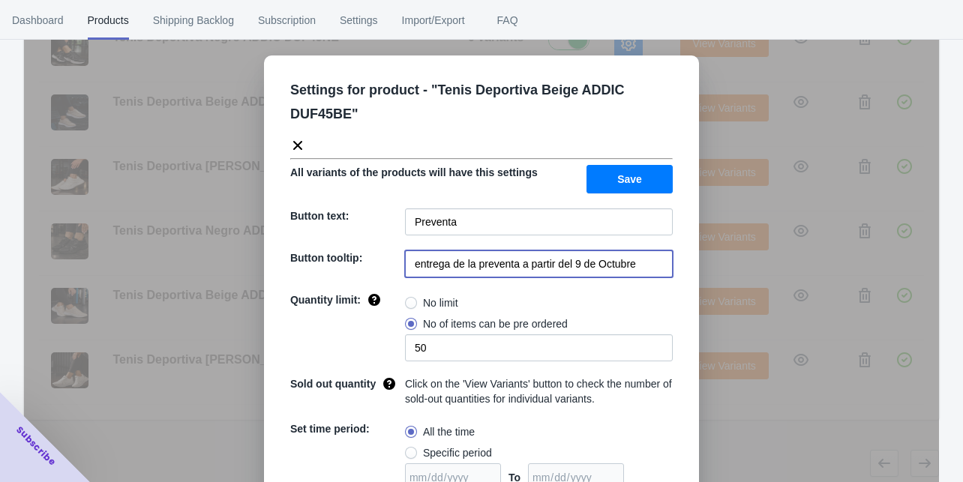
click at [520, 257] on input "entrega de la preventa a partir del 9 de Octubre" at bounding box center [539, 264] width 268 height 27
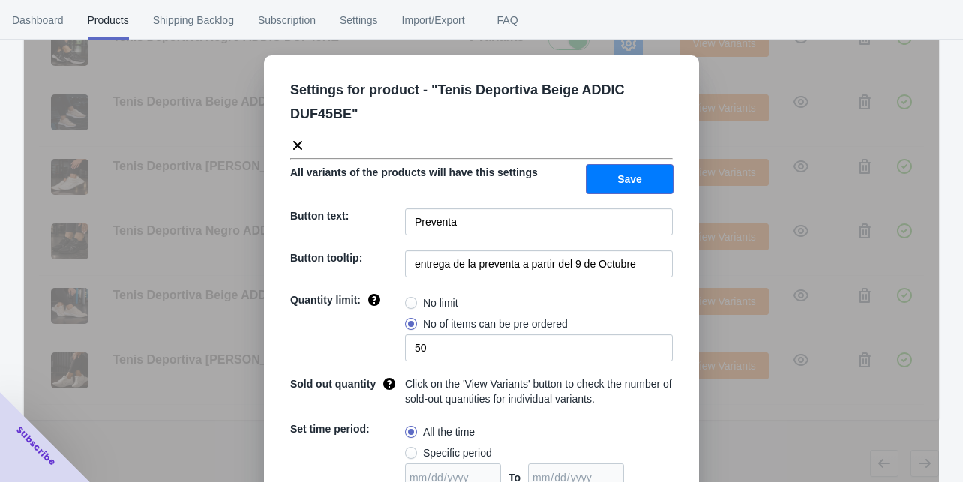
drag, startPoint x: 635, startPoint y: 179, endPoint x: 627, endPoint y: 162, distance: 18.1
click at [635, 178] on span "Save" at bounding box center [629, 179] width 25 height 12
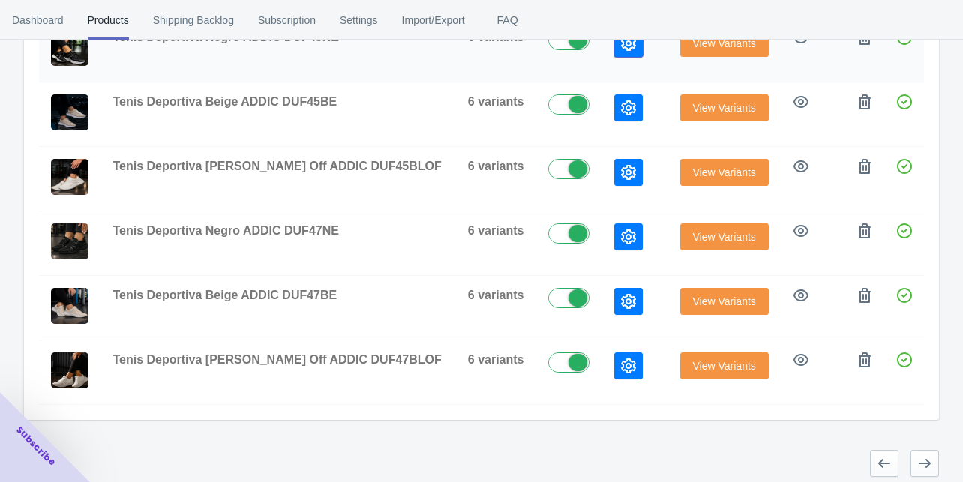
click at [614, 48] on button "button" at bounding box center [628, 43] width 29 height 27
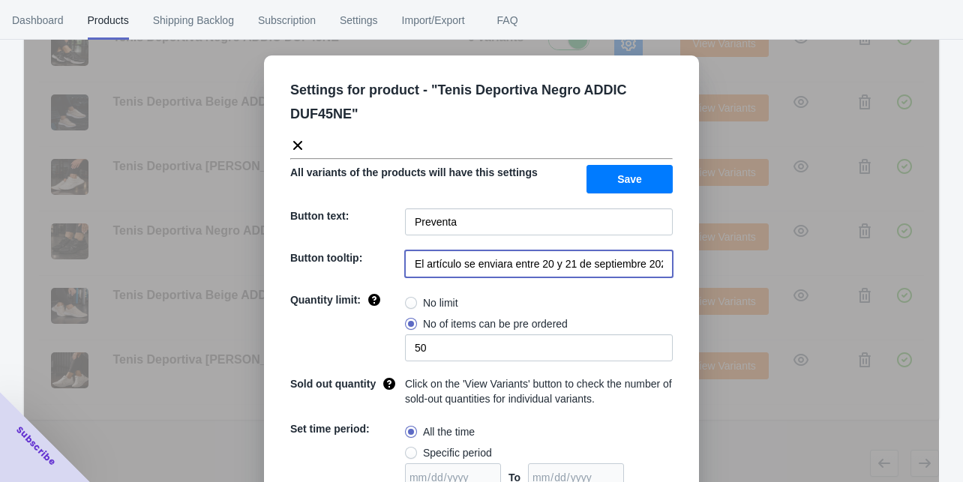
click at [528, 268] on input "El artículo se enviara entre 20 y 21 de septiembre 2025" at bounding box center [539, 264] width 268 height 27
paste input "entrega de la preventa a partir del 9 de Octubre"
type input "entrega de la preventa a partir del 9 de Octubre"
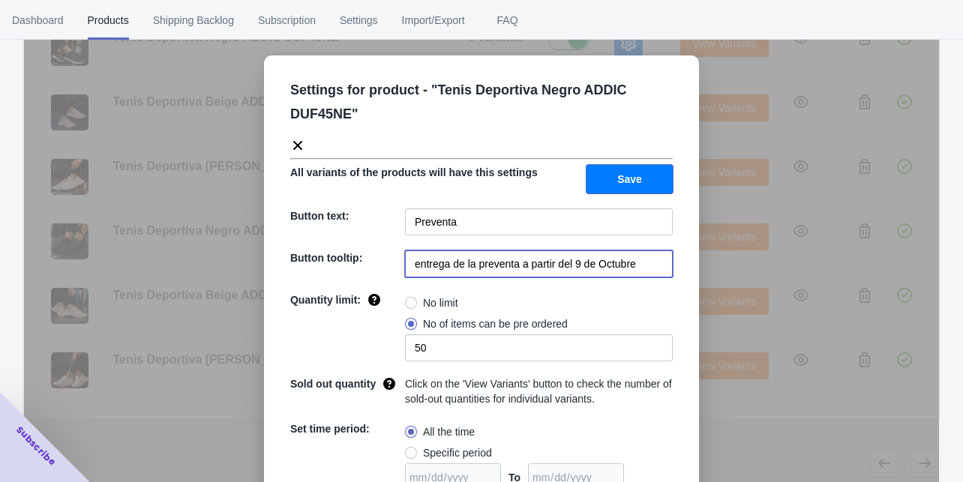
click at [605, 179] on button "Save" at bounding box center [630, 179] width 86 height 29
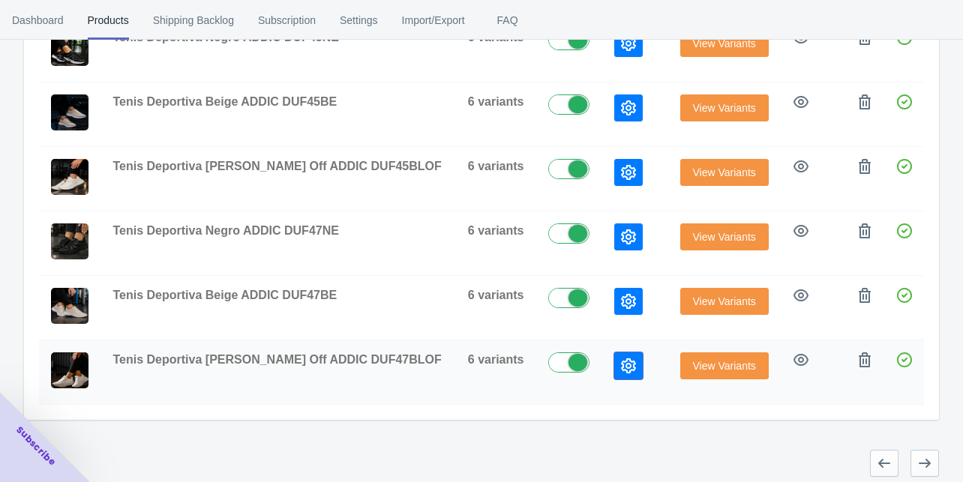
click at [621, 359] on icon "button" at bounding box center [628, 366] width 15 height 15
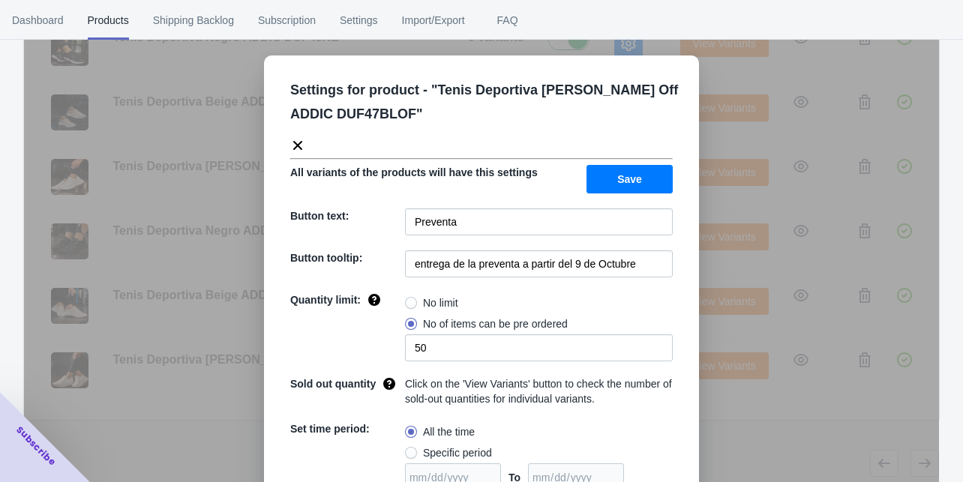
click at [685, 417] on div "Settings for product - " Tenis Deportiva [PERSON_NAME] Off ADDIC DUF47BLOF " Al…" at bounding box center [481, 344] width 435 height 577
click at [705, 414] on div "Settings for product - " Tenis Deportiva [PERSON_NAME] Off ADDIC DUF47BLOF " Al…" at bounding box center [481, 279] width 915 height 482
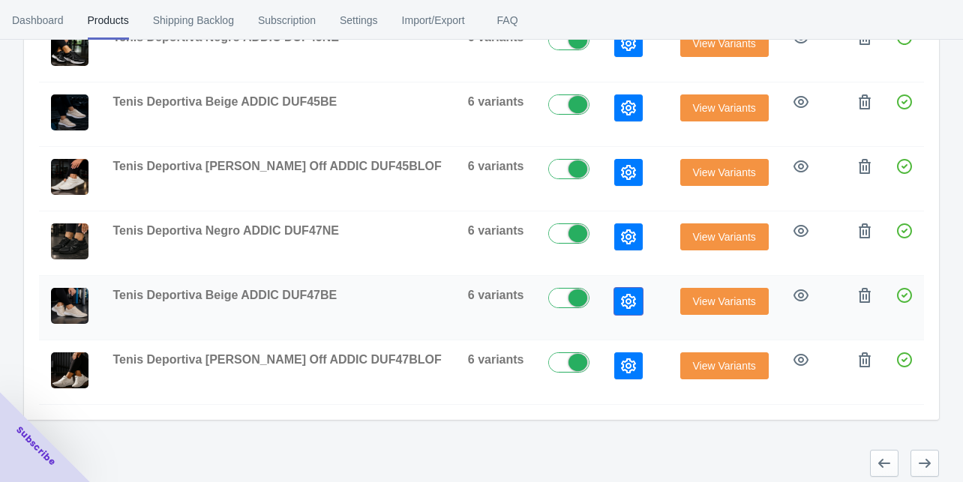
click at [621, 294] on icon "button" at bounding box center [628, 301] width 15 height 15
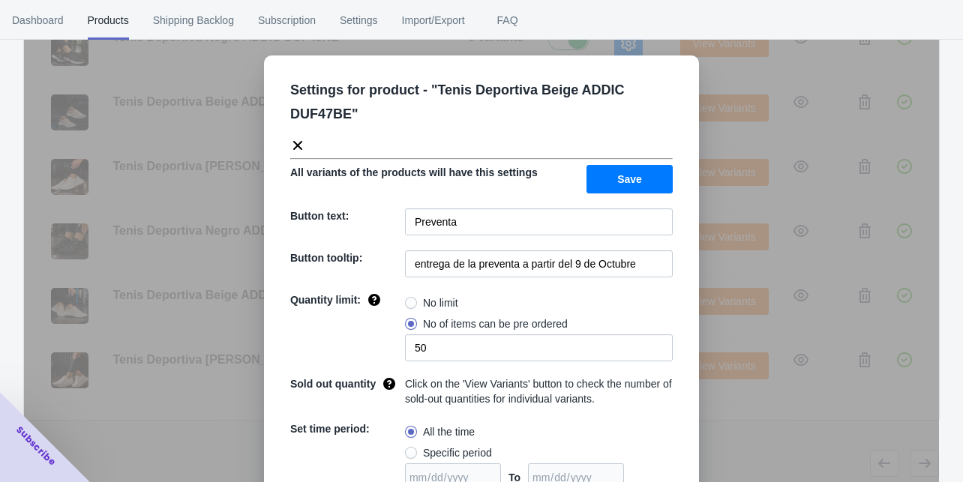
click at [678, 423] on div "Settings for product - " Tenis Deportiva Beige ADDIC DUF47BE " All variants of …" at bounding box center [481, 344] width 435 height 577
drag, startPoint x: 699, startPoint y: 419, endPoint x: 688, endPoint y: 384, distance: 36.3
click at [699, 419] on div "Settings for product - " Tenis Deportiva Beige ADDIC DUF47BE " All variants of …" at bounding box center [481, 279] width 915 height 482
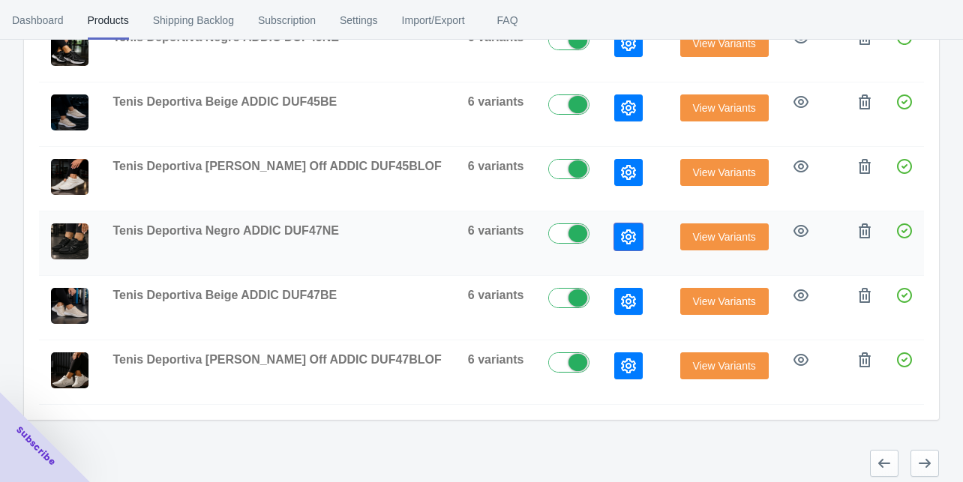
click at [614, 226] on button "button" at bounding box center [628, 237] width 29 height 27
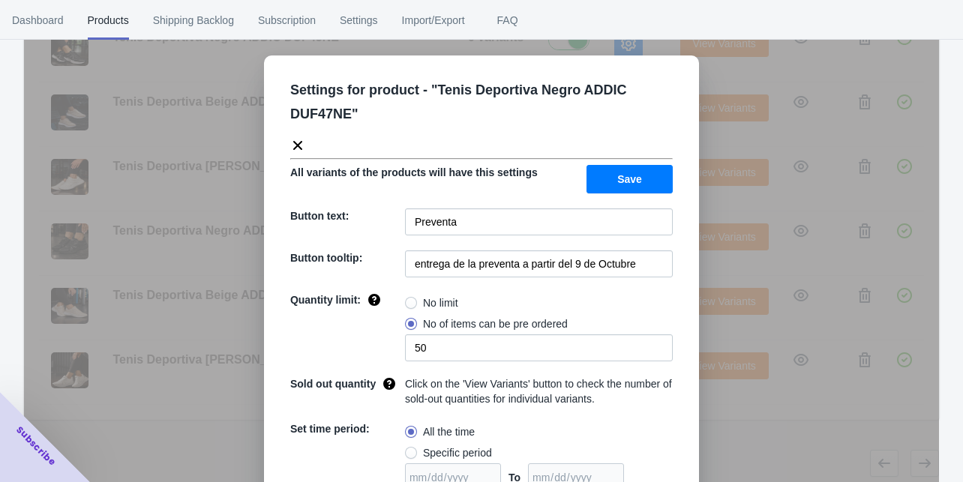
click at [716, 417] on div "Settings for product - " Tenis Deportiva Negro ADDIC DUF47NE " All variants of …" at bounding box center [481, 279] width 915 height 482
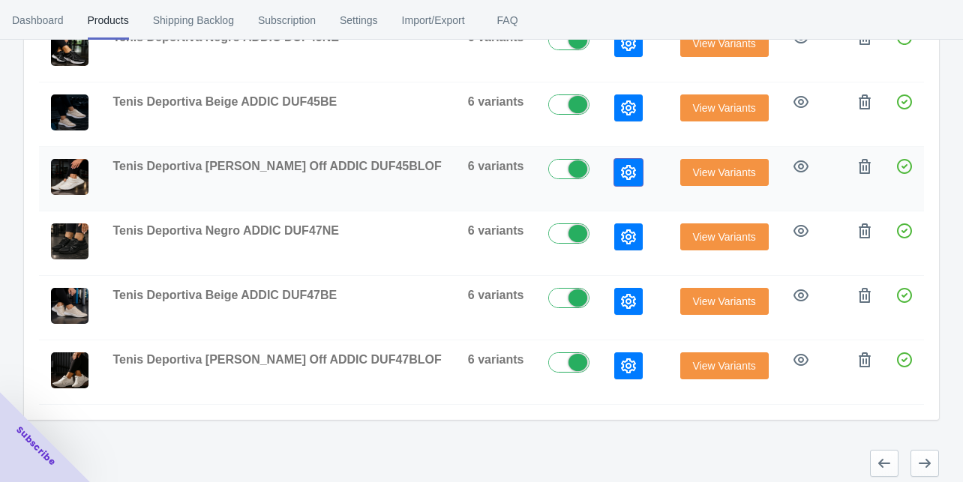
click at [621, 170] on icon "button" at bounding box center [628, 172] width 15 height 15
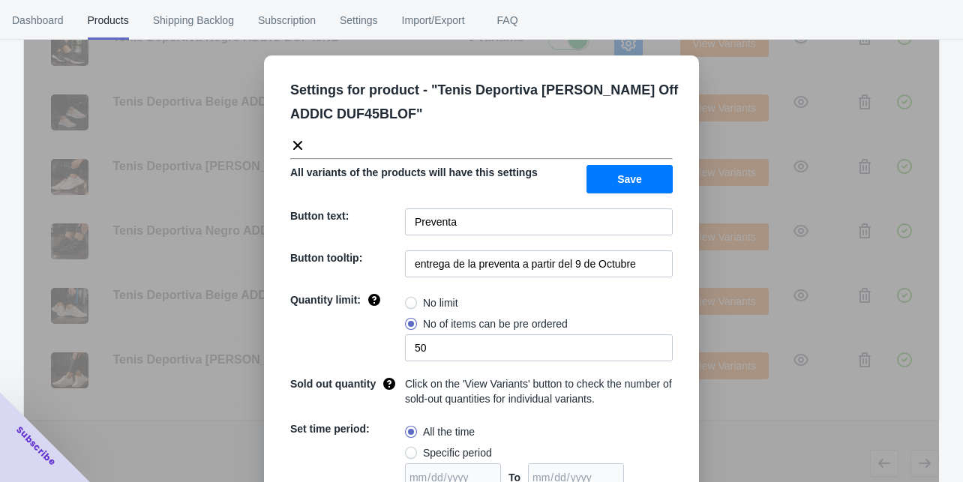
click at [732, 427] on div "Settings for product - " Tenis Deportiva [PERSON_NAME] Off ADDIC DUF45BLOF " Al…" at bounding box center [481, 279] width 915 height 482
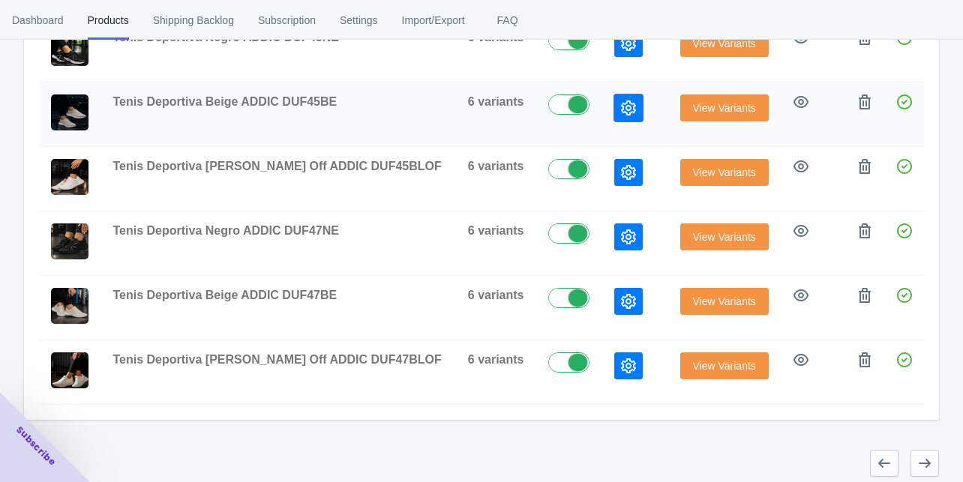
click at [621, 101] on icon "button" at bounding box center [628, 108] width 15 height 15
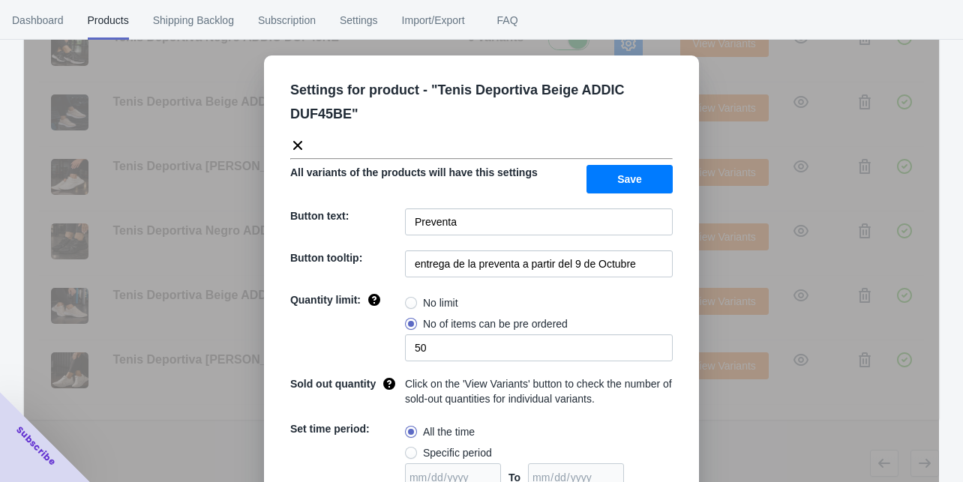
click at [735, 455] on div "Settings for product - " Tenis Deportiva Beige ADDIC DUF45BE " All variants of …" at bounding box center [481, 279] width 915 height 482
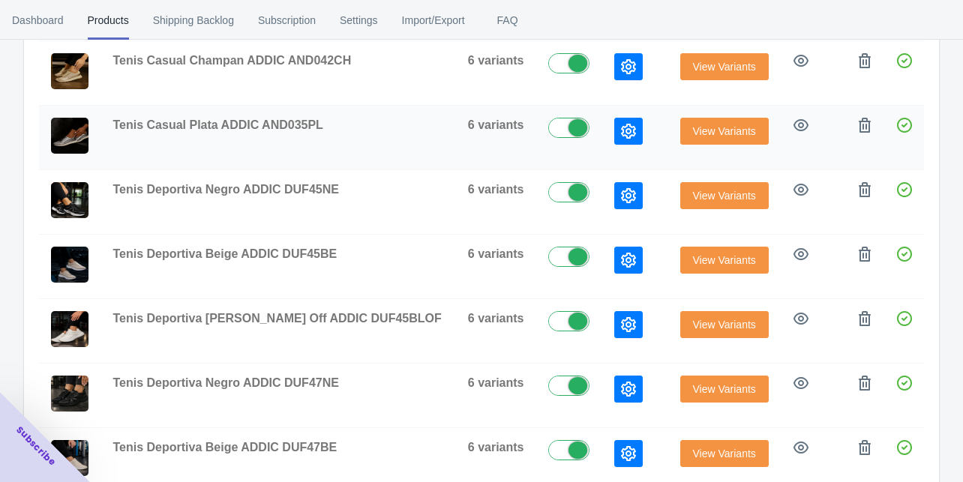
scroll to position [351, 0]
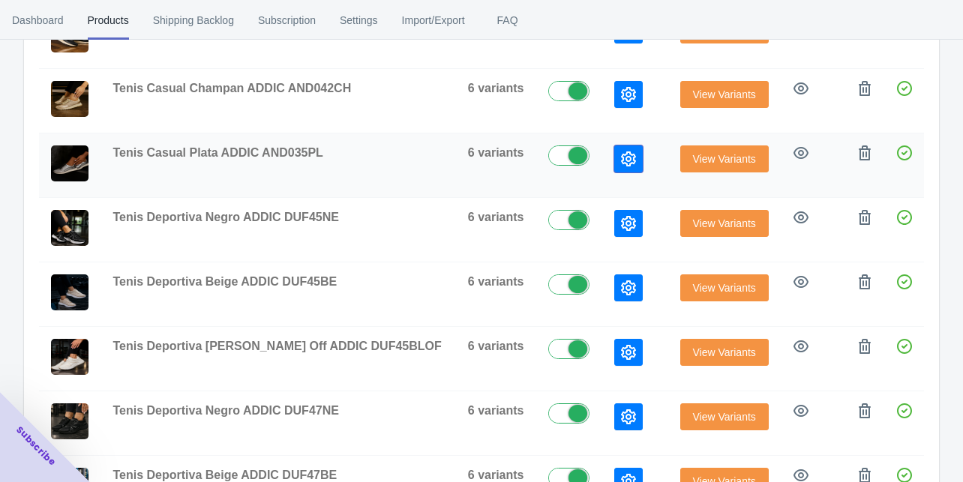
click at [614, 146] on button "button" at bounding box center [628, 159] width 29 height 27
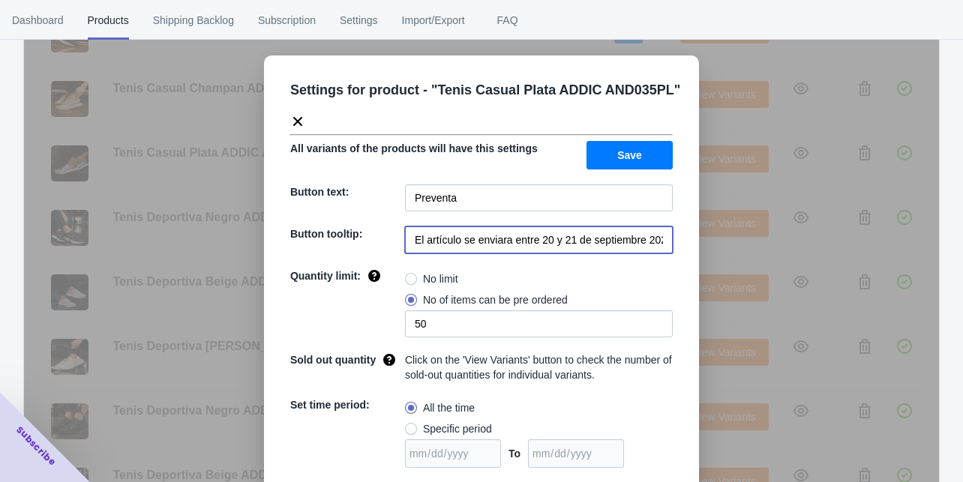
click at [570, 245] on input "El artículo se enviara entre 20 y 21 de septiembre 2025" at bounding box center [539, 240] width 268 height 27
paste input "entrega de la preventa a partir del 9 de Octubre"
type input "entrega de la preventa a partir del 9 de Octubre"
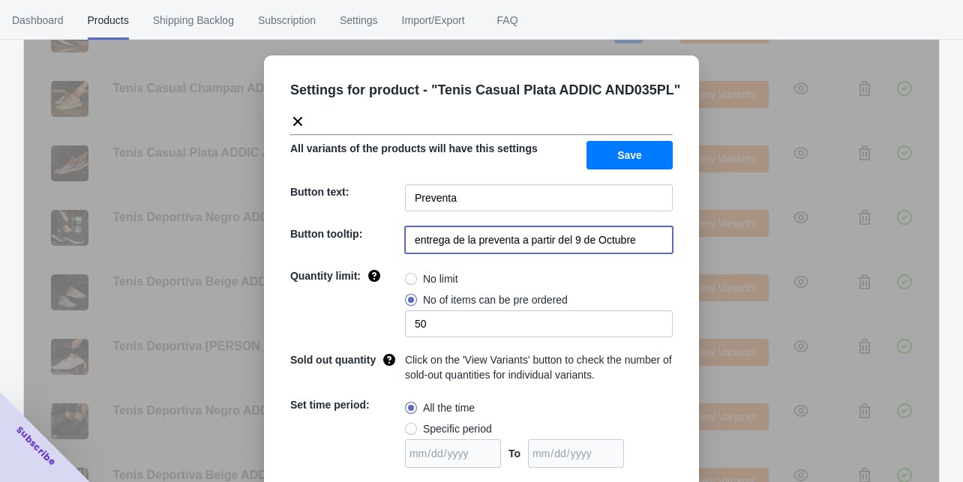
click at [618, 155] on span "Save" at bounding box center [629, 155] width 25 height 12
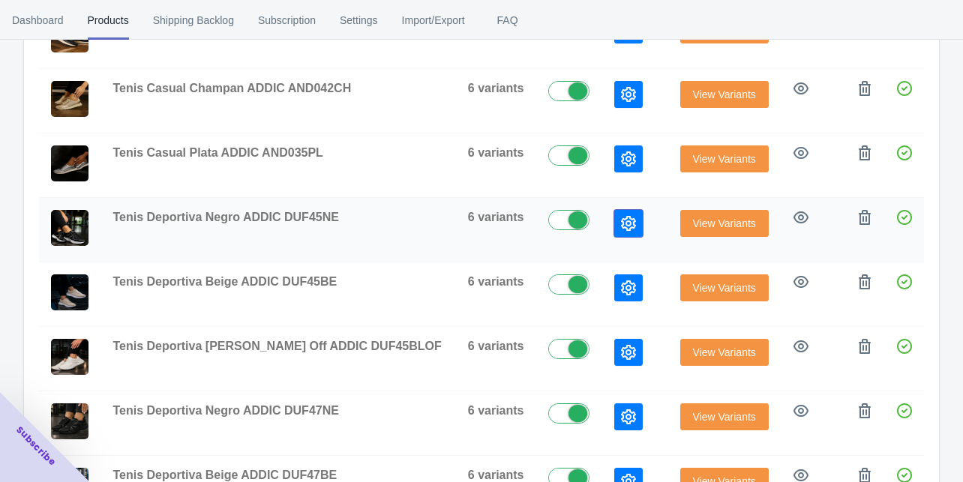
click at [614, 228] on button "button" at bounding box center [628, 223] width 29 height 27
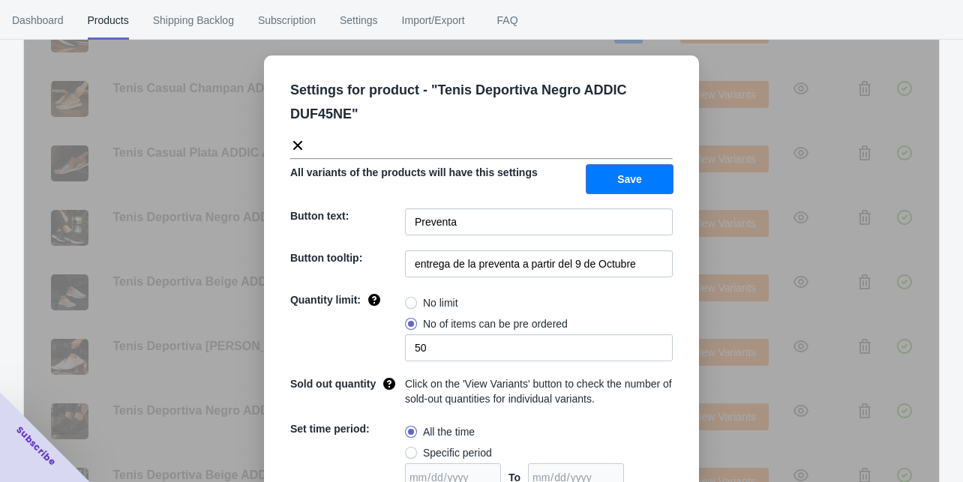
click at [604, 183] on button "Save" at bounding box center [630, 179] width 86 height 29
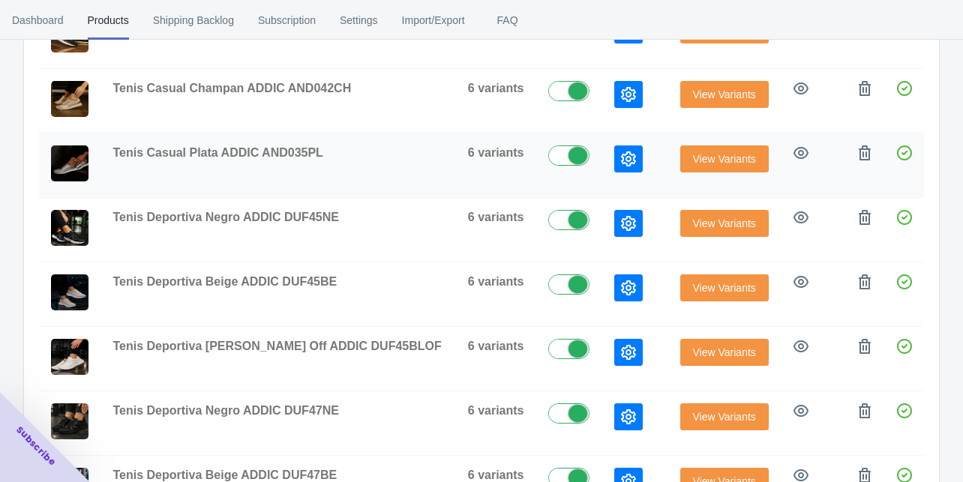
click at [614, 146] on button "button" at bounding box center [628, 159] width 29 height 27
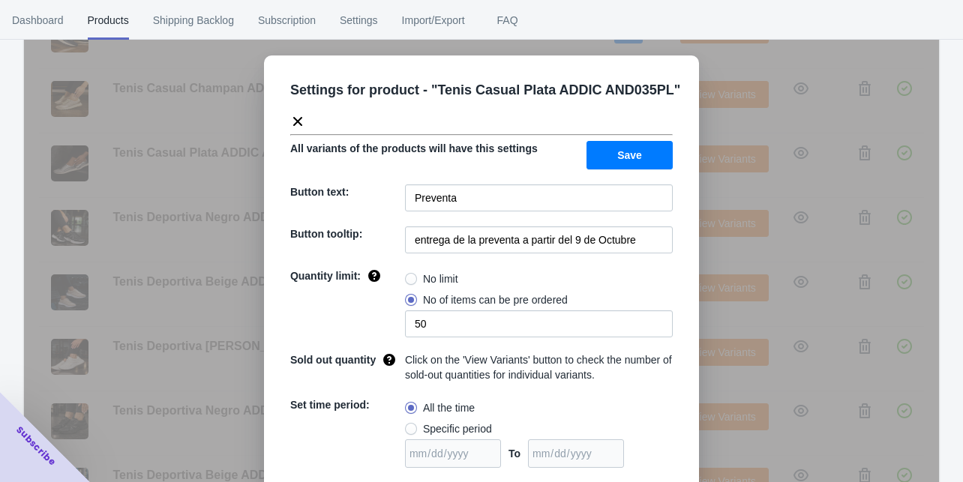
click at [716, 175] on div "Settings for product - " Tenis Casual Plata ADDIC AND035PL " All variants of th…" at bounding box center [481, 279] width 915 height 482
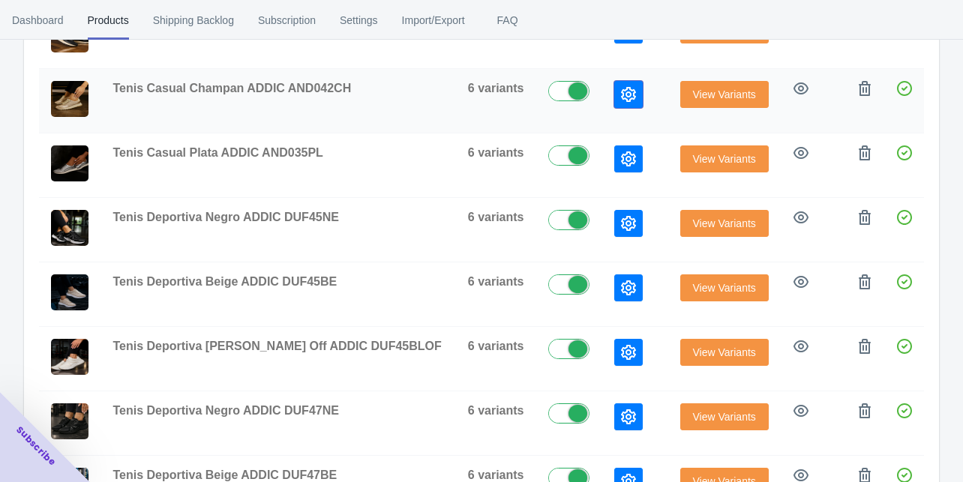
click at [621, 95] on icon "button" at bounding box center [628, 94] width 15 height 15
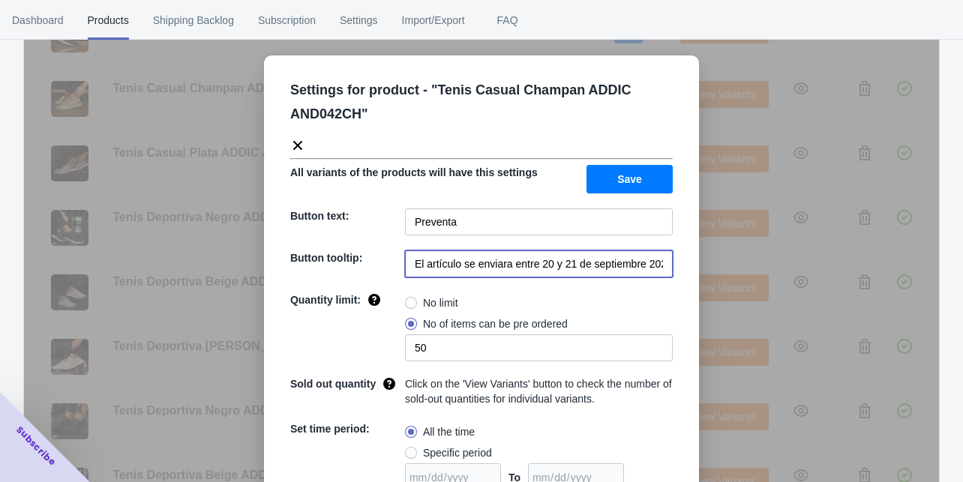
click at [563, 252] on input "El artículo se enviara entre 20 y 21 de septiembre 2025" at bounding box center [539, 264] width 268 height 27
click at [563, 253] on input "El artículo se enviara entre 20 y 21 de septiembre 2025" at bounding box center [539, 264] width 268 height 27
paste input "entrega de la preventa a partir del 9 de Octubre"
type input "entrega de la preventa a partir del 9 de Octubre"
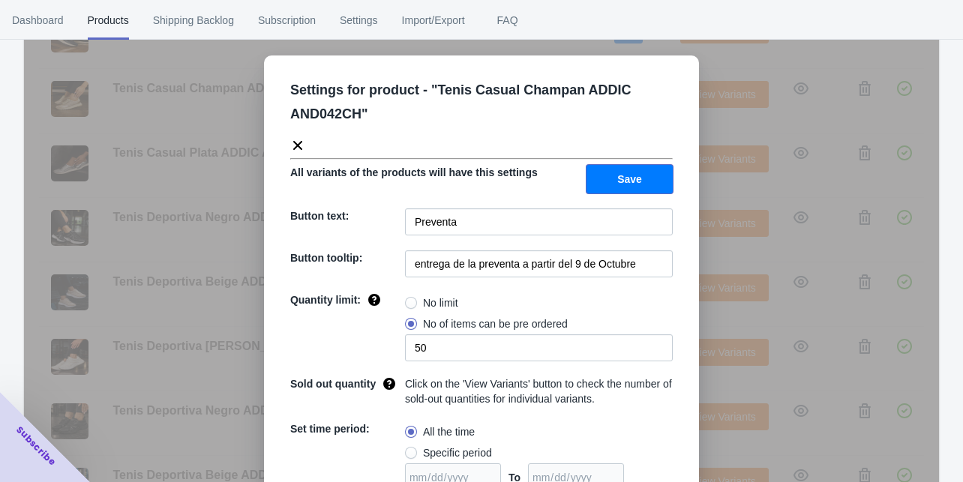
click at [619, 181] on span "Save" at bounding box center [629, 179] width 25 height 12
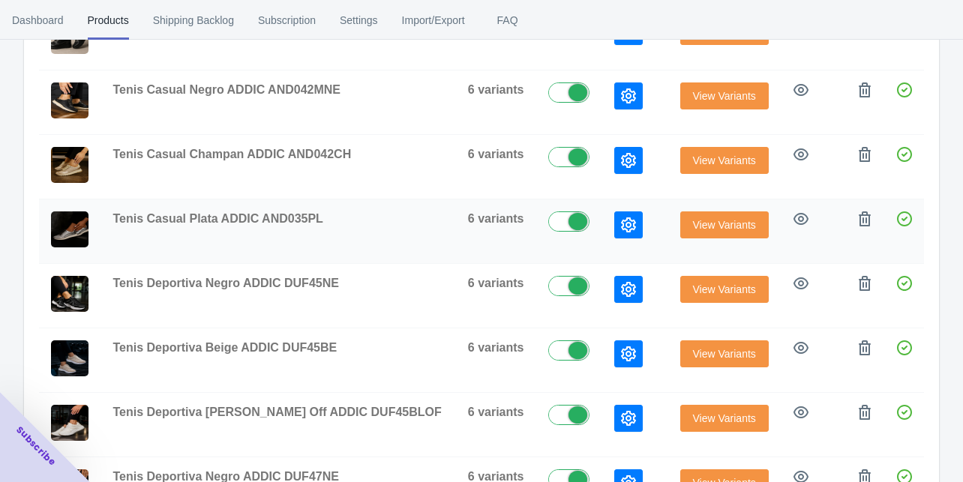
scroll to position [231, 0]
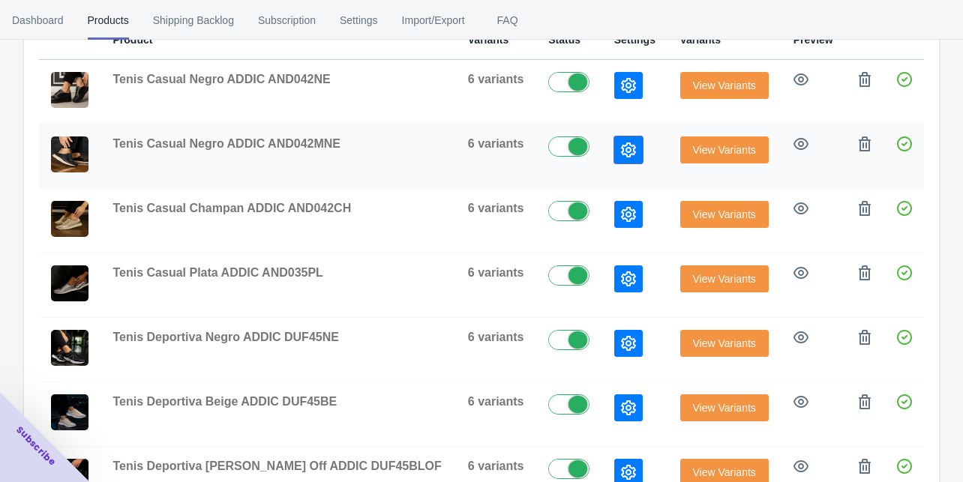
click at [621, 146] on icon "button" at bounding box center [628, 150] width 15 height 15
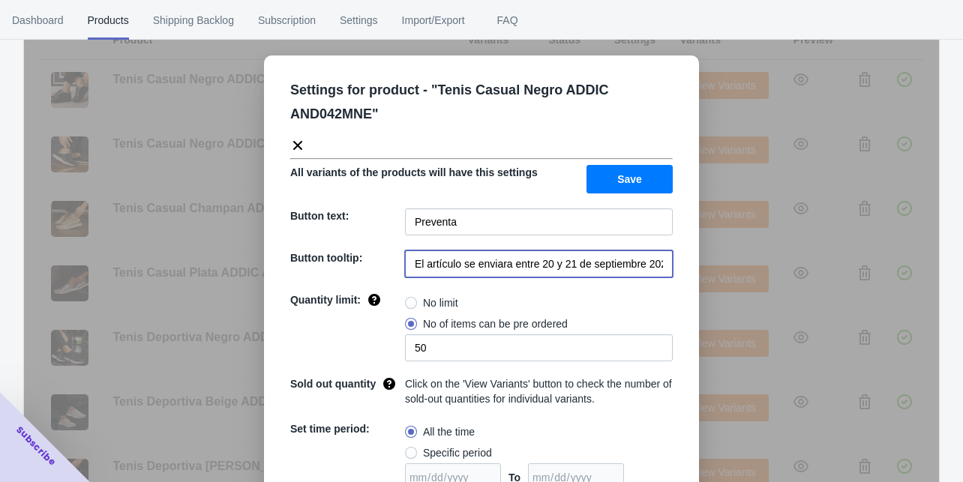
click at [522, 262] on input "El artículo se enviara entre 20 y 21 de septiembre 2025" at bounding box center [539, 264] width 268 height 27
click at [522, 263] on input "El artículo se enviara entre 20 y 21 de septiembre 2025" at bounding box center [539, 264] width 268 height 27
paste input "entrega de la preventa a partir del 9 de Octubre"
type input "entrega de la preventa a partir del 9 de Octubre"
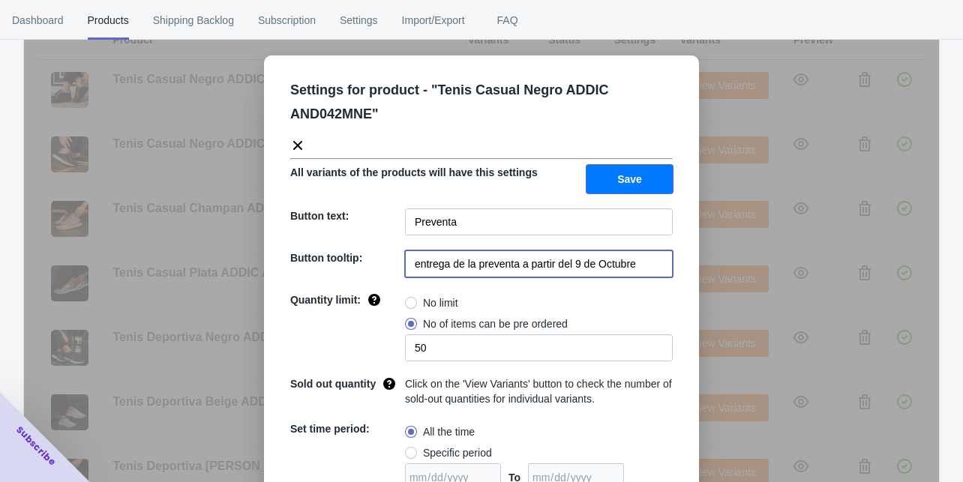
click at [613, 179] on button "Save" at bounding box center [630, 179] width 86 height 29
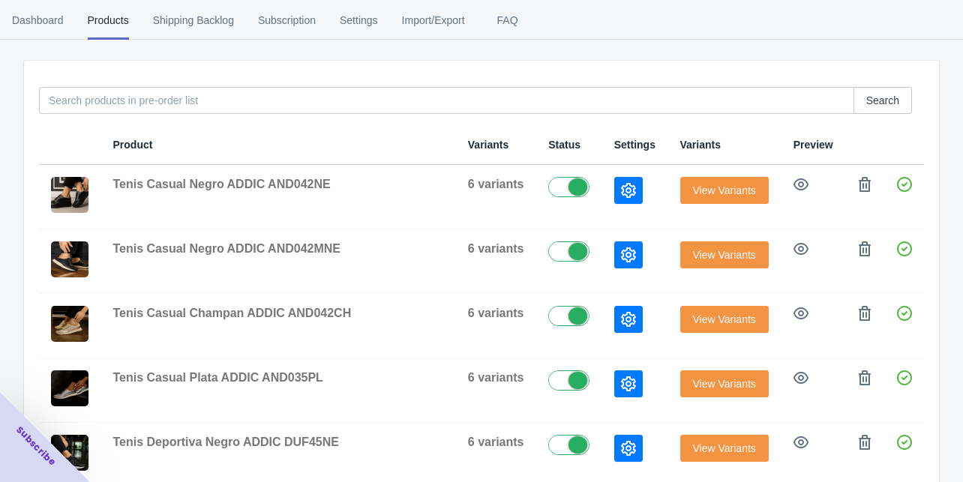
scroll to position [111, 0]
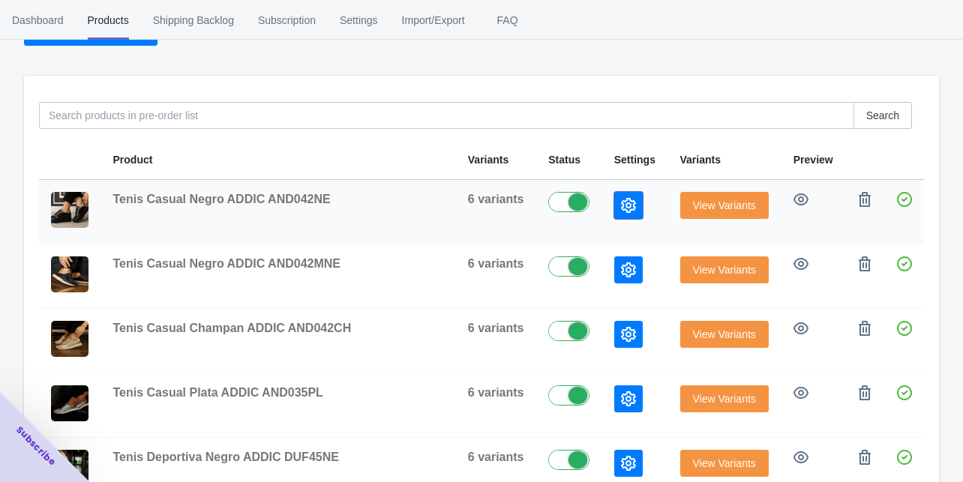
click at [621, 198] on icon "button" at bounding box center [628, 205] width 15 height 15
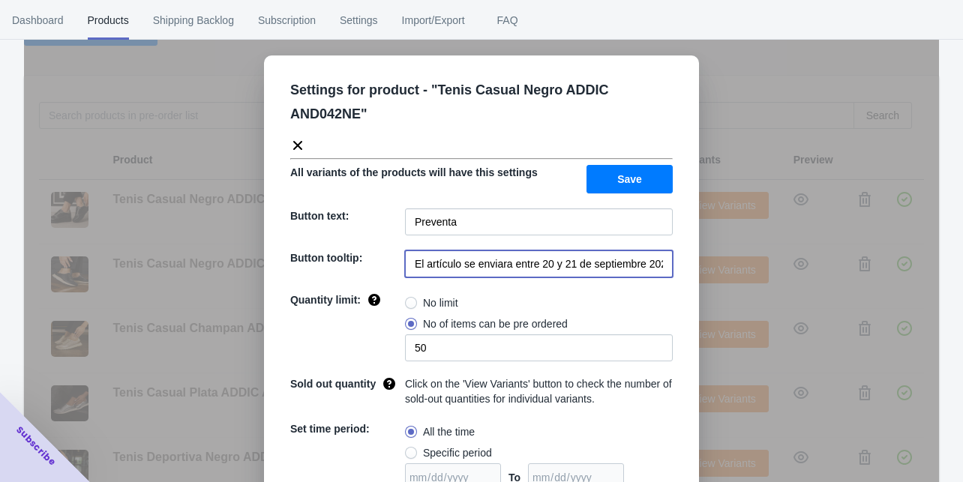
click at [555, 267] on input "El artículo se enviara entre 20 y 21 de septiembre 2025" at bounding box center [539, 264] width 268 height 27
paste input "entrega de la preventa a partir del 9 de Octubre"
type input "entrega de la preventa a partir del 9 de Octubre"
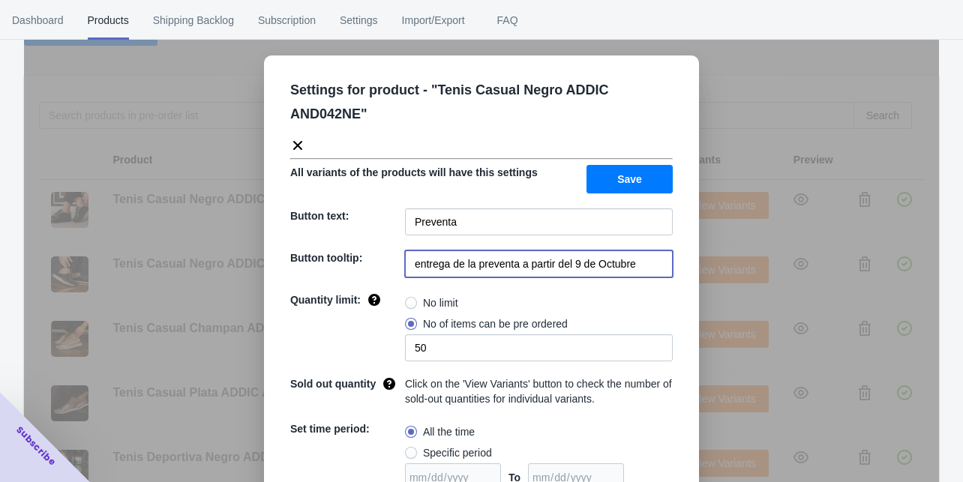
click at [629, 173] on span "Save" at bounding box center [629, 179] width 25 height 12
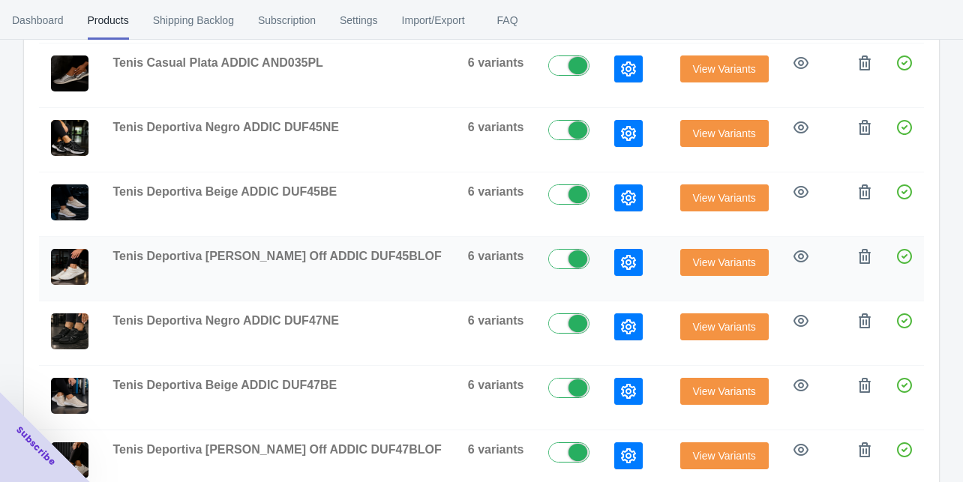
scroll to position [531, 0]
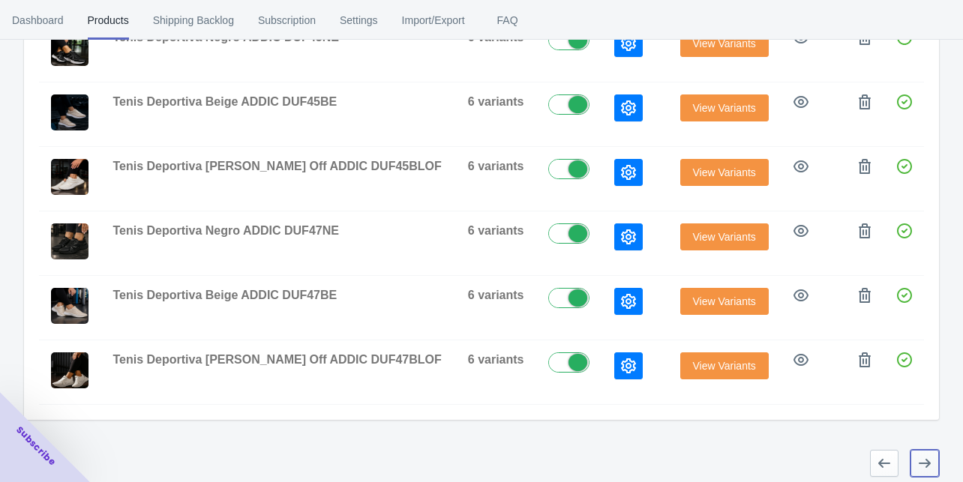
click at [924, 456] on icon "button" at bounding box center [924, 463] width 15 height 15
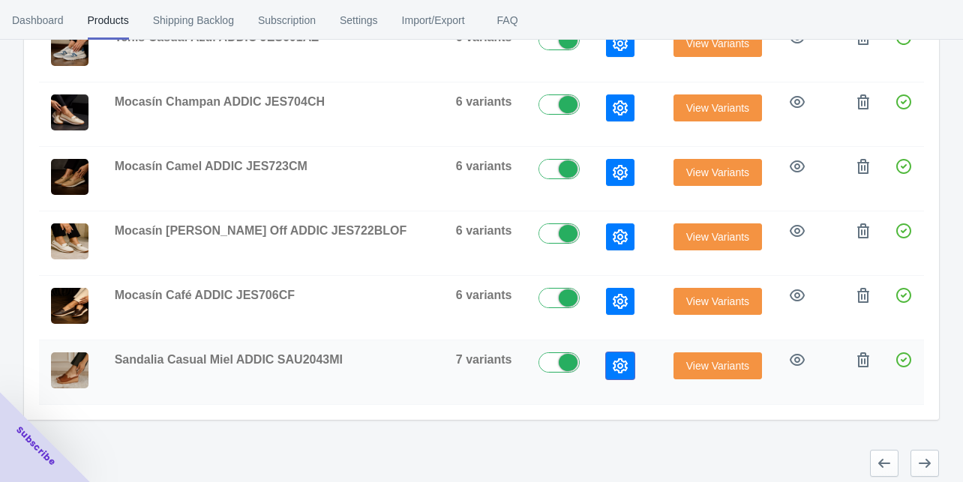
click at [613, 359] on icon "button" at bounding box center [620, 366] width 15 height 15
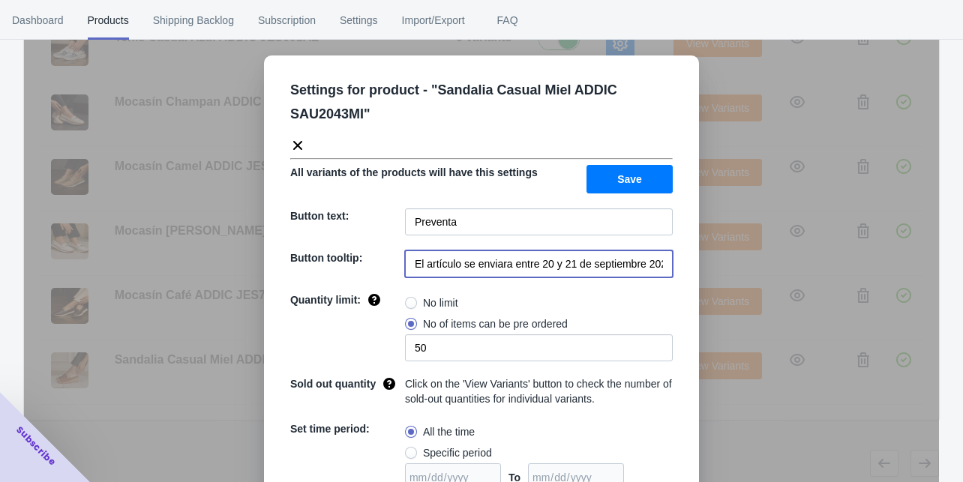
click at [543, 266] on input "El artículo se enviara entre 20 y 21 de septiembre 2025" at bounding box center [539, 264] width 268 height 27
paste input "entrega de la preventa a partir del 9 de Octubre"
type input "entrega de la preventa a partir del 9 de Octubre"
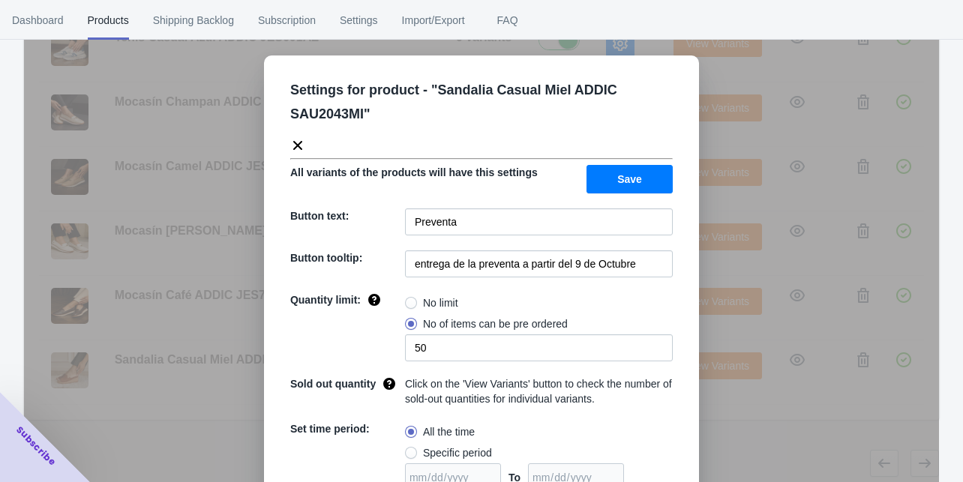
click at [591, 170] on button "Save" at bounding box center [630, 179] width 86 height 29
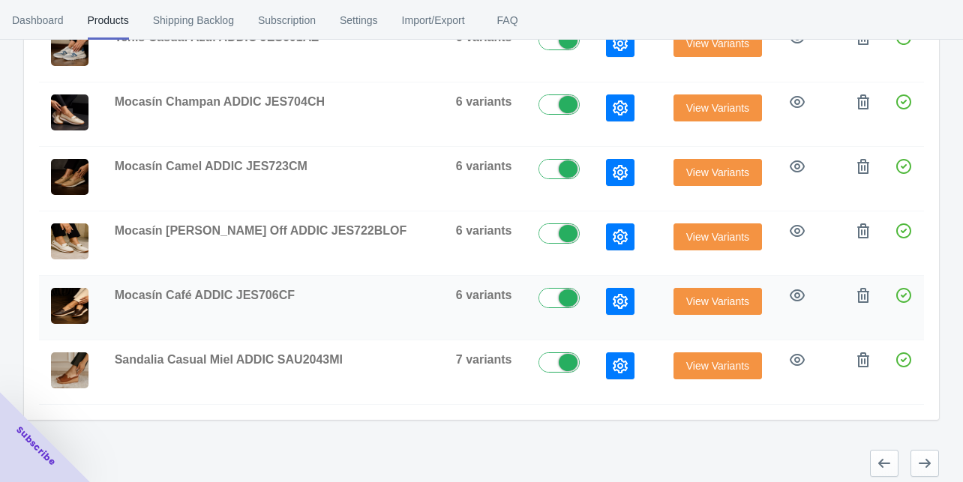
click at [606, 302] on button "button" at bounding box center [620, 301] width 29 height 27
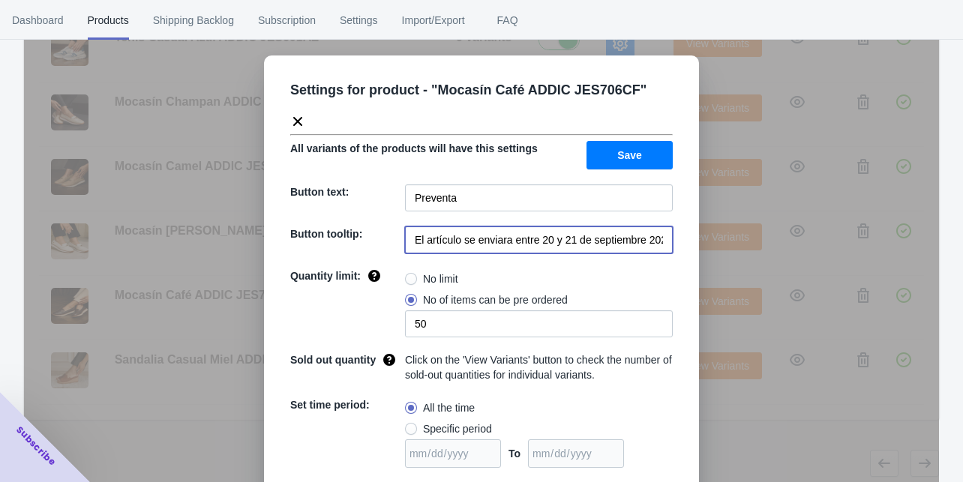
click at [555, 227] on input "El artículo se enviara entre 20 y 21 de septiembre 2025" at bounding box center [539, 240] width 268 height 27
paste input "entrega de la preventa a partir del 9 de Octubre"
type input "entrega de la preventa a partir del 9 de Octubre"
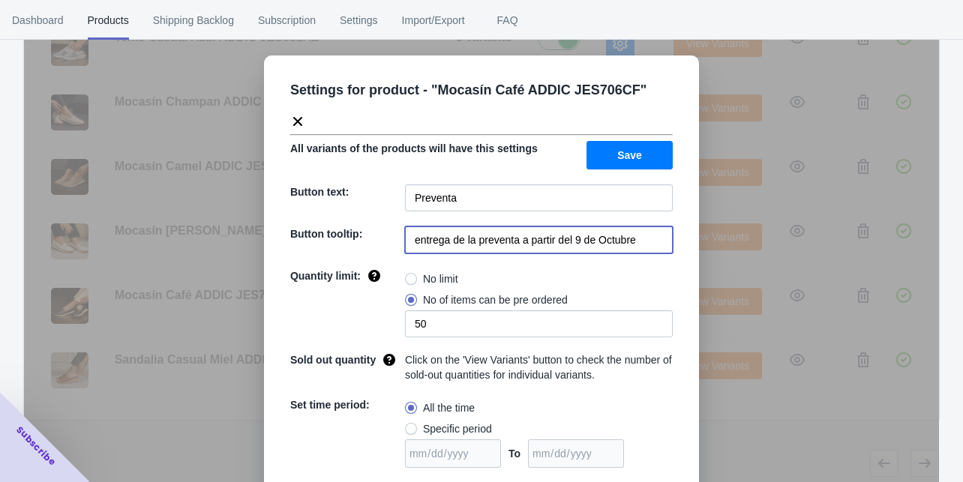
click at [610, 141] on button "Save" at bounding box center [630, 155] width 86 height 29
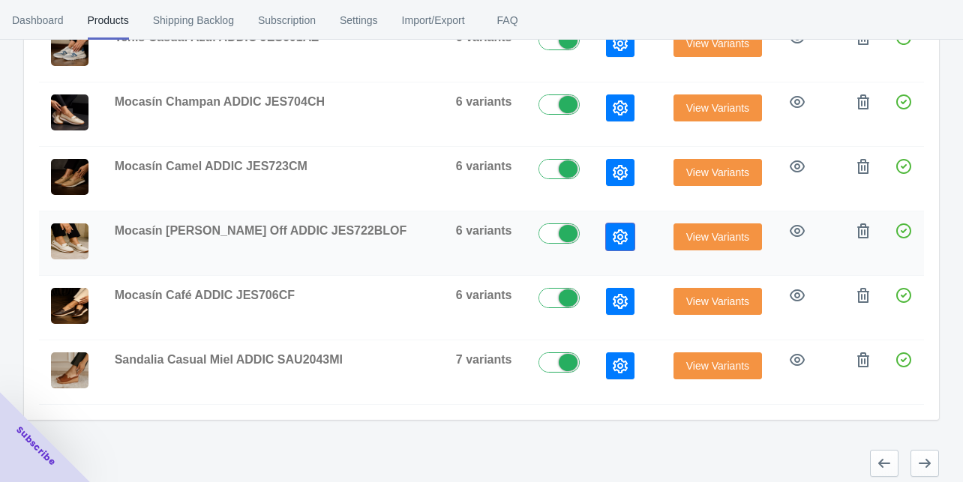
click at [613, 236] on icon "button" at bounding box center [620, 237] width 15 height 15
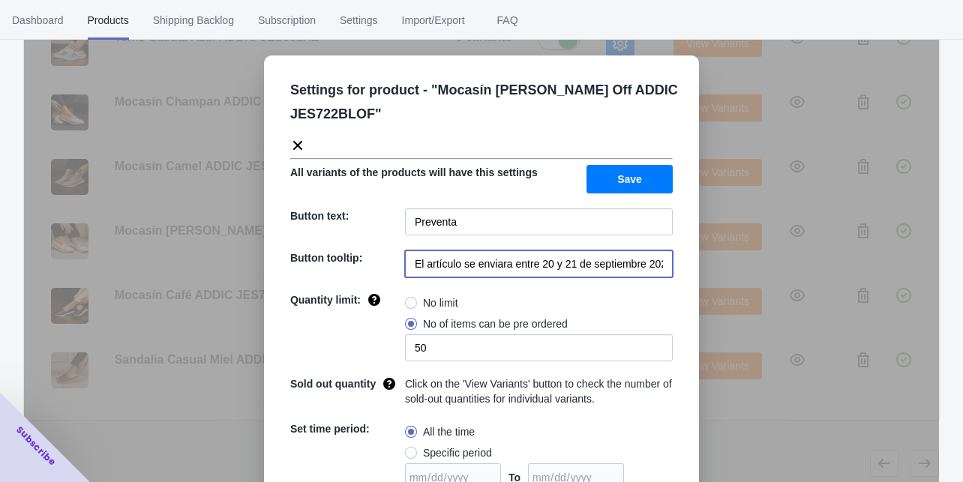
click at [553, 264] on input "El artículo se enviara entre 20 y 21 de septiembre 2025" at bounding box center [539, 264] width 268 height 27
paste input "entrega de la preventa a partir del 9 de Octubre"
type input "entrega de la preventa a partir del 9 de Octubre"
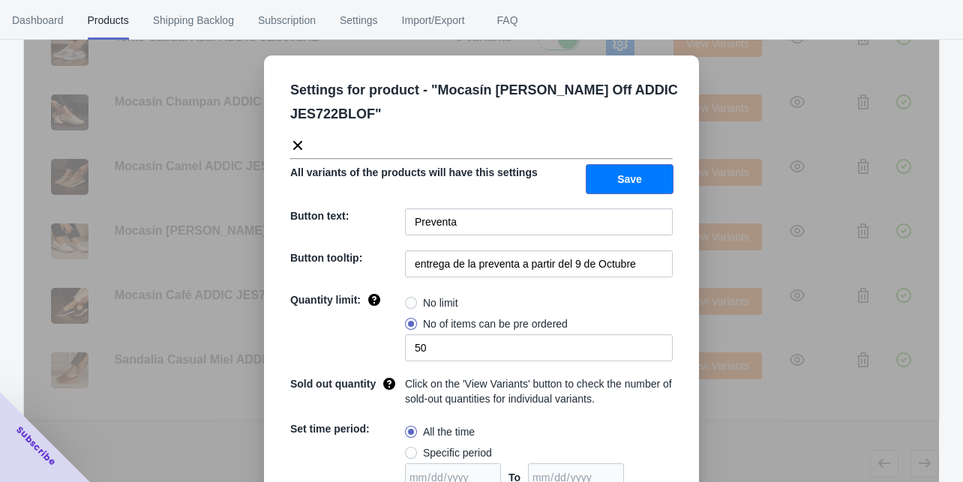
click at [630, 174] on span "Save" at bounding box center [629, 179] width 25 height 12
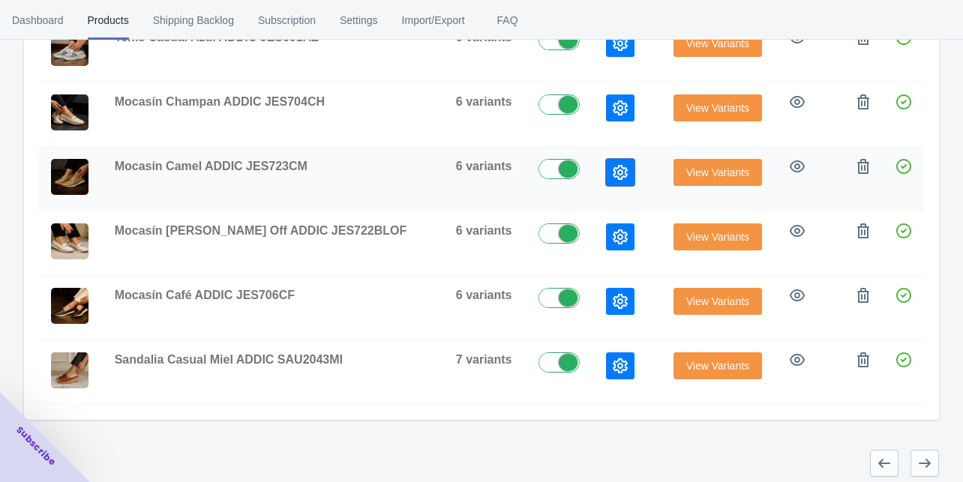
click at [613, 166] on icon "button" at bounding box center [620, 172] width 15 height 15
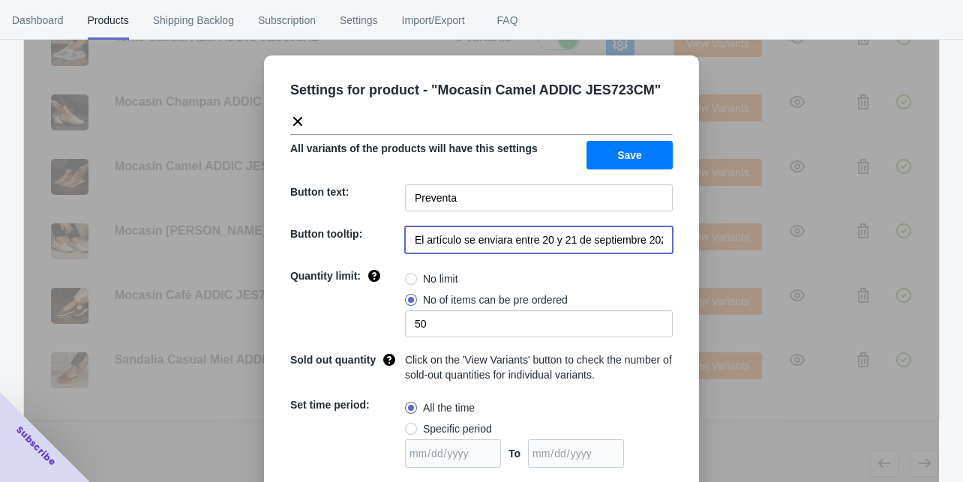
click at [535, 239] on input "El artículo se enviara entre 20 y 21 de septiembre 2025" at bounding box center [539, 240] width 268 height 27
paste input "entrega de la preventa a partir del 9 de Octubre"
type input "entrega de la preventa a partir del 9 de Octubre"
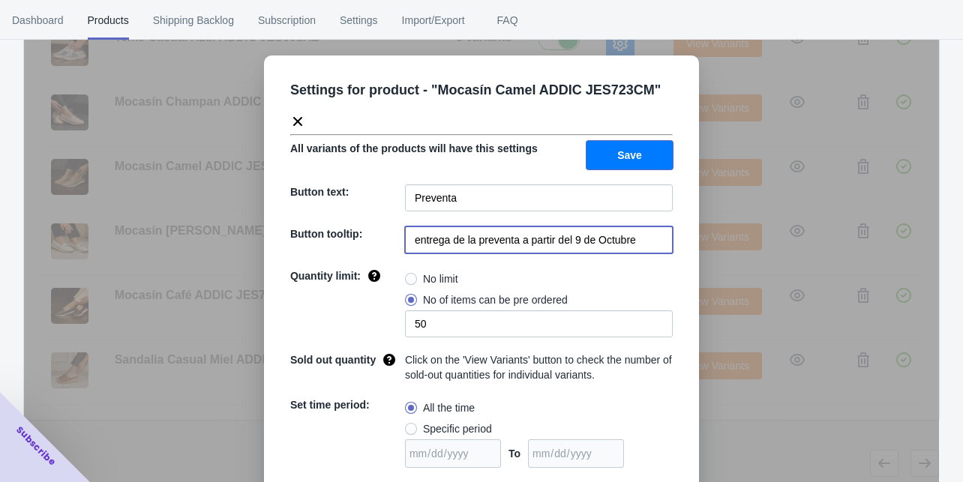
click at [608, 148] on button "Save" at bounding box center [630, 155] width 86 height 29
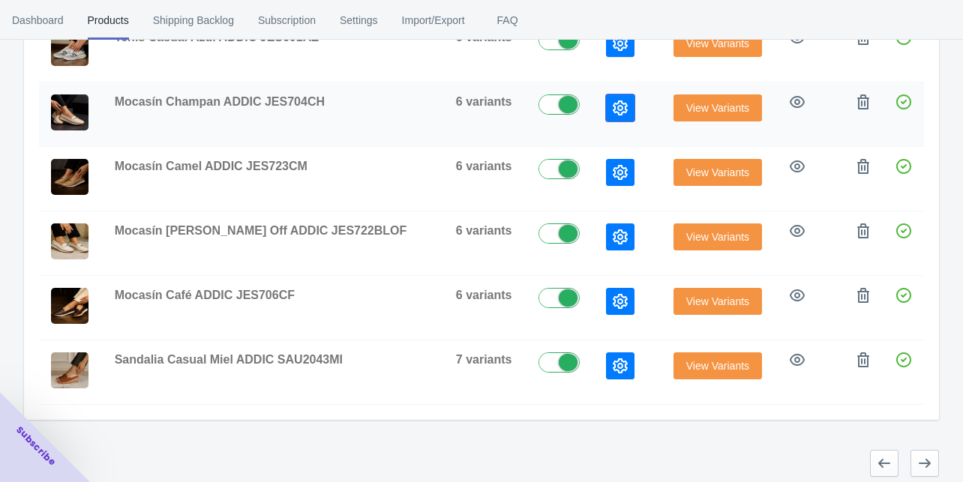
click at [606, 113] on button "button" at bounding box center [620, 108] width 29 height 27
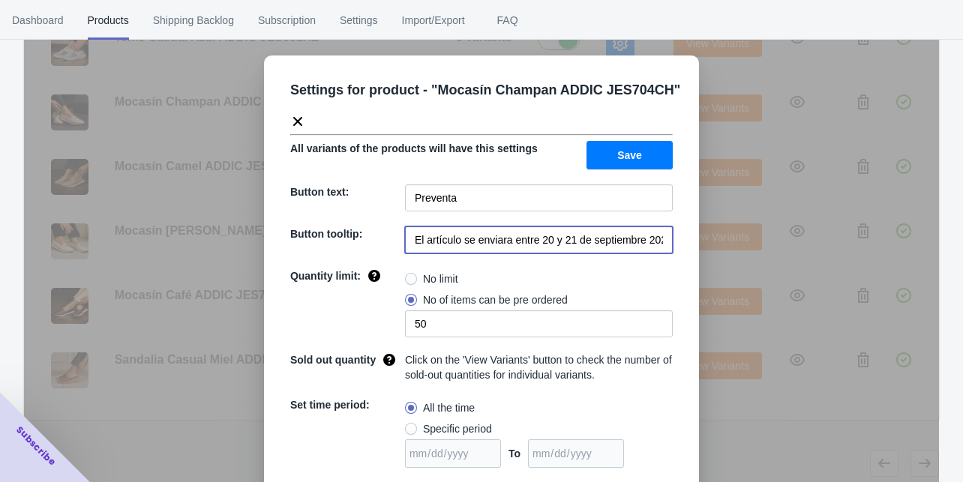
click at [542, 236] on input "El artículo se enviara entre 20 y 21 de septiembre 2025" at bounding box center [539, 240] width 268 height 27
click at [541, 236] on input "El artículo se enviara entre 20 y 21 de septiembre 2025" at bounding box center [539, 240] width 268 height 27
paste input "entrega de la preventa a partir del 9 de Octubre"
type input "entrega de la preventa a partir del 9 de Octubre"
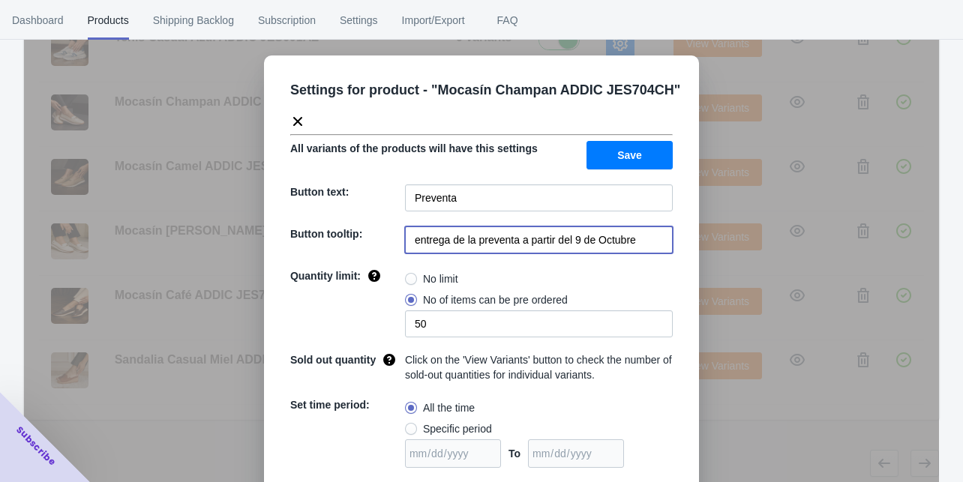
click at [599, 149] on button "Save" at bounding box center [630, 155] width 86 height 29
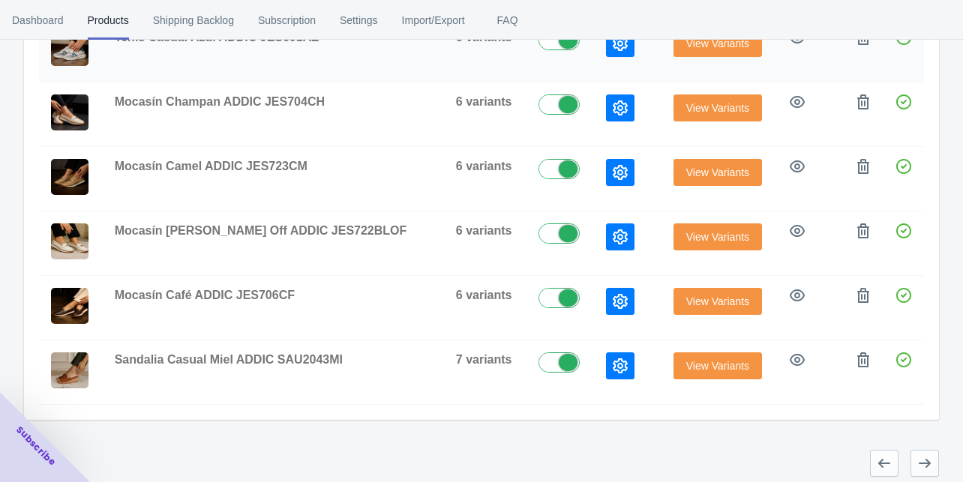
click at [594, 53] on td at bounding box center [628, 50] width 68 height 65
click at [606, 52] on button "button" at bounding box center [620, 43] width 29 height 27
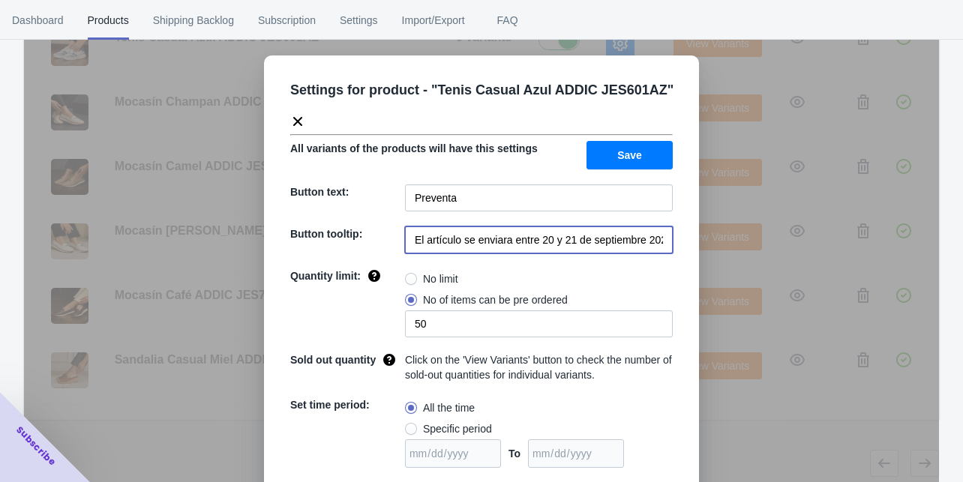
click at [524, 250] on input "El artículo se enviara entre 20 y 21 de septiembre 2025" at bounding box center [539, 240] width 268 height 27
drag, startPoint x: 524, startPoint y: 249, endPoint x: 524, endPoint y: 242, distance: 7.5
click at [524, 248] on input "El artículo se enviara entre 20 y 21 de septiembre 2025" at bounding box center [539, 240] width 268 height 27
paste input "entrega de la preventa a partir del 9 de Octubre"
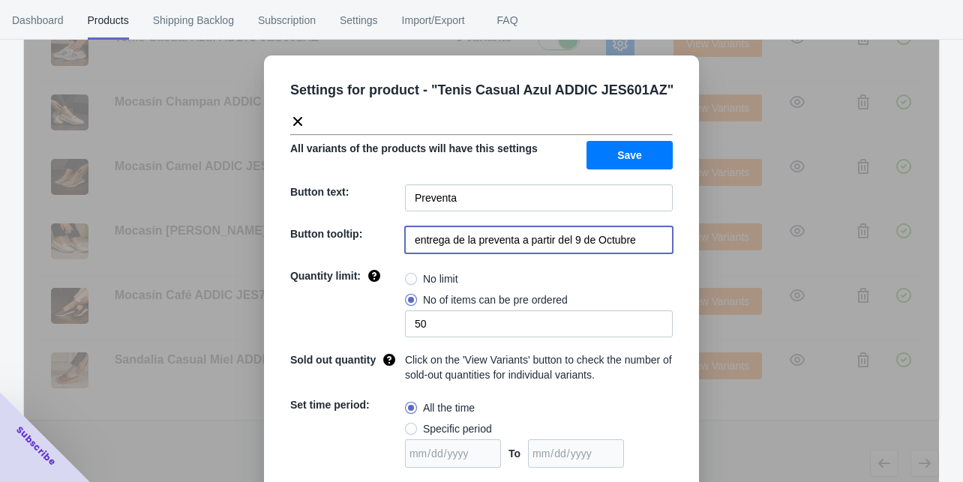
type input "entrega de la preventa a partir del 9 de Octubre"
click at [603, 155] on button "Save" at bounding box center [630, 155] width 86 height 29
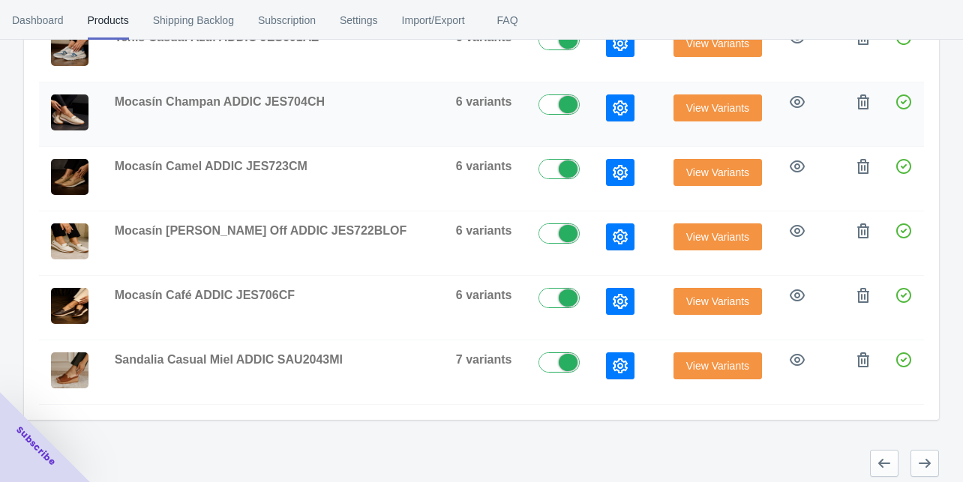
click at [613, 105] on icon "button" at bounding box center [620, 108] width 15 height 15
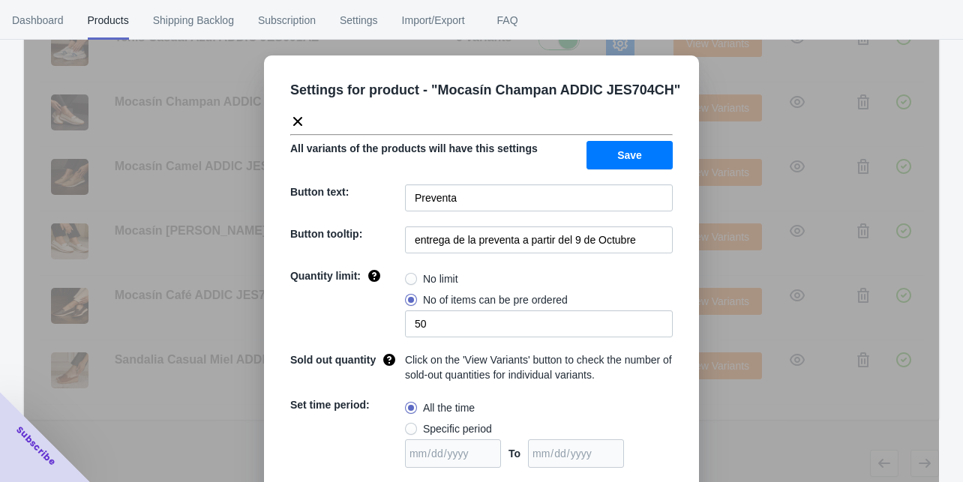
click at [714, 264] on div "Settings for product - " Mocasín Champan ADDIC JES704CH " All variants of the p…" at bounding box center [481, 279] width 915 height 482
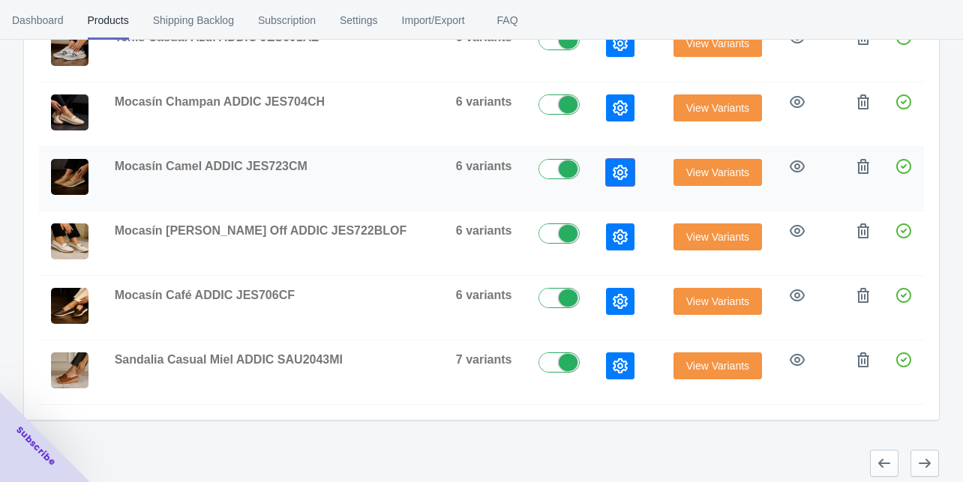
click at [606, 159] on button "button" at bounding box center [620, 172] width 29 height 27
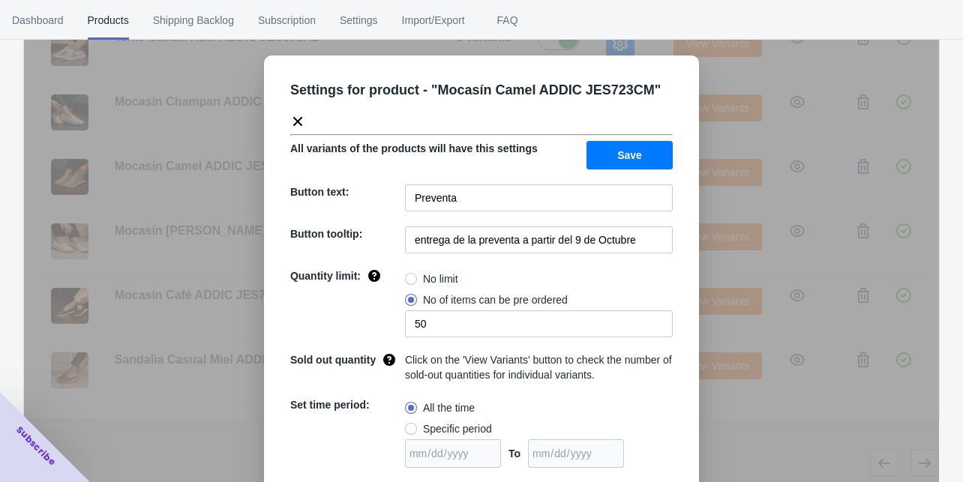
click at [689, 262] on div "Settings for product - " Mocasín Camel ADDIC JES723CM " All variants of the pro…" at bounding box center [481, 332] width 435 height 553
drag, startPoint x: 705, startPoint y: 261, endPoint x: 693, endPoint y: 260, distance: 12.1
click at [706, 262] on div "Settings for product - " Mocasín Camel ADDIC JES723CM " All variants of the pro…" at bounding box center [481, 279] width 915 height 482
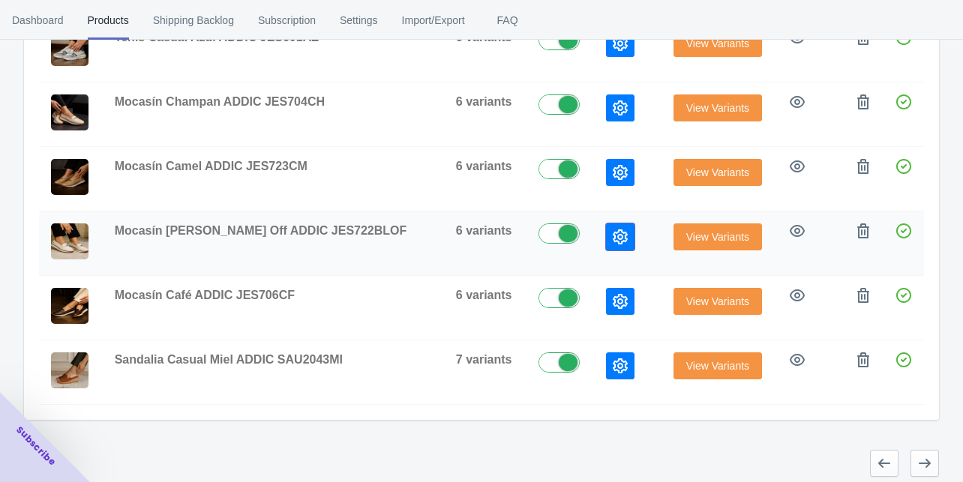
click at [613, 230] on icon "button" at bounding box center [620, 237] width 15 height 15
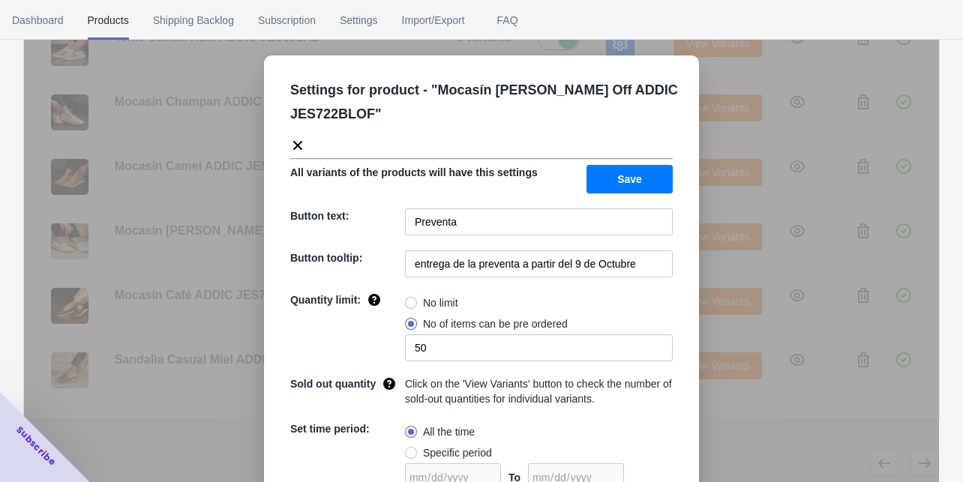
click at [692, 274] on div "Settings for product - " Mocasín [PERSON_NAME] Off ADDIC JES722BLOF " All varia…" at bounding box center [481, 344] width 435 height 577
click at [705, 271] on div "Settings for product - " Mocasín [PERSON_NAME] Off ADDIC JES722BLOF " All varia…" at bounding box center [481, 279] width 915 height 482
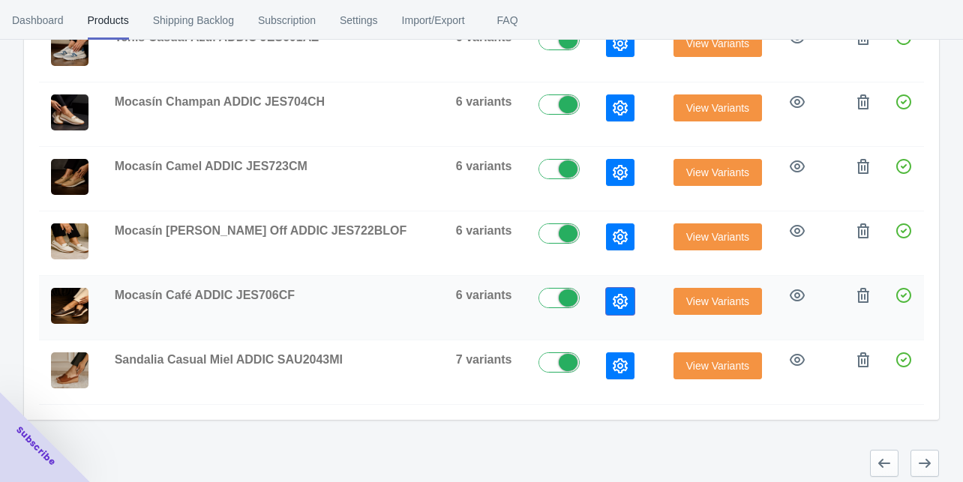
click at [613, 296] on icon "button" at bounding box center [620, 301] width 15 height 15
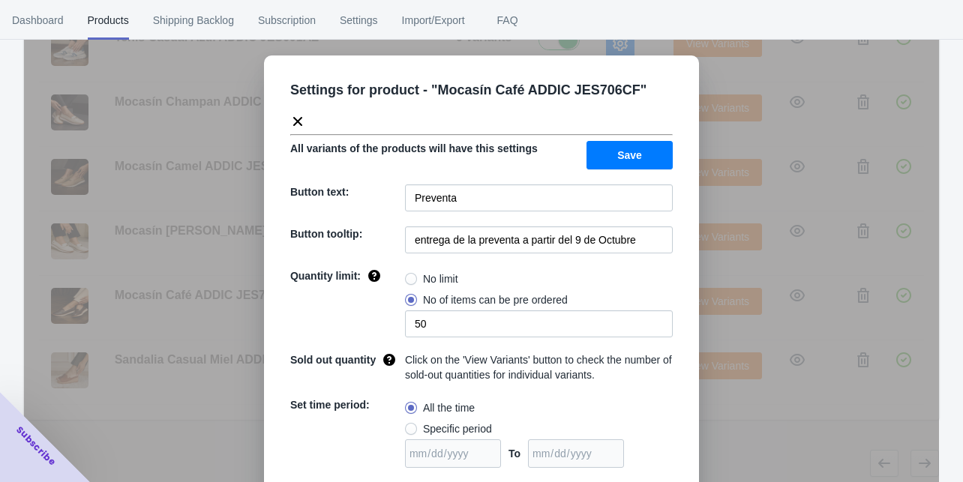
click at [709, 336] on div "Settings for product - " Mocasín Café ADDIC JES706CF " All variants of the prod…" at bounding box center [481, 279] width 915 height 482
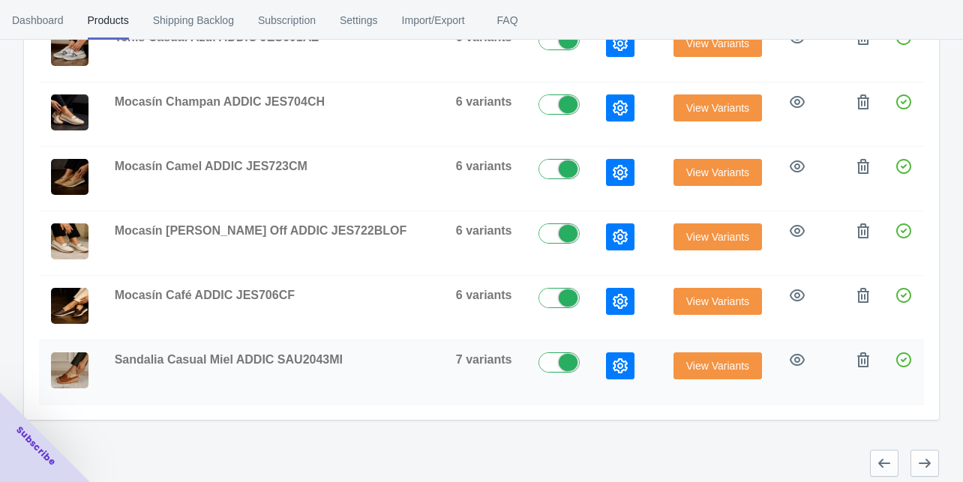
click at [613, 359] on icon "button" at bounding box center [620, 366] width 15 height 15
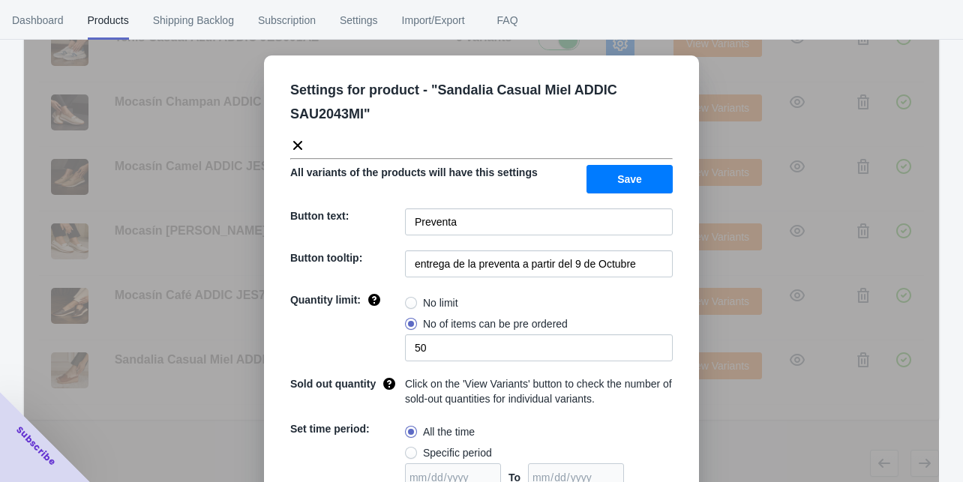
click at [739, 425] on div "Settings for product - " Sandalia Casual Miel ADDIC SAU2043MI " All variants of…" at bounding box center [481, 279] width 915 height 482
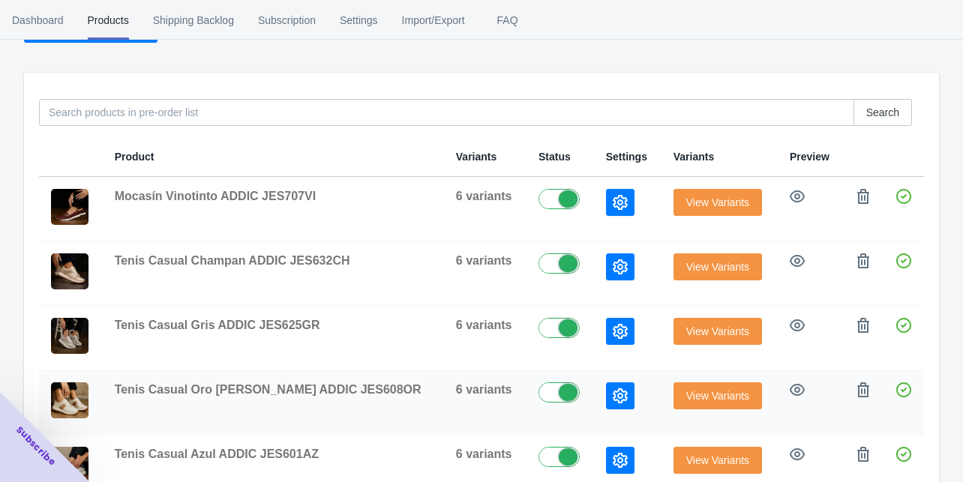
scroll to position [111, 0]
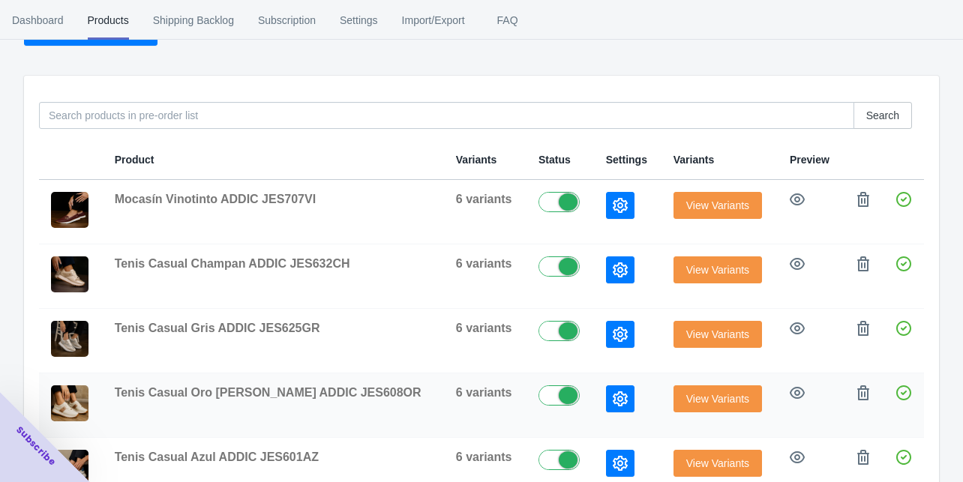
click at [613, 392] on icon "button" at bounding box center [620, 399] width 15 height 15
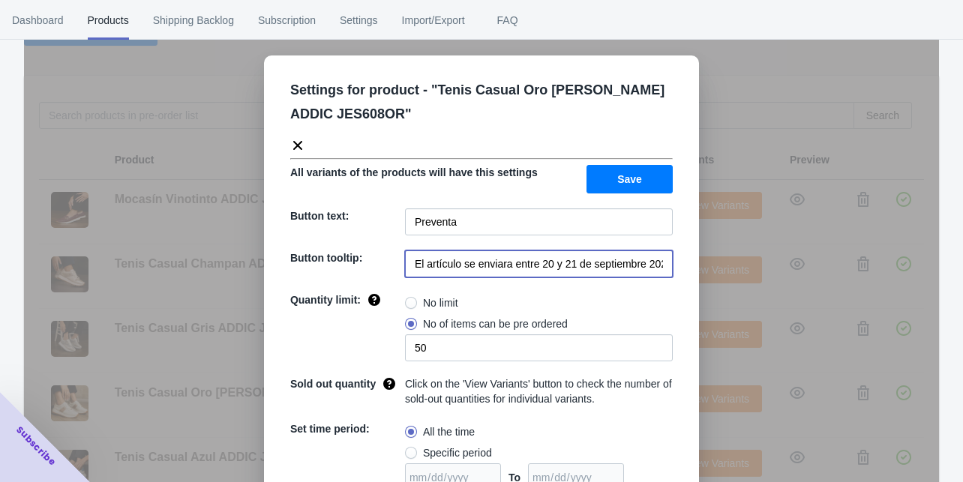
click at [550, 256] on input "El artículo se enviara entre 20 y 21 de septiembre 2025" at bounding box center [539, 264] width 268 height 27
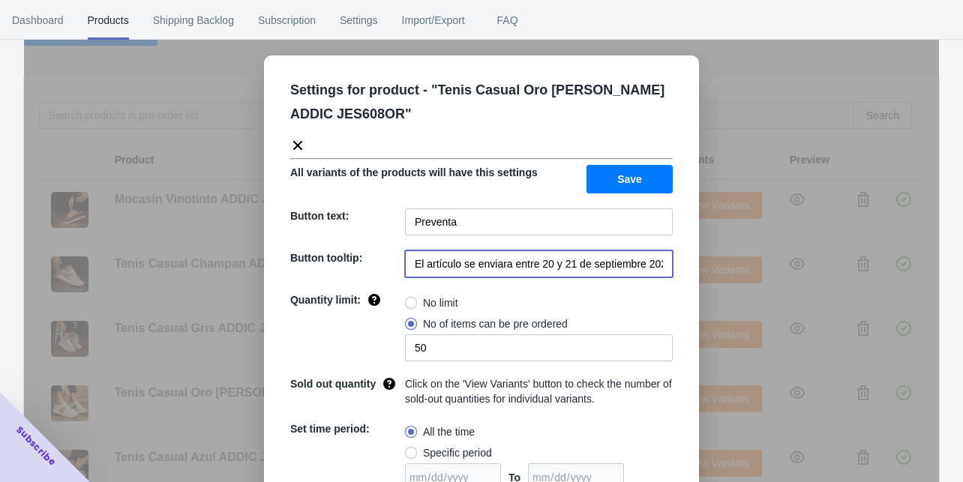
paste input "entrega de la preventa a partir del 9 de Octubre"
type input "entrega de la preventa a partir del 9 de Octubre"
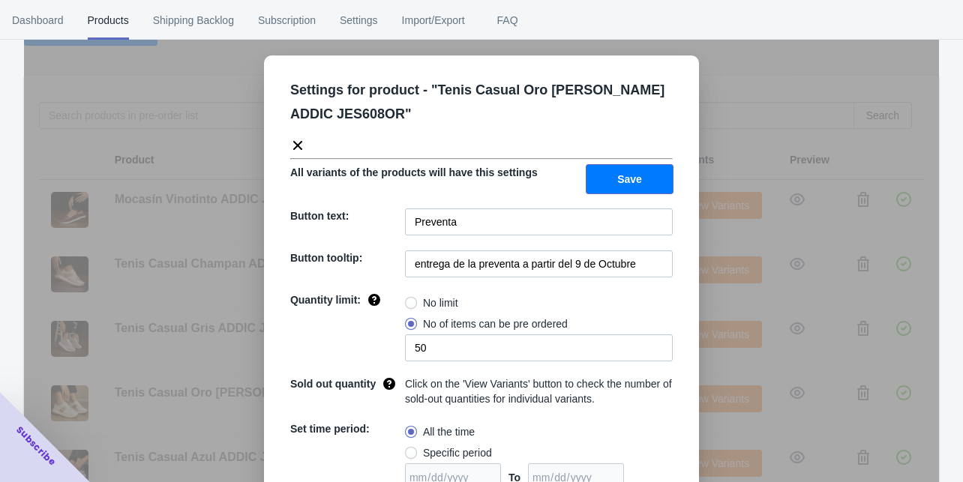
click at [597, 182] on button "Save" at bounding box center [630, 179] width 86 height 29
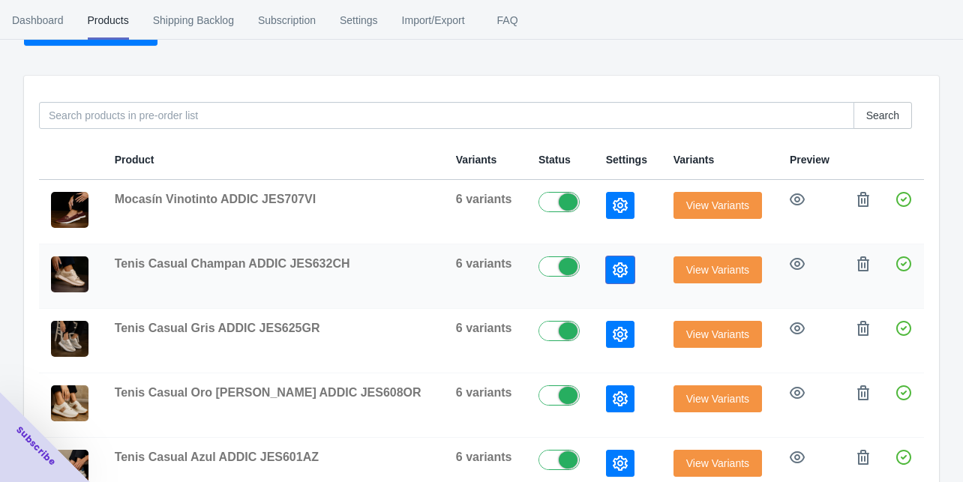
click at [613, 272] on icon "button" at bounding box center [620, 270] width 15 height 15
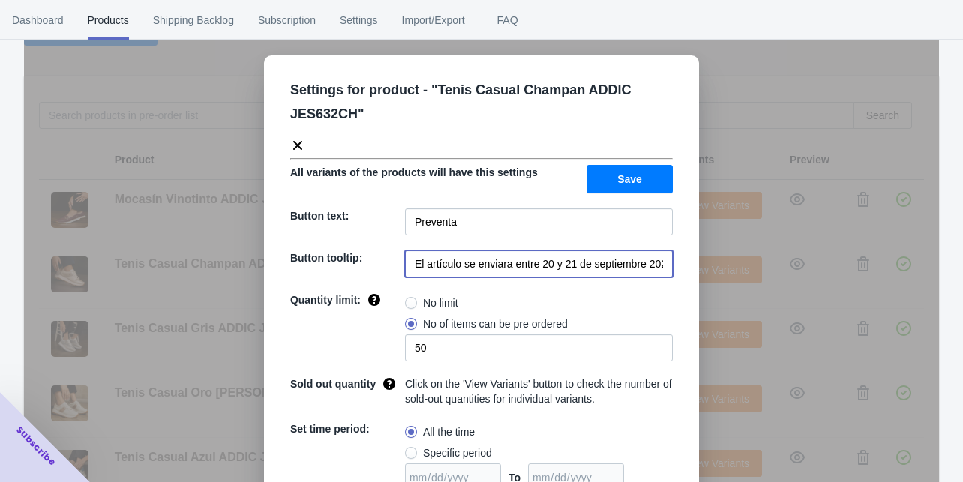
click at [576, 255] on input "El artículo se enviara entre 20 y 21 de septiembre 2025" at bounding box center [539, 264] width 268 height 27
click at [576, 259] on input "El artículo se enviara entre 20 y 21 de septiembre 2025" at bounding box center [539, 264] width 268 height 27
paste input "entrega de la preventa a partir del 9 de Octubre"
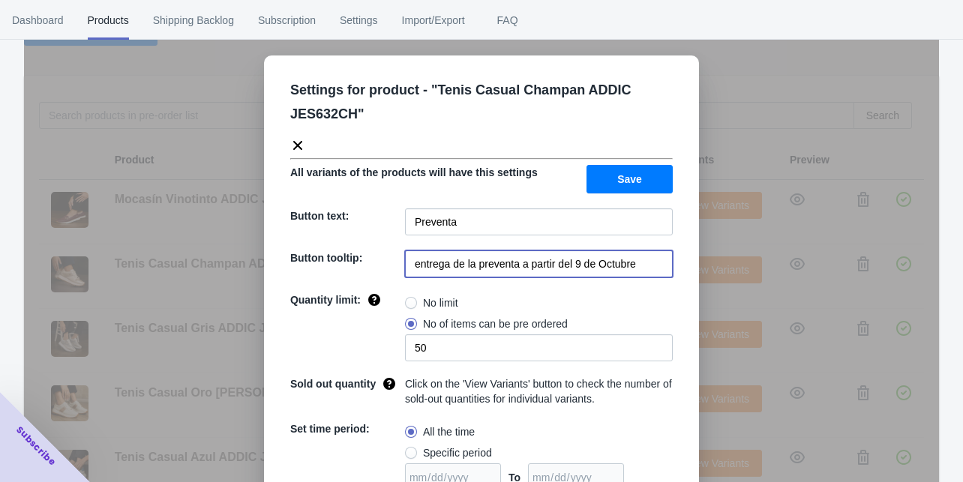
type input "entrega de la preventa a partir del 9 de Octubre"
click at [624, 178] on span "Save" at bounding box center [629, 179] width 25 height 12
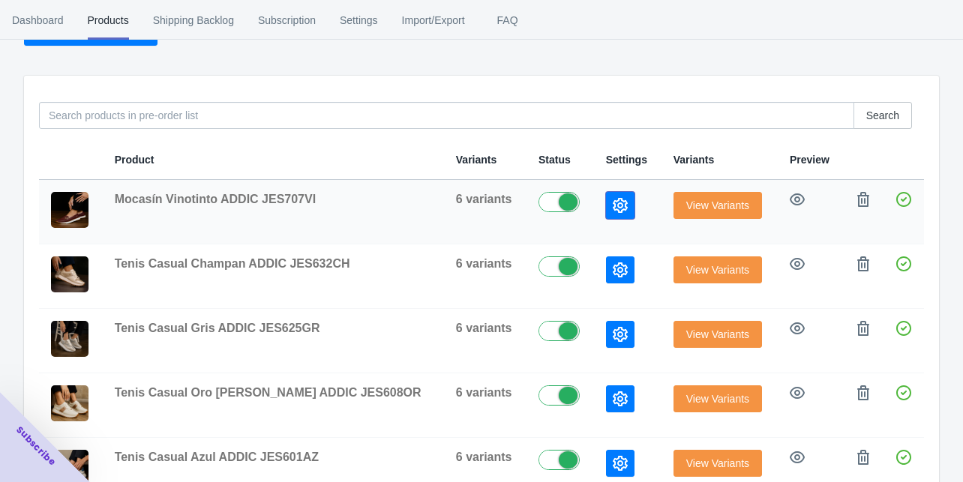
click at [613, 203] on icon "button" at bounding box center [620, 205] width 15 height 15
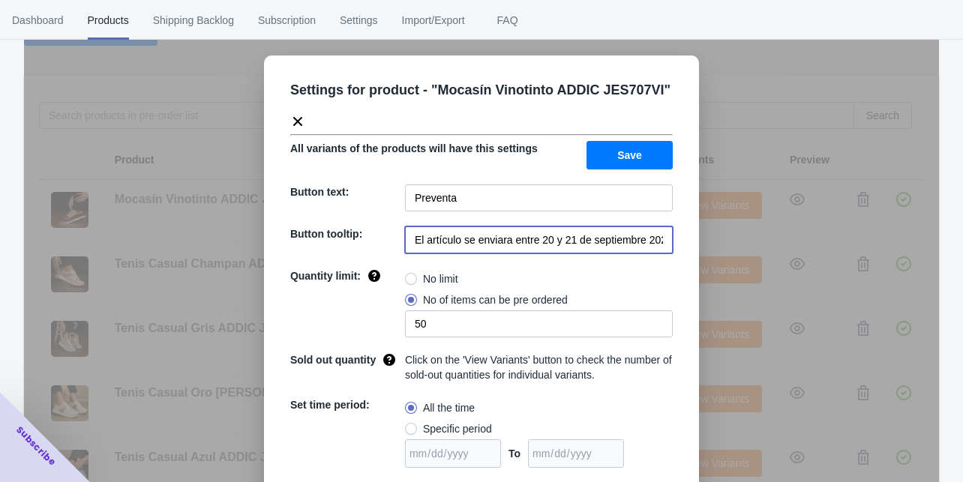
click at [579, 234] on input "El artículo se enviara entre 20 y 21 de septiembre 2025" at bounding box center [539, 240] width 268 height 27
paste input "entrega de la preventa a partir del 9 de Octubre"
type input "entrega de la preventa a partir del 9 de Octubre"
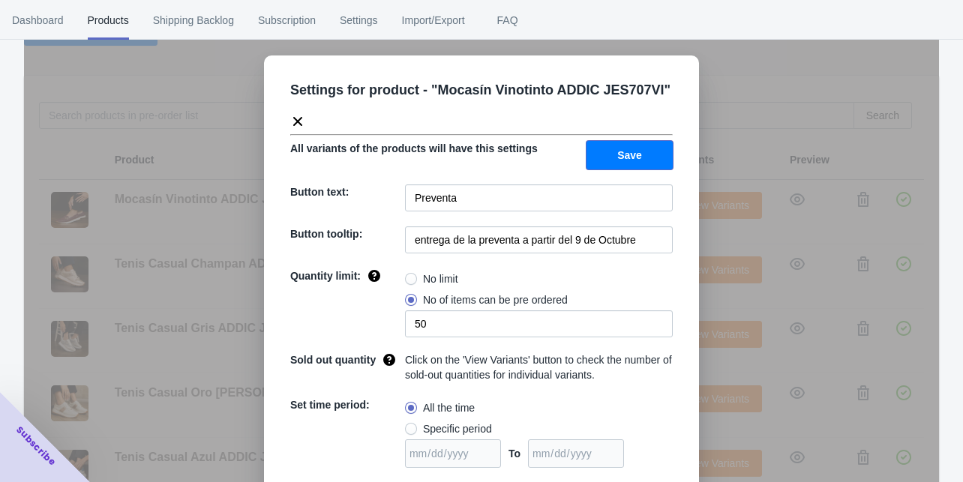
click at [617, 156] on span "Save" at bounding box center [629, 155] width 25 height 12
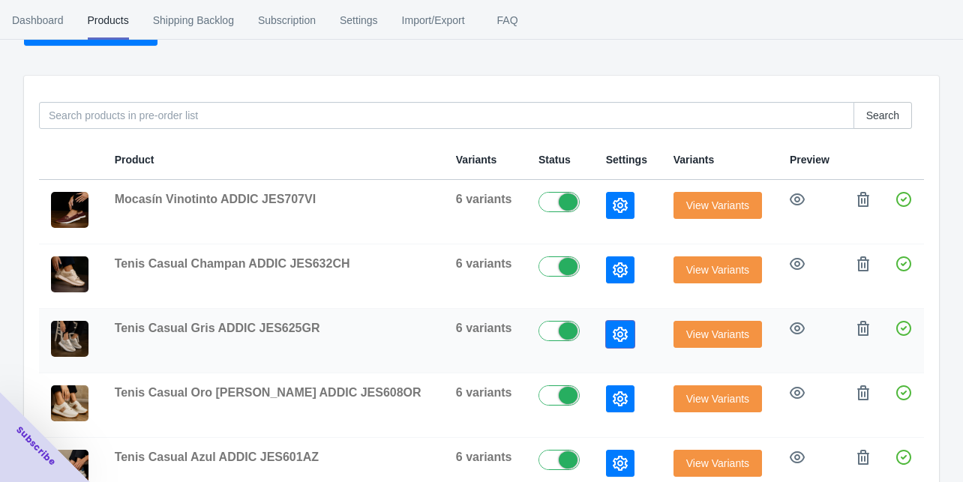
click at [613, 337] on icon "button" at bounding box center [620, 334] width 15 height 15
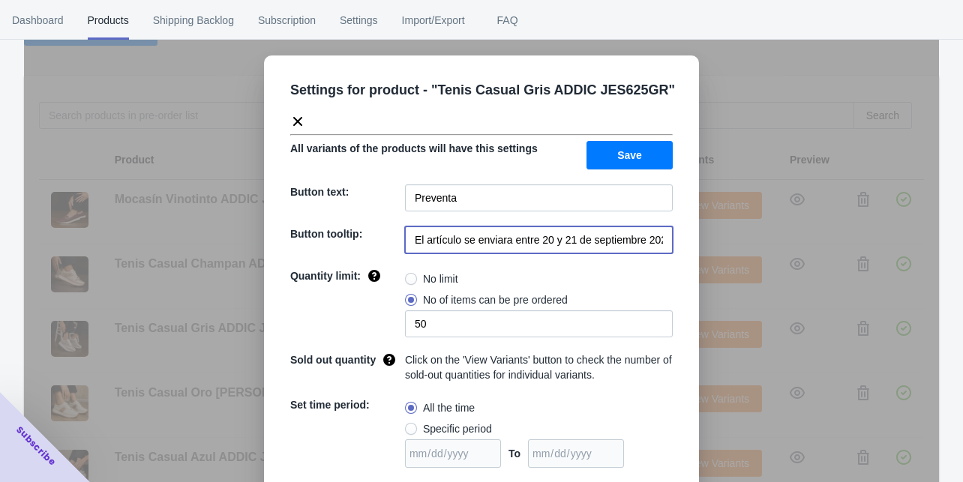
click at [571, 237] on input "El artículo se enviara entre 20 y 21 de septiembre 2025" at bounding box center [539, 240] width 268 height 27
paste input "entrega de la preventa a partir del 9 de Octubre"
type input "entrega de la preventa a partir del 9 de Octubre"
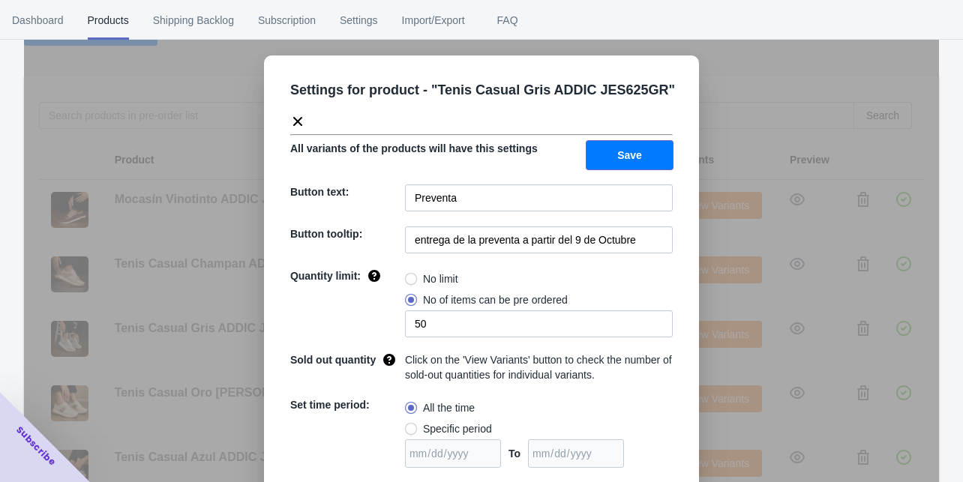
click at [640, 147] on button "Save" at bounding box center [630, 155] width 86 height 29
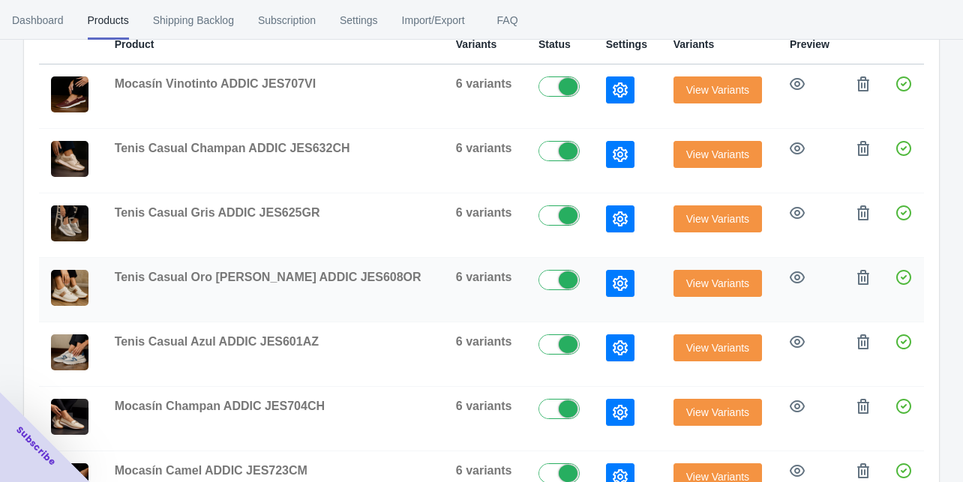
scroll to position [231, 0]
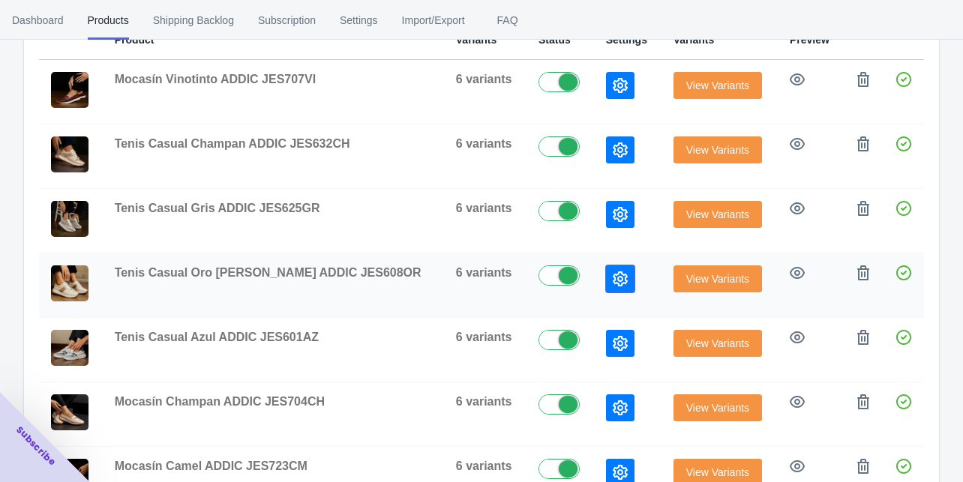
click at [606, 281] on button "button" at bounding box center [620, 279] width 29 height 27
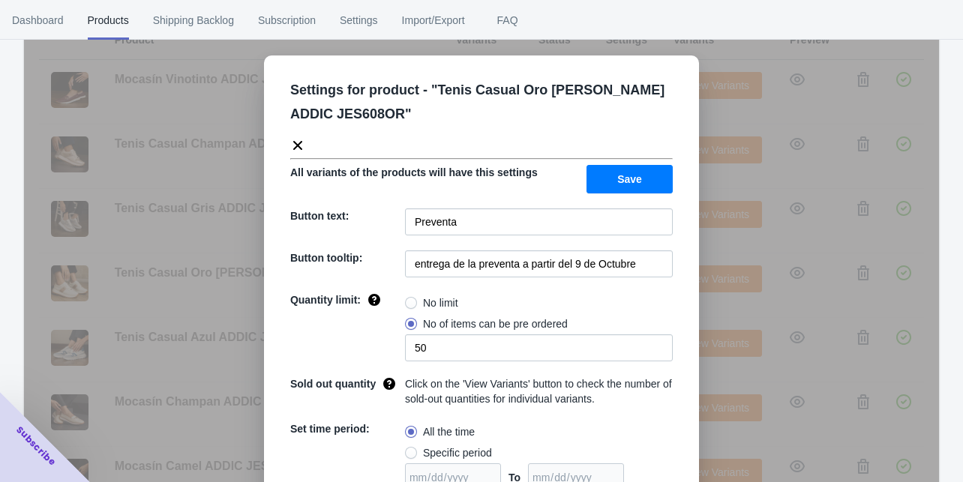
click at [699, 307] on div "Settings for product - " Tenis Casual Oro [PERSON_NAME] ADDIC JES608OR " All va…" at bounding box center [481, 279] width 915 height 482
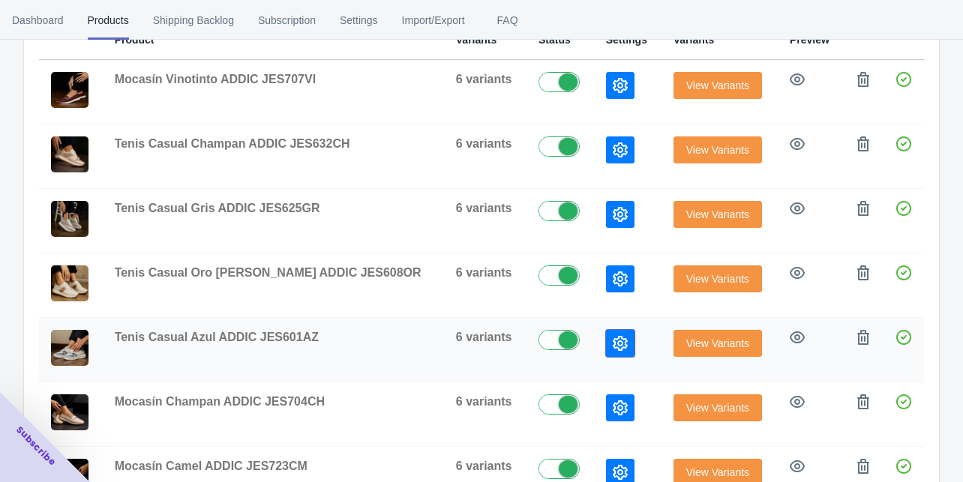
click at [613, 341] on icon "button" at bounding box center [620, 343] width 15 height 15
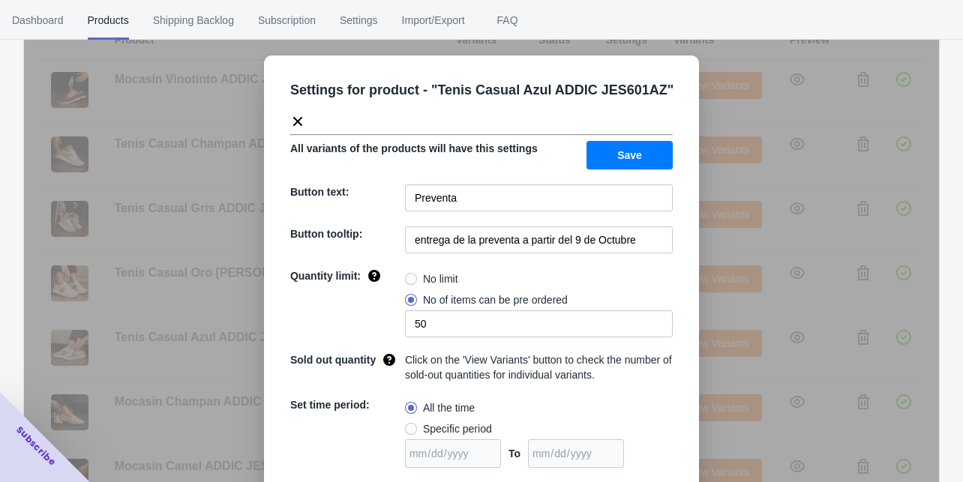
click at [713, 305] on div "Settings for product - " Tenis Casual Azul ADDIC JES601AZ " All variants of the…" at bounding box center [481, 279] width 915 height 482
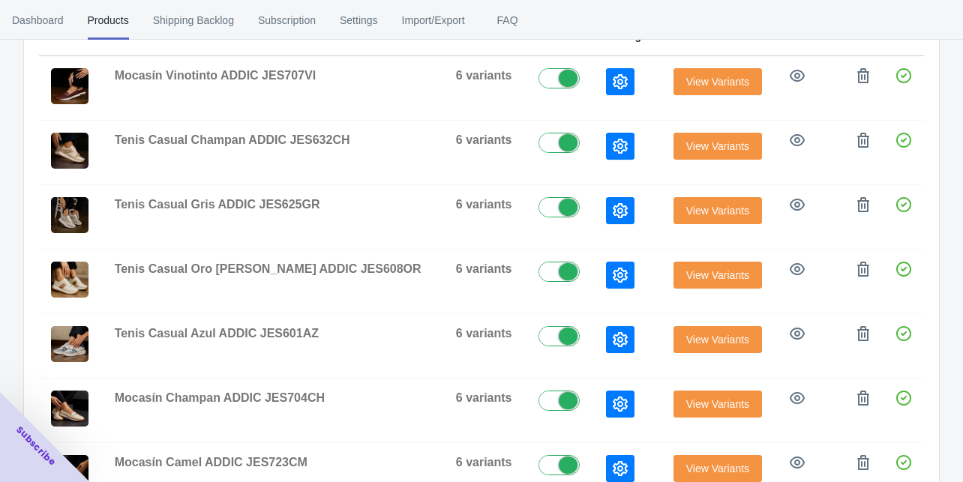
scroll to position [531, 0]
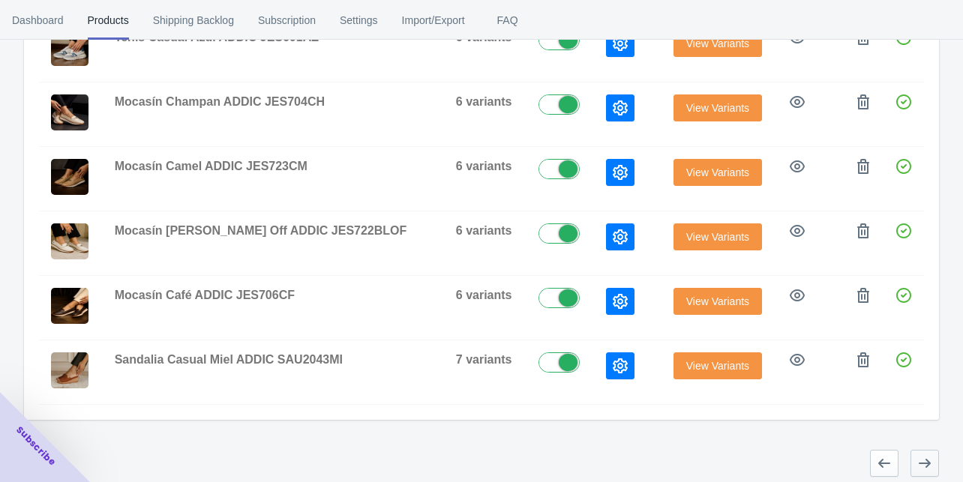
drag, startPoint x: 940, startPoint y: 449, endPoint x: 929, endPoint y: 453, distance: 11.9
click at [939, 449] on div "Products with Pre-Order enabled Add Products View Pre-Order list Search Product…" at bounding box center [481, 15] width 963 height 953
click at [927, 459] on icon "button" at bounding box center [925, 463] width 12 height 9
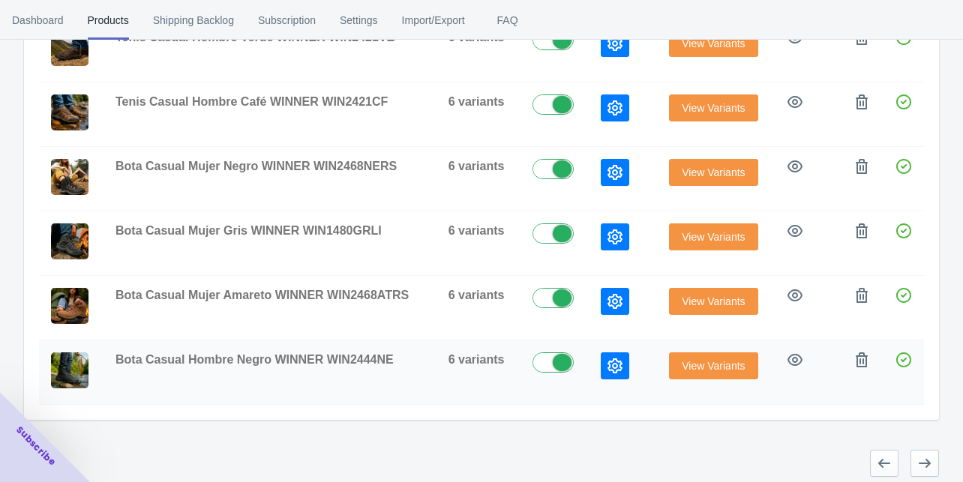
click at [628, 341] on td at bounding box center [623, 373] width 68 height 65
click at [614, 362] on icon "button" at bounding box center [615, 366] width 15 height 15
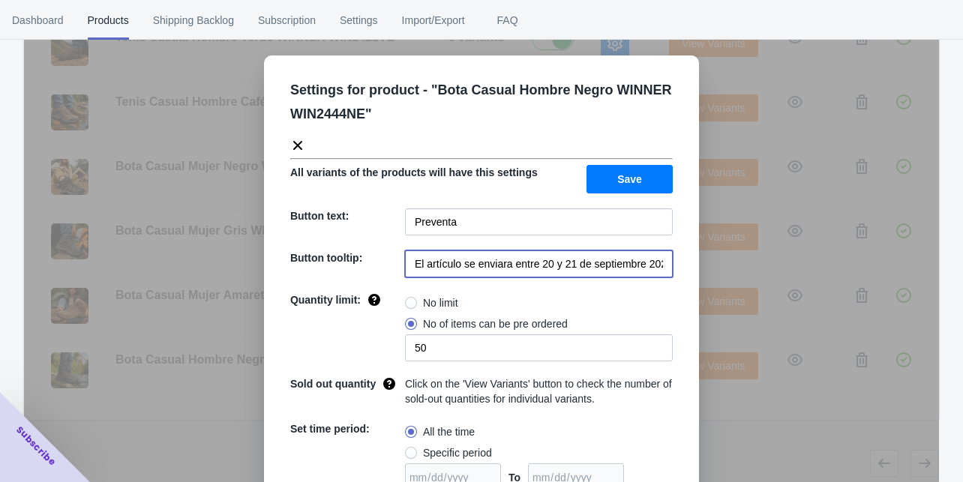
click at [572, 260] on input "El artículo se enviara entre 20 y 21 de septiembre 2025" at bounding box center [539, 264] width 268 height 27
paste input "entrega de la preventa a partir del 9 de Octubre"
type input "entrega de la preventa a partir del 9 de Octubre"
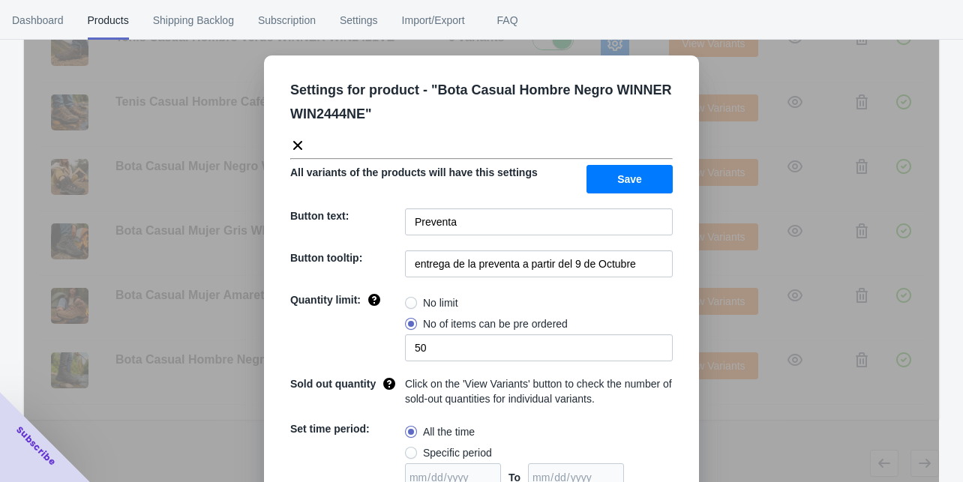
click at [617, 177] on span "Save" at bounding box center [629, 179] width 25 height 12
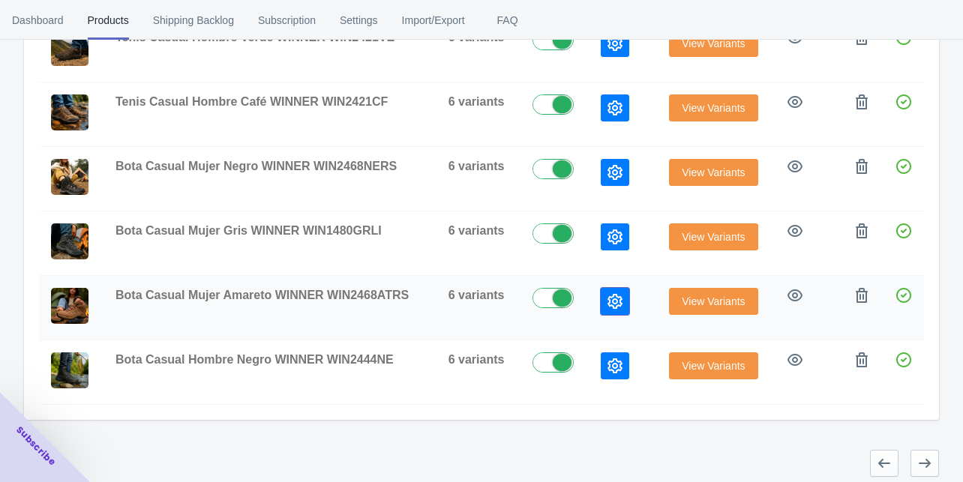
click at [611, 295] on icon "button" at bounding box center [615, 301] width 15 height 15
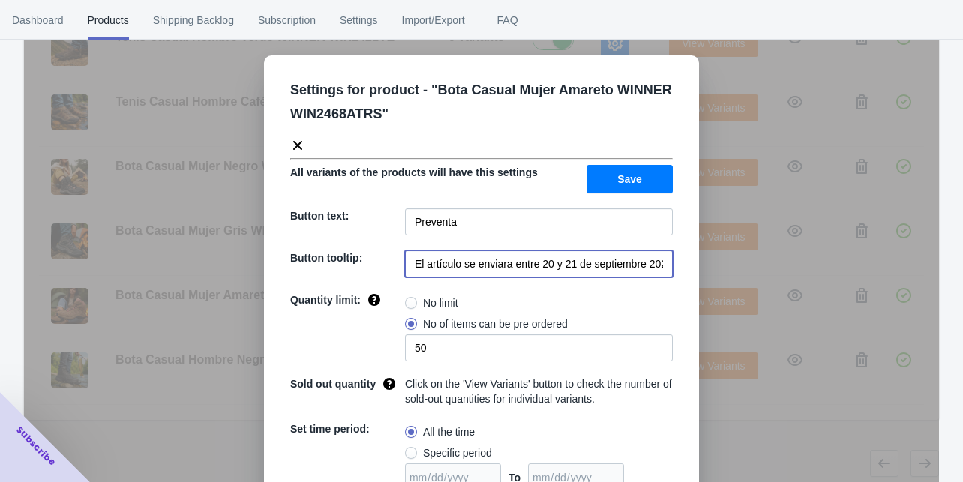
click at [550, 268] on input "El artículo se enviara entre 20 y 21 de septiembre 2025" at bounding box center [539, 264] width 268 height 27
paste input "entrega de la preventa a partir del 9 de Octubre"
type input "entrega de la preventa a partir del 9 de Octubre"
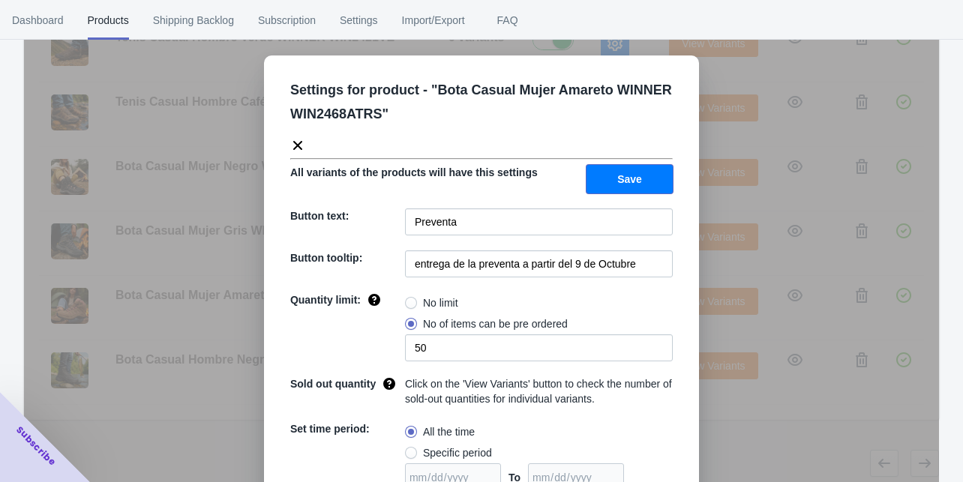
click at [607, 176] on button "Save" at bounding box center [630, 179] width 86 height 29
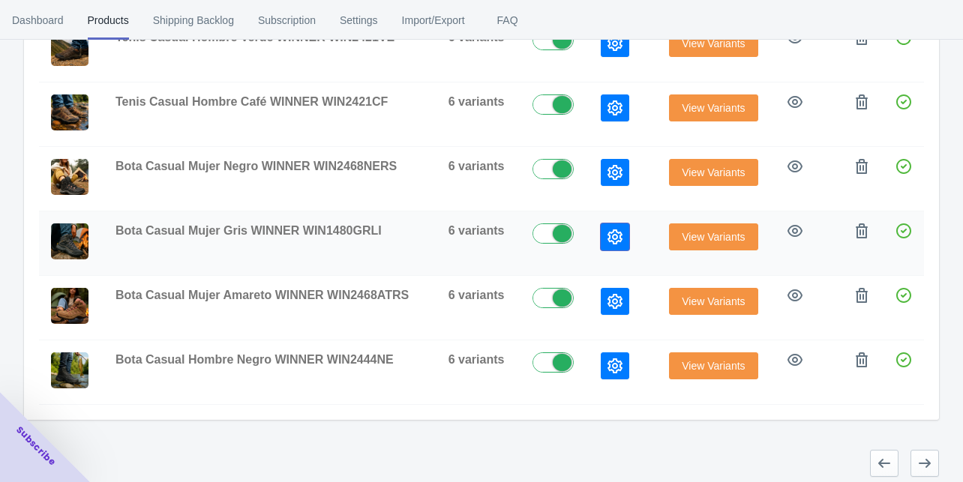
click at [608, 230] on icon "button" at bounding box center [615, 237] width 15 height 15
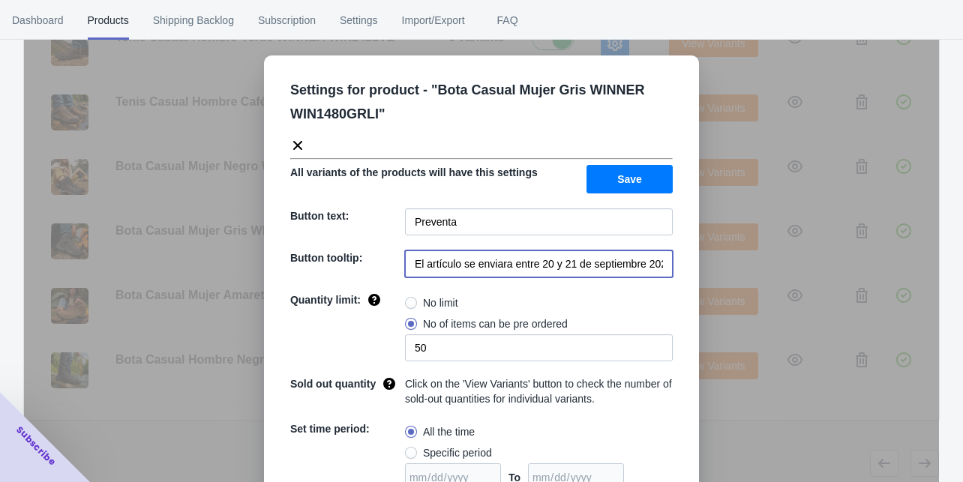
click at [578, 257] on input "El artículo se enviara entre 20 y 21 de septiembre 2025" at bounding box center [539, 264] width 268 height 27
click at [578, 258] on input "El artículo se enviara entre 20 y 21 de septiembre 2025" at bounding box center [539, 264] width 268 height 27
paste input "entrega de la preventa a partir del 9 de Octubre"
type input "entrega de la preventa a partir del 9 de Octubre"
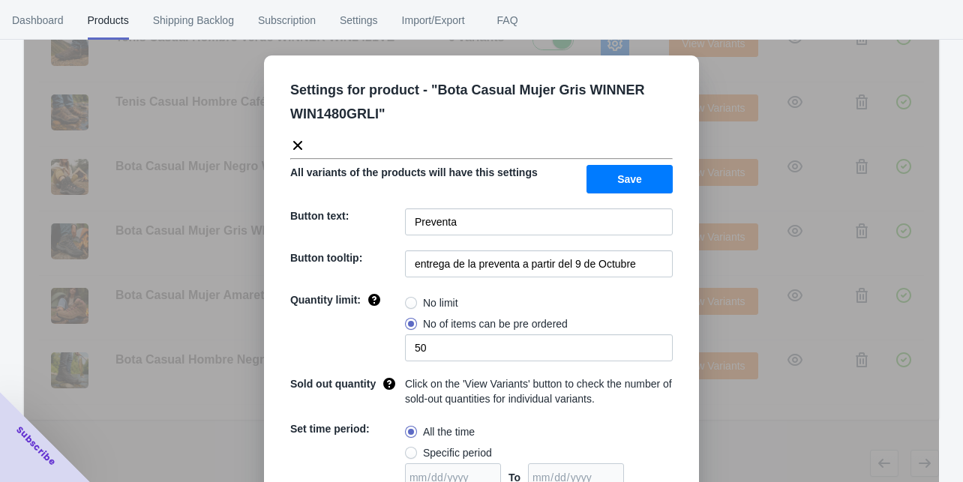
click at [620, 176] on span "Save" at bounding box center [629, 179] width 25 height 12
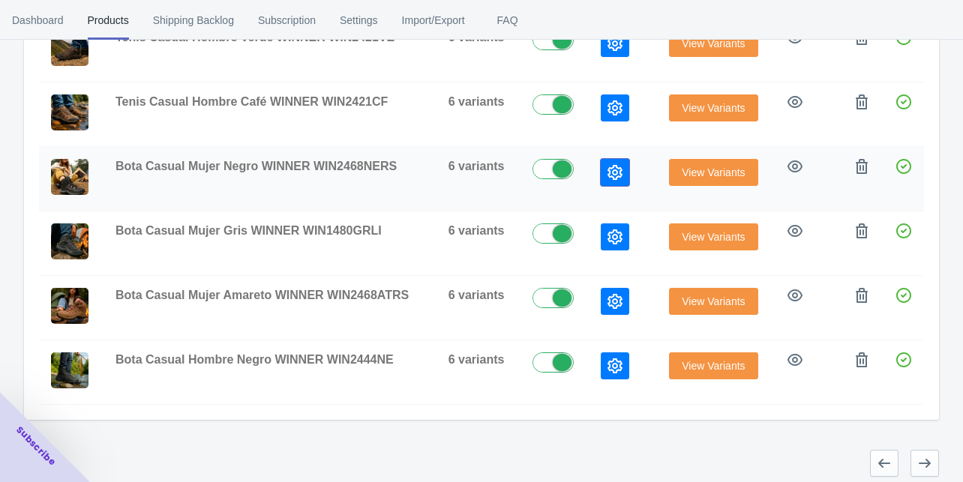
click at [621, 165] on icon "button" at bounding box center [615, 172] width 15 height 15
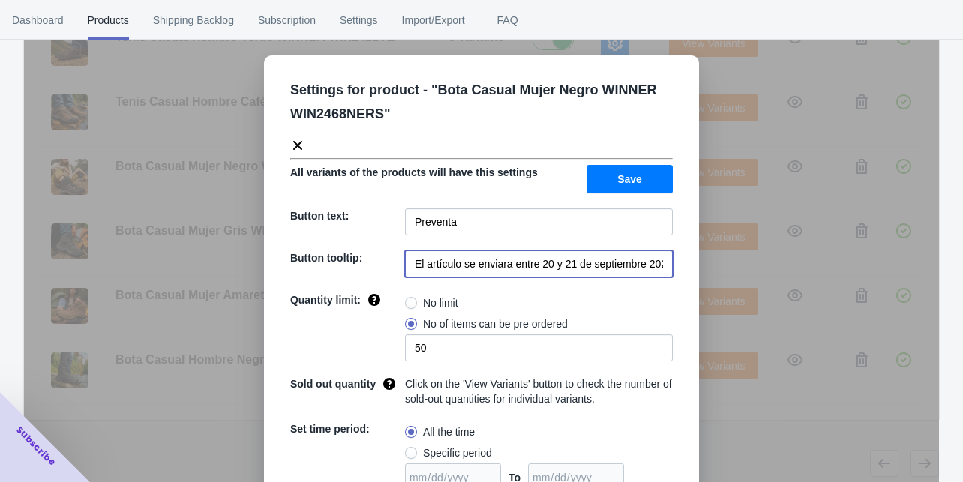
click at [509, 272] on input "El artículo se enviara entre 20 y 21 de septiembre 2025" at bounding box center [539, 264] width 268 height 27
click at [509, 269] on input "El artículo se enviara entre 20 y 21 de septiembre 2025" at bounding box center [539, 264] width 268 height 27
paste input "entrega de la preventa a partir del 9 de Octubre"
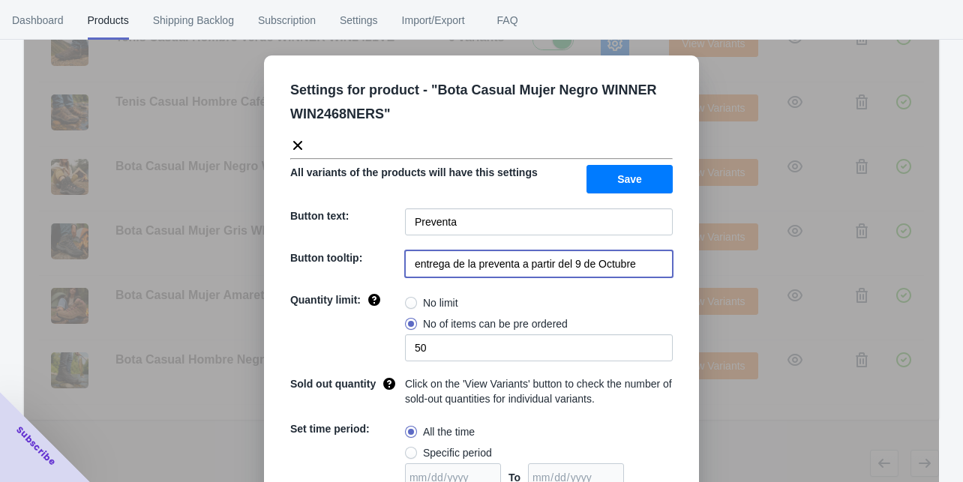
type input "entrega de la preventa a partir del 9 de Octubre"
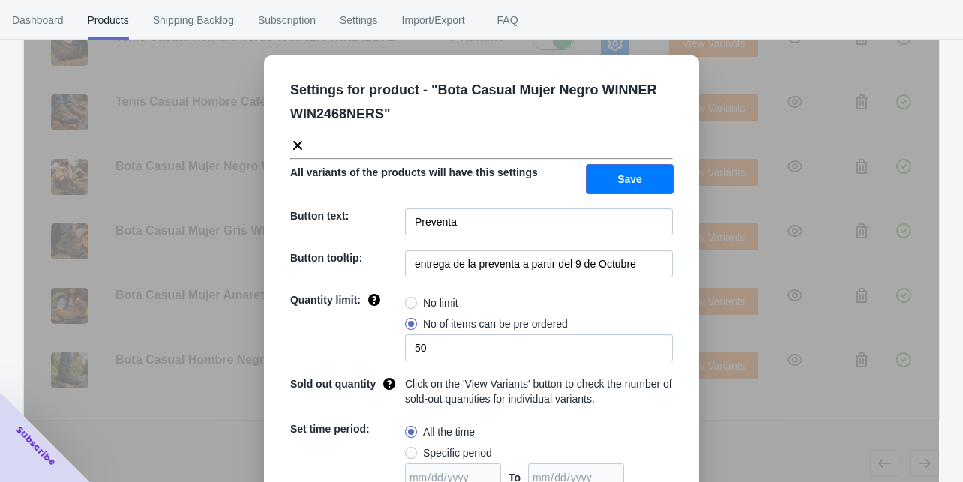
click at [611, 179] on button "Save" at bounding box center [630, 179] width 86 height 29
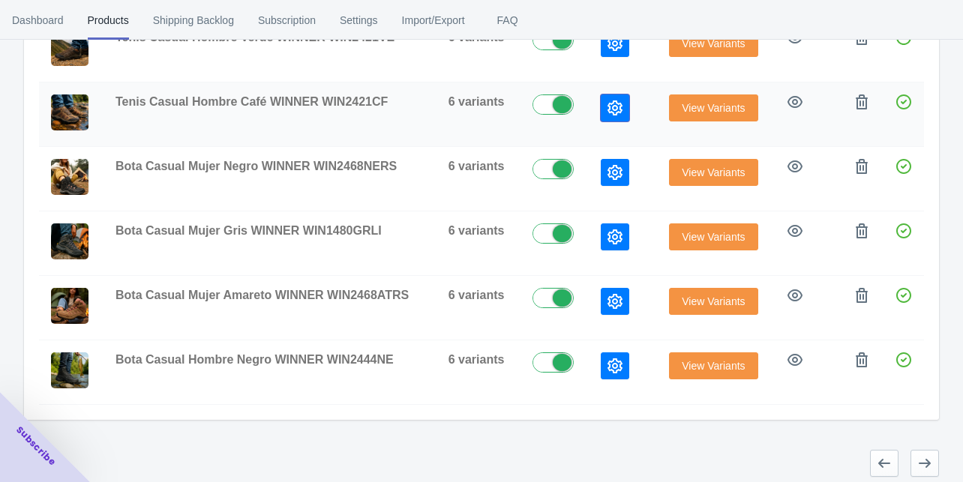
click at [602, 95] on button "button" at bounding box center [615, 108] width 29 height 27
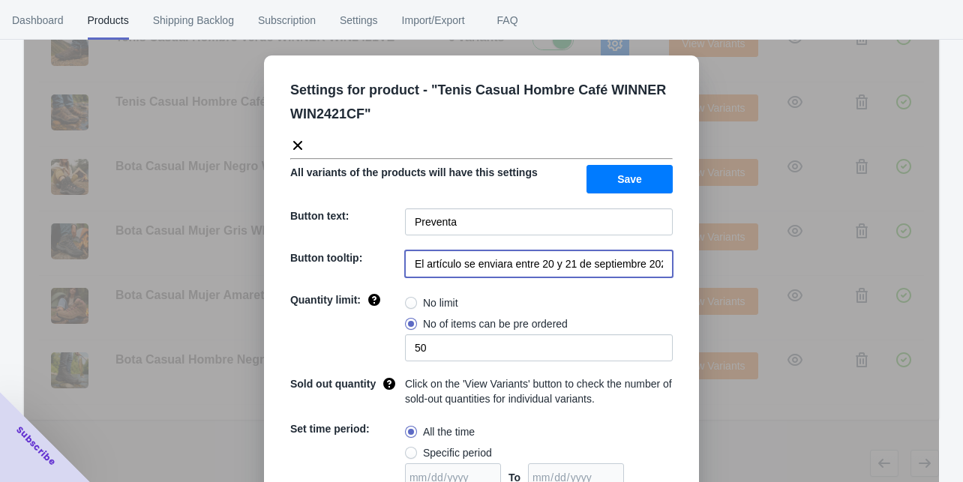
click at [574, 264] on input "El artículo se enviara entre 20 y 21 de septiembre 2025" at bounding box center [539, 264] width 268 height 27
click at [575, 264] on input "El artículo se enviara entre 20 y 21 de septiembre 2025" at bounding box center [539, 264] width 268 height 27
paste input "entrega de la preventa a partir del 9 de Octubre"
type input "entrega de la preventa a partir del 9 de Octubre"
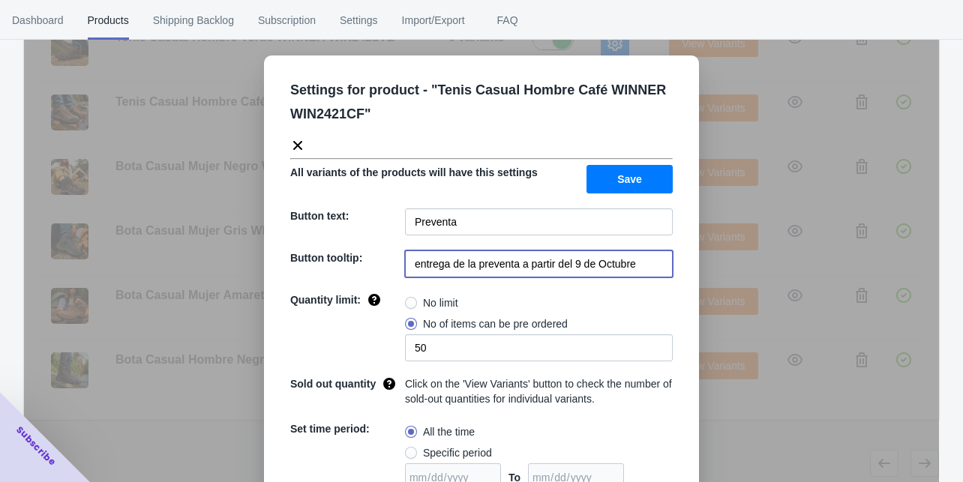
click at [644, 176] on button "Save" at bounding box center [630, 179] width 86 height 29
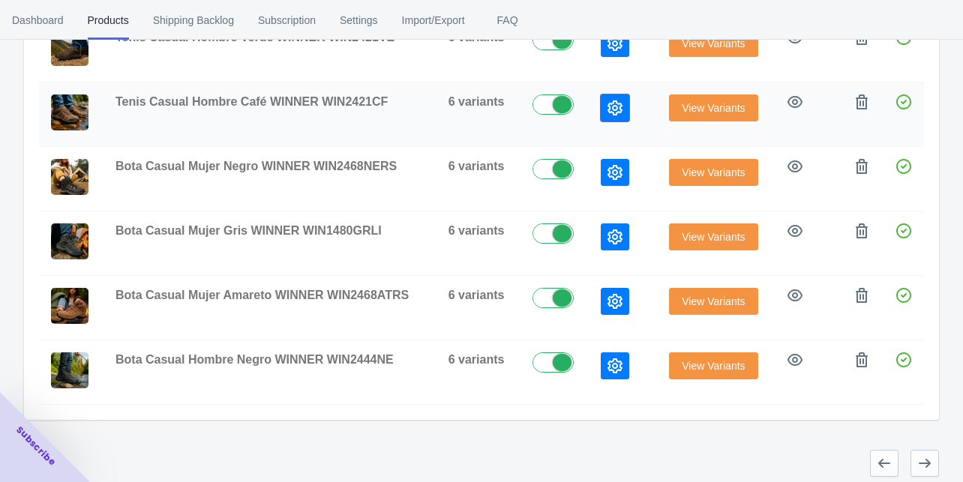
click at [611, 104] on icon "button" at bounding box center [615, 108] width 15 height 15
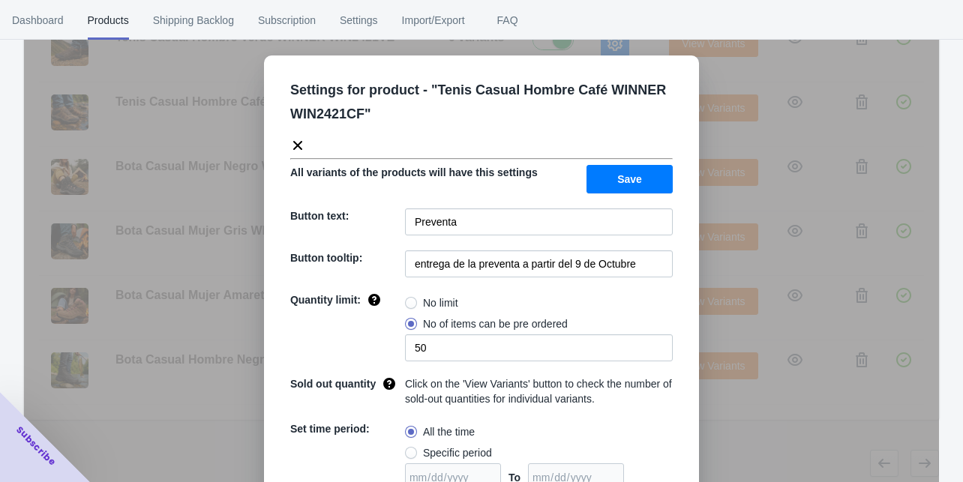
click at [726, 276] on div "Settings for product - " Tenis Casual Hombre Café WINNER WIN2421CF " All varian…" at bounding box center [481, 279] width 915 height 482
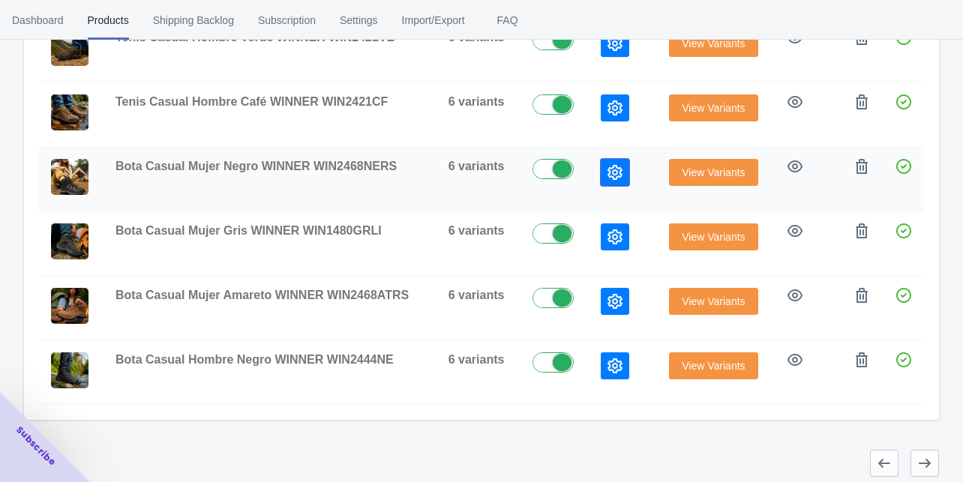
click at [615, 167] on icon "button" at bounding box center [615, 172] width 15 height 15
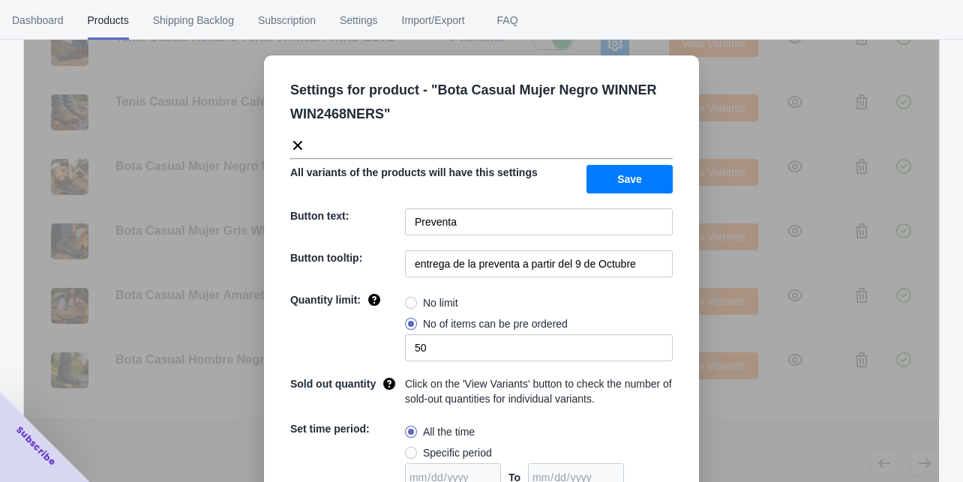
click at [695, 234] on div "Settings for product - " Bota Casual Mujer Negro WINNER WIN2468NERS " All varia…" at bounding box center [481, 279] width 915 height 482
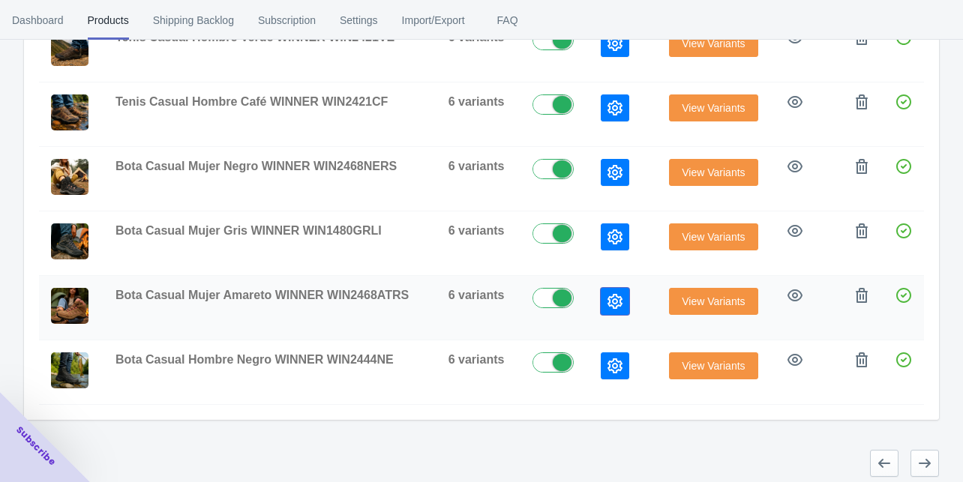
click at [612, 294] on icon "button" at bounding box center [615, 301] width 15 height 15
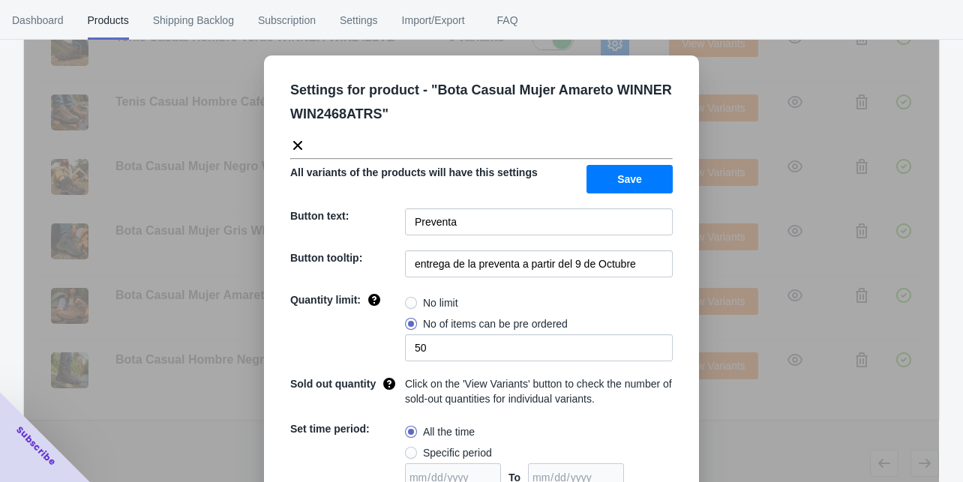
click at [710, 273] on div "Settings for product - " Bota Casual Mujer Amareto WINNER WIN2468ATRS " All var…" at bounding box center [481, 279] width 915 height 482
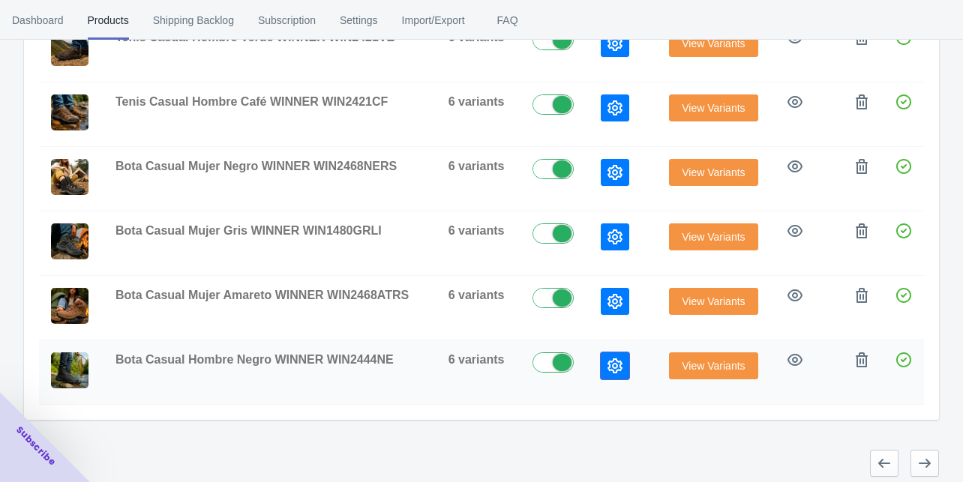
click at [608, 359] on icon "button" at bounding box center [615, 366] width 15 height 15
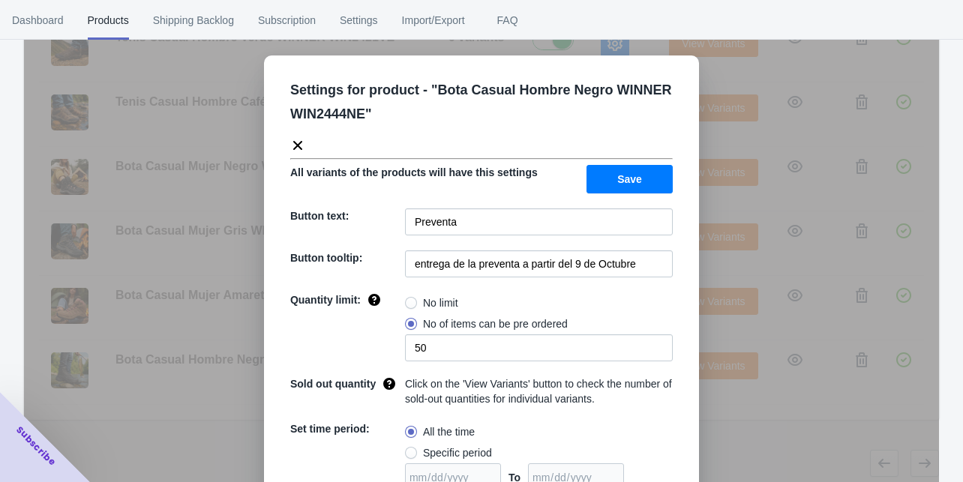
click at [703, 410] on div "Settings for product - " Bota Casual Hombre Negro WINNER WIN2444NE " All varian…" at bounding box center [481, 279] width 915 height 482
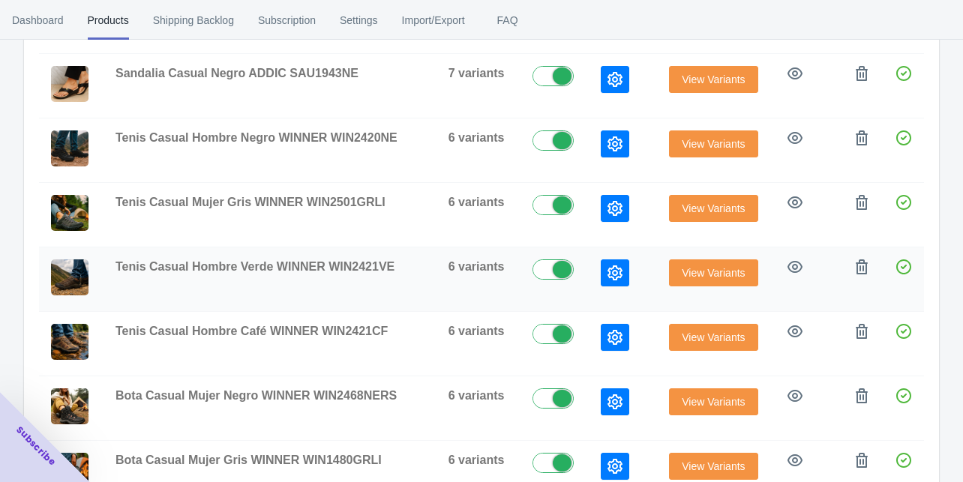
scroll to position [291, 0]
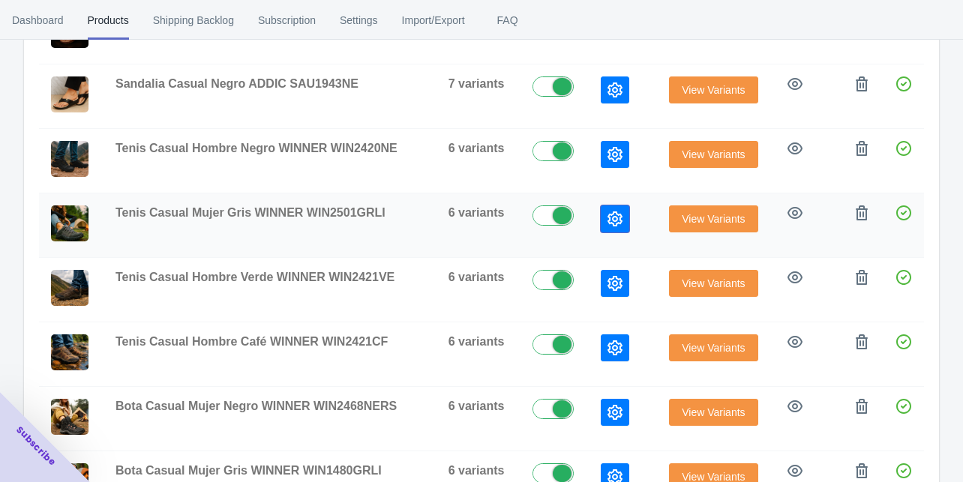
click at [616, 223] on button "button" at bounding box center [615, 219] width 29 height 27
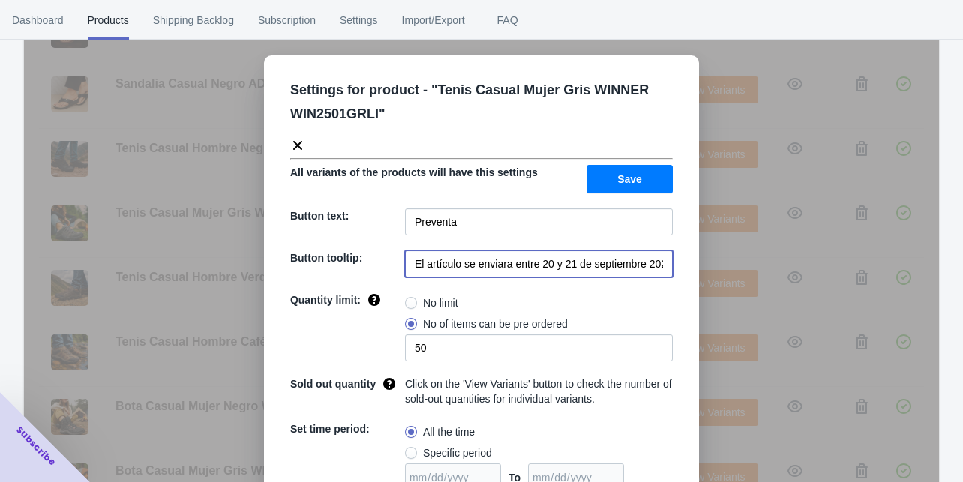
click at [576, 260] on input "El artículo se enviara entre 20 y 21 de septiembre 2025" at bounding box center [539, 264] width 268 height 27
paste input "entrega de la preventa a partir del 9 de Octubre"
type input "entrega de la preventa a partir del 9 de Octubre"
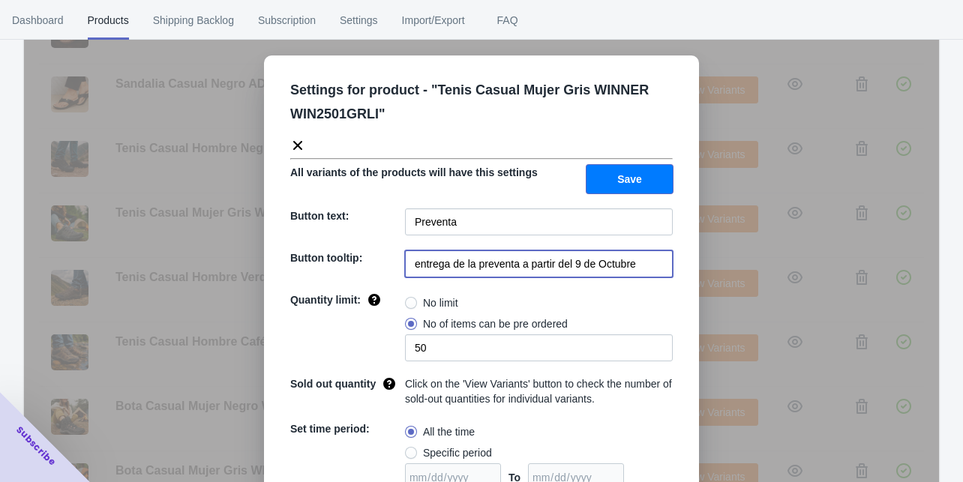
click at [608, 169] on button "Save" at bounding box center [630, 179] width 86 height 29
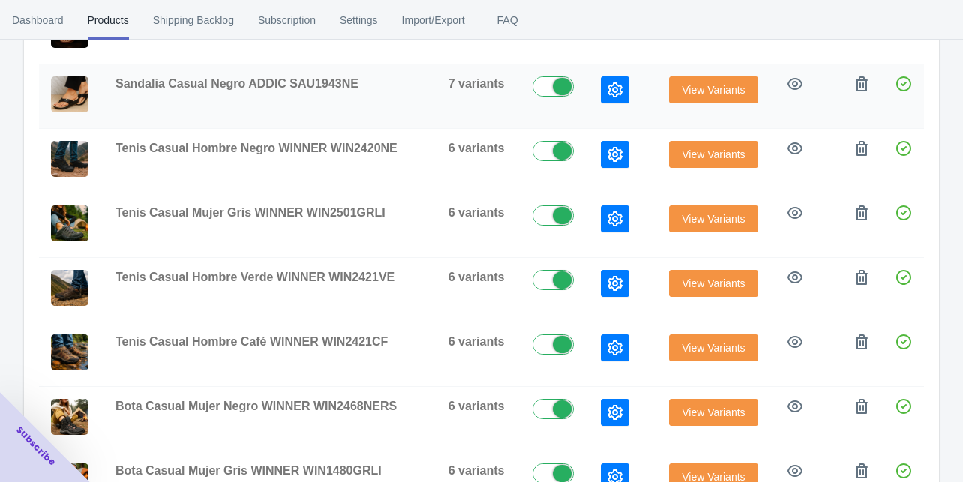
click at [606, 99] on button "button" at bounding box center [615, 90] width 29 height 27
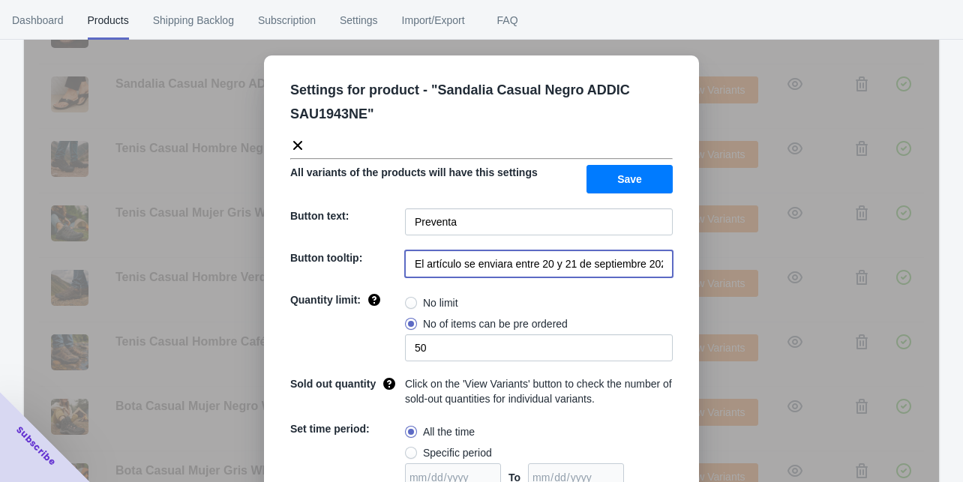
click at [531, 269] on input "El artículo se enviara entre 20 y 21 de septiembre 2025" at bounding box center [539, 264] width 268 height 27
paste input "entrega de la preventa a partir del 9 de Octubre"
type input "entrega de la preventa a partir del 9 de Octubre"
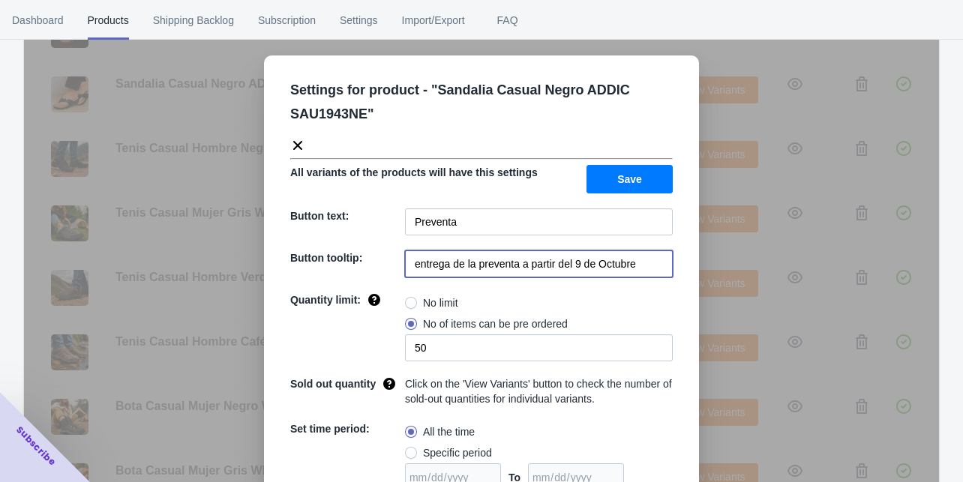
click at [605, 174] on button "Save" at bounding box center [630, 179] width 86 height 29
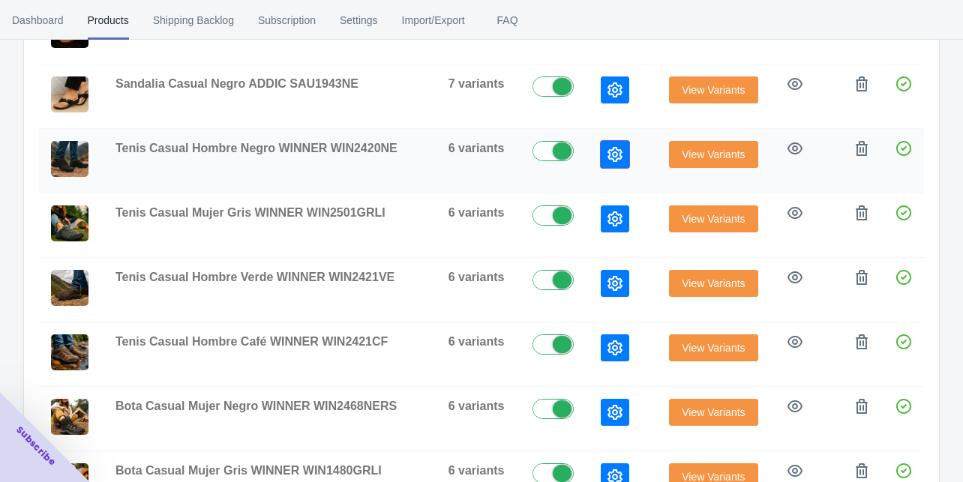
click at [619, 156] on icon "button" at bounding box center [615, 154] width 15 height 15
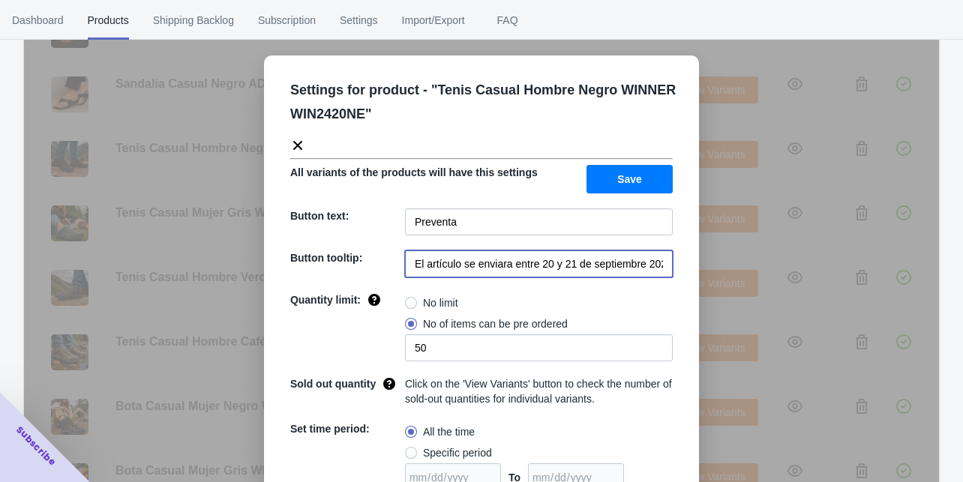
click at [627, 252] on input "El artículo se enviara entre 20 y 21 de septiembre 2025" at bounding box center [539, 264] width 268 height 27
click at [626, 263] on input "El artículo se enviara entre 20 y 21 de septiembre 2025" at bounding box center [539, 264] width 268 height 27
paste input "entrega de la preventa a partir del 9 de Octubre"
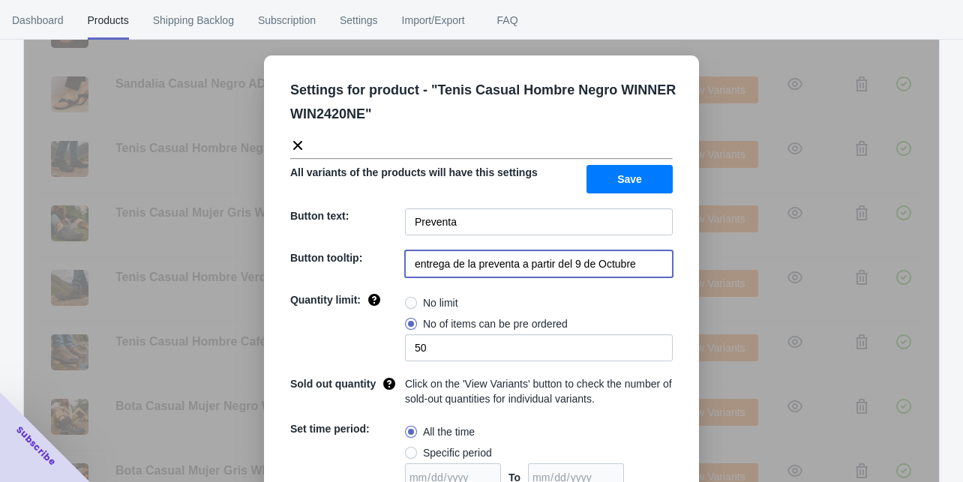
type input "entrega de la preventa a partir del 9 de Octubre"
click at [634, 174] on span "Save" at bounding box center [629, 179] width 25 height 12
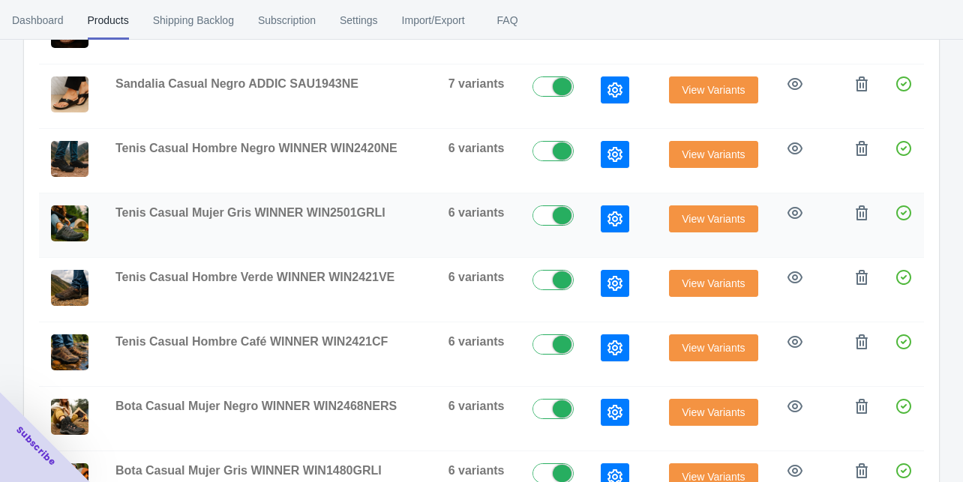
click at [623, 211] on button "button" at bounding box center [615, 219] width 29 height 27
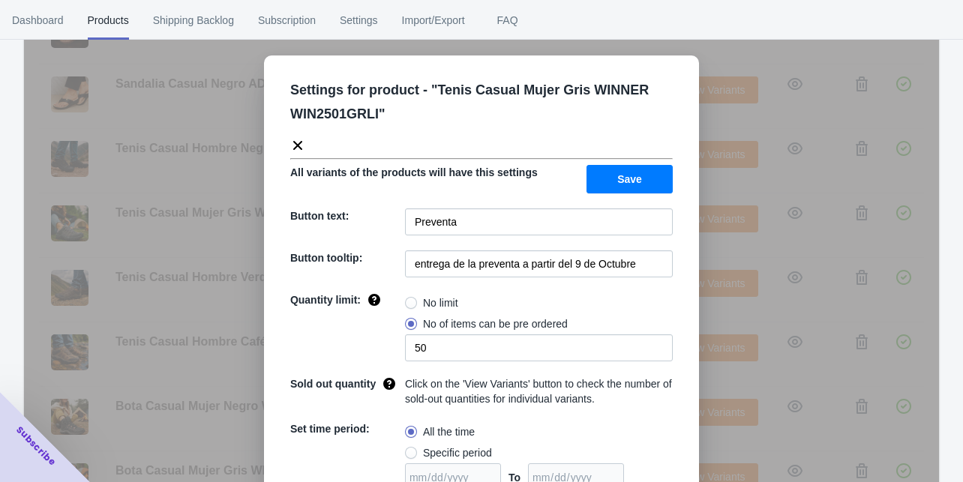
click at [719, 240] on div "Settings for product - " Tenis Casual Mujer Gris WINNER WIN2501GRLI " All varia…" at bounding box center [481, 279] width 915 height 482
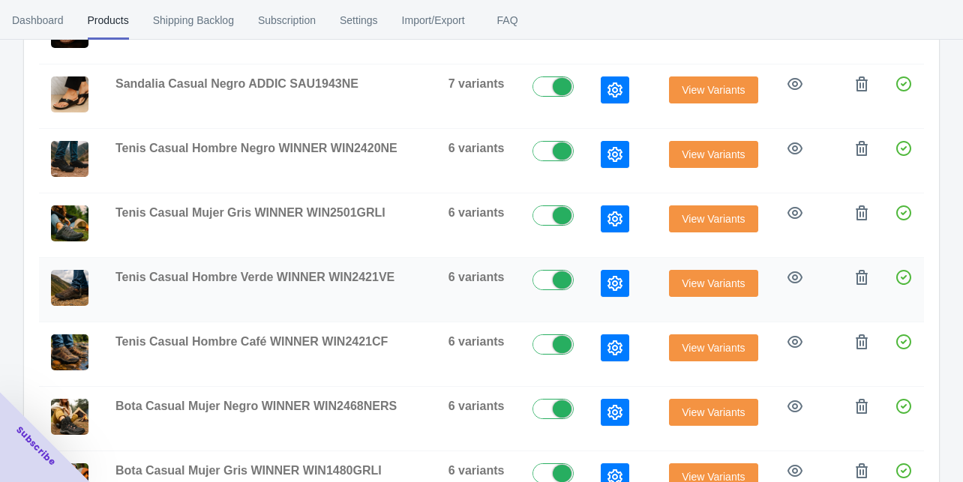
click at [617, 283] on icon "button" at bounding box center [615, 283] width 15 height 15
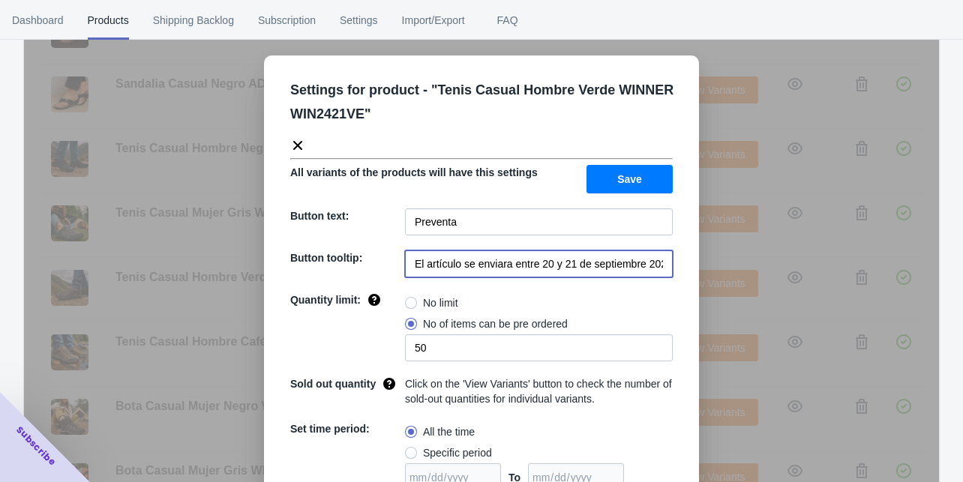
click at [617, 273] on input "El artículo se enviara entre 20 y 21 de septiembre 2025" at bounding box center [539, 264] width 268 height 27
paste input "entrega de la preventa a partir del 9 de Octubre"
type input "entrega de la preventa a partir del 9 de Octubre"
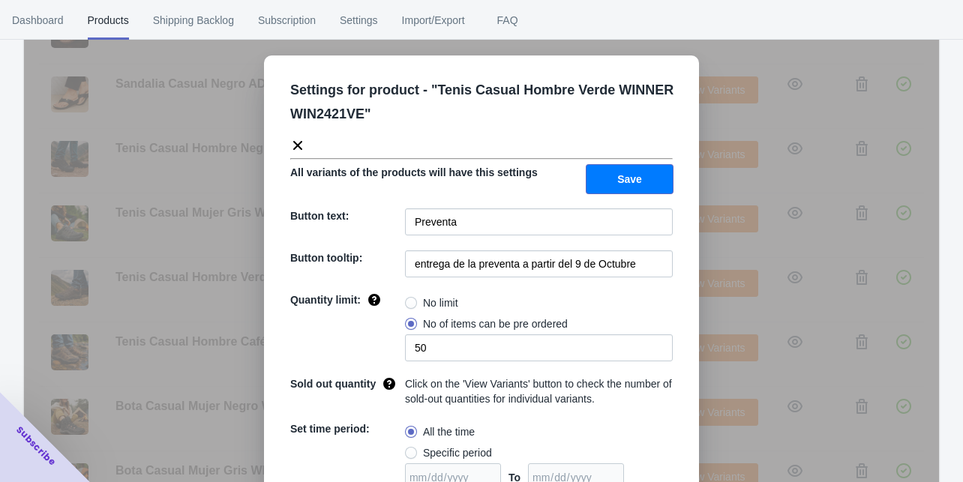
click at [620, 191] on button "Save" at bounding box center [630, 179] width 86 height 29
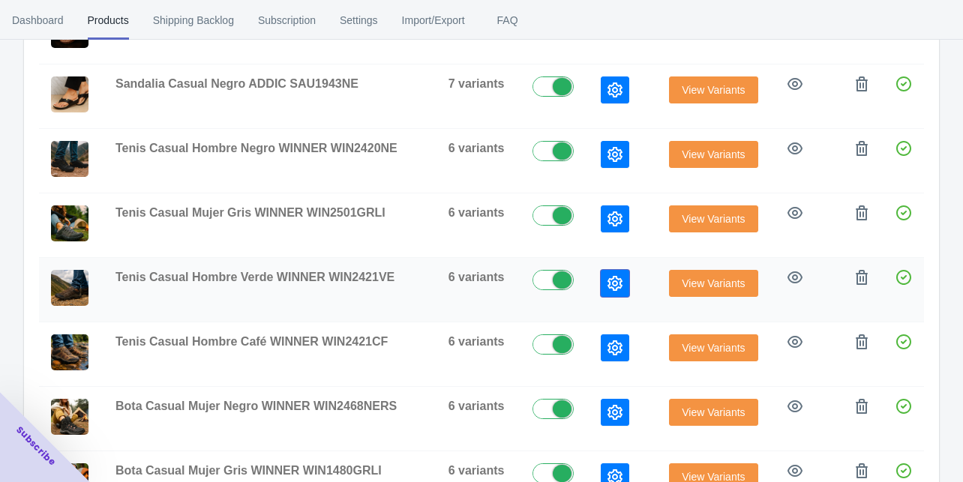
click at [604, 279] on button "button" at bounding box center [615, 283] width 29 height 27
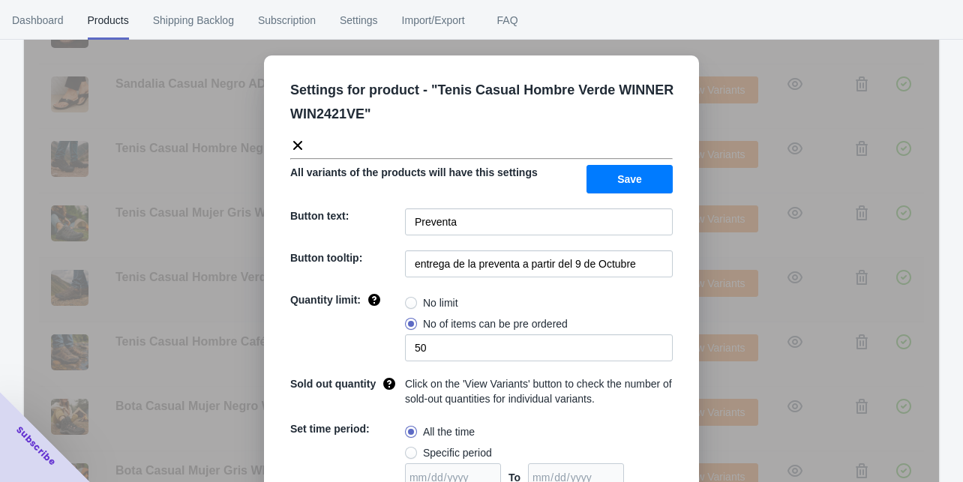
click at [700, 311] on div "Settings for product - " Tenis Casual Hombre Verde WINNER WIN2421VE " All varia…" at bounding box center [481, 279] width 915 height 482
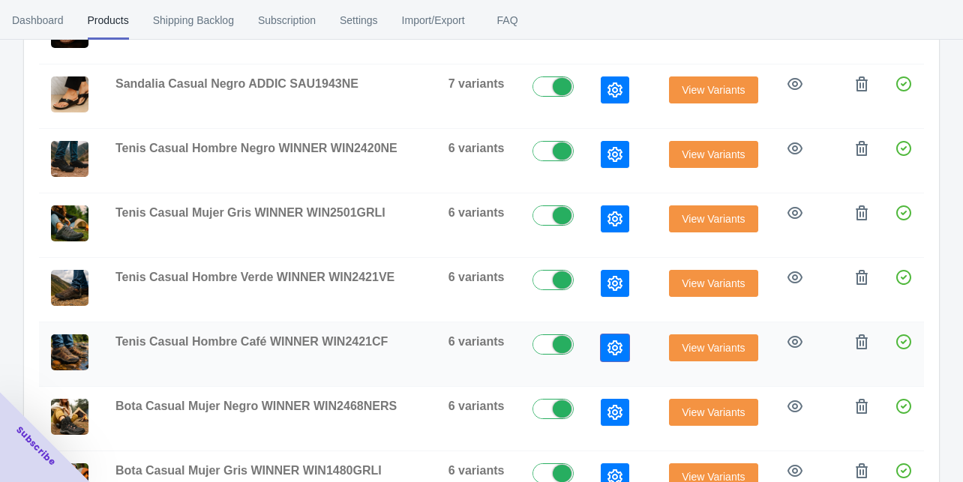
click at [618, 341] on icon "button" at bounding box center [615, 348] width 15 height 15
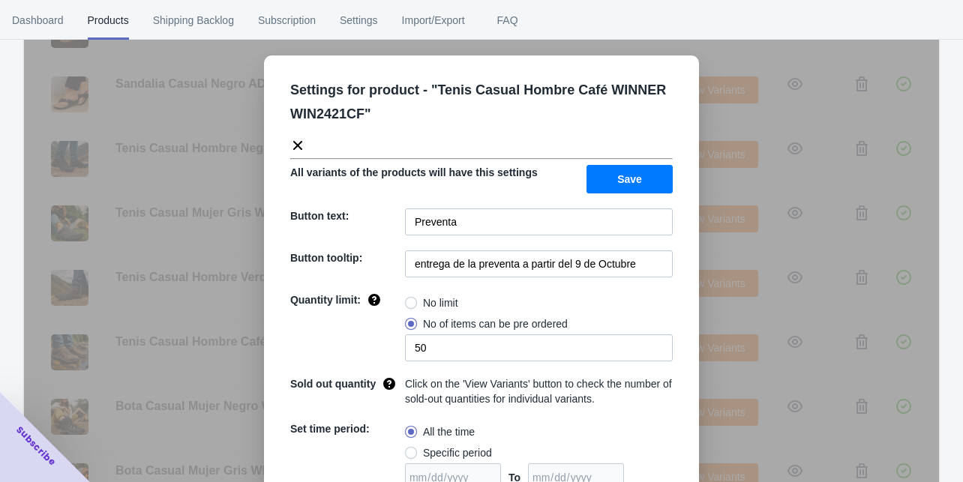
click at [697, 290] on div "Settings for product - " Tenis Casual Hombre Café WINNER WIN2421CF " All varian…" at bounding box center [481, 279] width 915 height 482
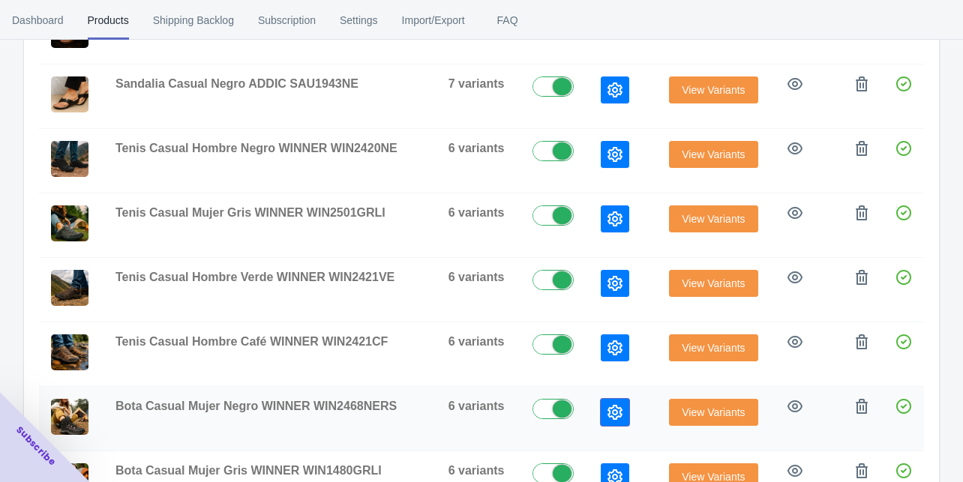
click at [614, 405] on icon "button" at bounding box center [615, 412] width 15 height 15
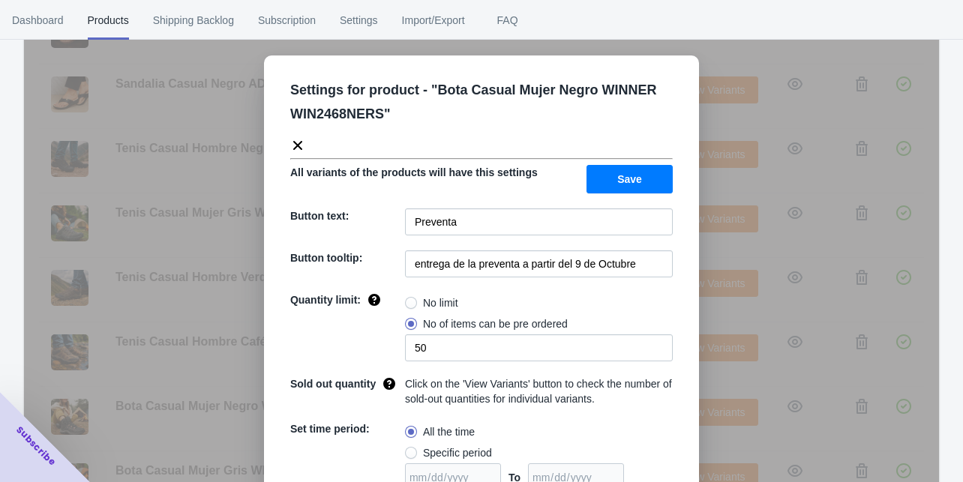
click at [720, 345] on div "Settings for product - " Bota Casual Mujer Negro WINNER WIN2468NERS " All varia…" at bounding box center [481, 279] width 915 height 482
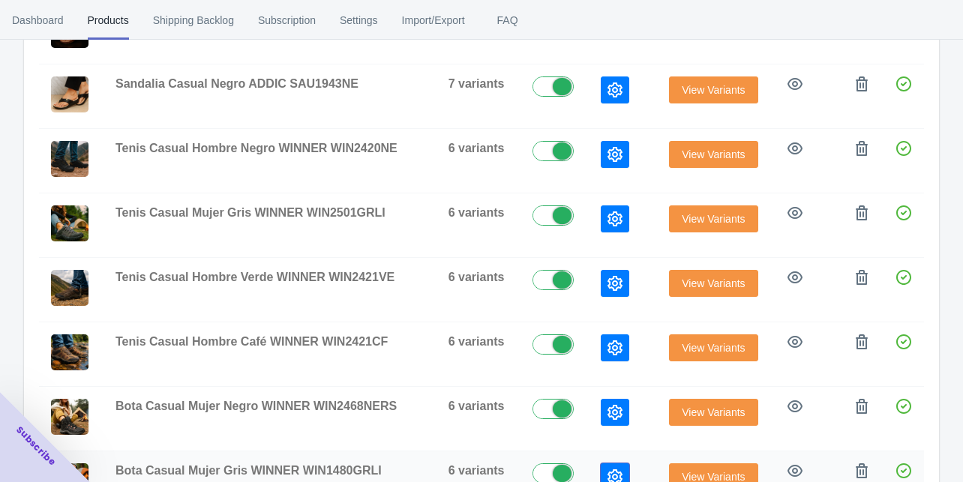
click at [611, 477] on button "button" at bounding box center [615, 477] width 29 height 27
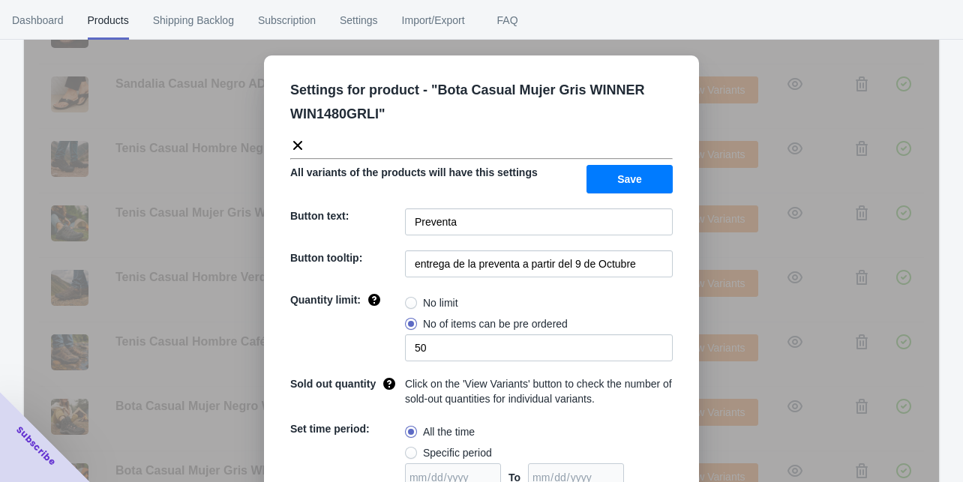
click at [693, 372] on div "Settings for product - " Bota Casual Mujer Gris WINNER WIN1480GRLI " All varian…" at bounding box center [481, 344] width 435 height 577
click at [700, 371] on div "Settings for product - " Bota Casual Mujer Gris WINNER WIN1480GRLI " All varian…" at bounding box center [481, 279] width 915 height 482
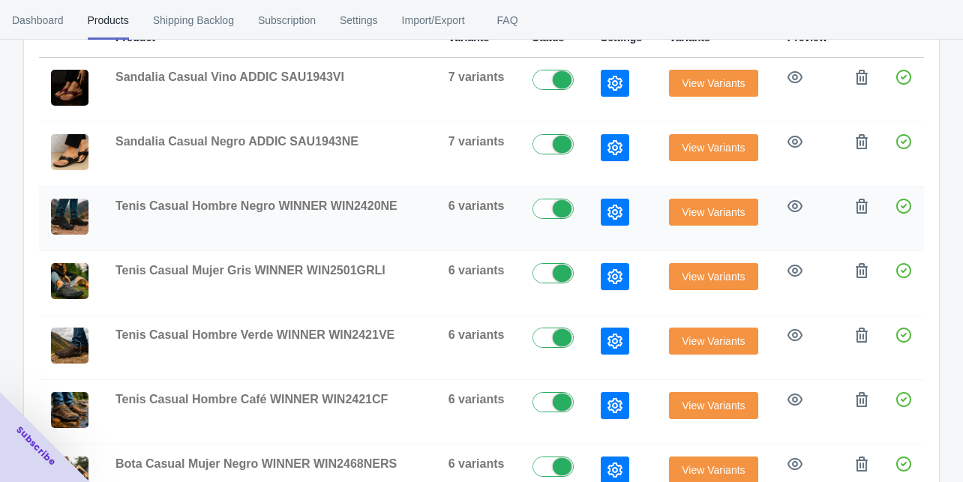
scroll to position [171, 0]
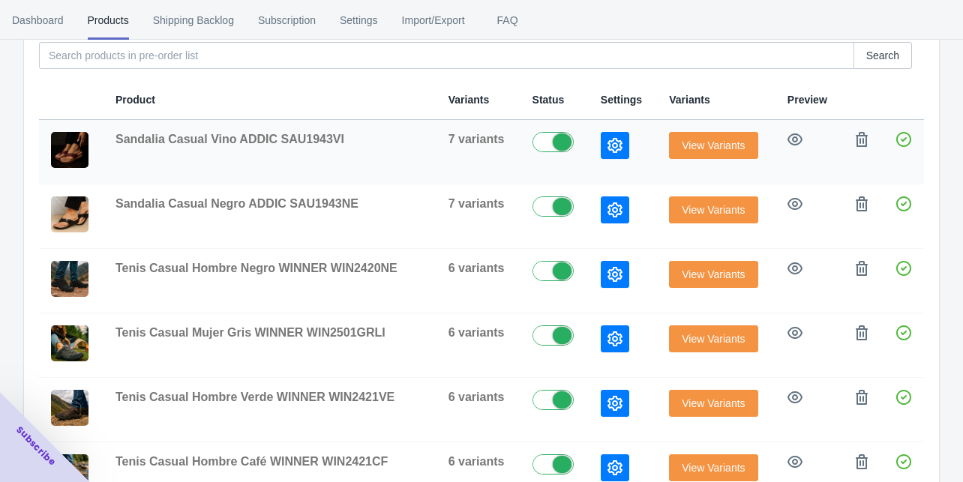
click at [611, 126] on td at bounding box center [623, 152] width 68 height 65
click at [618, 141] on icon "button" at bounding box center [615, 145] width 15 height 15
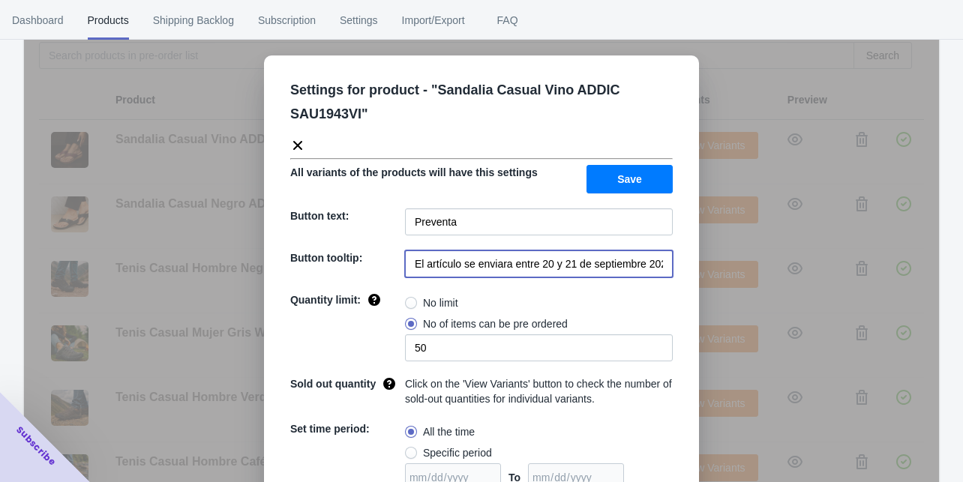
click at [572, 267] on input "El artículo se enviara entre 20 y 21 de septiembre 2025" at bounding box center [539, 264] width 268 height 27
paste input "entrega de la preventa a partir del 9 de Octubre"
type input "entrega de la preventa a partir del 9 de Octubre"
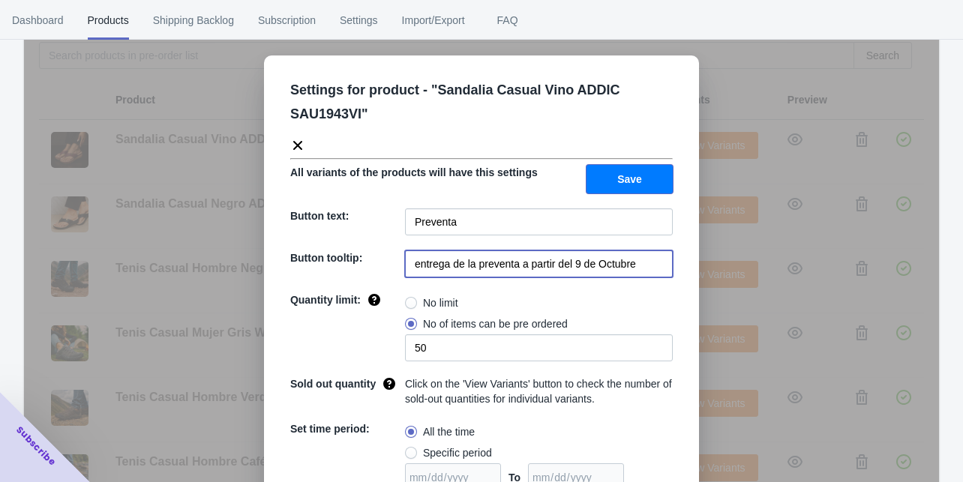
click at [634, 187] on button "Save" at bounding box center [630, 179] width 86 height 29
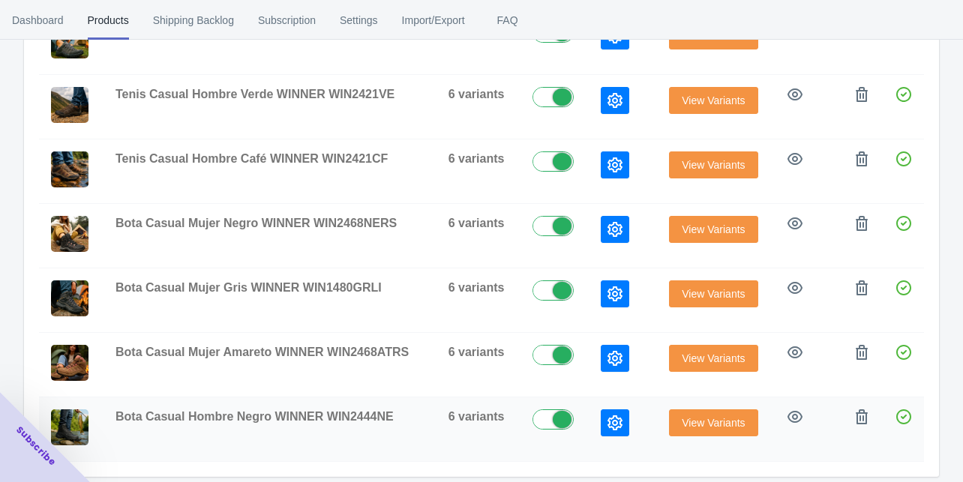
scroll to position [531, 0]
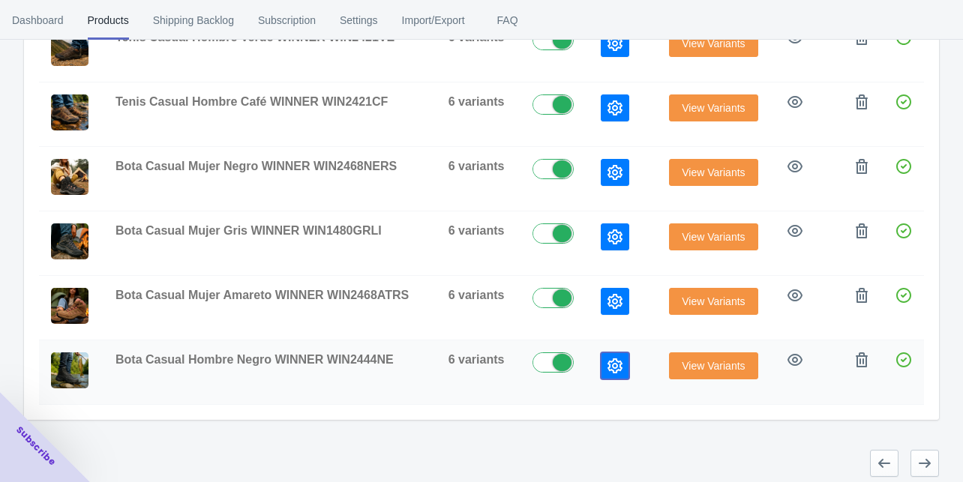
click at [611, 342] on td at bounding box center [623, 373] width 68 height 65
click at [622, 378] on td at bounding box center [623, 373] width 68 height 65
click at [613, 359] on icon "button" at bounding box center [615, 366] width 15 height 15
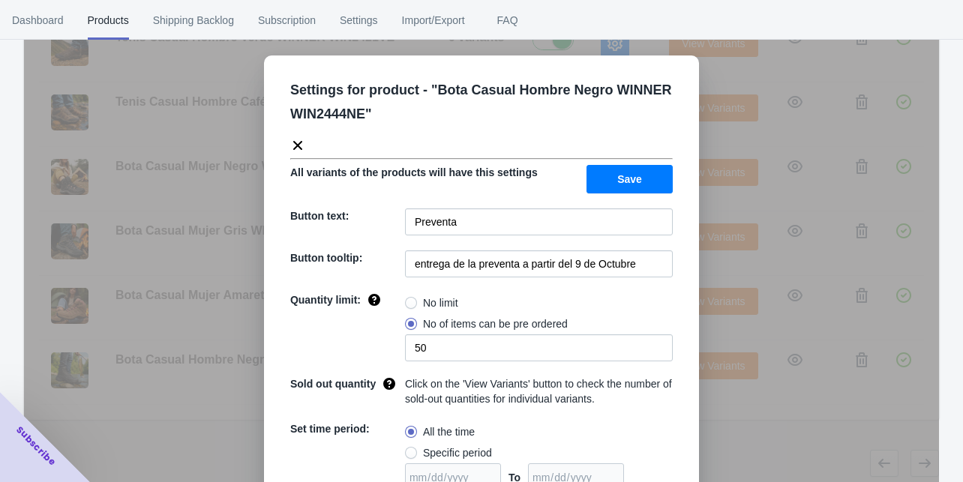
click at [725, 422] on div "Settings for product - " Bota Casual Hombre Negro WINNER WIN2444NE " All varian…" at bounding box center [481, 279] width 915 height 482
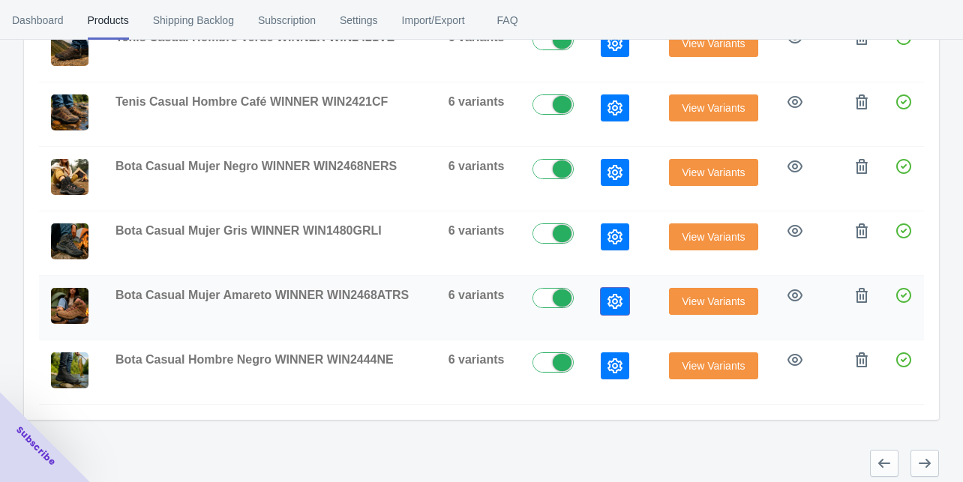
click at [617, 294] on icon "button" at bounding box center [615, 301] width 15 height 15
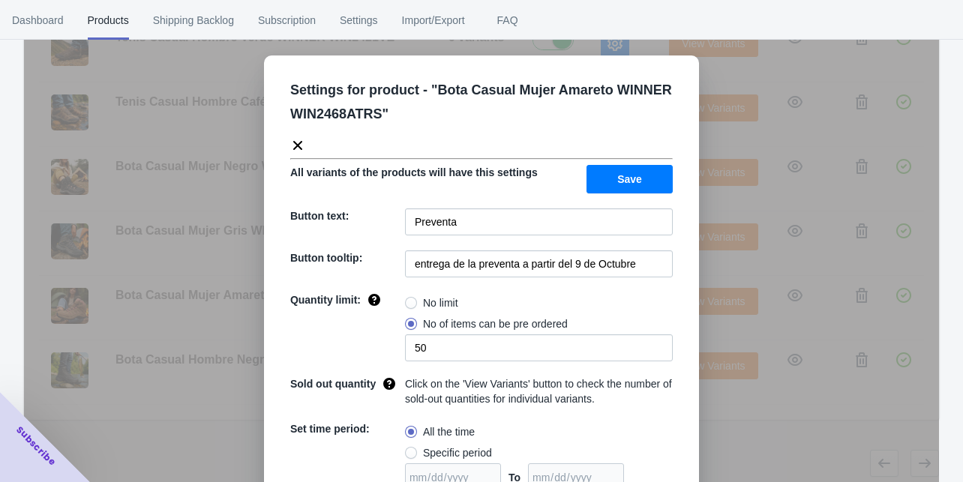
click at [690, 261] on div "Settings for product - " Bota Casual Mujer Amareto WINNER WIN2468ATRS " All var…" at bounding box center [481, 344] width 435 height 577
click at [741, 269] on div "Settings for product - " Bota Casual Mujer Amareto WINNER WIN2468ATRS " All var…" at bounding box center [481, 279] width 915 height 482
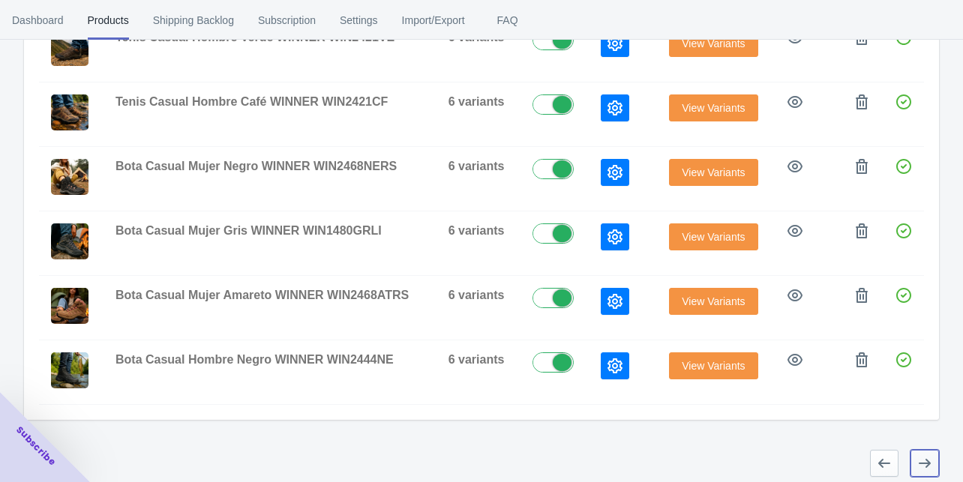
click at [920, 456] on icon "button" at bounding box center [924, 463] width 15 height 15
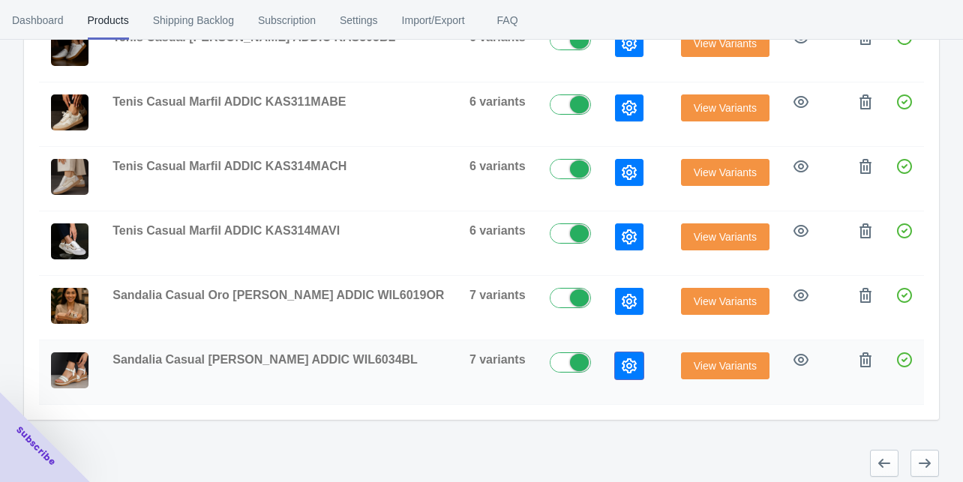
click at [622, 359] on icon "button" at bounding box center [629, 366] width 15 height 15
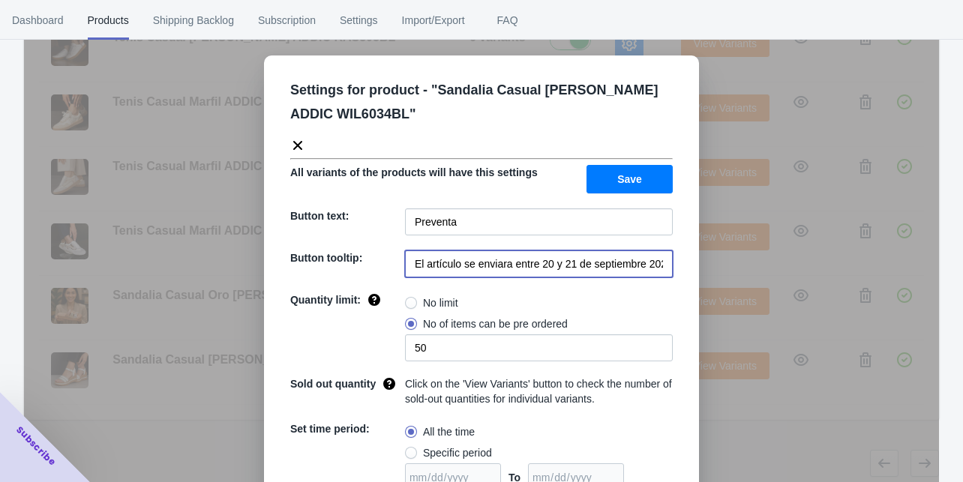
click at [575, 258] on input "El artículo se enviara entre 20 y 21 de septiembre 2025" at bounding box center [539, 264] width 268 height 27
paste input "entrega de la preventa a partir del 9 de Octubre"
type input "entrega de la preventa a partir del 9 de Octubre"
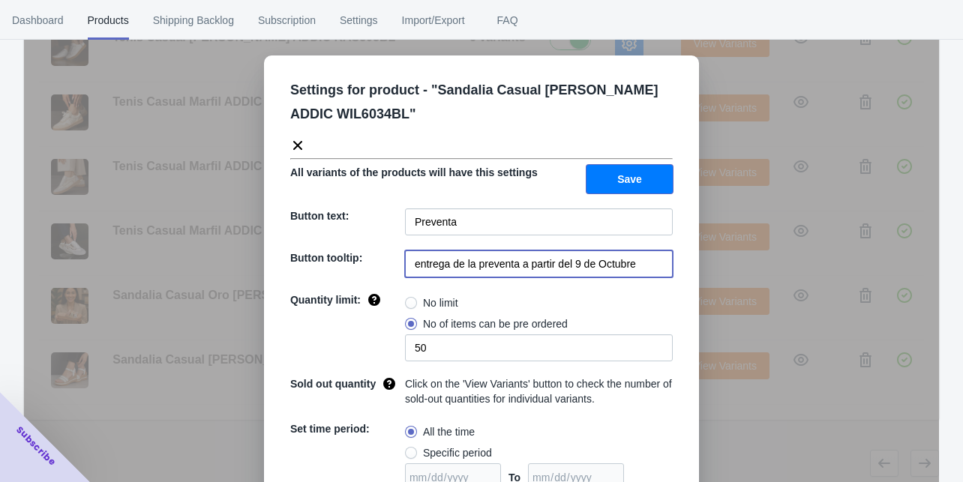
click at [619, 182] on span "Save" at bounding box center [629, 179] width 25 height 12
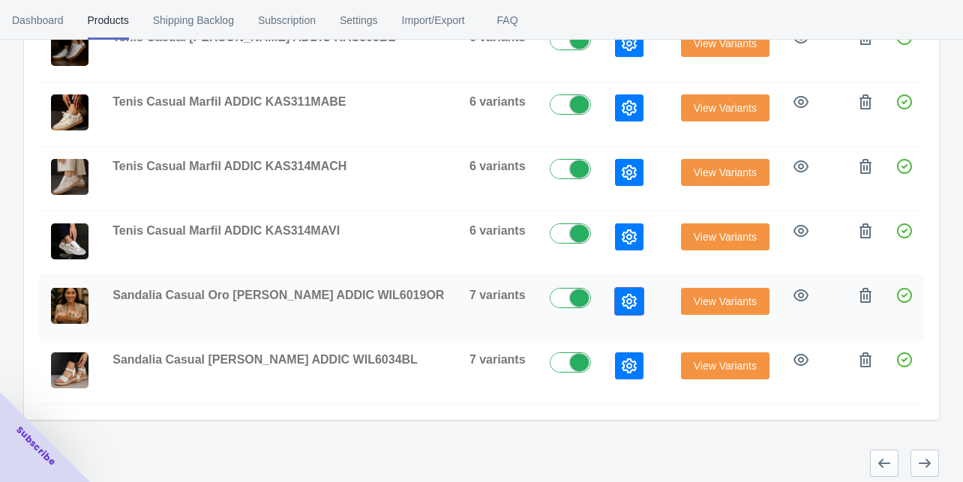
click at [622, 296] on icon "button" at bounding box center [629, 301] width 15 height 15
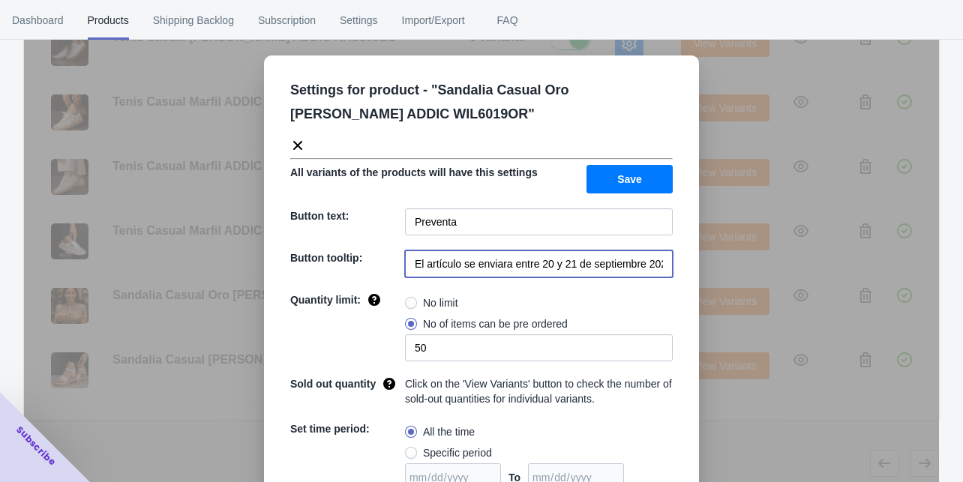
click at [581, 274] on input "El artículo se enviara entre 20 y 21 de septiembre 2025" at bounding box center [539, 264] width 268 height 27
paste input "entrega de la preventa a partir del 9 de Octubre"
type input "entrega de la preventa a partir del 9 de Octubre"
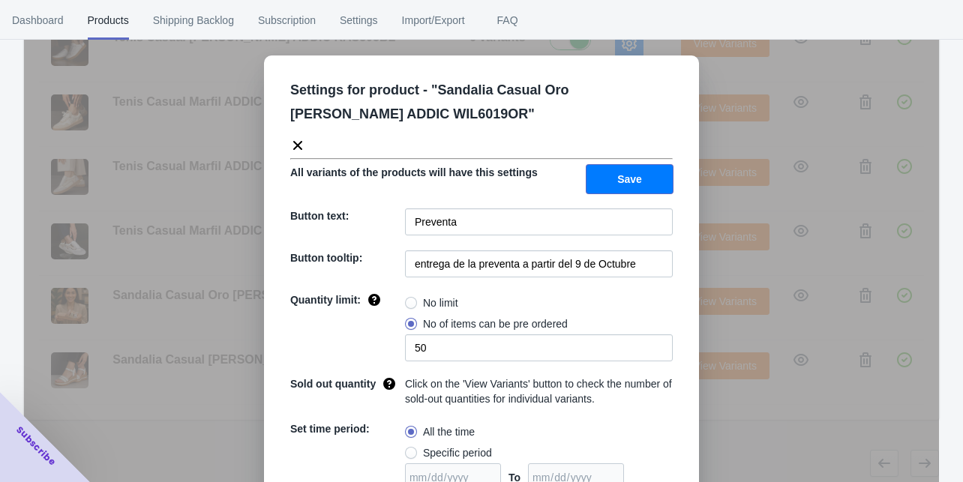
click at [626, 182] on span "Save" at bounding box center [629, 179] width 25 height 12
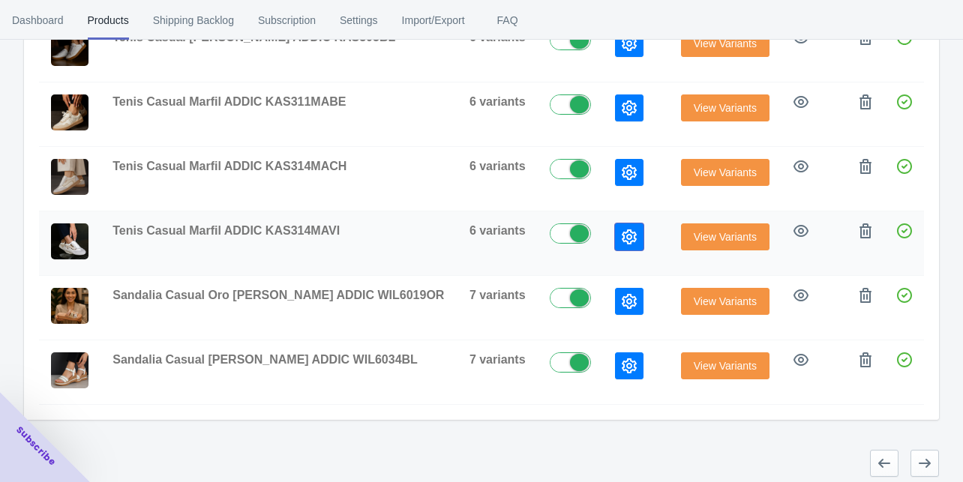
click at [622, 234] on icon "button" at bounding box center [629, 237] width 15 height 15
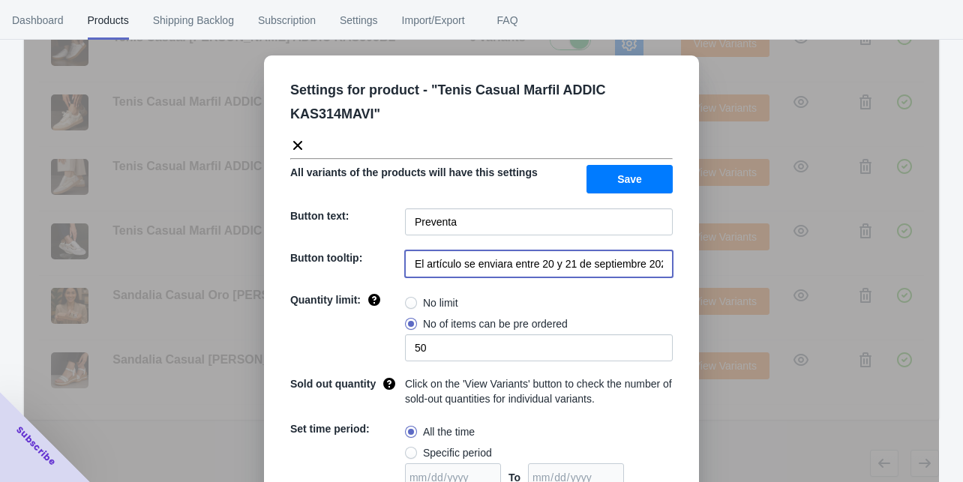
click at [572, 251] on input "El artículo se enviara entre 20 y 21 de septiembre 2025" at bounding box center [539, 264] width 268 height 27
click at [569, 263] on input "El artículo se enviara entre 20 y 21 de septiembre 2025" at bounding box center [539, 264] width 268 height 27
click at [569, 262] on input "El artículo se enviara entre 20 y 21 de septiembre 2025" at bounding box center [539, 264] width 268 height 27
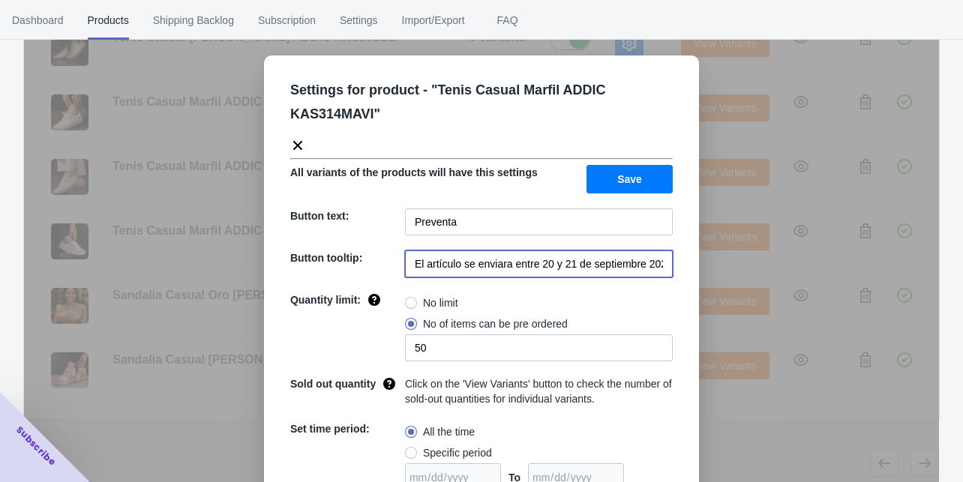
paste input "entrega de la preventa a partir del 9 de Octubre"
type input "entrega de la preventa a partir del 9 de Octubre"
click at [659, 179] on button "Save" at bounding box center [630, 179] width 86 height 29
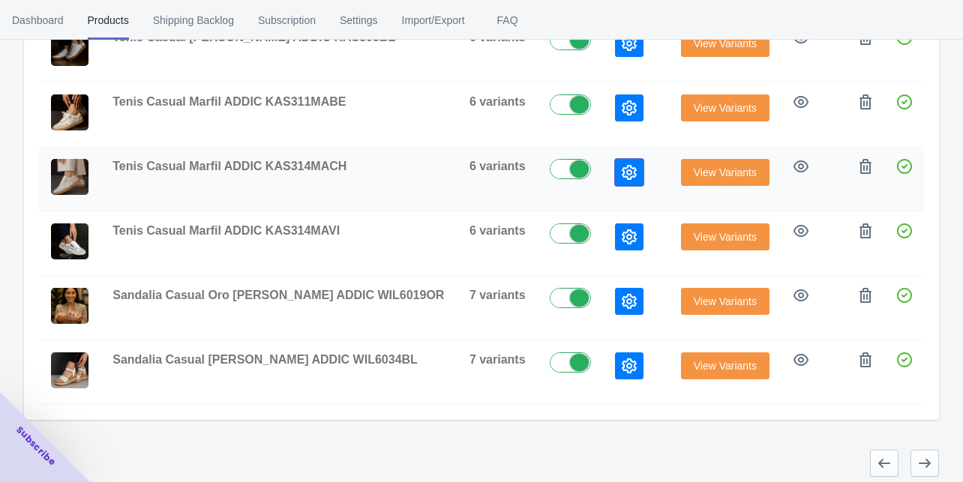
click at [615, 164] on button "button" at bounding box center [629, 172] width 29 height 27
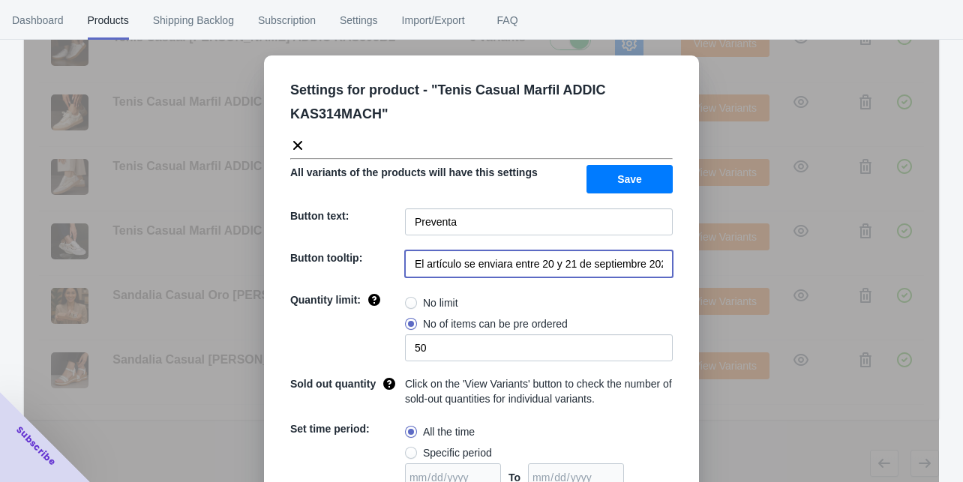
click at [552, 269] on input "El artículo se enviara entre 20 y 21 de septiembre 2025" at bounding box center [539, 264] width 268 height 27
click at [552, 268] on input "El artículo se enviara entre 20 y 21 de septiembre 2025" at bounding box center [539, 264] width 268 height 27
paste input "entrega de la preventa a partir del 9 de Octubre"
type input "entrega de la preventa a partir del 9 de Octubre"
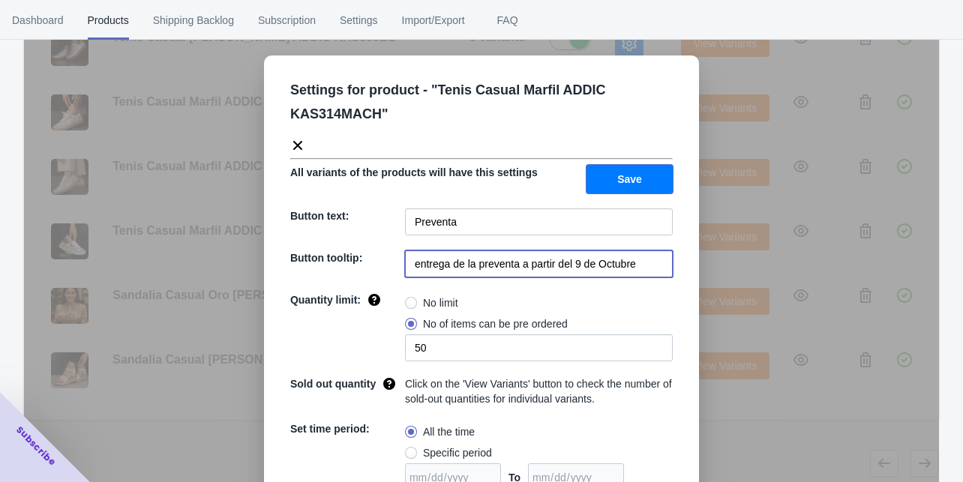
click at [620, 186] on button "Save" at bounding box center [630, 179] width 86 height 29
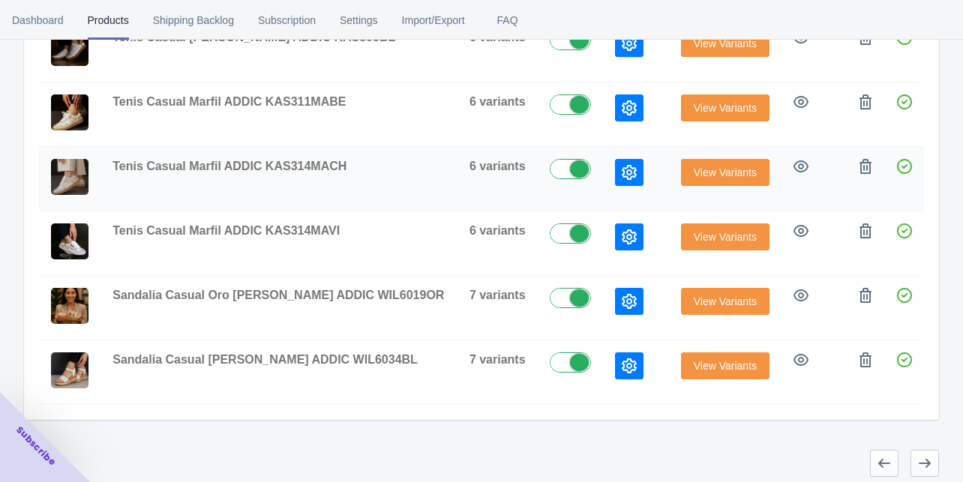
click at [622, 165] on icon "button" at bounding box center [629, 172] width 15 height 15
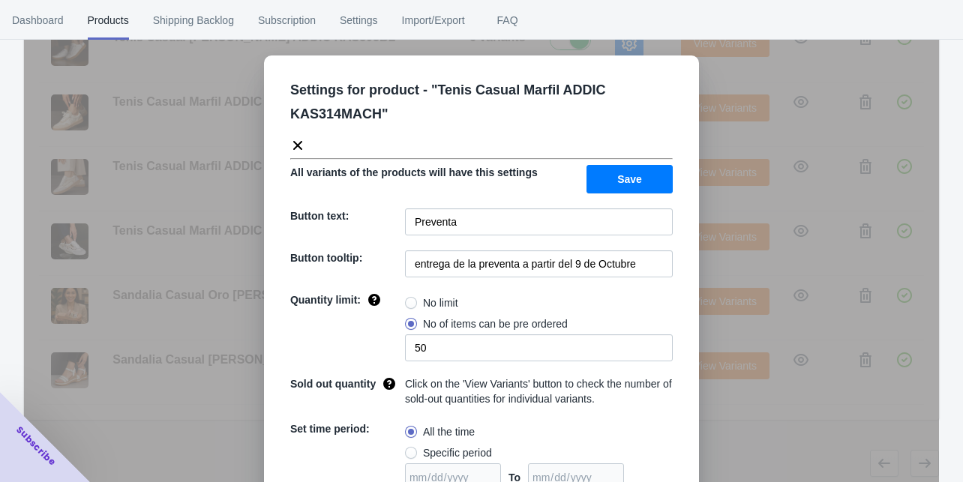
click at [773, 219] on div "Settings for product - " Tenis Casual Marfil ADDIC KAS314MACH " All variants of…" at bounding box center [481, 279] width 915 height 482
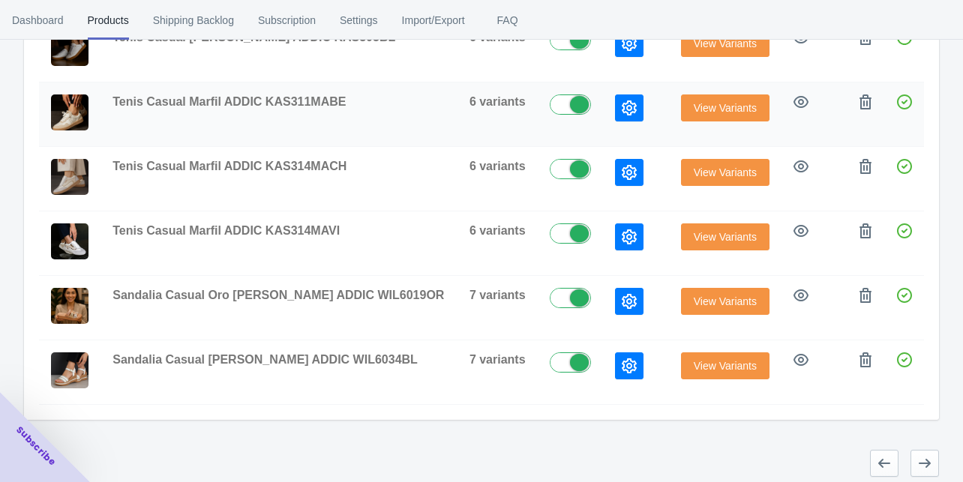
click at [622, 105] on icon "button" at bounding box center [629, 108] width 15 height 15
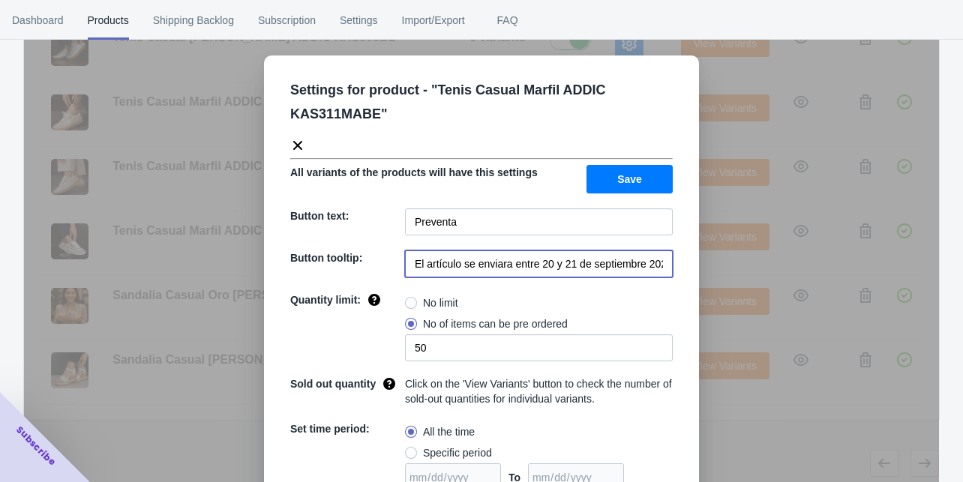
click at [535, 269] on input "El artículo se enviara entre 20 y 21 de septiembre 2025" at bounding box center [539, 264] width 268 height 27
paste input "entrega de la preventa a partir del 9 de Octubre"
type input "entrega de la preventa a partir del 9 de Octubre"
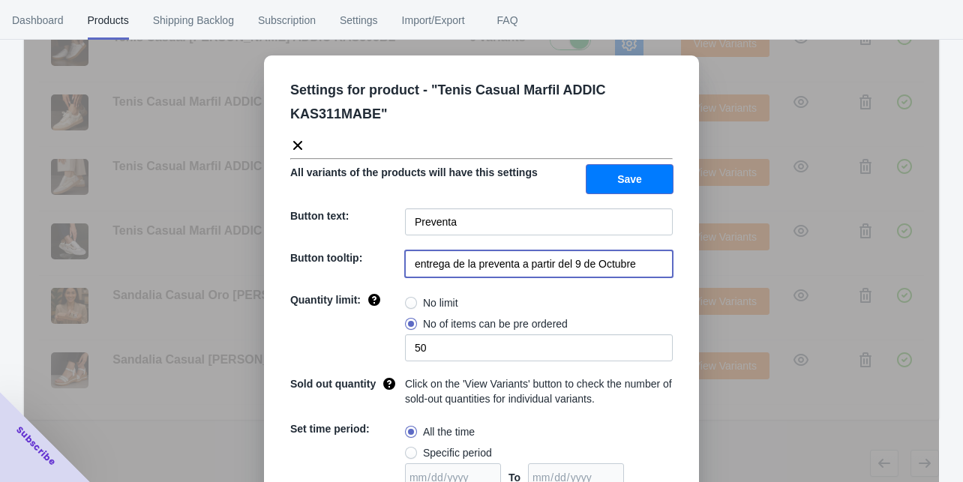
click at [609, 180] on button "Save" at bounding box center [630, 179] width 86 height 29
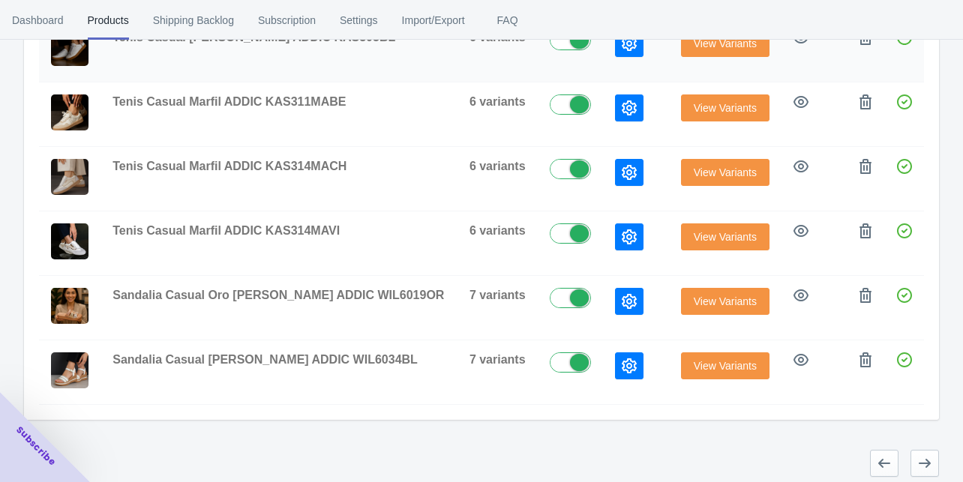
click at [622, 45] on icon "button" at bounding box center [629, 43] width 15 height 15
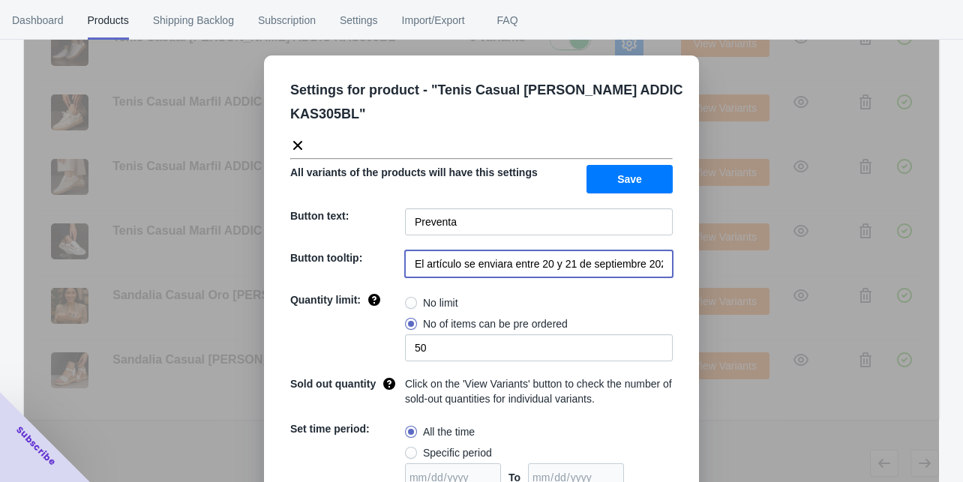
click at [480, 251] on input "El artículo se enviara entre 20 y 21 de septiembre 2025" at bounding box center [539, 264] width 268 height 27
paste input "entrega de la preventa a partir del 9 de Octubre"
type input "entrega de la preventa a partir del 9 de Octubre"
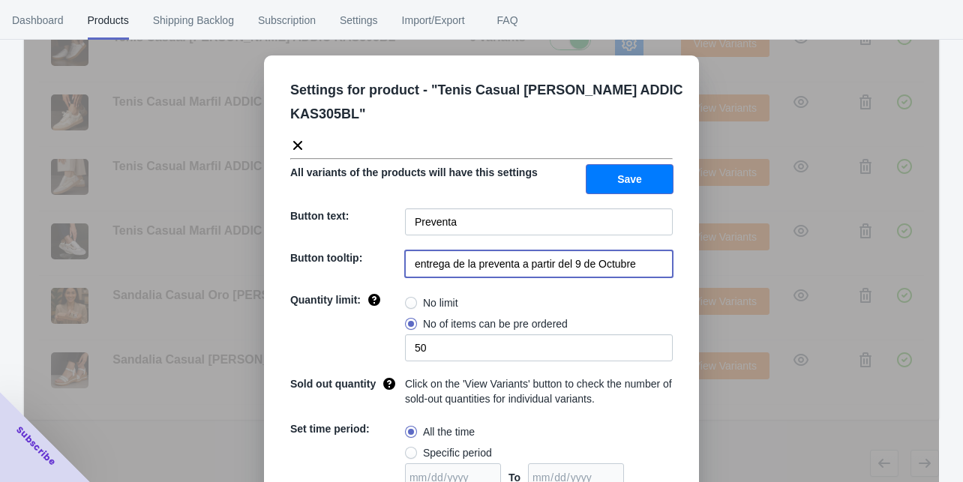
click at [646, 165] on button "Save" at bounding box center [630, 179] width 86 height 29
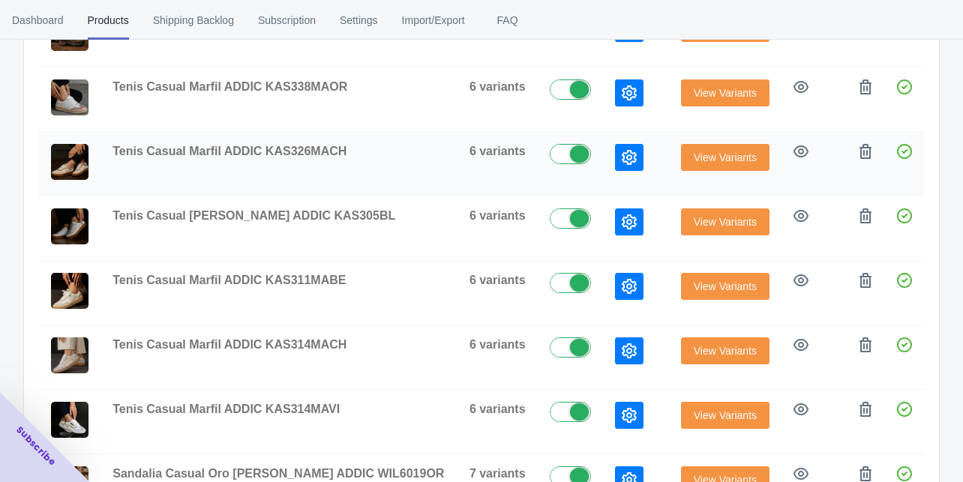
scroll to position [351, 0]
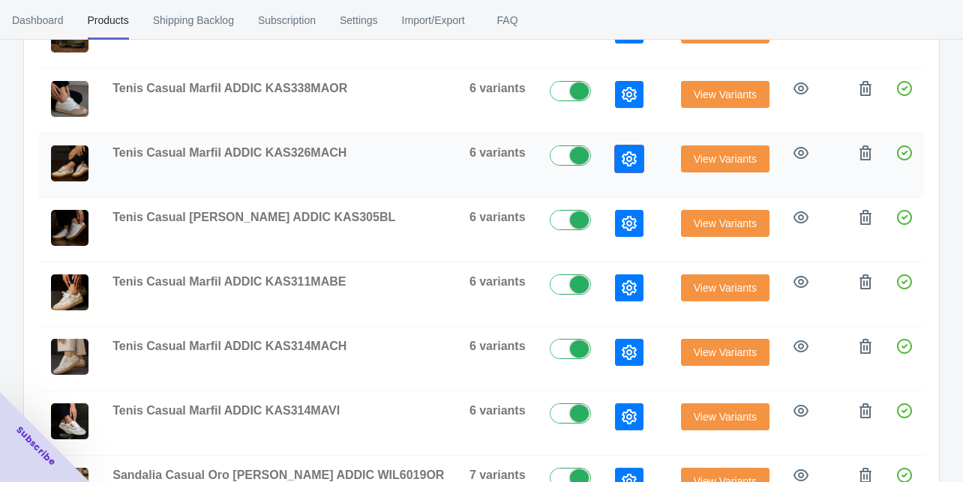
click at [622, 159] on icon "button" at bounding box center [629, 159] width 15 height 15
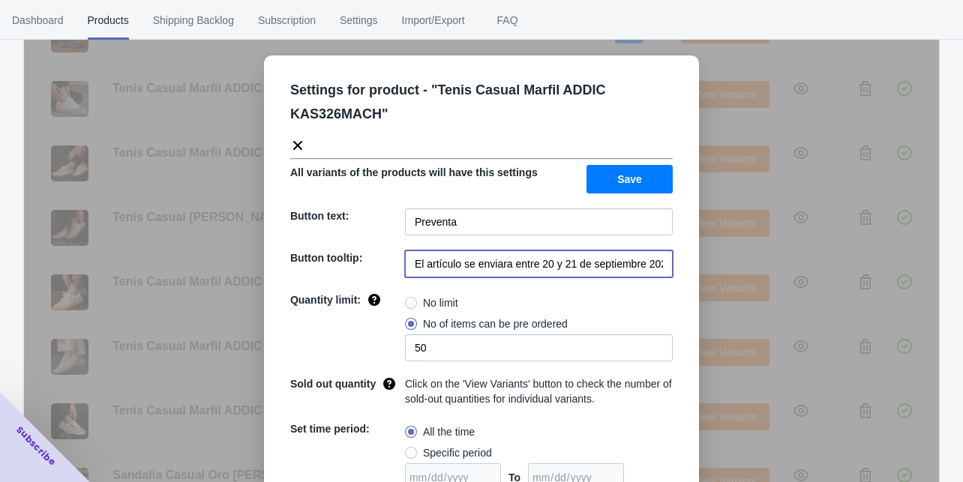
click at [579, 255] on input "El artículo se enviara entre 20 y 21 de septiembre 2025" at bounding box center [539, 264] width 268 height 27
paste input "entrega de la preventa a partir del 9 de Octubre"
type input "entrega de la preventa a partir del 9 de Octubre"
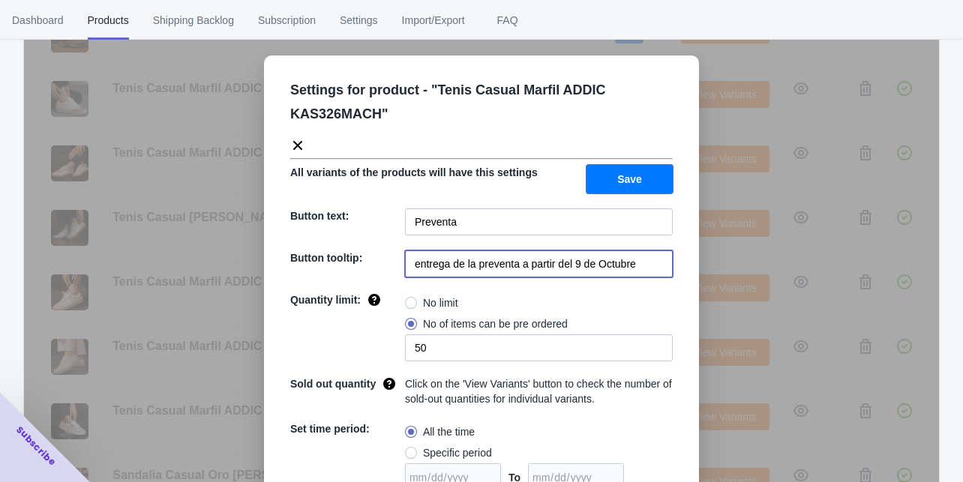
click at [630, 177] on span "Save" at bounding box center [629, 179] width 25 height 12
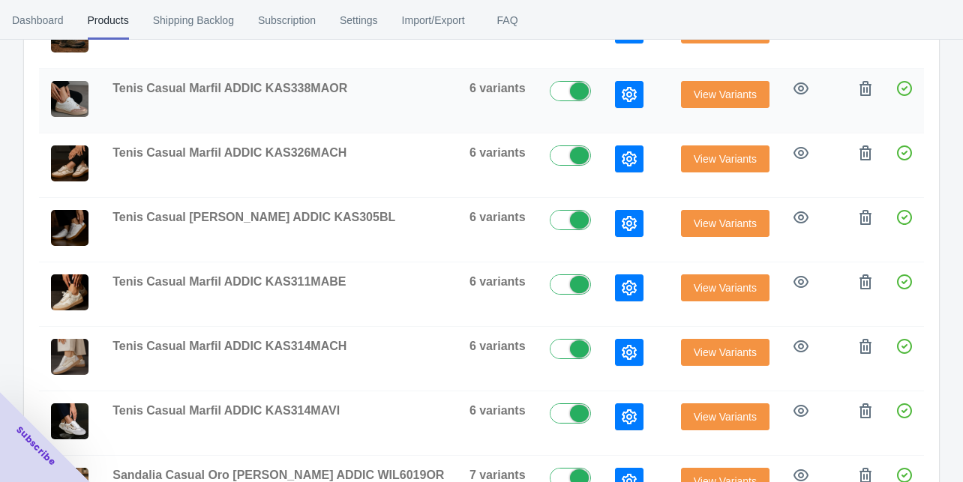
click at [603, 87] on td at bounding box center [636, 101] width 66 height 65
click at [615, 91] on button "button" at bounding box center [629, 94] width 29 height 27
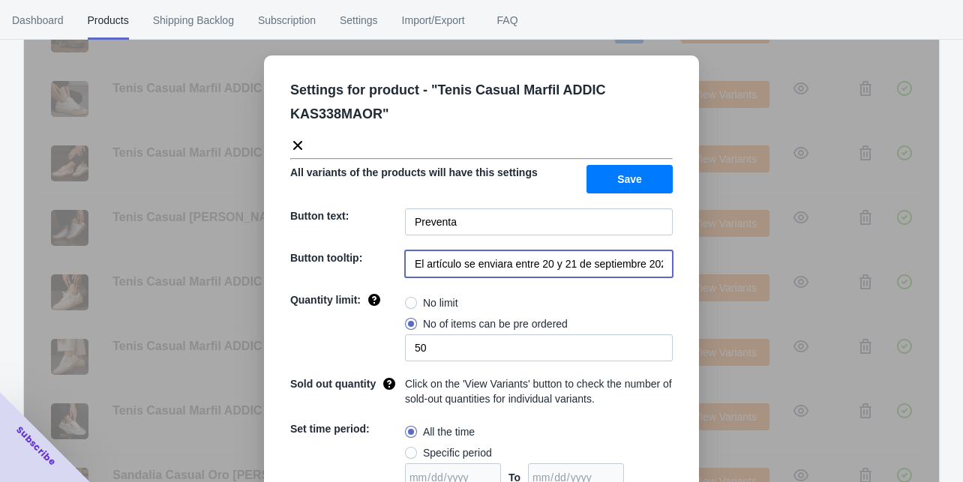
click at [534, 251] on input "El artículo se enviara entre 20 y 21 de septiembre 2025" at bounding box center [539, 264] width 268 height 27
paste input "entrega de la preventa a partir del 9 de Octubre"
type input "entrega de la preventa a partir del 9 de Octubre"
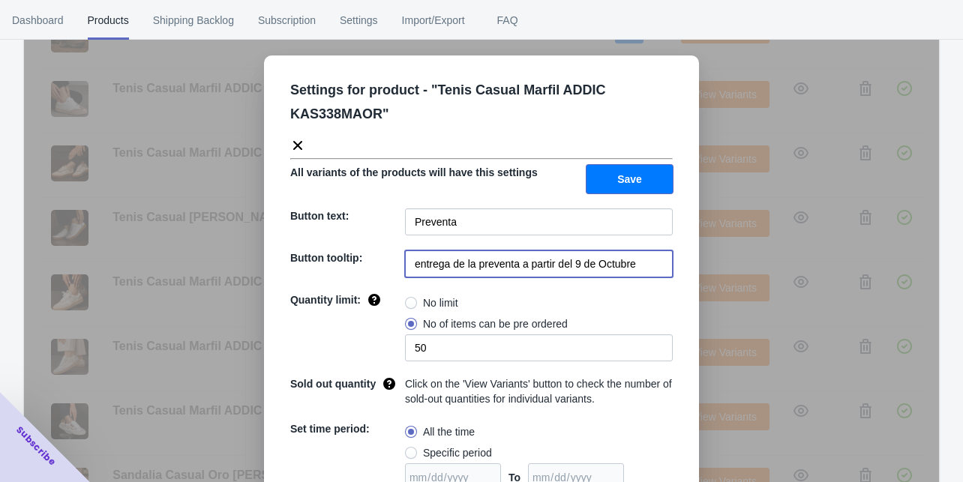
click at [623, 177] on span "Save" at bounding box center [629, 179] width 25 height 12
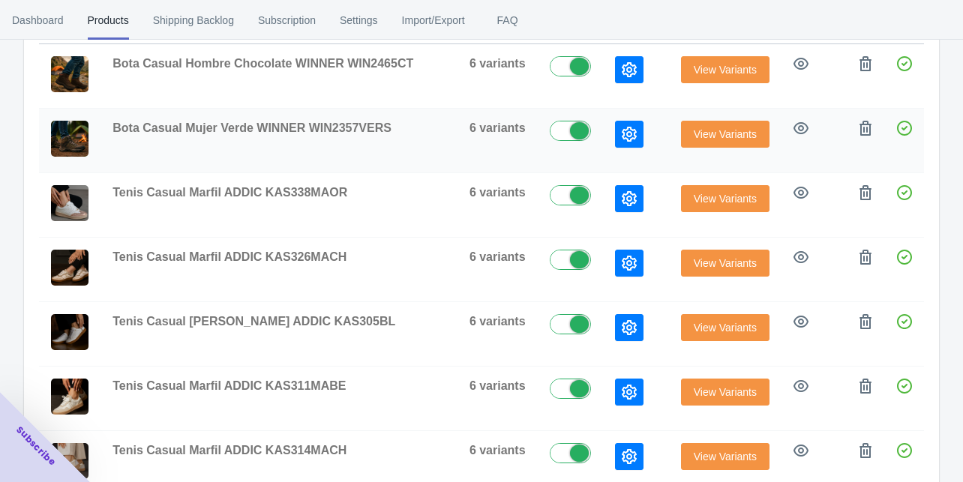
scroll to position [231, 0]
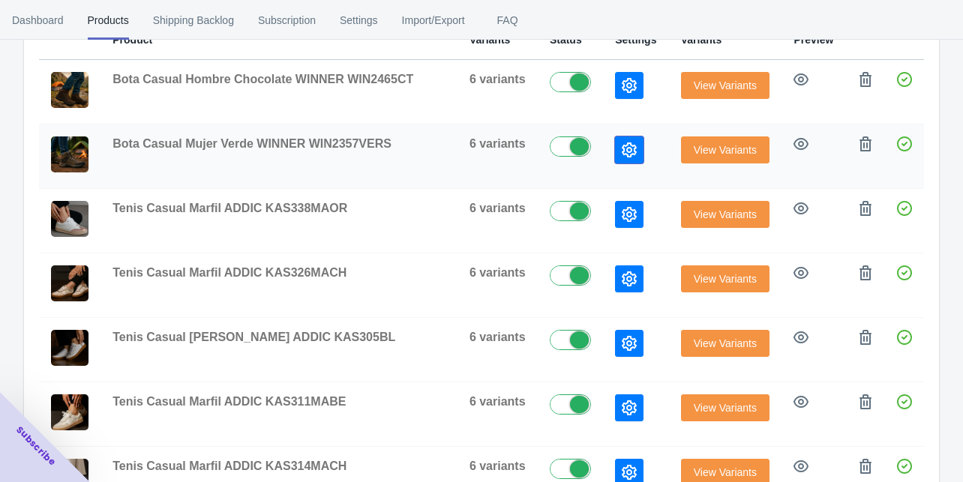
click at [615, 156] on button "button" at bounding box center [629, 150] width 29 height 27
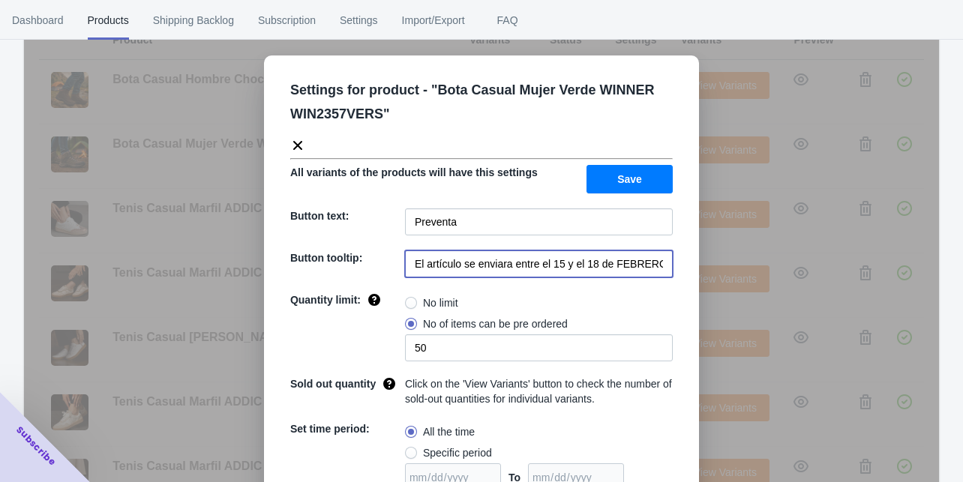
click at [540, 264] on input "El artículo se enviara entre el 15 y el 18 de FEBRERO de 2023" at bounding box center [539, 264] width 268 height 27
paste input "entrega de la preventa a partir del 9 de Octubre"
type input "entrega de la preventa a partir del 9 de Octubre"
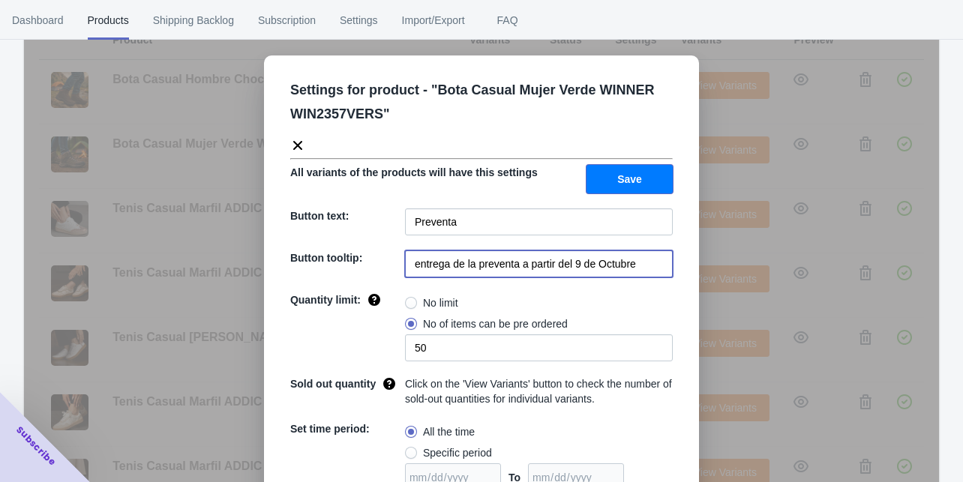
click at [613, 180] on button "Save" at bounding box center [630, 179] width 86 height 29
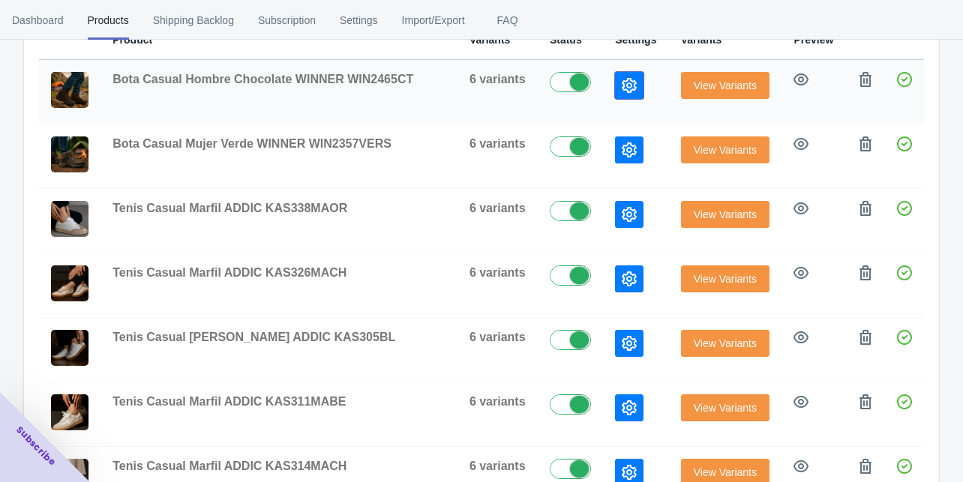
click at [615, 94] on button "button" at bounding box center [629, 85] width 29 height 27
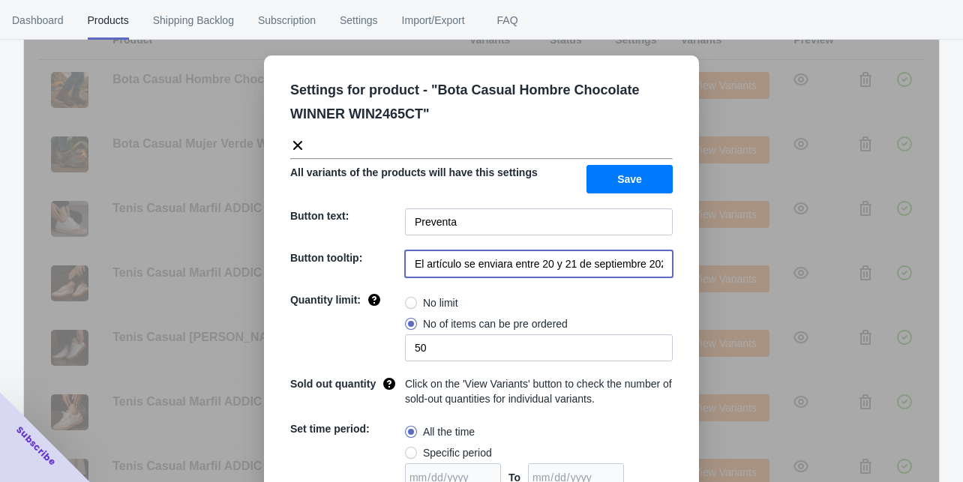
click at [548, 260] on input "El artículo se enviara entre 20 y 21 de septiembre 2025" at bounding box center [539, 264] width 268 height 27
paste input "entrega de la preventa a partir del 9 de Octubre"
type input "entrega de la preventa a partir del 9 de Octubre"
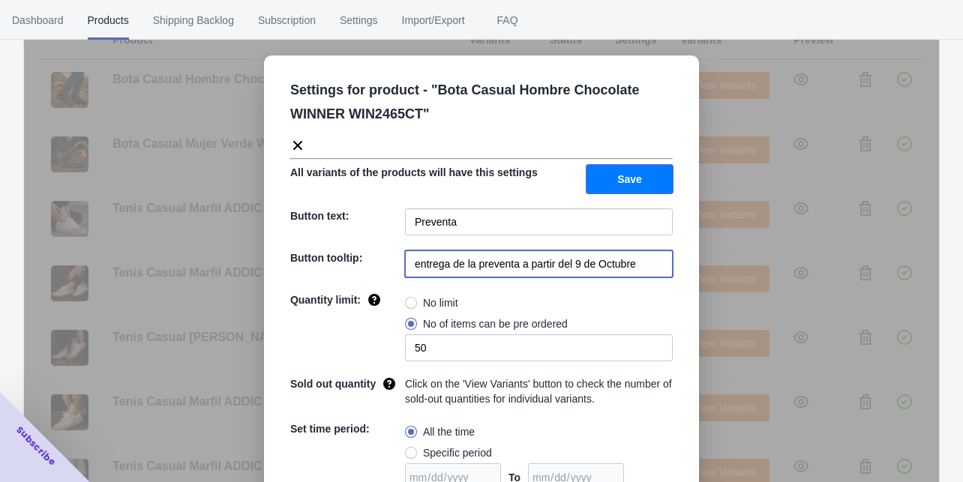
click at [608, 171] on button "Save" at bounding box center [630, 179] width 86 height 29
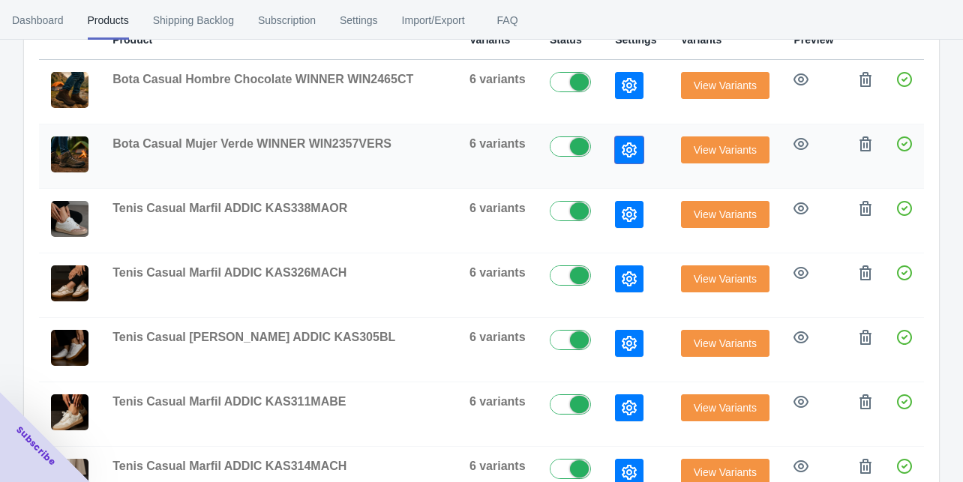
click at [622, 151] on icon "button" at bounding box center [629, 150] width 15 height 15
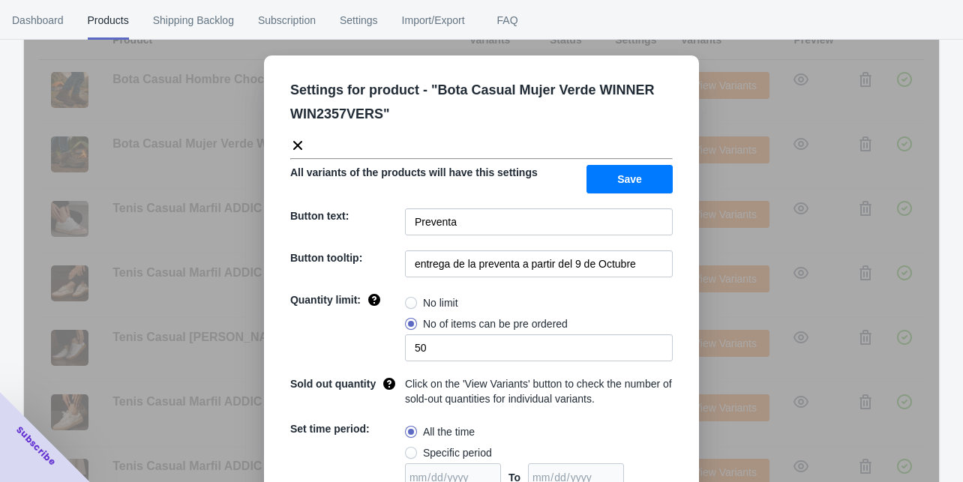
click at [656, 201] on div "Settings for product - " Bota Casual Mujer Verde WINNER WIN2357VERS " All varia…" at bounding box center [481, 344] width 435 height 577
click at [711, 213] on div "Settings for product - " Bota Casual Mujer Verde WINNER WIN2357VERS " All varia…" at bounding box center [481, 279] width 915 height 482
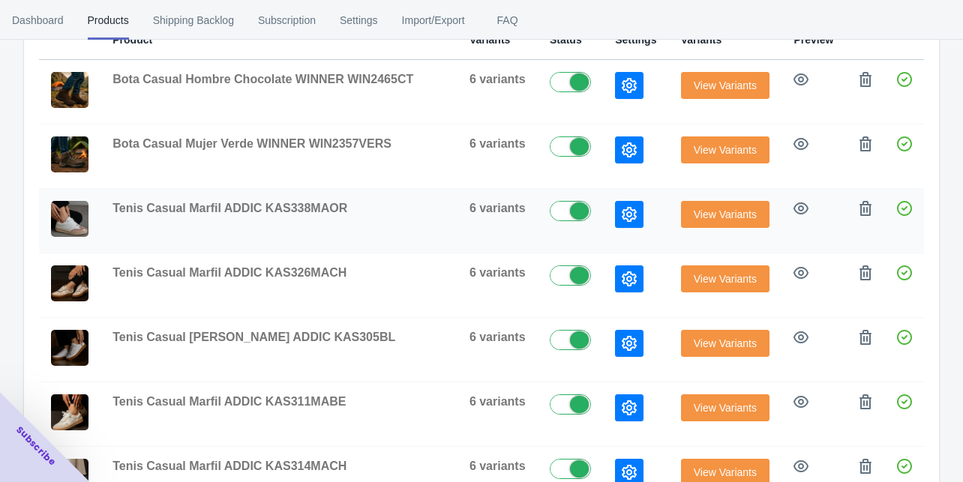
click at [627, 205] on button "button" at bounding box center [629, 214] width 29 height 27
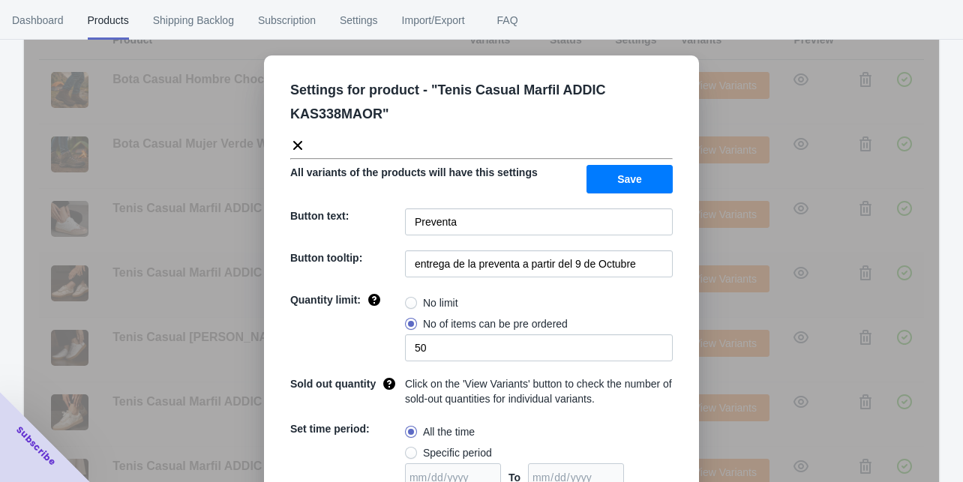
click at [719, 257] on div "Settings for product - " Tenis Casual Marfil ADDIC KAS338MAOR " All variants of…" at bounding box center [481, 279] width 915 height 482
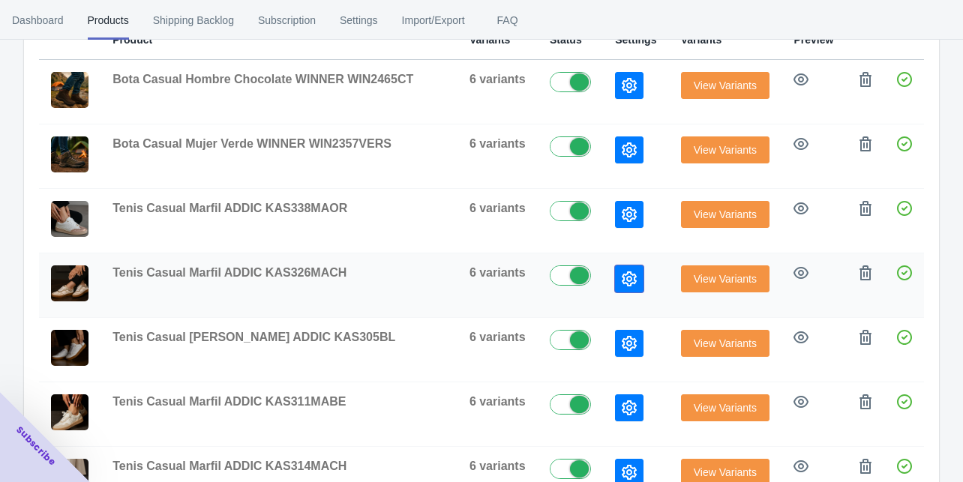
click at [622, 279] on icon "button" at bounding box center [629, 279] width 15 height 15
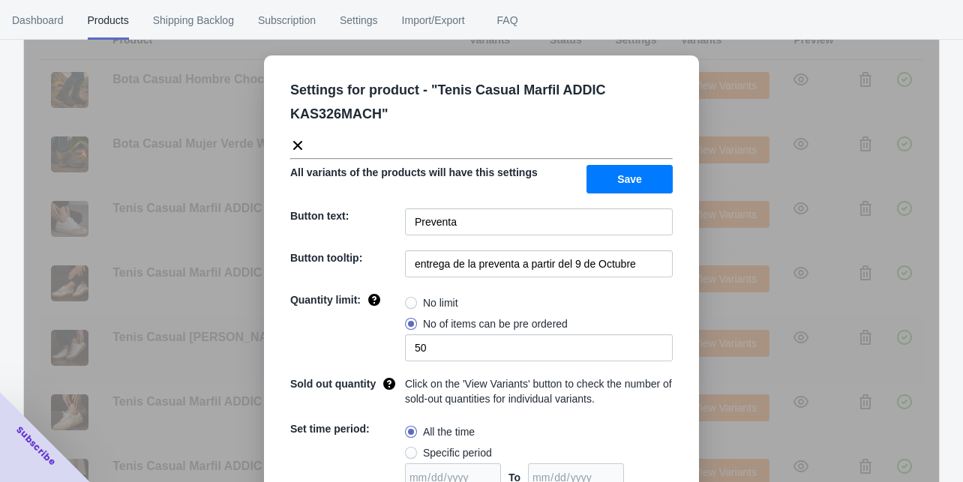
click at [703, 336] on div "Settings for product - " Tenis Casual Marfil ADDIC KAS326MACH " All variants of…" at bounding box center [481, 279] width 915 height 482
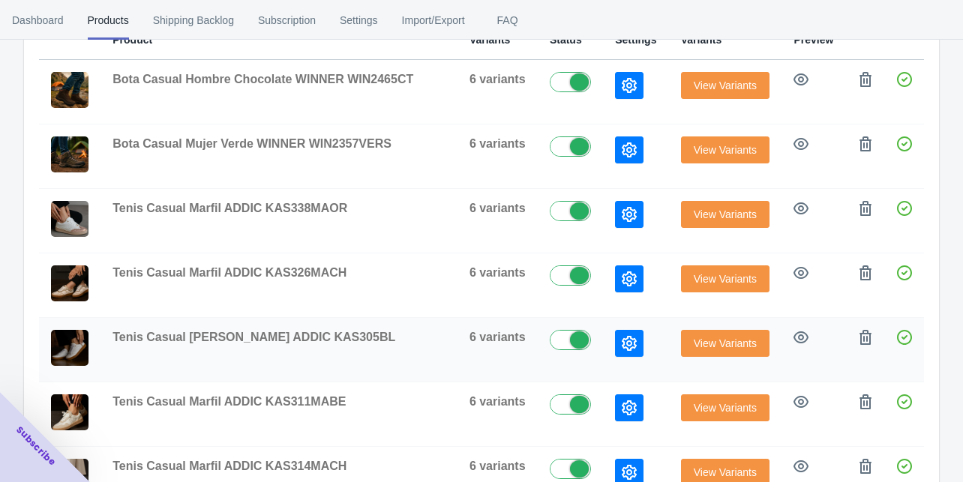
click at [631, 342] on div at bounding box center [636, 343] width 42 height 27
click at [627, 341] on button "button" at bounding box center [629, 343] width 29 height 27
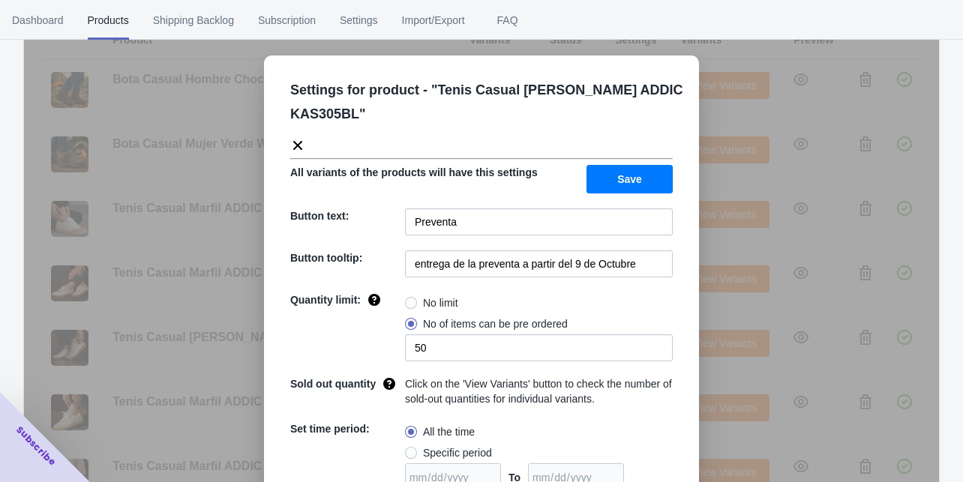
click at [722, 362] on div "Settings for product - " Tenis Casual [PERSON_NAME] ADDIC KAS305BL " All varian…" at bounding box center [481, 279] width 915 height 482
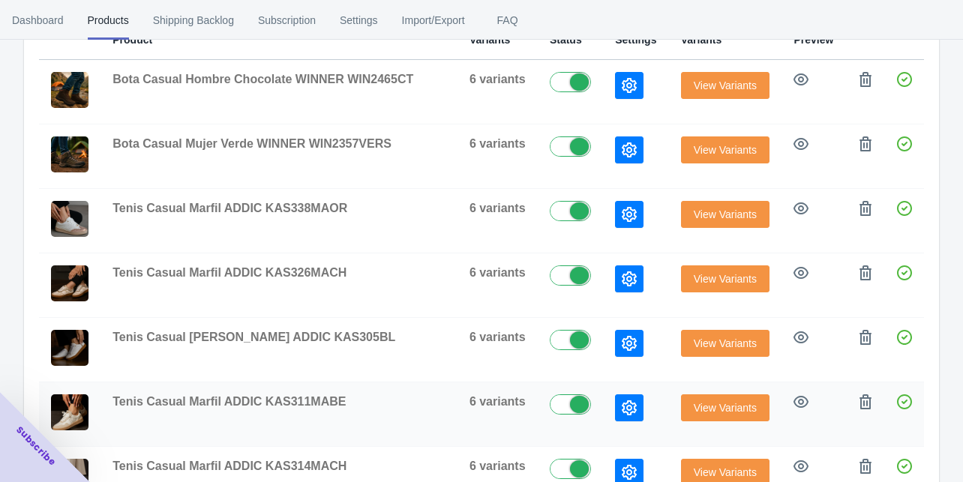
click at [624, 401] on button "button" at bounding box center [629, 408] width 29 height 27
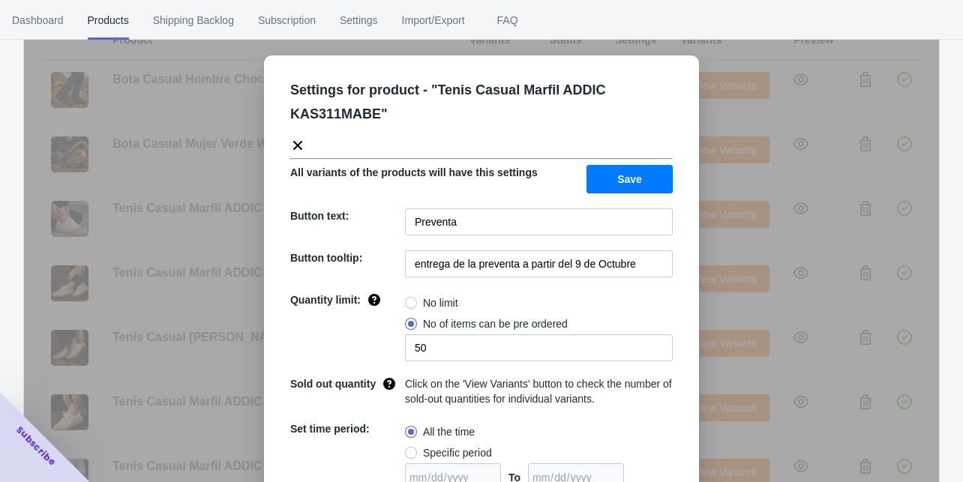
click at [702, 418] on div "Settings for product - " Tenis Casual Marfil ADDIC KAS311MABE " All variants of…" at bounding box center [481, 279] width 915 height 482
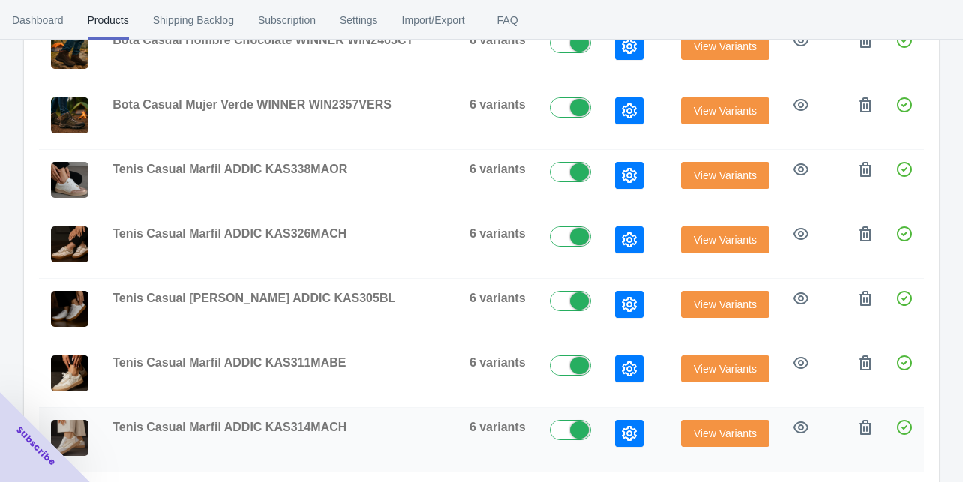
scroll to position [291, 0]
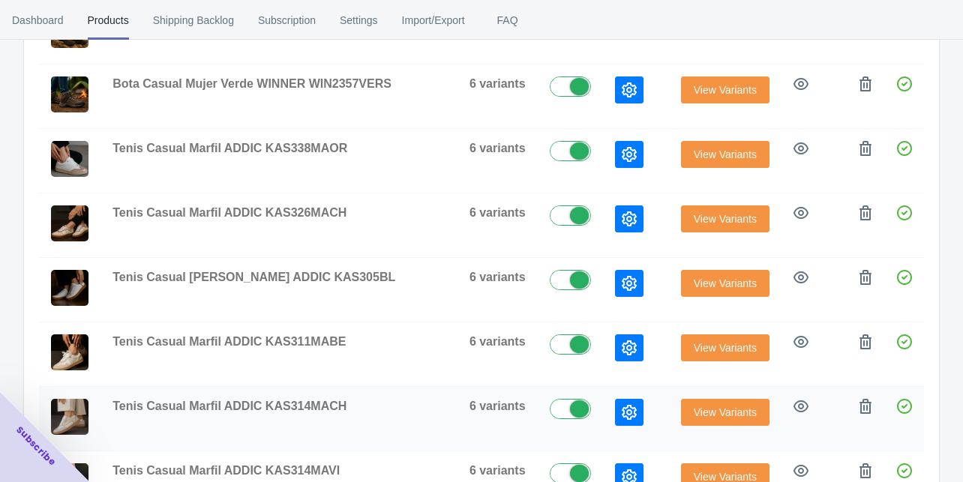
click at [622, 409] on icon "button" at bounding box center [629, 412] width 15 height 15
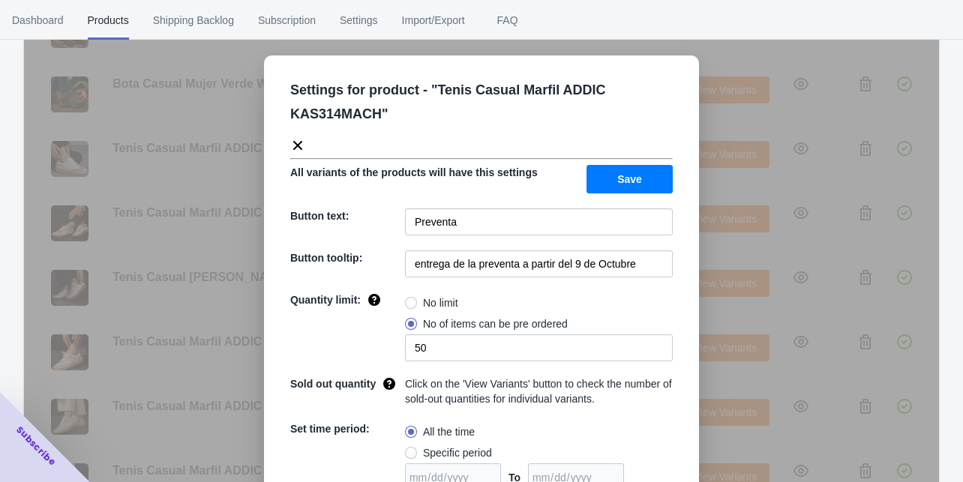
click at [711, 429] on div "Settings for product - " Tenis Casual Marfil ADDIC KAS314MACH " All variants of…" at bounding box center [481, 279] width 915 height 482
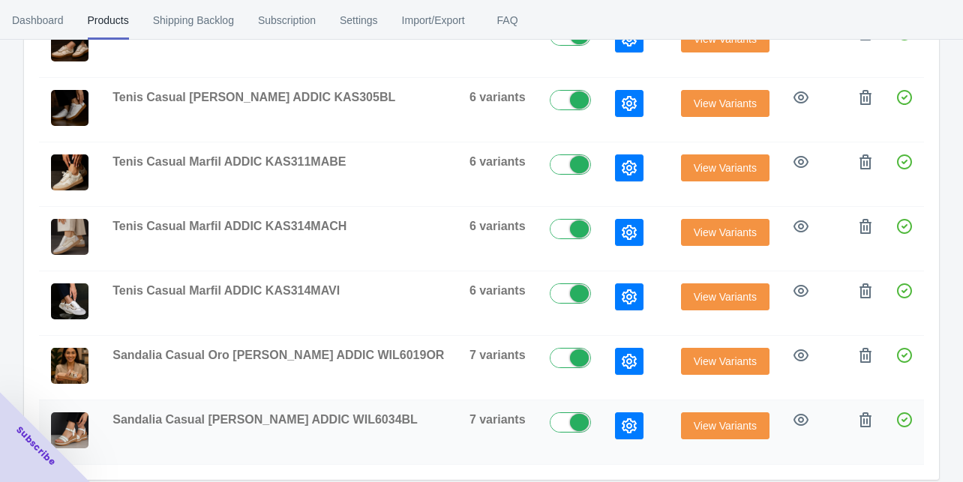
scroll to position [531, 0]
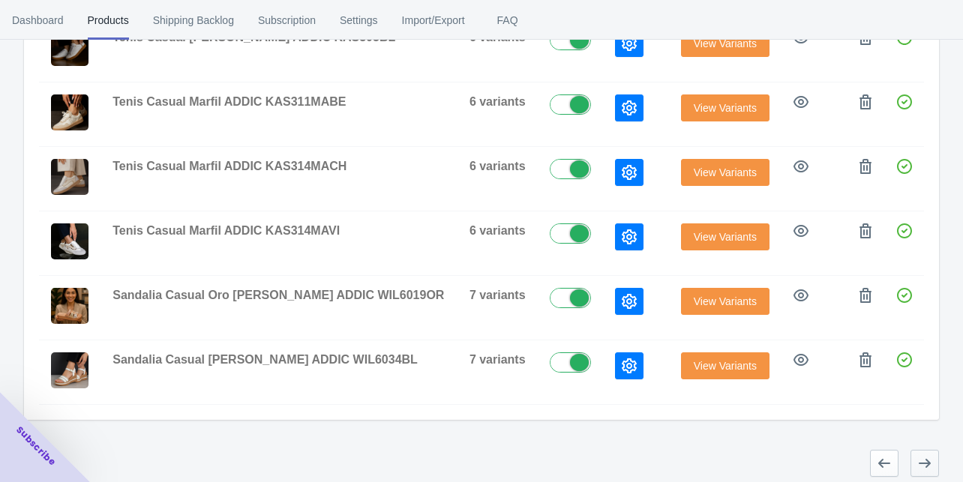
click at [933, 452] on button "button" at bounding box center [925, 463] width 29 height 27
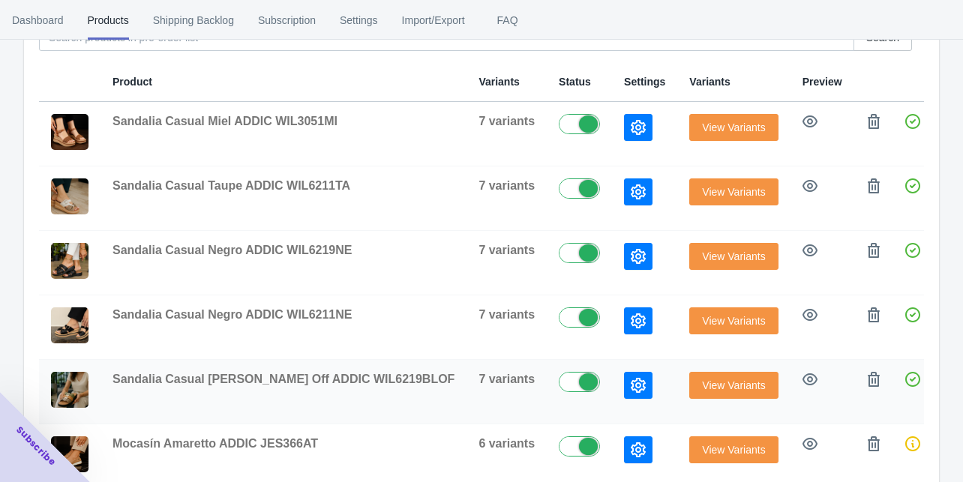
scroll to position [266, 0]
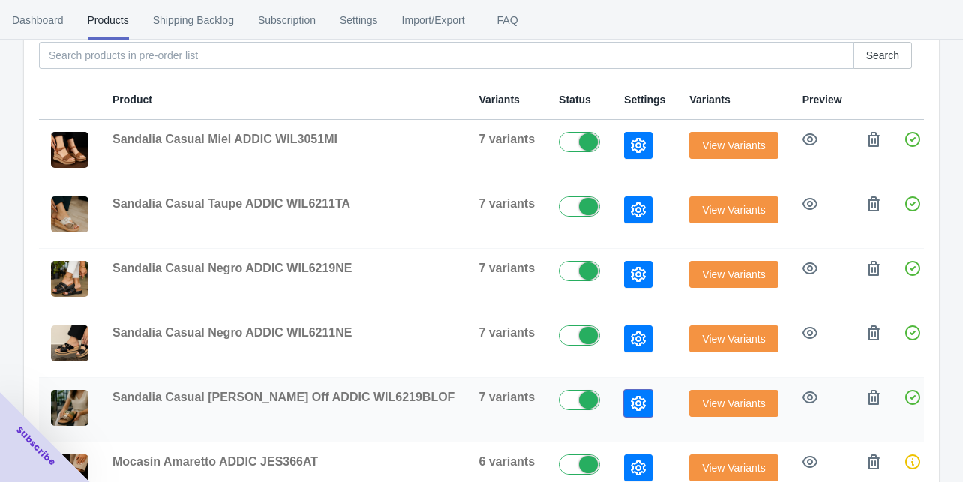
click at [631, 401] on icon "button" at bounding box center [638, 403] width 15 height 15
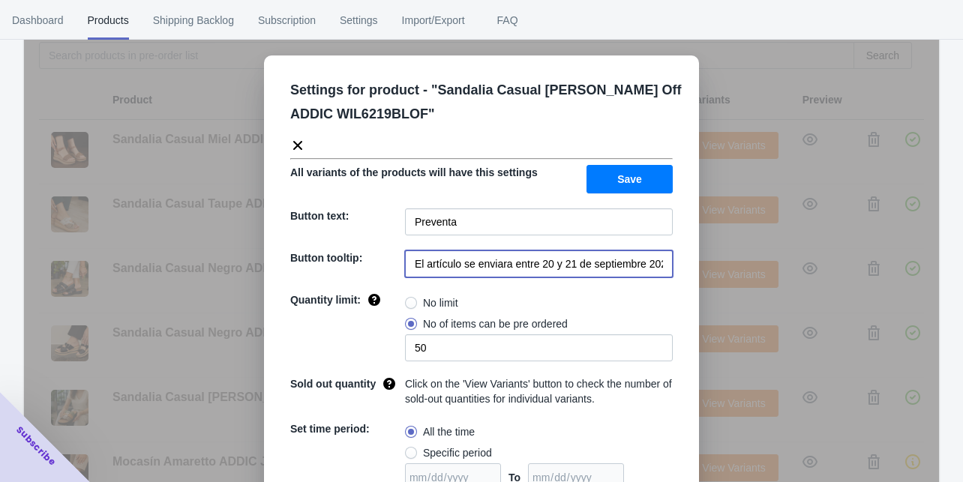
click at [555, 266] on input "El artículo se enviara entre 20 y 21 de septiembre 2025" at bounding box center [539, 264] width 268 height 27
paste input "entrega de la preventa a partir del 9 de Octubre"
type input "entrega de la preventa a partir del 9 de Octubre"
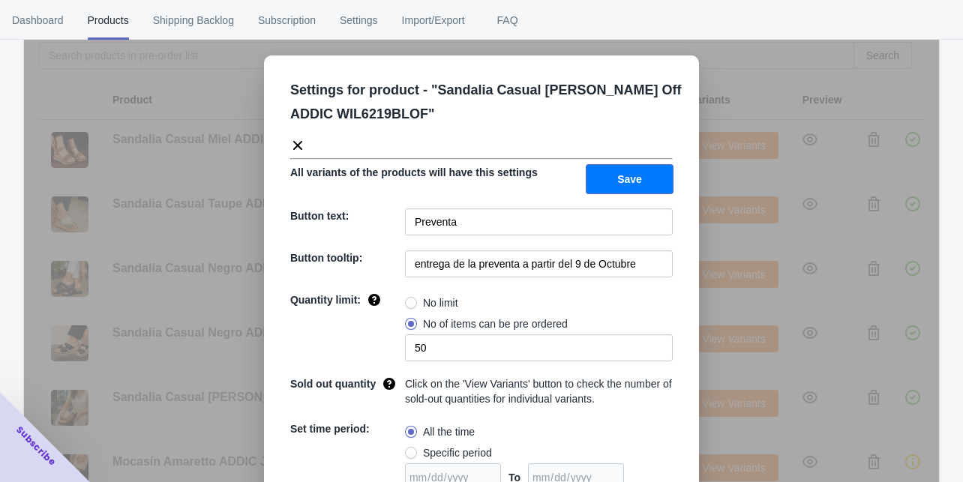
click at [617, 173] on span "Save" at bounding box center [629, 179] width 25 height 12
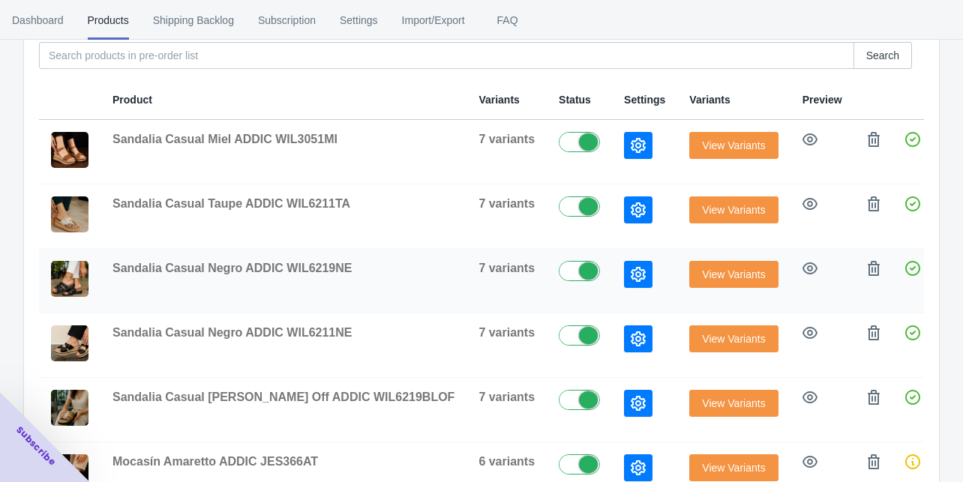
click at [631, 274] on icon "button" at bounding box center [638, 274] width 15 height 15
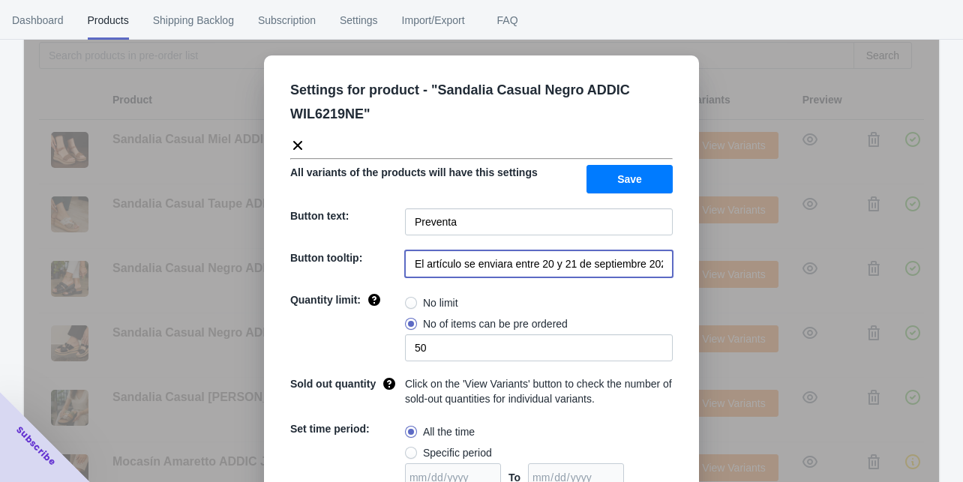
click at [582, 271] on input "El artículo se enviara entre 20 y 21 de septiembre 2025" at bounding box center [539, 264] width 268 height 27
click at [582, 272] on input "El artículo se enviara entre 20 y 21 de septiembre 2025" at bounding box center [539, 264] width 268 height 27
paste input "entrega de la preventa a partir del 9 de Octubre"
type input "entrega de la preventa a partir del 9 de Octubre"
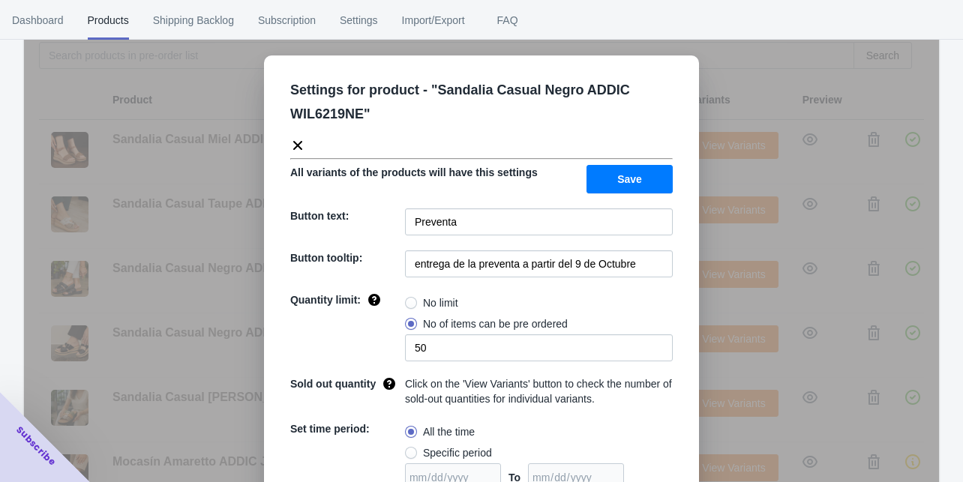
click at [612, 176] on button "Save" at bounding box center [630, 179] width 86 height 29
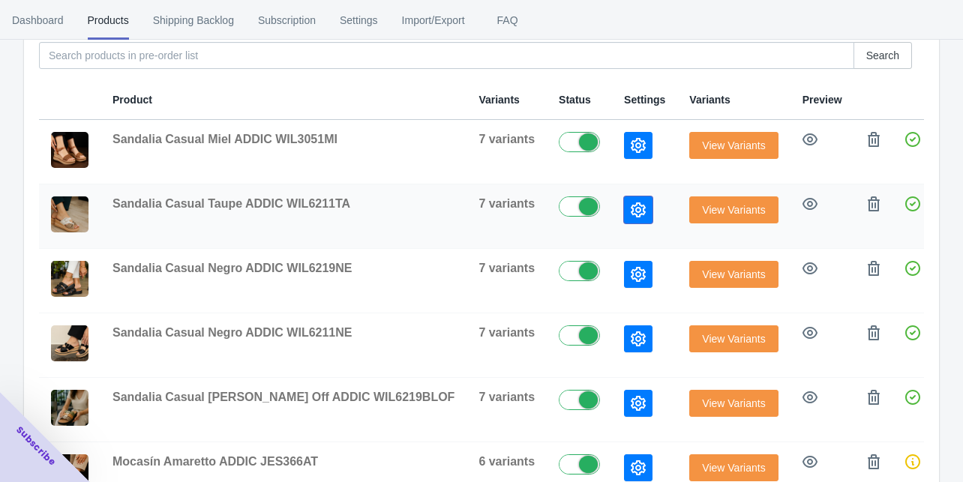
click at [631, 207] on icon "button" at bounding box center [638, 210] width 15 height 15
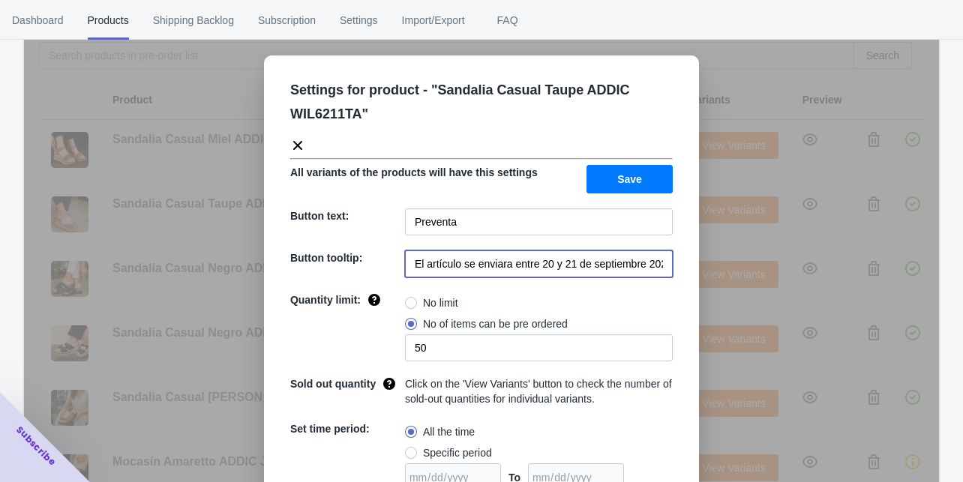
click at [509, 272] on input "El artículo se enviara entre 20 y 21 de septiembre 2025" at bounding box center [539, 264] width 268 height 27
paste input "entrega de la preventa a partir del 9 de Octubre"
type input "entrega de la preventa a partir del 9 de Octubre"
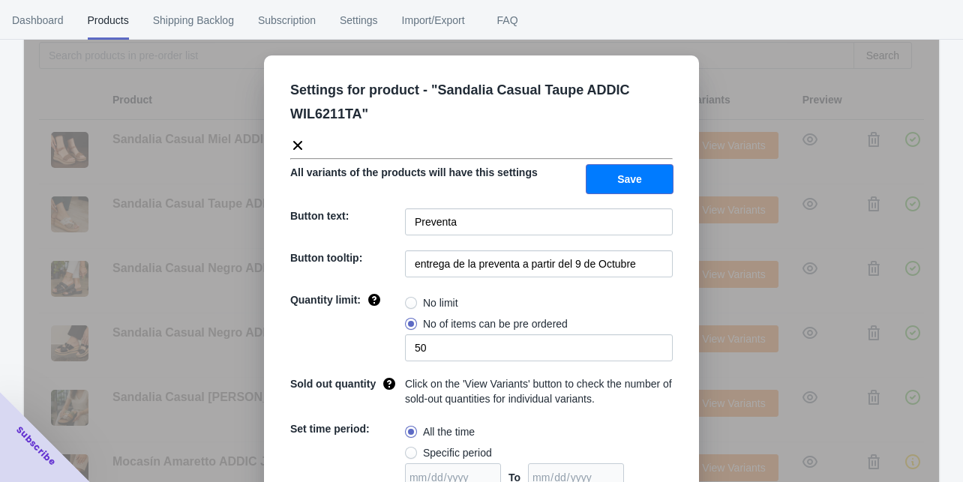
click at [632, 173] on span "Save" at bounding box center [629, 179] width 25 height 12
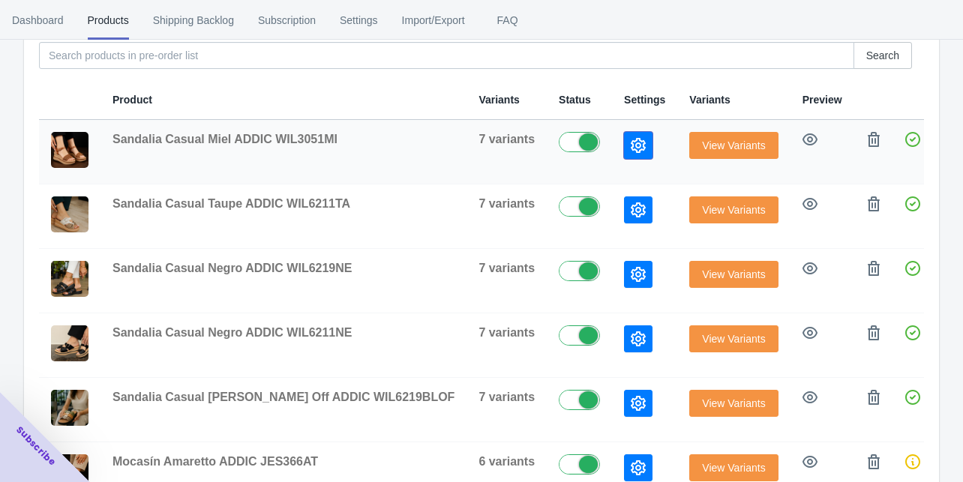
click at [631, 148] on icon "button" at bounding box center [638, 145] width 15 height 15
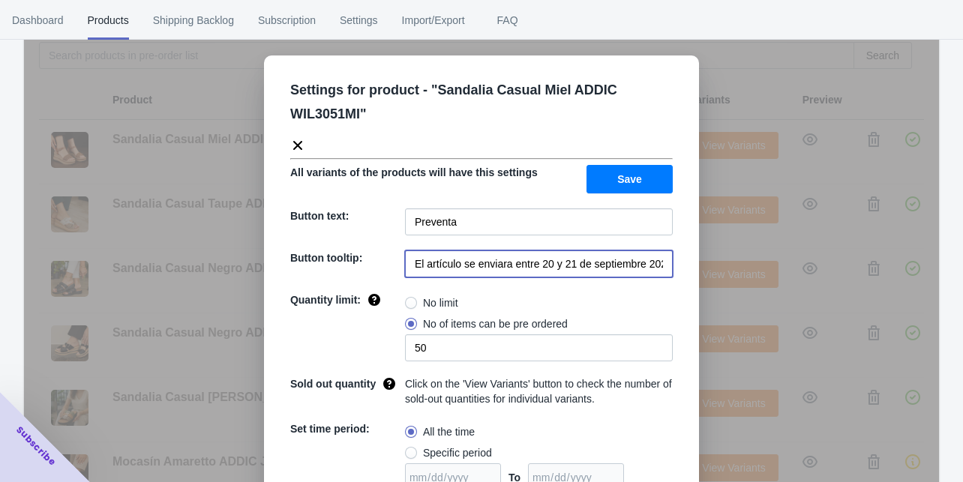
click at [533, 263] on input "El artículo se enviara entre 20 y 21 de septiembre 2025" at bounding box center [539, 264] width 268 height 27
paste input "entrega de la preventa a partir del 9 de Octubre"
type input "entrega de la preventa a partir del 9 de Octubre"
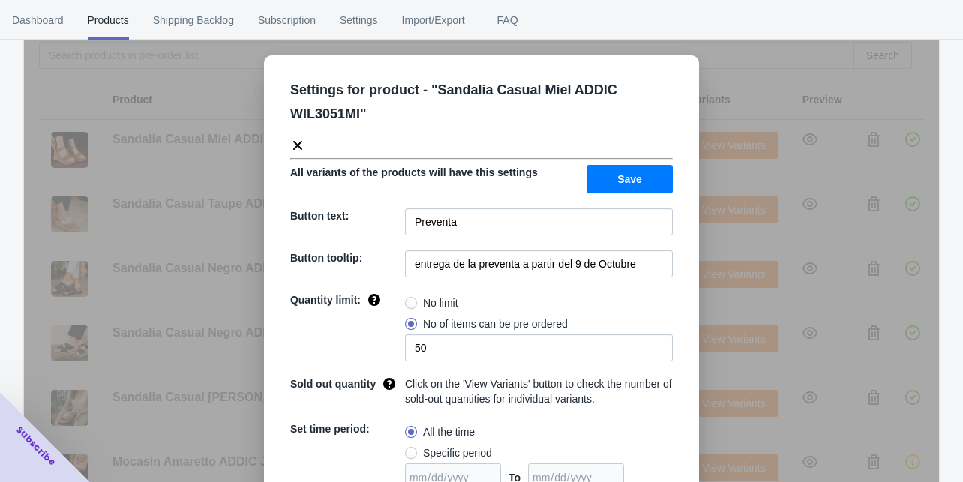
click at [599, 172] on button "Save" at bounding box center [630, 179] width 86 height 29
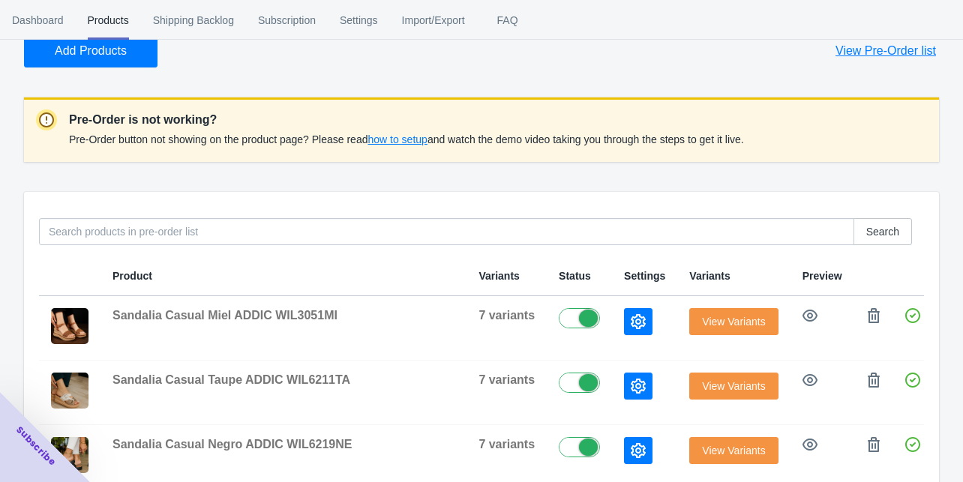
scroll to position [86, 0]
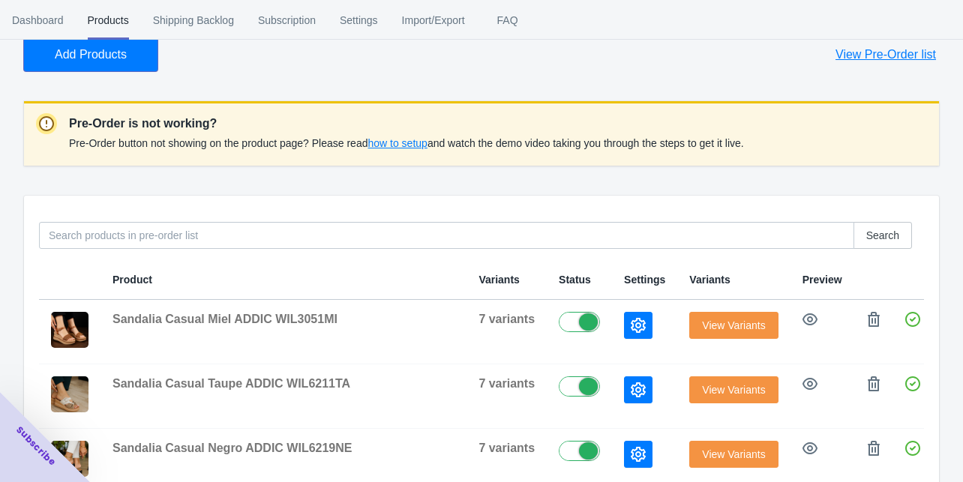
click at [92, 57] on span "Add Products" at bounding box center [91, 54] width 72 height 15
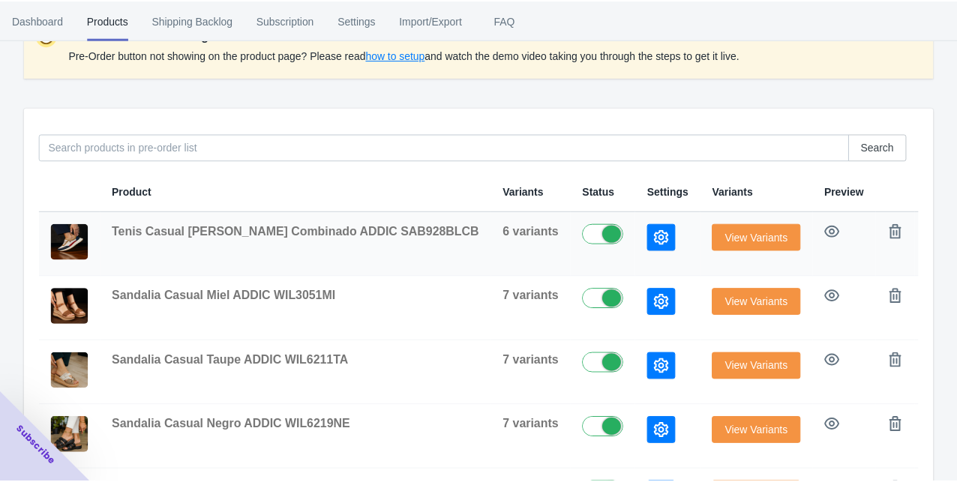
scroll to position [180, 0]
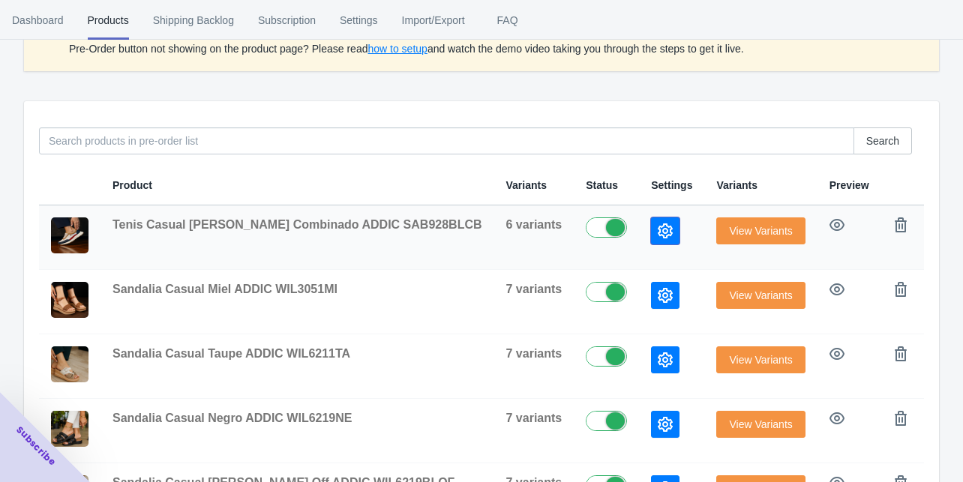
click at [658, 225] on icon "button" at bounding box center [665, 231] width 15 height 15
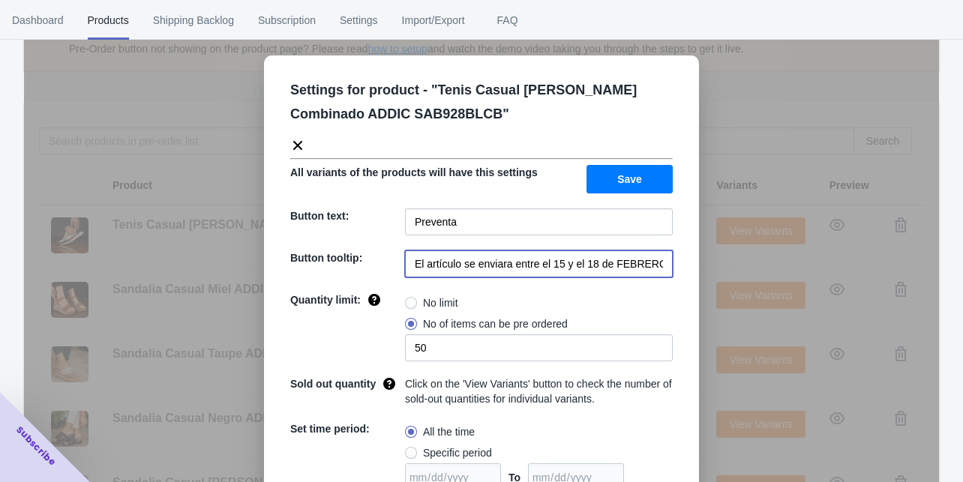
click at [527, 272] on input "El artículo se enviara entre el 15 y el 18 de FEBRERO de 2023" at bounding box center [539, 264] width 268 height 27
click at [527, 271] on input "El artículo se enviara entre el 15 y el 18 de FEBRERO de 2023" at bounding box center [539, 264] width 268 height 27
paste input "entrega de la preventa a partir del 9 de Octubre"
type input "entrega de la preventa a partir del 9 de Octubre"
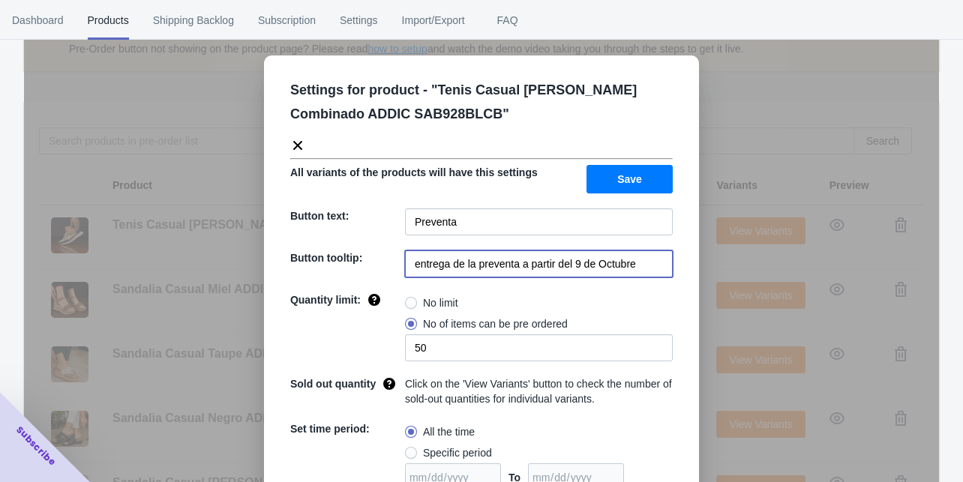
click at [632, 179] on span "Save" at bounding box center [629, 179] width 25 height 12
